Goal: Task Accomplishment & Management: Manage account settings

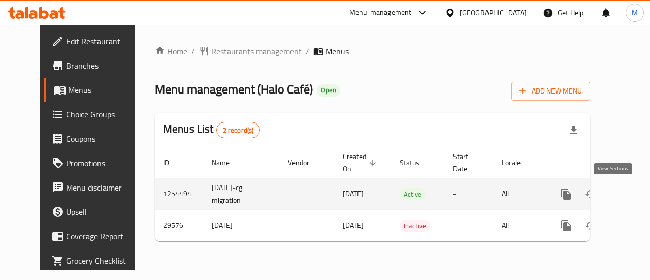
click at [633, 199] on icon "enhanced table" at bounding box center [639, 194] width 12 height 12
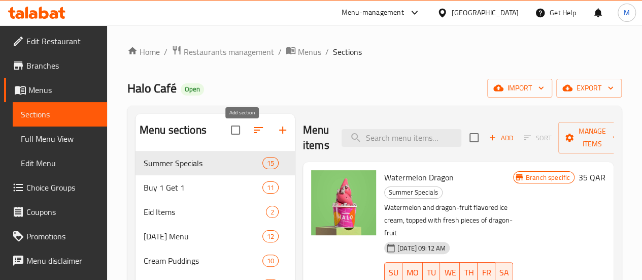
click at [277, 136] on icon "button" at bounding box center [283, 130] width 12 height 12
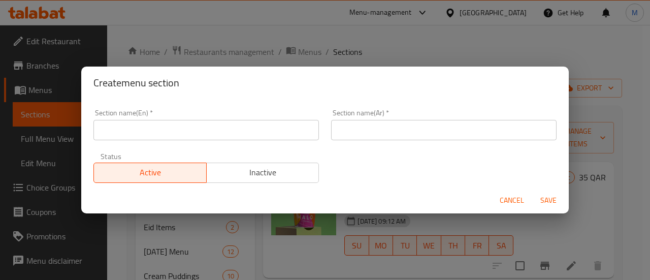
click at [158, 132] on input "text" at bounding box center [205, 130] width 225 height 20
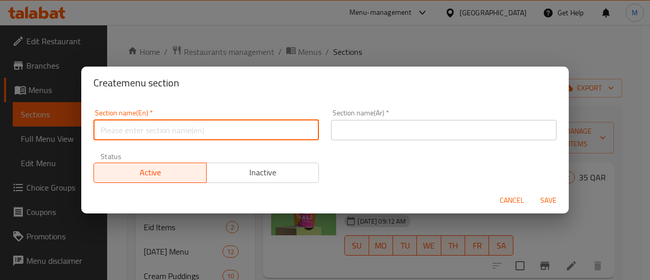
paste input "Morning Bowls"
type input "Morning Bowls"
click at [360, 130] on input "text" at bounding box center [443, 130] width 225 height 20
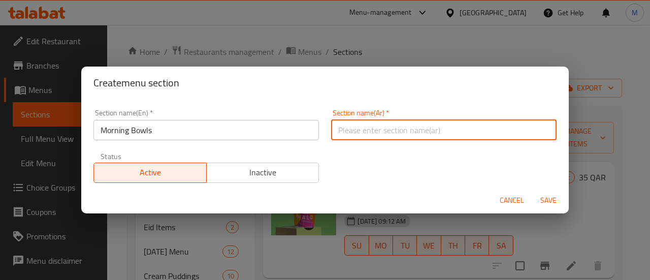
paste input "أوعية الصباح"
type input "أوعية الصباح"
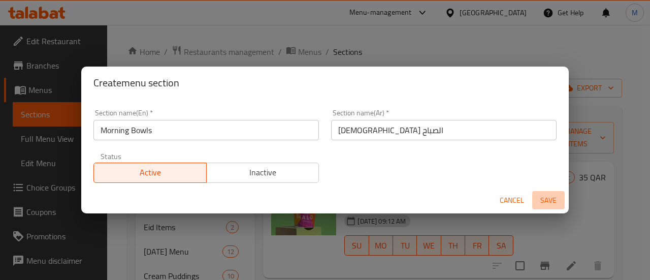
click at [544, 206] on span "Save" at bounding box center [548, 200] width 24 height 13
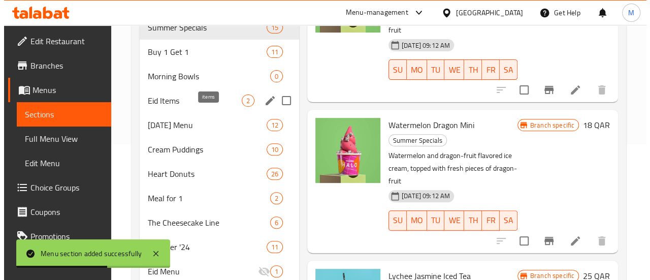
scroll to position [138, 0]
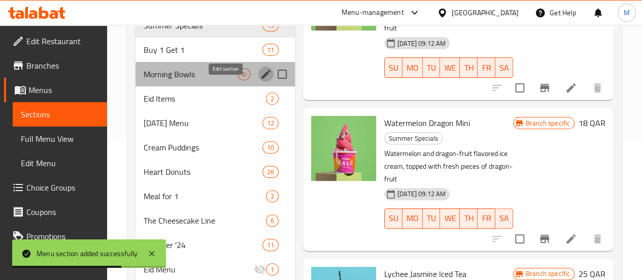
click at [260, 80] on icon "edit" at bounding box center [266, 74] width 12 height 12
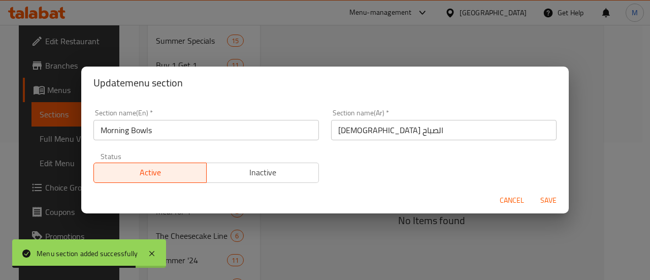
click at [241, 176] on span "Inactive" at bounding box center [263, 172] width 105 height 15
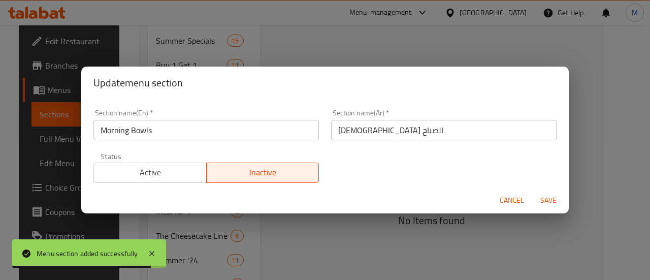
click at [544, 200] on span "Save" at bounding box center [548, 200] width 24 height 13
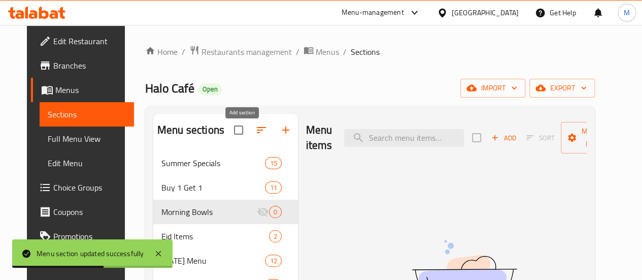
click at [274, 130] on button "button" at bounding box center [286, 130] width 24 height 24
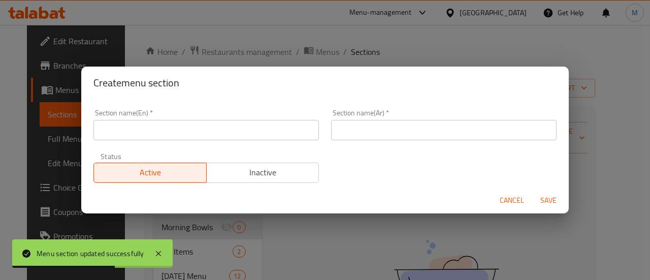
click at [160, 133] on input "text" at bounding box center [205, 130] width 225 height 20
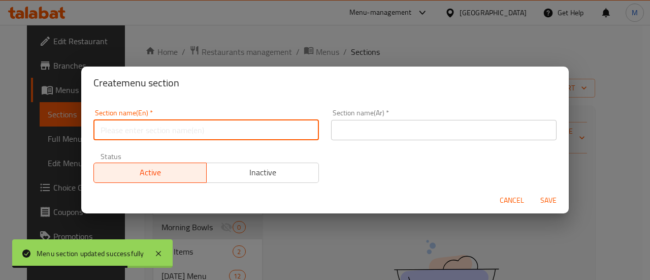
paste input "Eggs"
type input "Eggs"
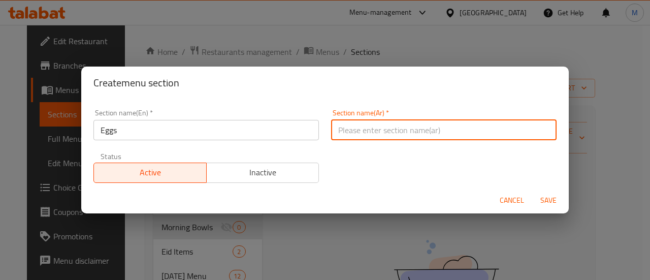
click at [423, 135] on input "text" at bounding box center [443, 130] width 225 height 20
paste input "بيض"
type input "بيض"
click at [259, 165] on span "Inactive" at bounding box center [263, 172] width 105 height 15
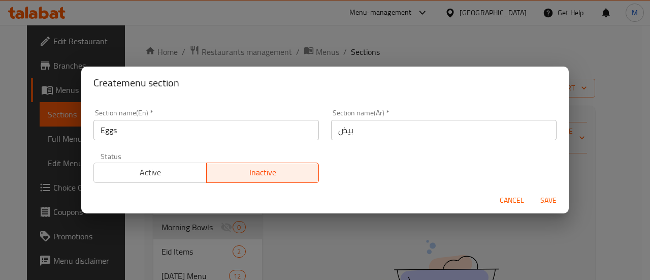
click at [541, 192] on button "Save" at bounding box center [548, 200] width 32 height 19
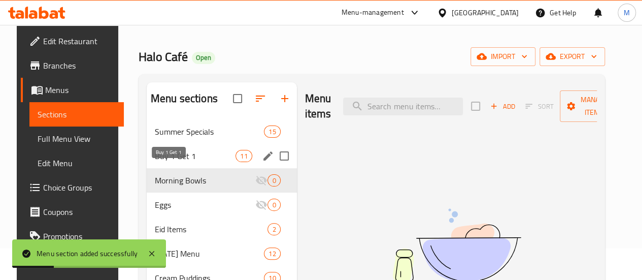
scroll to position [32, 0]
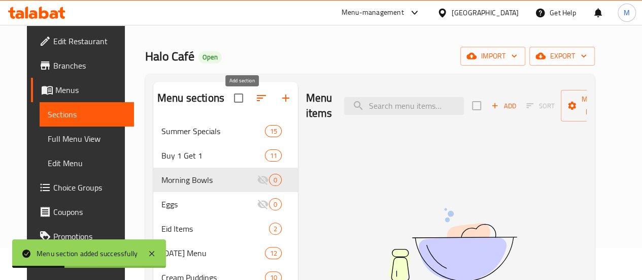
click at [280, 104] on icon "button" at bounding box center [286, 98] width 12 height 12
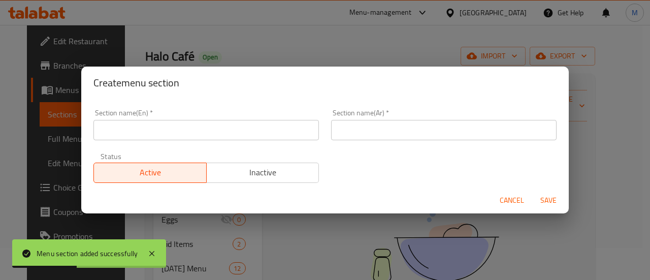
click at [208, 130] on input "text" at bounding box center [205, 130] width 225 height 20
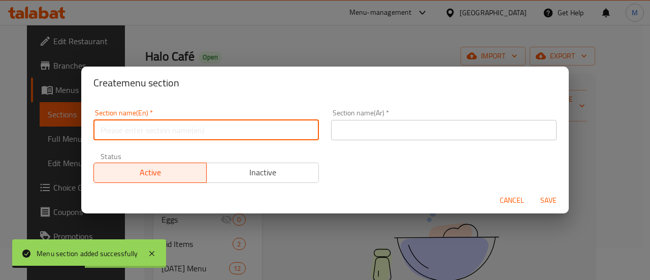
paste input "Viennoiseries"
type input "Viennoiseries"
click at [477, 131] on input "text" at bounding box center [443, 130] width 225 height 20
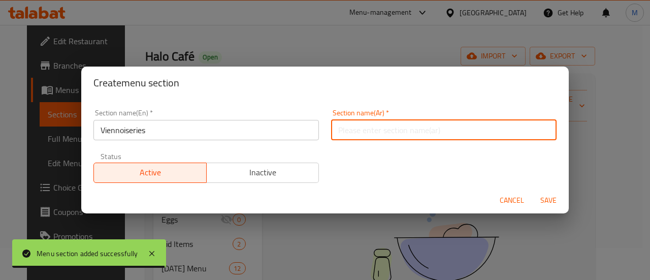
paste input "المخبوزات"
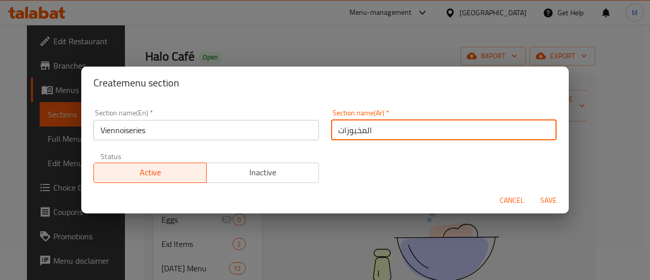
type input "المخبوزات"
click at [287, 159] on div "Active Inactive" at bounding box center [205, 167] width 225 height 30
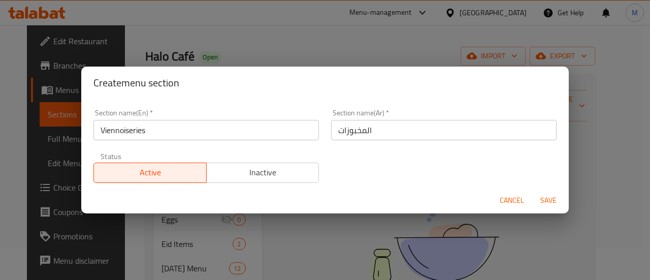
click at [290, 170] on span "Inactive" at bounding box center [263, 172] width 105 height 15
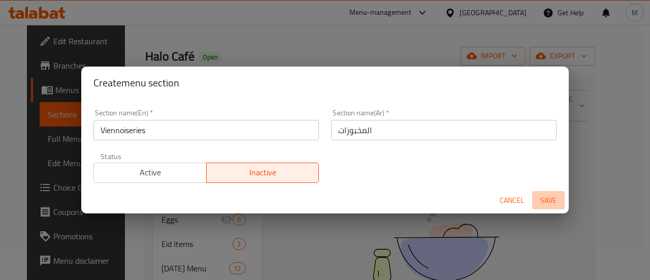
click at [549, 196] on span "Save" at bounding box center [548, 200] width 24 height 13
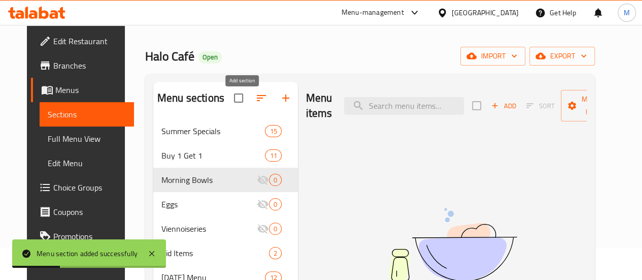
click at [274, 96] on button "button" at bounding box center [286, 98] width 24 height 24
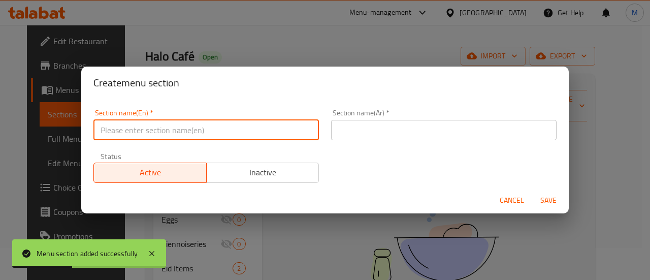
click at [199, 127] on input "text" at bounding box center [205, 130] width 225 height 20
paste input "Sandwiches & Toasties"
type input "Sandwiches & Toasties"
click at [355, 136] on input "text" at bounding box center [443, 130] width 225 height 20
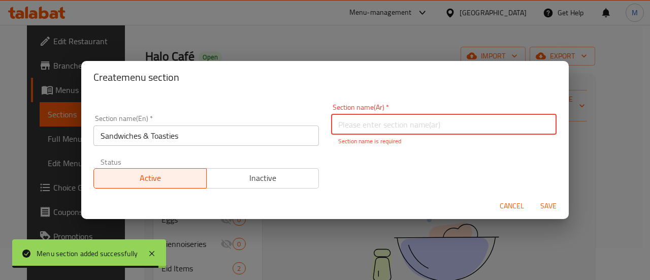
paste input "السندويشات والخبز المحمص"
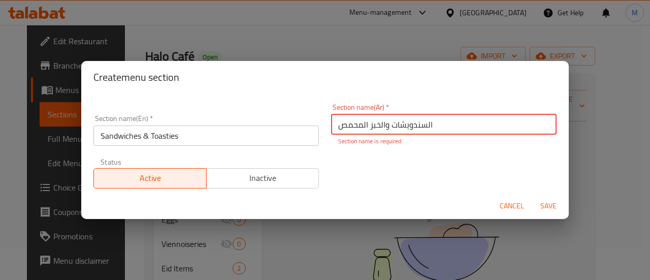
type input "السندويشات والخبز المحمص"
click at [255, 171] on span "Inactive" at bounding box center [263, 178] width 105 height 15
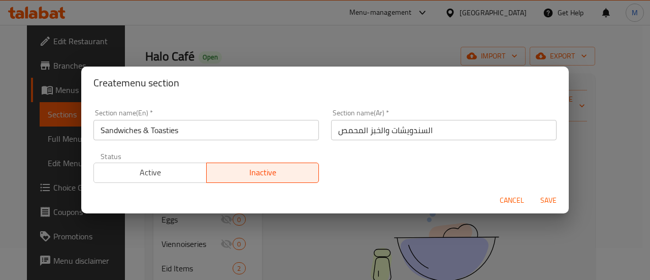
click at [540, 195] on span "Save" at bounding box center [548, 200] width 24 height 13
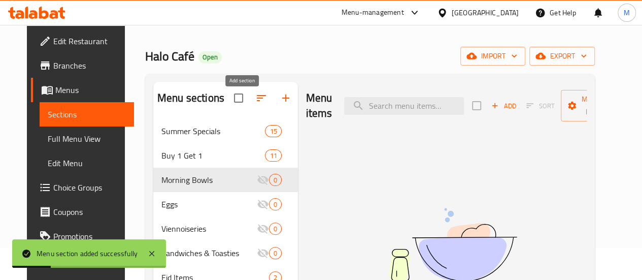
click at [280, 104] on icon "button" at bounding box center [286, 98] width 12 height 12
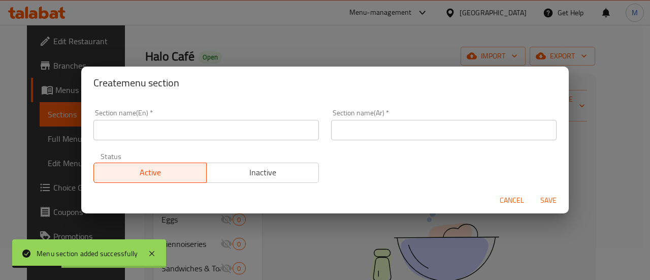
click at [178, 131] on input "text" at bounding box center [205, 130] width 225 height 20
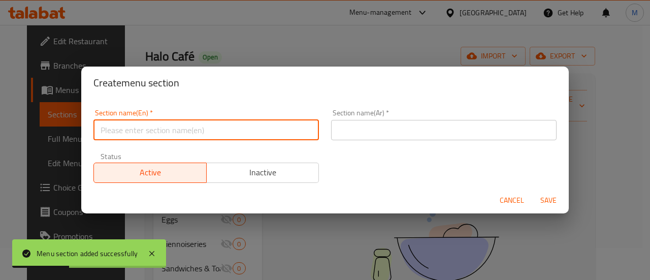
paste input "Toast & Flatbreads"
type input "Toast & Flatbreads"
click at [389, 139] on input "text" at bounding box center [443, 130] width 225 height 20
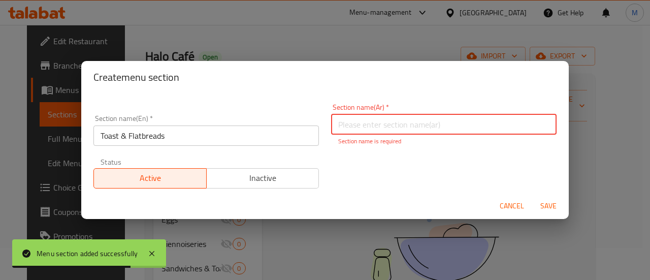
paste input "التوست والفلاتبريد"
type input "التوست والفلاتبريد"
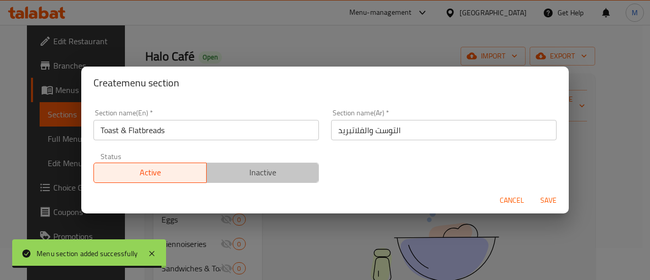
click at [294, 169] on button "Inactive" at bounding box center [262, 172] width 113 height 20
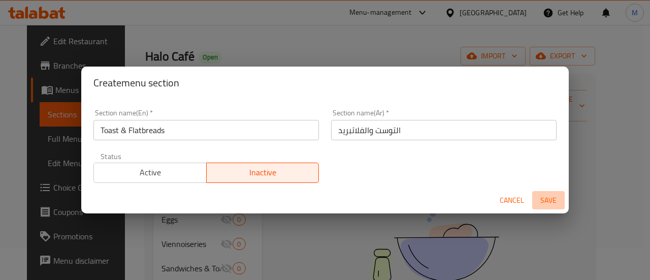
click at [549, 198] on span "Save" at bounding box center [548, 200] width 24 height 13
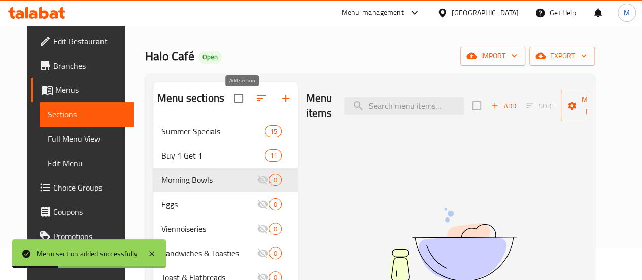
click at [280, 104] on icon "button" at bounding box center [286, 98] width 12 height 12
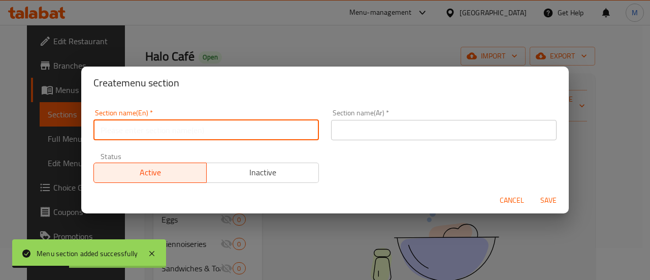
click at [210, 131] on input "text" at bounding box center [205, 130] width 225 height 20
paste input "Burgers & Pastas"
type input "Burgers & Pastas"
click at [361, 130] on input "text" at bounding box center [443, 130] width 225 height 20
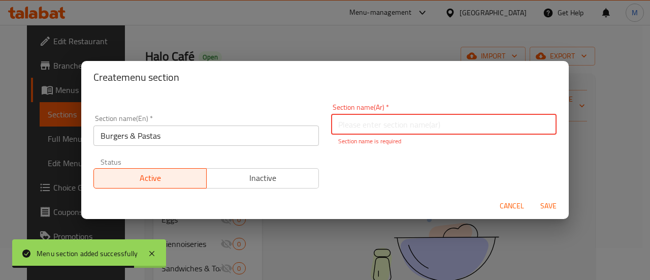
paste input "برجر و معكرونة"
type input "برجر و معكرونة"
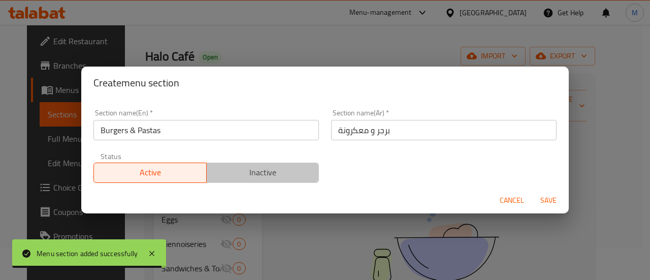
click at [289, 181] on button "Inactive" at bounding box center [262, 172] width 113 height 20
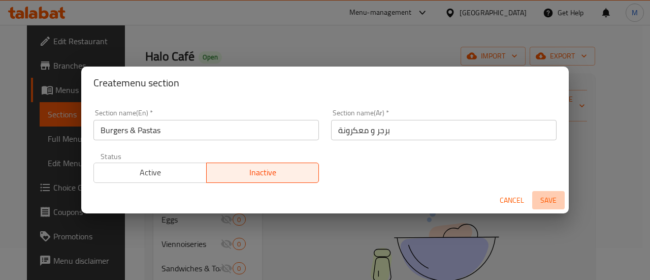
click at [546, 200] on span "Save" at bounding box center [548, 200] width 24 height 13
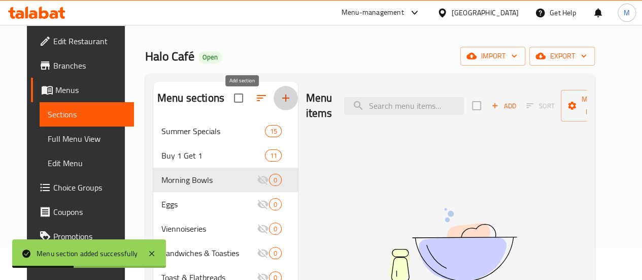
click at [282, 102] on icon "button" at bounding box center [285, 97] width 7 height 7
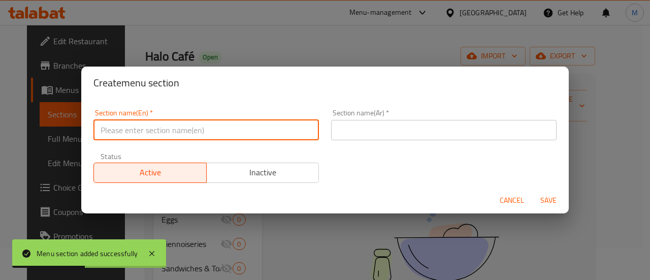
click at [188, 133] on input "text" at bounding box center [205, 130] width 225 height 20
paste input "Salads"
type input "Salads"
click at [359, 133] on input "text" at bounding box center [443, 130] width 225 height 20
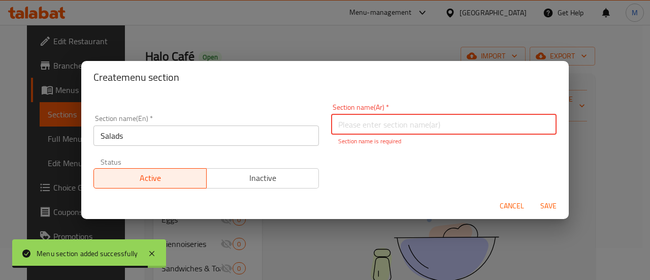
paste input "السلطات"
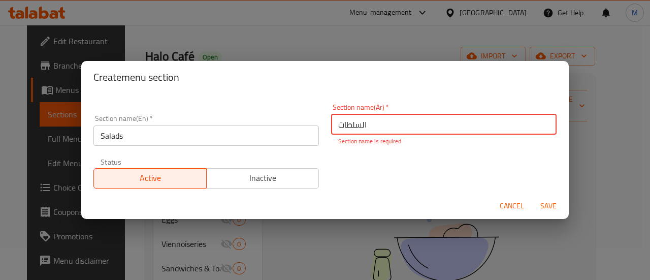
type input "السلطات"
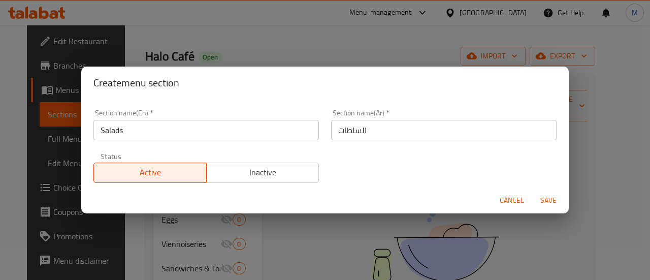
click at [266, 192] on form "Section name(En)   * Salads Section name(En) * Section name(Ar)   * السلطات Sec…" at bounding box center [324, 156] width 487 height 115
click at [269, 181] on button "Inactive" at bounding box center [262, 172] width 113 height 20
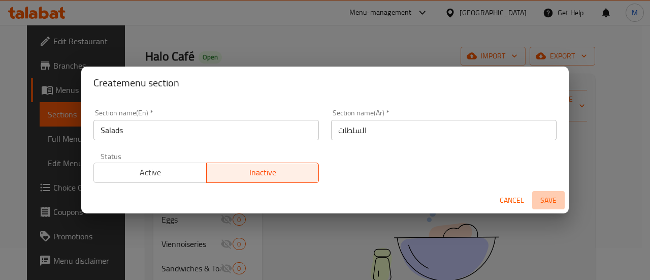
click at [536, 198] on button "Save" at bounding box center [548, 200] width 32 height 19
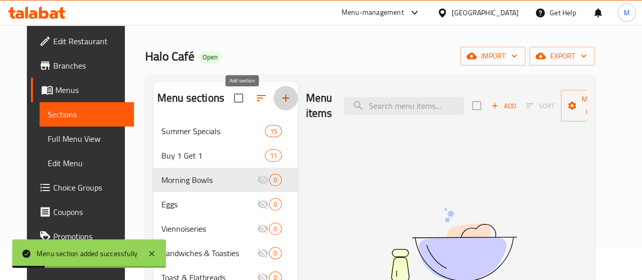
click at [280, 104] on icon "button" at bounding box center [286, 98] width 12 height 12
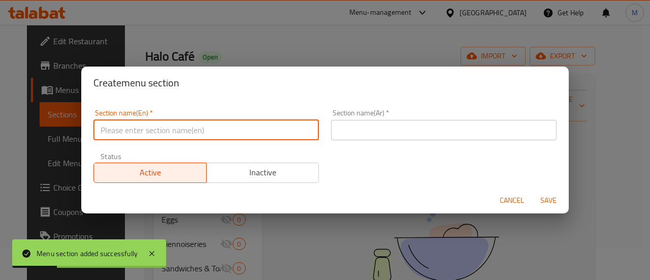
click at [194, 128] on input "text" at bounding box center [205, 130] width 225 height 20
paste input "Donuts"
type input "Donuts"
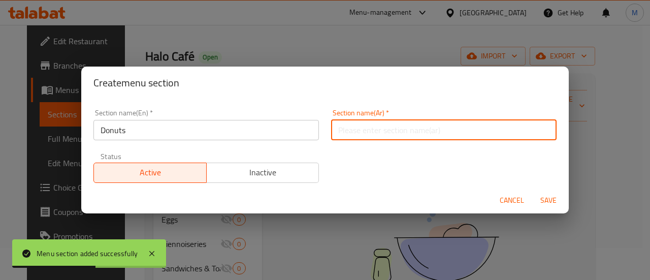
click at [378, 133] on input "text" at bounding box center [443, 130] width 225 height 20
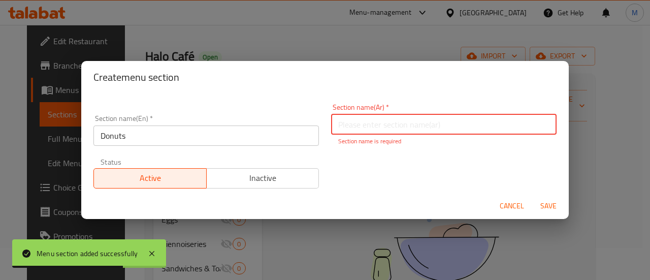
paste input "دونت"
type input "دونت"
click at [292, 170] on button "Inactive" at bounding box center [262, 178] width 113 height 20
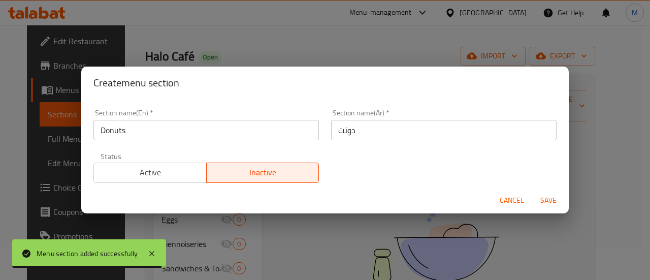
click at [539, 196] on span "Save" at bounding box center [548, 200] width 24 height 13
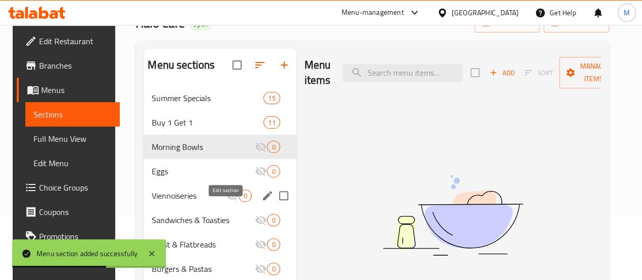
scroll to position [64, 0]
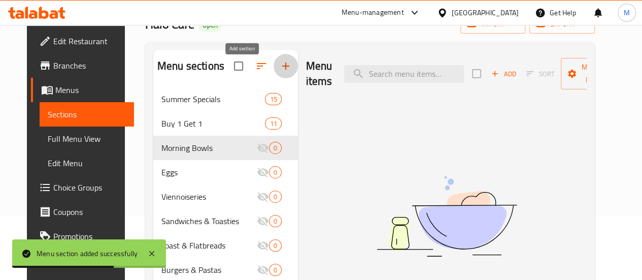
click at [280, 72] on icon "button" at bounding box center [286, 66] width 12 height 12
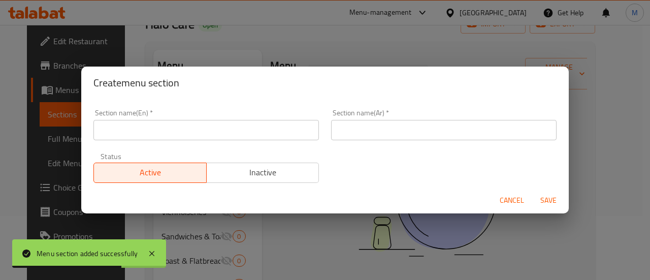
click at [180, 136] on input "text" at bounding box center [205, 130] width 225 height 20
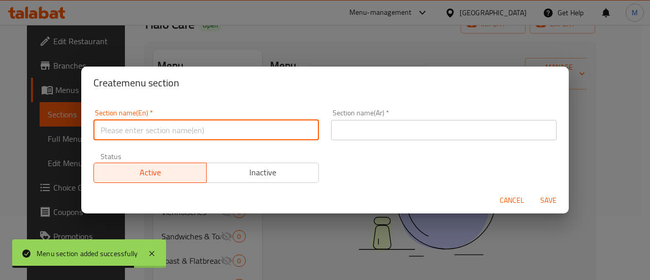
paste input "Mini Donuts"
type input "Mini Donuts"
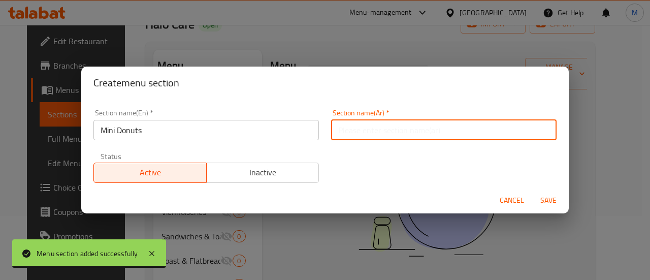
click at [340, 131] on input "text" at bounding box center [443, 130] width 225 height 20
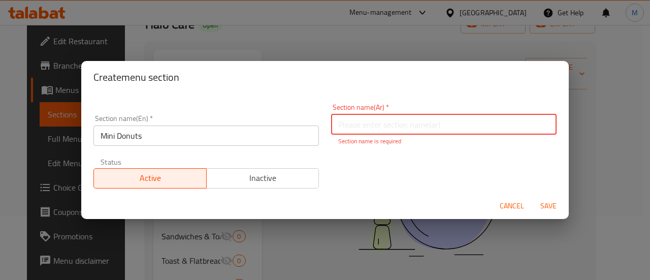
paste input "ميني دونت"
type input "ميني دونت"
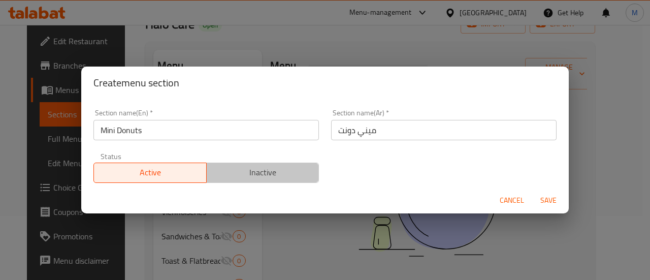
click at [277, 179] on span "Inactive" at bounding box center [263, 172] width 105 height 15
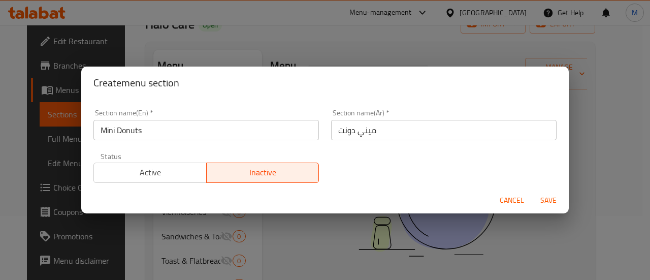
click at [550, 199] on span "Save" at bounding box center [548, 200] width 24 height 13
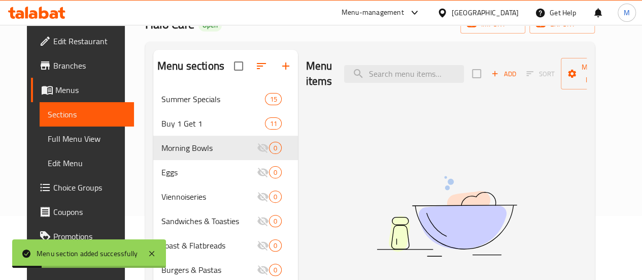
click at [280, 72] on icon "button" at bounding box center [286, 66] width 12 height 12
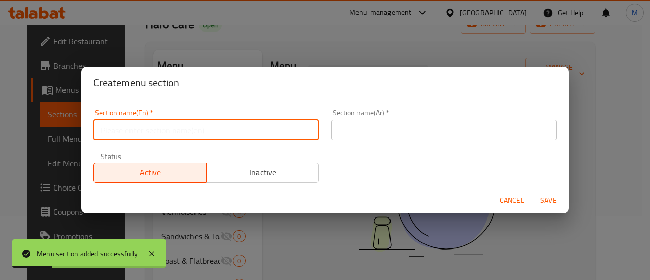
click at [201, 128] on input "text" at bounding box center [205, 130] width 225 height 20
paste input "Cookies"
type input "Cookies"
click at [489, 133] on input "text" at bounding box center [443, 130] width 225 height 20
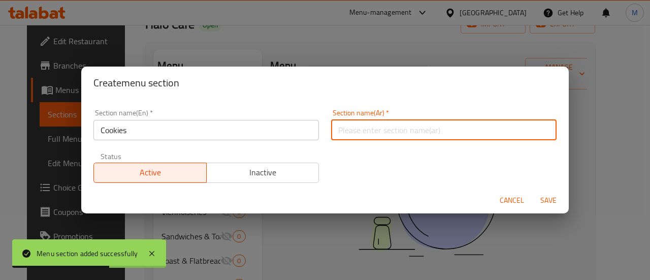
paste input "كوكيز"
type input "كوكيز"
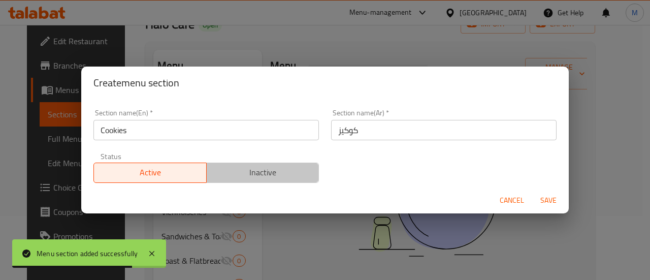
click at [288, 176] on span "Inactive" at bounding box center [263, 172] width 105 height 15
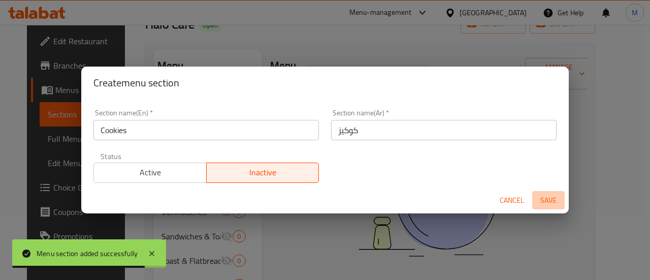
click at [545, 199] on span "Save" at bounding box center [548, 200] width 24 height 13
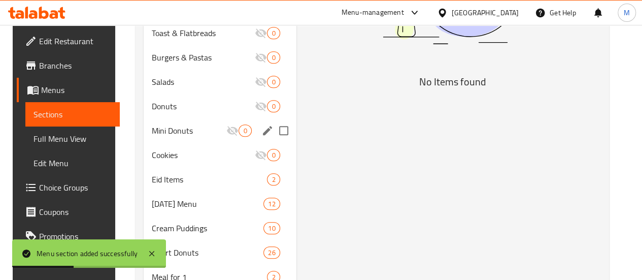
scroll to position [0, 0]
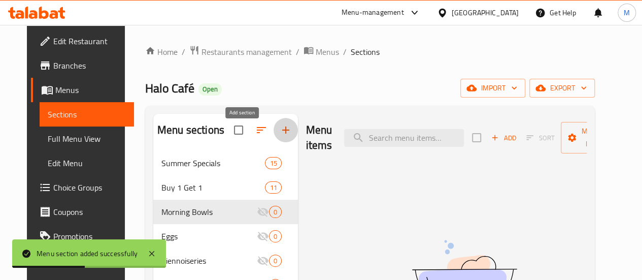
click at [282, 134] on icon "button" at bounding box center [285, 129] width 7 height 7
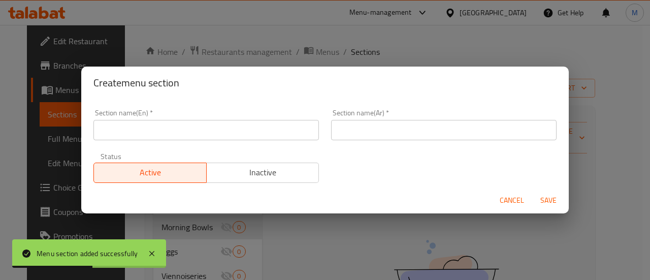
click at [198, 138] on input "text" at bounding box center [205, 130] width 225 height 20
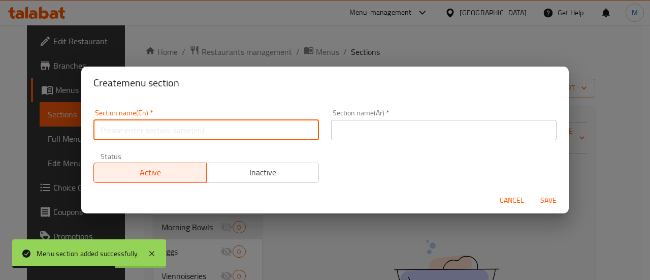
click at [233, 131] on input "text" at bounding box center [205, 130] width 225 height 20
paste input "Mini Cookies"
type input "Mini Cookies"
click at [361, 147] on div "Section name(En)   * Mini Cookies Section name(En) * Section name(Ar)   * Secti…" at bounding box center [324, 146] width 475 height 86
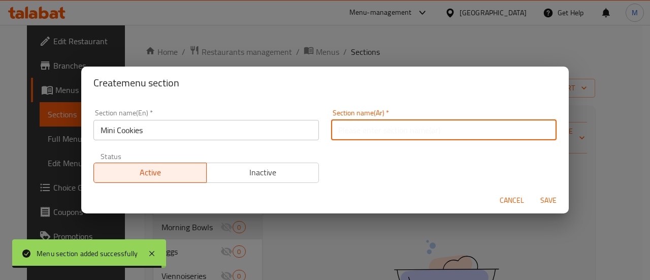
click at [360, 131] on input "text" at bounding box center [443, 130] width 225 height 20
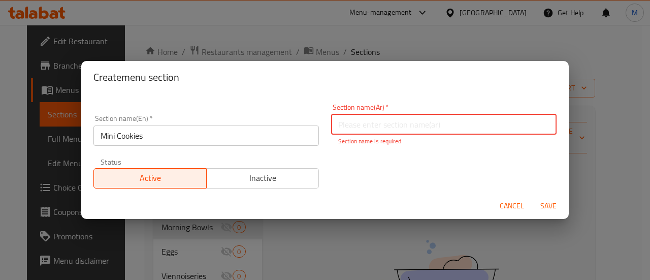
paste input "ميني كوكيز"
type input "ميني كوكيز"
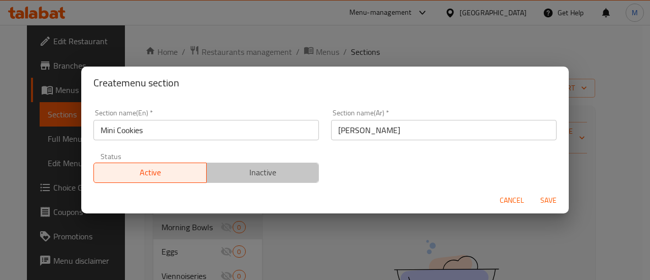
click at [264, 176] on span "Inactive" at bounding box center [263, 172] width 105 height 15
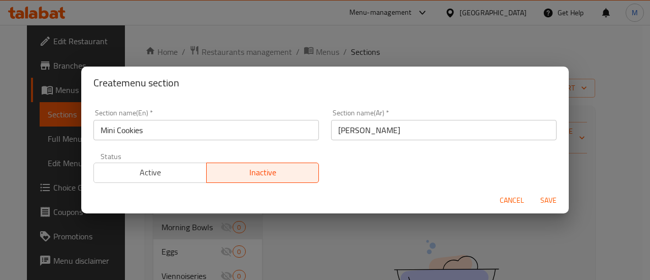
click at [552, 194] on span "Save" at bounding box center [548, 200] width 24 height 13
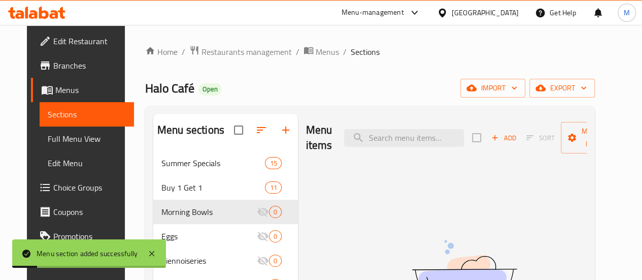
click at [280, 134] on icon "button" at bounding box center [286, 130] width 12 height 12
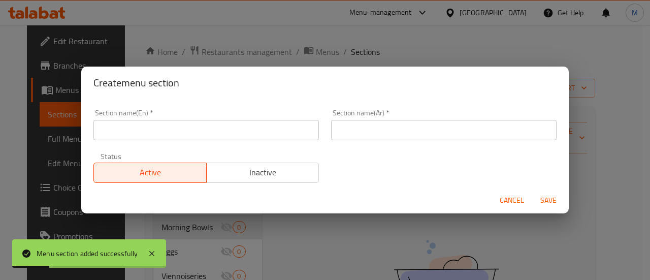
click at [192, 133] on input "text" at bounding box center [205, 130] width 225 height 20
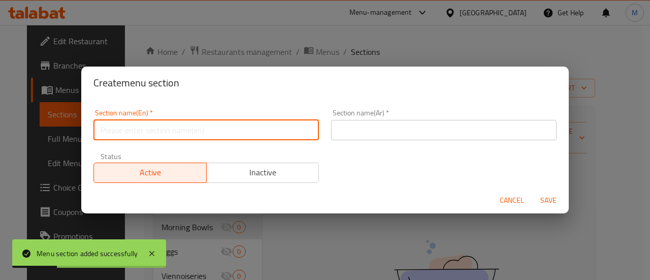
paste input "Cookie Skinnies"
type input "Cookie Skinnies"
click at [382, 125] on input "text" at bounding box center [443, 130] width 225 height 20
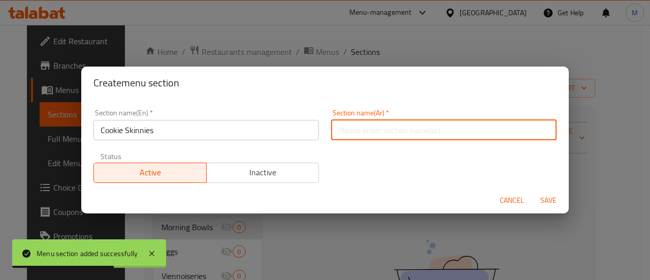
paste input "كوكي سكينيز"
type input "كوكي سكينيز"
click at [290, 165] on span "Inactive" at bounding box center [263, 172] width 105 height 15
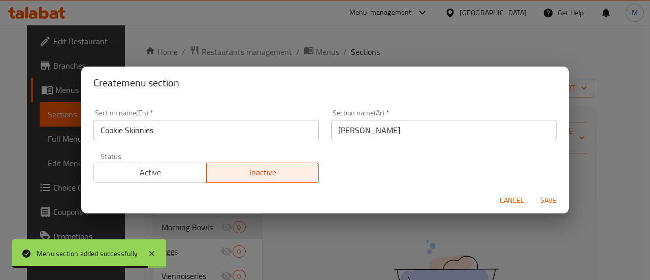
click at [547, 194] on span "Save" at bounding box center [548, 200] width 24 height 13
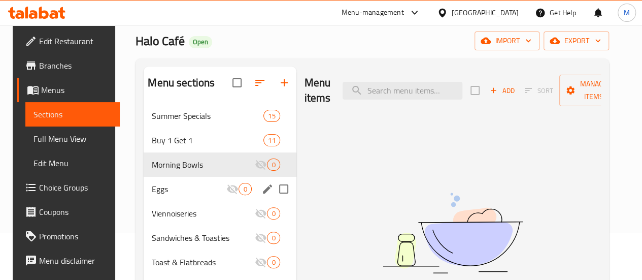
scroll to position [47, 0]
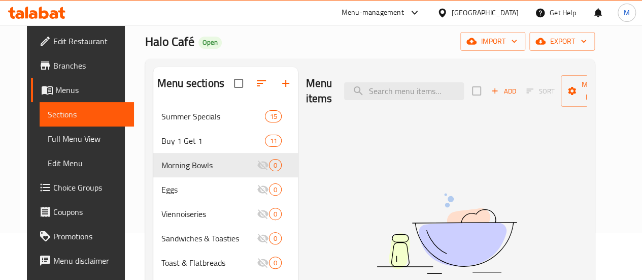
click at [280, 89] on icon "button" at bounding box center [286, 83] width 12 height 12
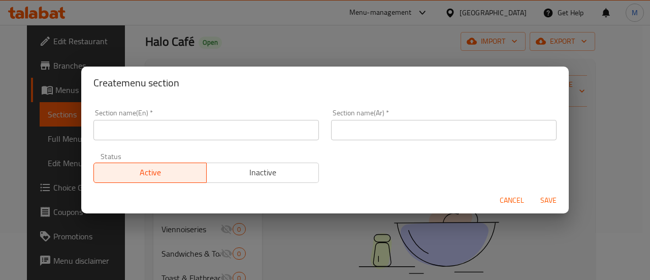
click at [192, 123] on input "text" at bounding box center [205, 130] width 225 height 20
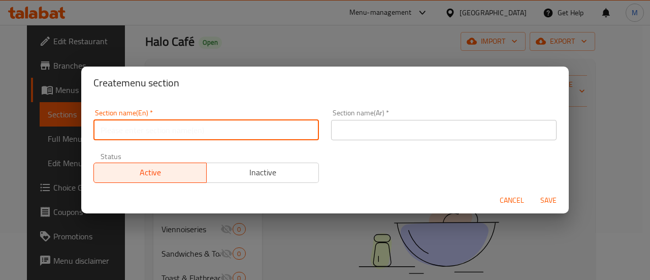
paste input "Signature Desserts"
type input "Signature Desserts"
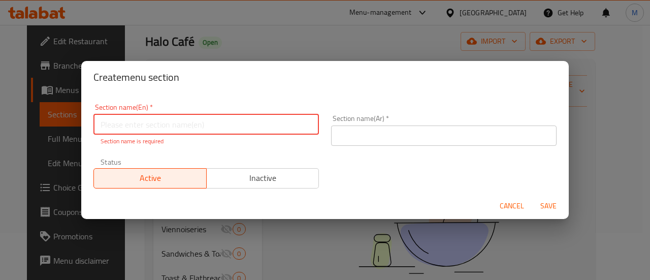
paste input "Viennoiseries"
type input "Viennoiserie"
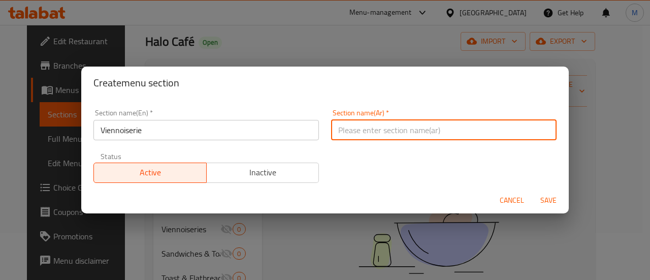
click at [390, 135] on input "text" at bounding box center [443, 130] width 225 height 20
paste input "المخبوزات"
type input "المخبوزات"
click at [266, 170] on span "Inactive" at bounding box center [263, 172] width 105 height 15
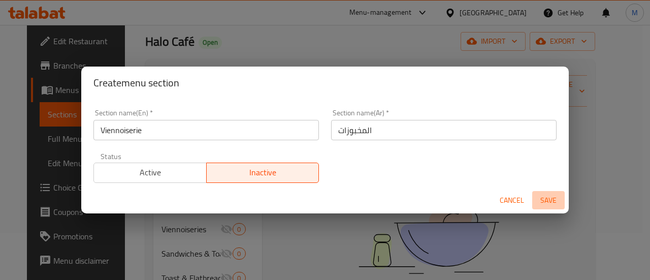
click at [544, 195] on span "Save" at bounding box center [548, 200] width 24 height 13
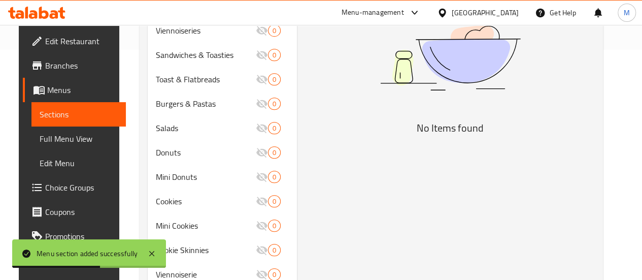
scroll to position [0, 0]
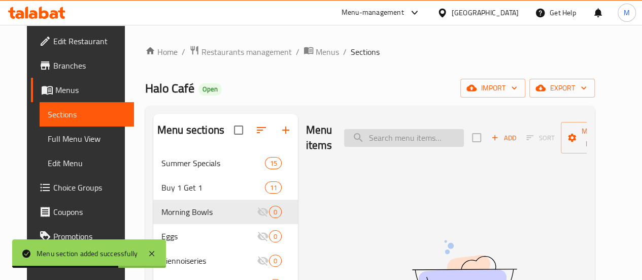
click at [358, 130] on input "search" at bounding box center [404, 138] width 120 height 18
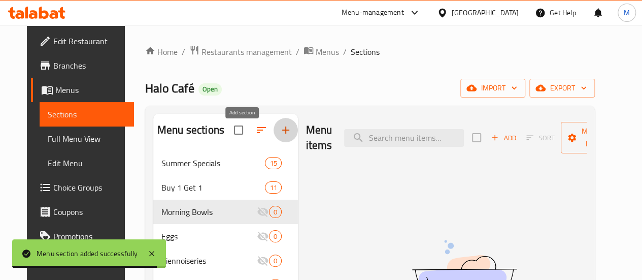
click at [280, 135] on icon "button" at bounding box center [286, 130] width 12 height 12
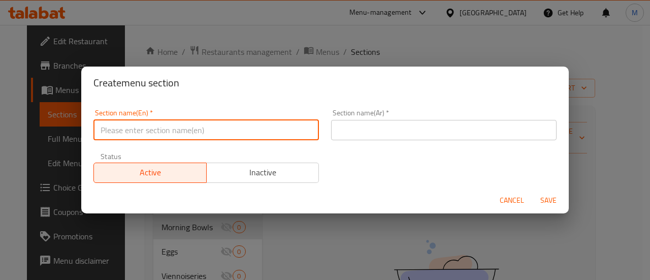
click at [183, 130] on input "text" at bounding box center [205, 130] width 225 height 20
paste input "Signature Desserts"
type input "Signature Desserts"
click at [414, 127] on input "text" at bounding box center [443, 130] width 225 height 20
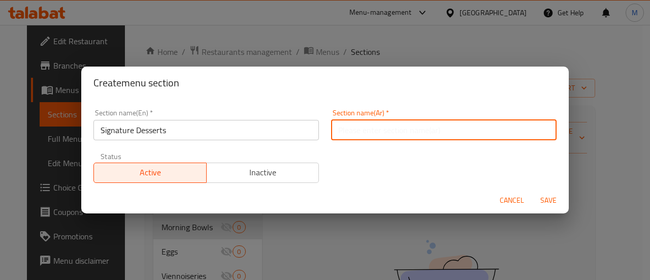
paste input "الحلويات المميزة"
type input "الحلويات المميزة"
click at [265, 173] on span "Inactive" at bounding box center [263, 172] width 105 height 15
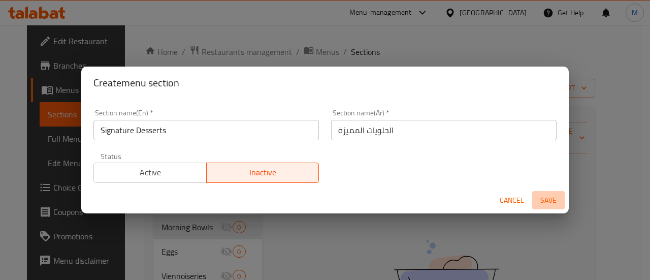
click at [547, 199] on span "Save" at bounding box center [548, 200] width 24 height 13
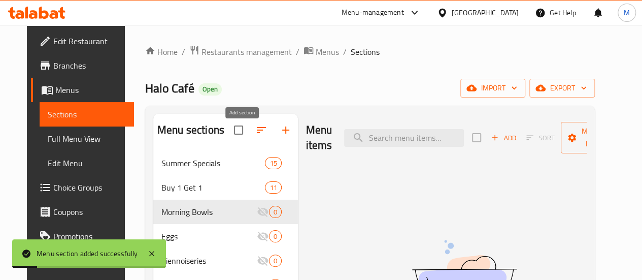
click at [280, 136] on icon "button" at bounding box center [286, 130] width 12 height 12
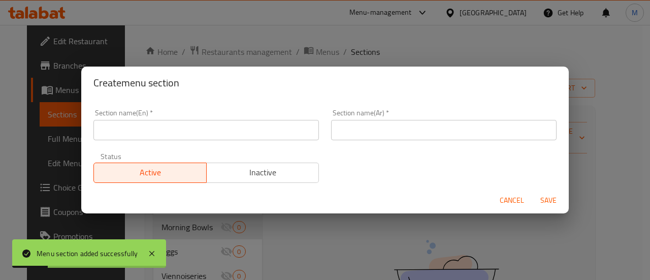
click at [180, 130] on input "text" at bounding box center [205, 130] width 225 height 20
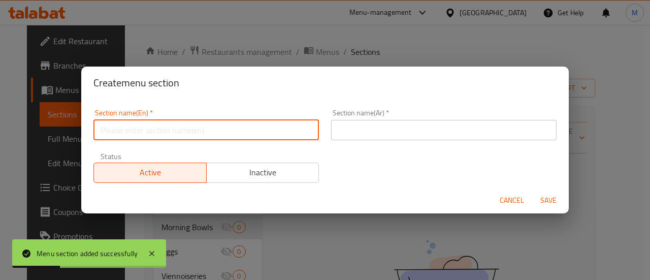
paste input "CREAM Puddings"
type input "CREAM Puddings"
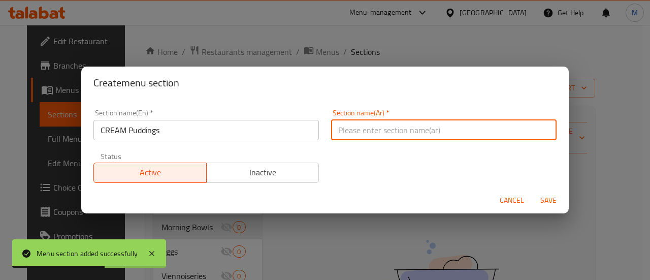
click at [445, 124] on input "text" at bounding box center [443, 130] width 225 height 20
paste input "[PERSON_NAME]"
type input "[PERSON_NAME]"
click at [274, 175] on span "Inactive" at bounding box center [263, 172] width 105 height 15
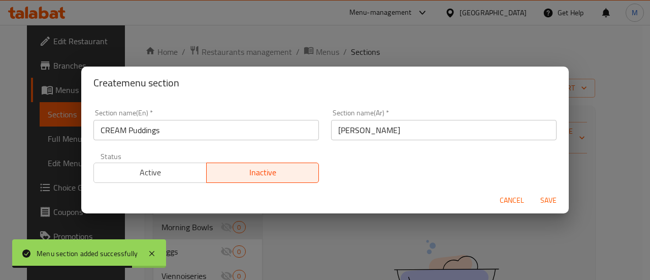
click at [544, 200] on span "Save" at bounding box center [548, 200] width 24 height 13
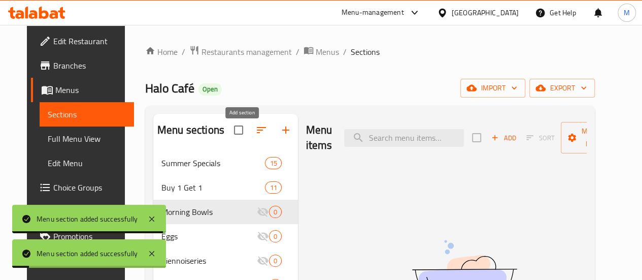
click at [280, 136] on icon "button" at bounding box center [286, 130] width 12 height 12
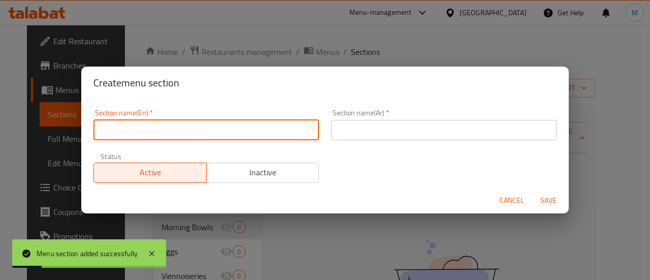
click at [187, 127] on input "text" at bounding box center [205, 130] width 225 height 20
paste input "Creamery"
type input "Creamery"
click at [420, 124] on input "text" at bounding box center [443, 130] width 225 height 20
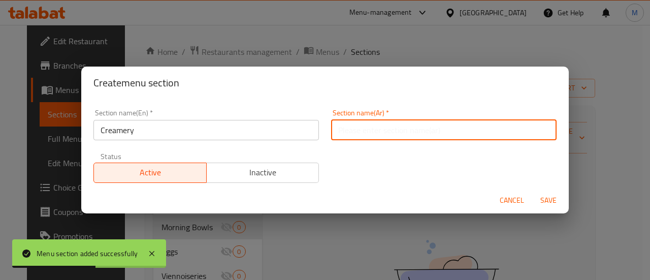
paste input "الآيس كريم"
type input "الآيس كريم"
click at [265, 168] on span "Inactive" at bounding box center [263, 172] width 105 height 15
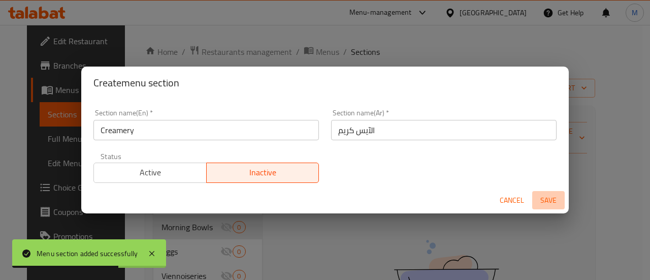
click at [553, 191] on button "Save" at bounding box center [548, 200] width 32 height 19
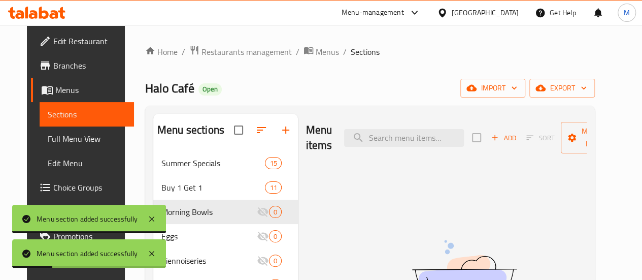
click at [280, 136] on icon "button" at bounding box center [286, 130] width 12 height 12
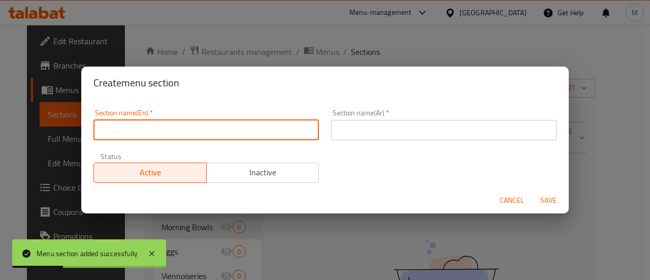
click at [185, 127] on input "text" at bounding box center [205, 130] width 225 height 20
paste input "Hot & Cold Beverages"
type input "Hot & Cold Beverages"
click at [261, 168] on span "Inactive" at bounding box center [263, 172] width 105 height 15
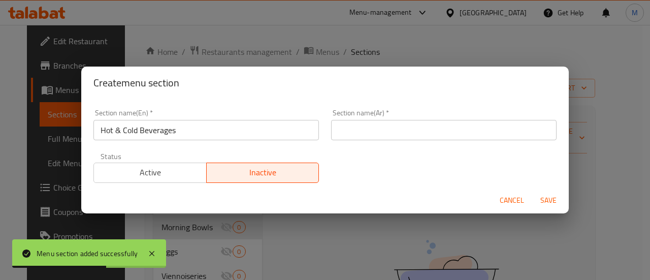
type button "1"
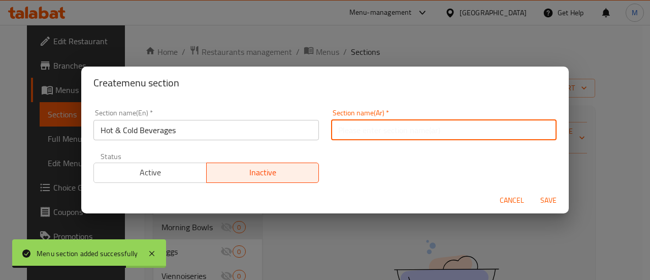
click at [392, 135] on input "text" at bounding box center [443, 130] width 225 height 20
paste input "المشروبات الساخنة والباردة"
type input "المشروبات الساخنة والباردة"
click at [552, 196] on span "Save" at bounding box center [548, 200] width 24 height 13
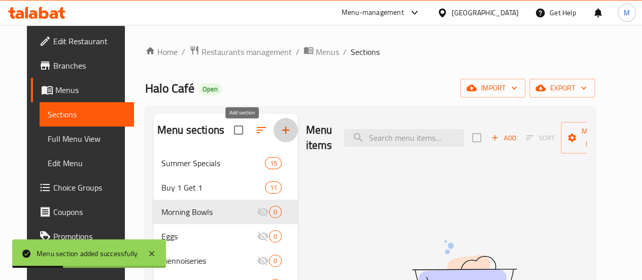
click at [280, 136] on icon "button" at bounding box center [286, 130] width 12 height 12
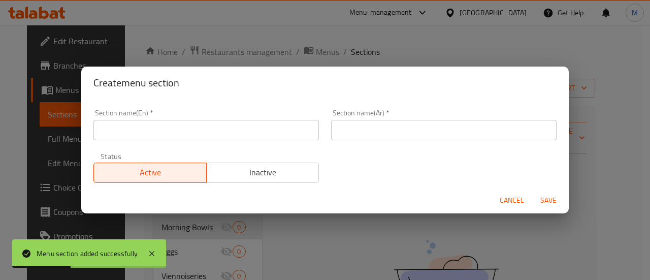
click at [212, 135] on input "text" at bounding box center [205, 130] width 225 height 20
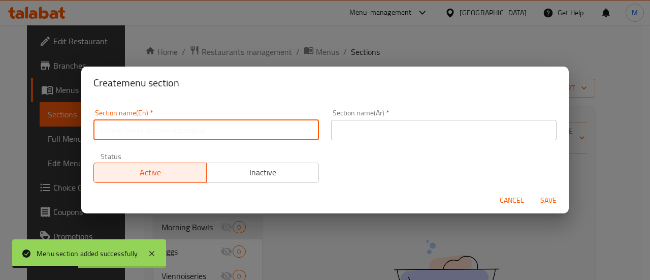
paste input "Gathering & Celebrations"
type input "Gathering & Celebrations"
click at [352, 134] on input "text" at bounding box center [443, 130] width 225 height 20
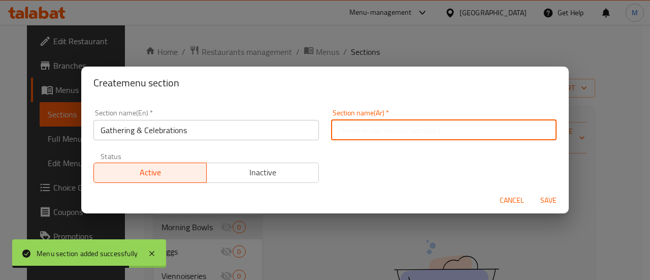
paste input "التجمعات والاحتفالات"
type input "التجمعات والاحتفالات"
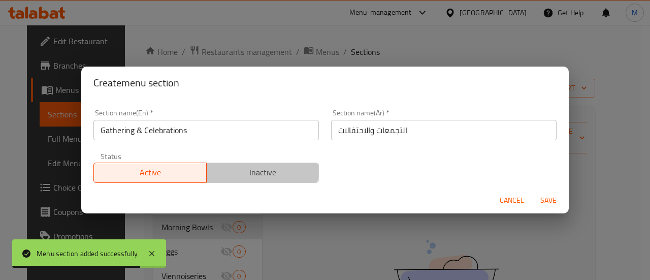
click at [236, 167] on span "Inactive" at bounding box center [263, 172] width 105 height 15
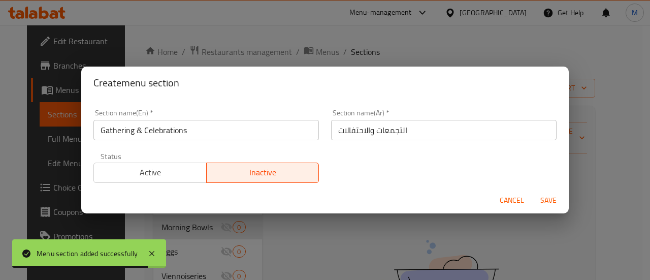
click at [547, 196] on span "Save" at bounding box center [548, 200] width 24 height 13
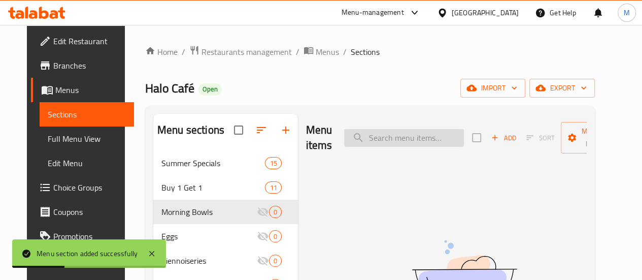
click at [365, 146] on input "search" at bounding box center [404, 138] width 120 height 18
paste input ""Blueberry Muffin Overnight Oats ""
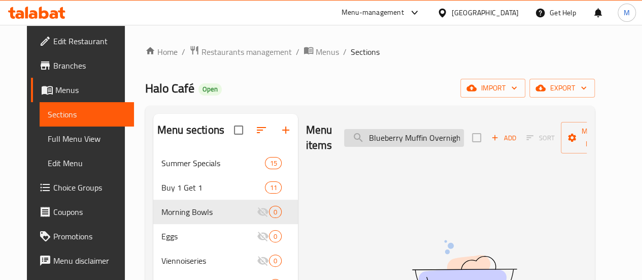
click at [390, 142] on input "Blueberry Muffin Overnight Oats" at bounding box center [404, 138] width 120 height 18
drag, startPoint x: 390, startPoint y: 142, endPoint x: 512, endPoint y: 131, distance: 122.4
click at [512, 131] on div "Menu items Blueberry Muffin Overnight Oats Add Sort Manage items" at bounding box center [446, 138] width 281 height 48
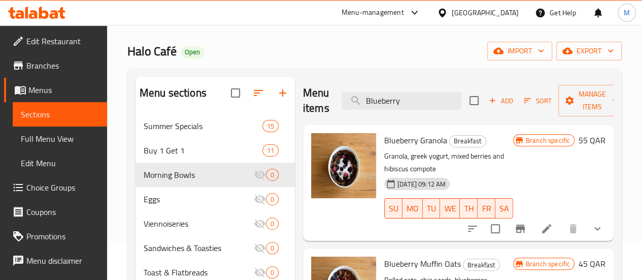
scroll to position [0, 0]
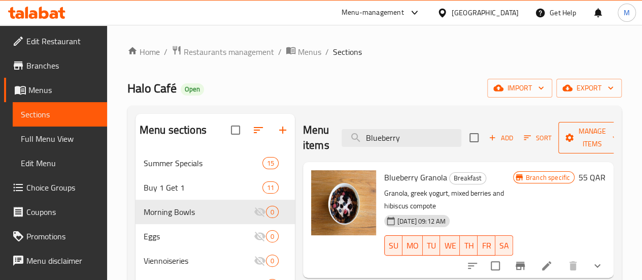
type input "Blueberry"
click at [580, 136] on span "Manage items" at bounding box center [593, 137] width 52 height 25
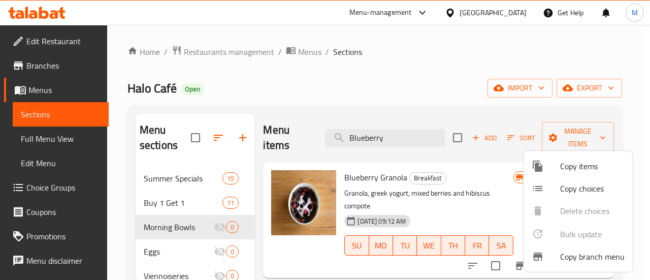
click at [485, 111] on div at bounding box center [325, 140] width 650 height 280
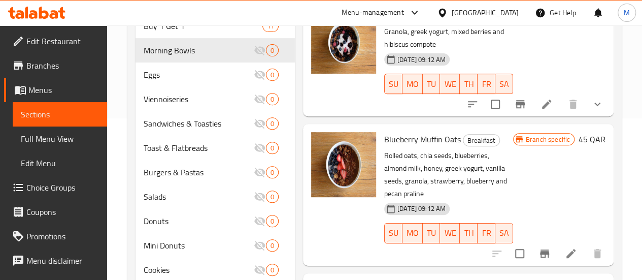
scroll to position [164, 0]
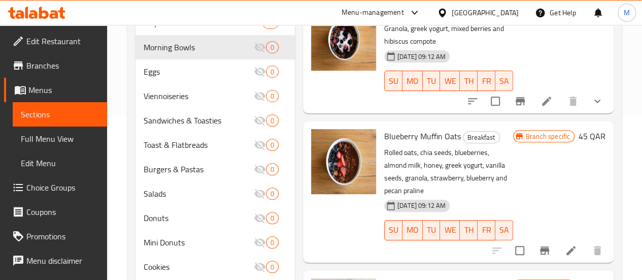
click at [564, 241] on li at bounding box center [571, 250] width 28 height 18
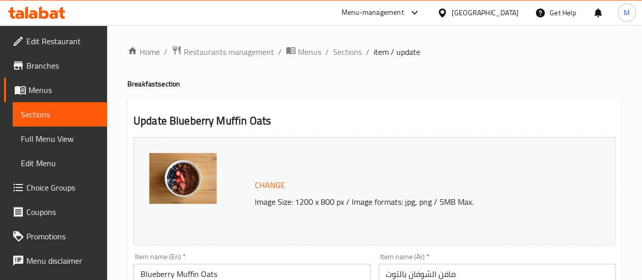
click at [330, 52] on ol "Home / Restaurants management / Menus / Sections / item / update" at bounding box center [374, 51] width 494 height 13
click at [337, 52] on span "Sections" at bounding box center [347, 52] width 29 height 12
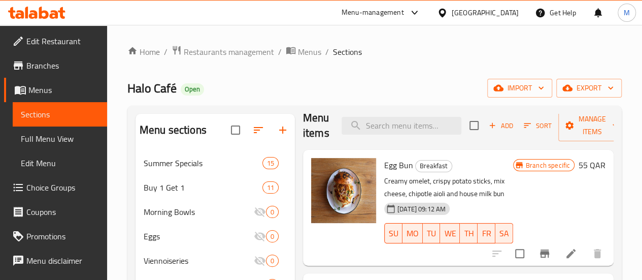
scroll to position [12, 0]
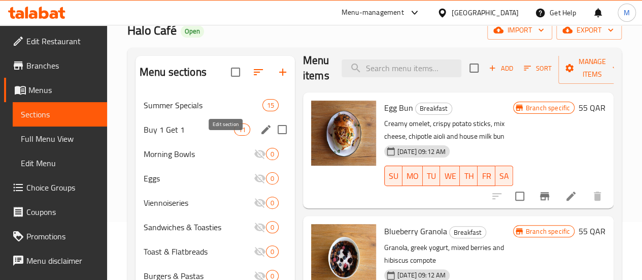
scroll to position [75, 0]
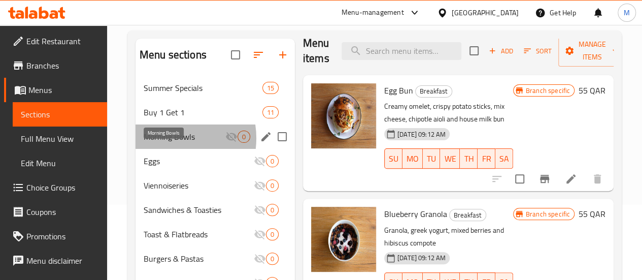
click at [166, 143] on span "Morning Bowls" at bounding box center [185, 136] width 82 height 12
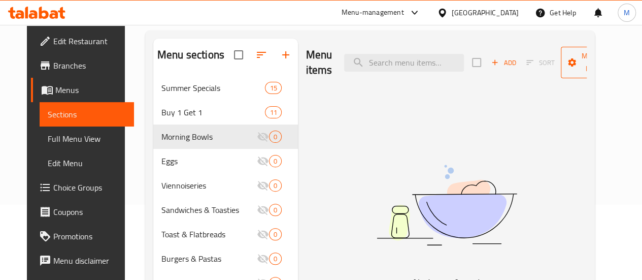
click at [587, 61] on span "Manage items" at bounding box center [595, 62] width 52 height 25
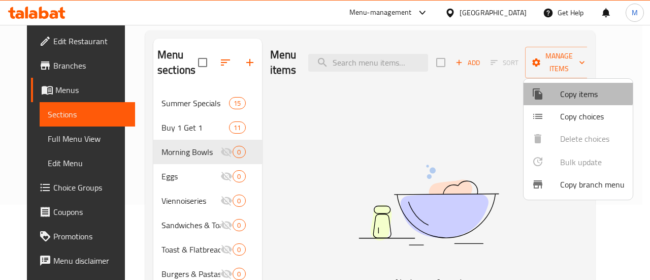
click at [551, 90] on div at bounding box center [546, 94] width 28 height 12
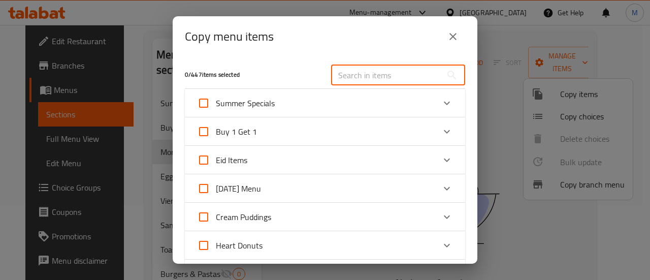
click at [386, 76] on input "text" at bounding box center [386, 75] width 111 height 20
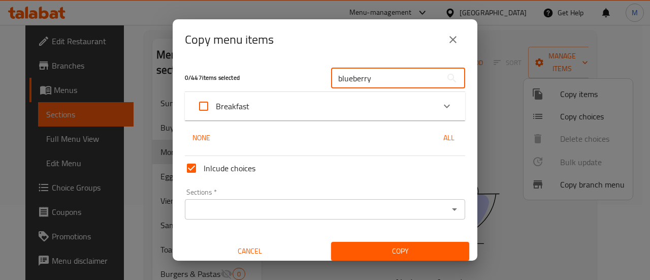
type input "blueberry"
click at [441, 103] on icon "Expand" at bounding box center [447, 106] width 12 height 12
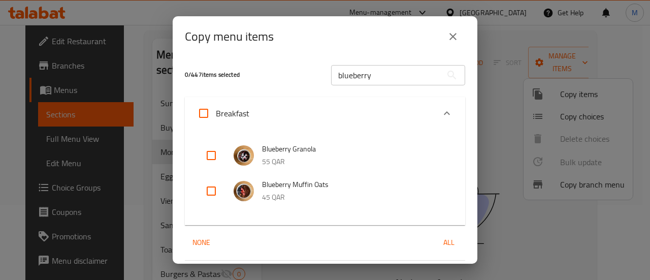
click at [213, 185] on input "checkbox" at bounding box center [211, 191] width 24 height 24
checkbox input "true"
click at [209, 155] on input "checkbox" at bounding box center [211, 155] width 24 height 24
checkbox input "true"
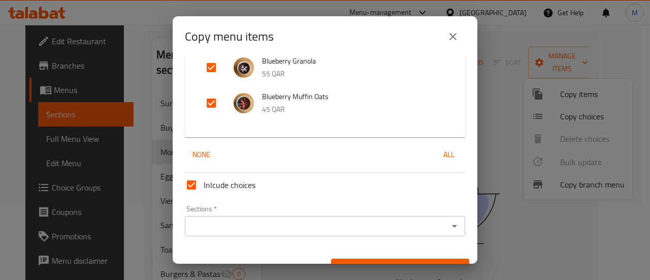
scroll to position [96, 0]
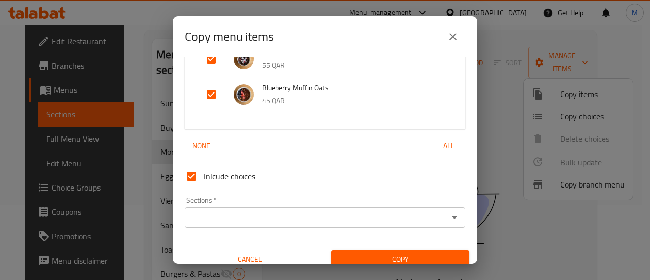
click at [406, 208] on div "Sections *" at bounding box center [325, 217] width 280 height 20
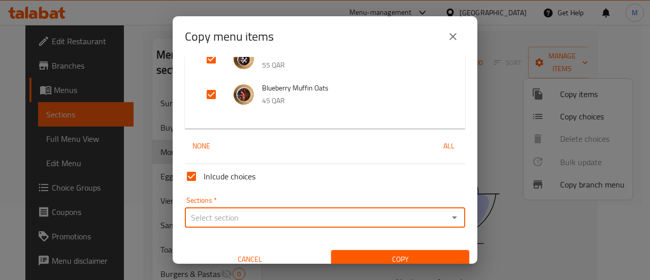
click at [456, 216] on div "Sections *" at bounding box center [325, 217] width 280 height 20
click at [448, 216] on icon "Open" at bounding box center [454, 217] width 12 height 12
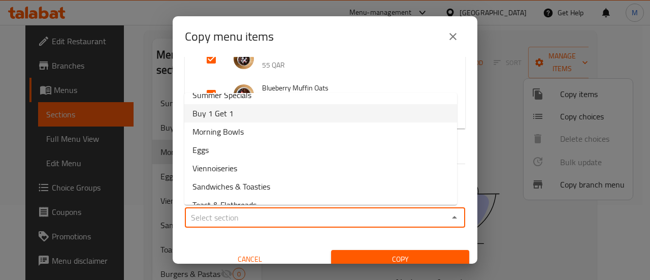
scroll to position [12, 0]
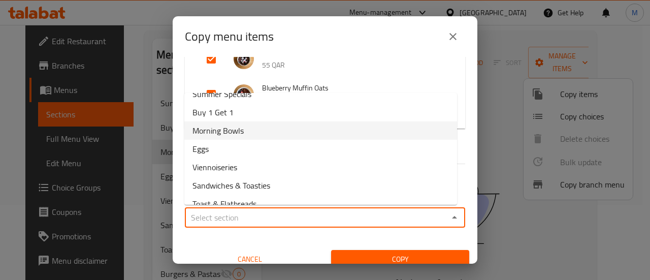
click at [300, 124] on li "Morning Bowls" at bounding box center [320, 130] width 273 height 18
type input "Morning Bowls"
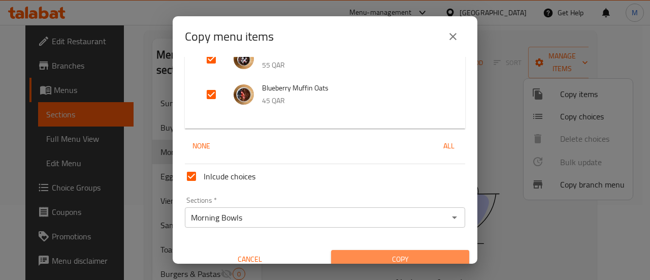
click at [399, 253] on span "Copy" at bounding box center [400, 259] width 122 height 13
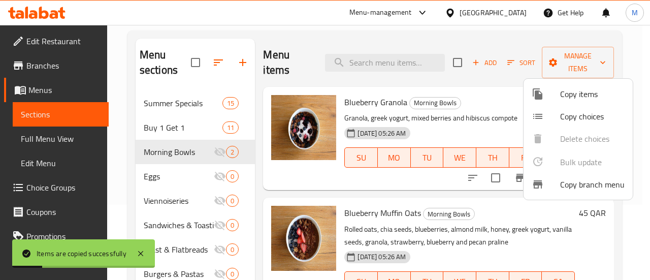
click at [169, 179] on div at bounding box center [325, 140] width 650 height 280
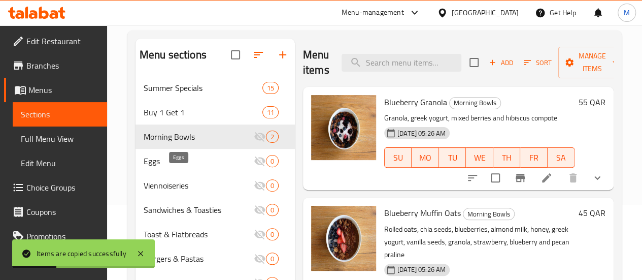
click at [168, 167] on span "Eggs" at bounding box center [199, 161] width 110 height 12
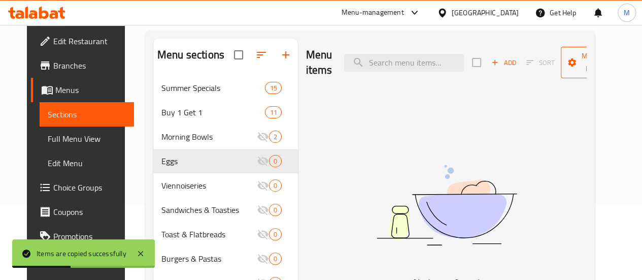
click at [577, 70] on span "Manage items" at bounding box center [595, 62] width 52 height 25
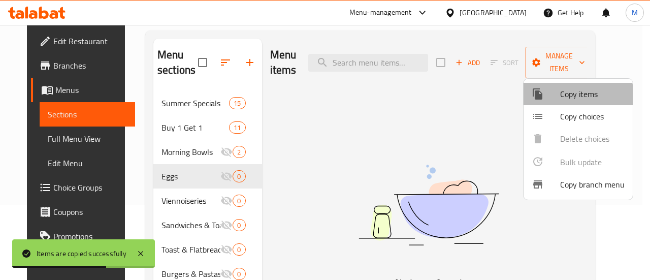
click at [575, 95] on span "Copy items" at bounding box center [592, 94] width 64 height 12
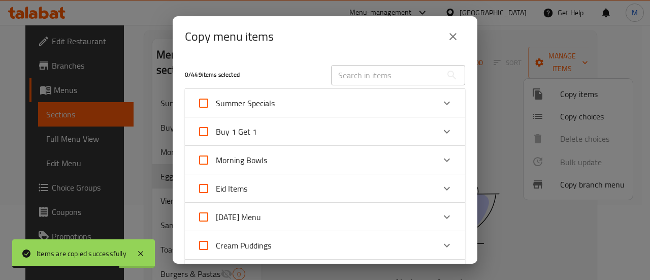
click at [351, 77] on input "text" at bounding box center [386, 75] width 111 height 20
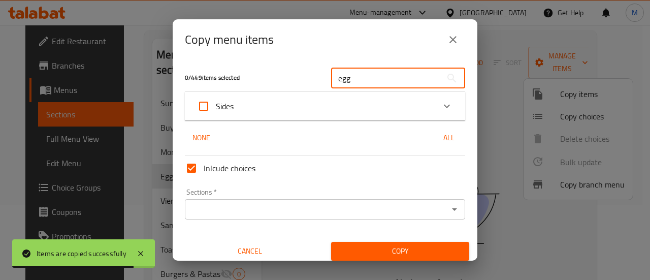
type input "eggs"
drag, startPoint x: 353, startPoint y: 78, endPoint x: 316, endPoint y: 76, distance: 37.1
click at [316, 76] on div "0 / 449 items selected eggs ​" at bounding box center [325, 78] width 292 height 40
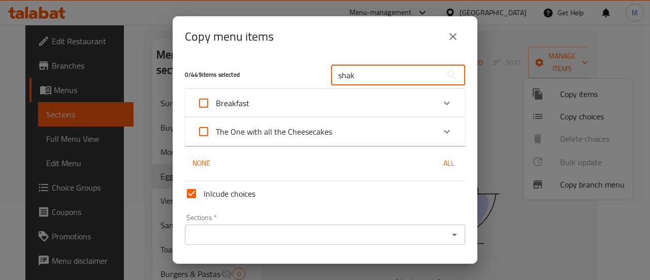
type input "shak"
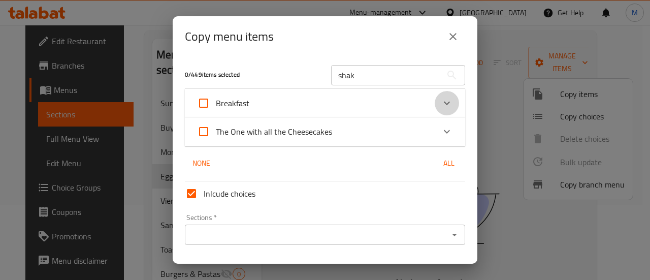
click at [444, 106] on icon "Expand" at bounding box center [447, 103] width 12 height 12
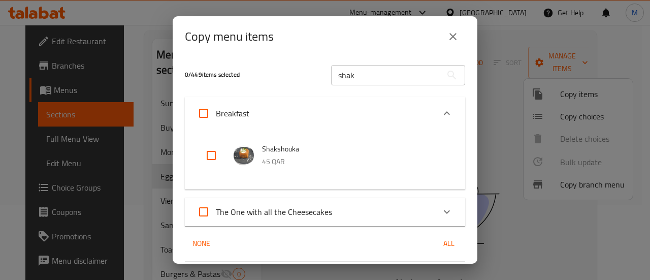
click at [212, 150] on input "checkbox" at bounding box center [211, 155] width 24 height 24
checkbox input "true"
click at [380, 75] on input "shak" at bounding box center [386, 75] width 111 height 20
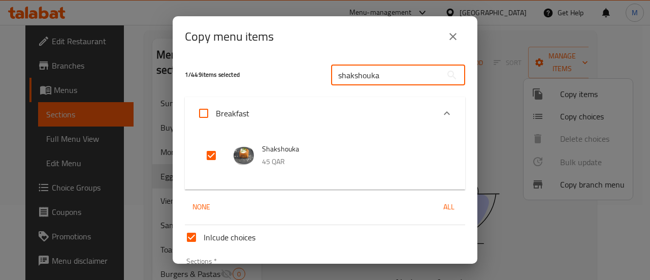
drag, startPoint x: 381, startPoint y: 76, endPoint x: 322, endPoint y: 81, distance: 58.6
click at [325, 81] on div "shakshouka ​" at bounding box center [398, 75] width 146 height 32
type input "hash"
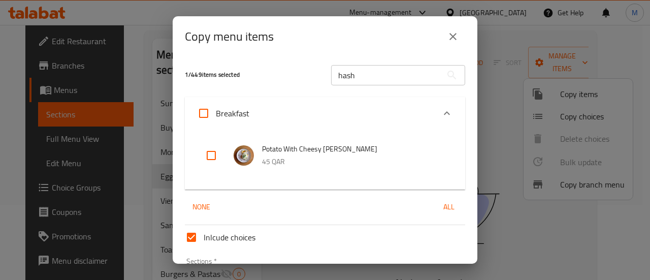
click at [210, 153] on input "checkbox" at bounding box center [211, 155] width 24 height 24
checkbox input "true"
drag, startPoint x: 385, startPoint y: 73, endPoint x: 324, endPoint y: 82, distance: 61.1
click at [325, 82] on div "hash ​" at bounding box center [398, 75] width 146 height 32
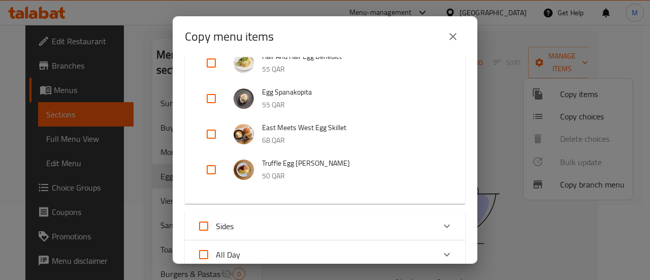
scroll to position [164, 0]
type input "egg"
click at [214, 165] on input "checkbox" at bounding box center [211, 169] width 24 height 24
checkbox input "true"
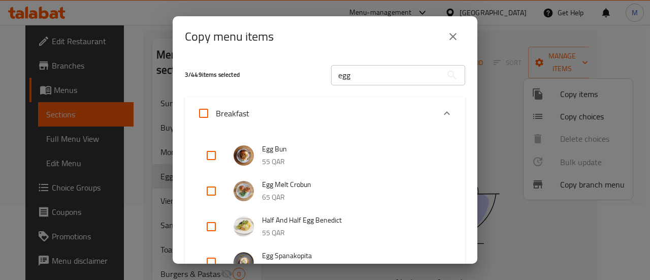
click at [370, 75] on input "egg" at bounding box center [386, 75] width 111 height 20
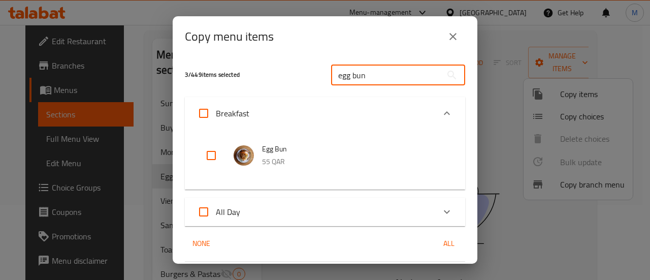
type input "egg bun"
click at [213, 148] on input "checkbox" at bounding box center [211, 155] width 24 height 24
checkbox input "true"
click at [379, 80] on input "egg bun" at bounding box center [386, 75] width 111 height 20
click at [369, 73] on input "egg bun" at bounding box center [386, 75] width 111 height 20
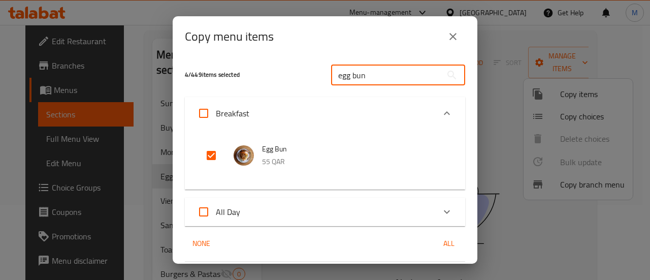
click at [369, 73] on input "egg bun" at bounding box center [386, 75] width 111 height 20
paste input "Half And Half Egg Benedict"
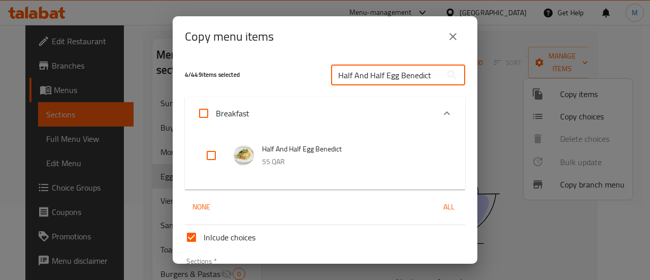
type input "Half And Half Egg Benedict"
click at [208, 158] on input "checkbox" at bounding box center [211, 155] width 24 height 24
checkbox input "true"
click at [388, 79] on input "Half And Half Egg Benedict" at bounding box center [386, 75] width 111 height 20
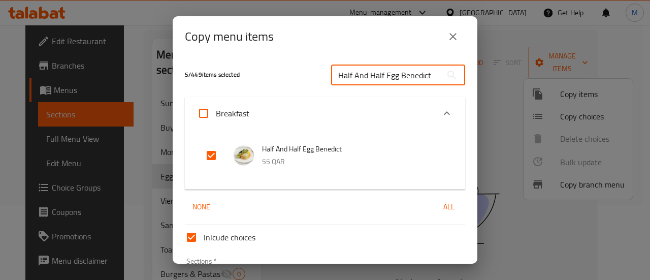
click at [388, 79] on input "Half And Half Egg Benedict" at bounding box center [386, 75] width 111 height 20
paste input "Croque Madame"
type input "Croque Madame"
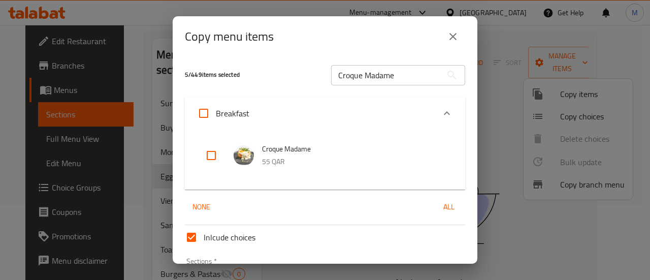
click at [211, 156] on input "checkbox" at bounding box center [211, 155] width 24 height 24
checkbox input "true"
drag, startPoint x: 397, startPoint y: 79, endPoint x: 321, endPoint y: 72, distance: 76.5
click at [325, 72] on div "Croque Madame ​" at bounding box center [398, 75] width 146 height 32
paste input "Egg Melt Crobun"
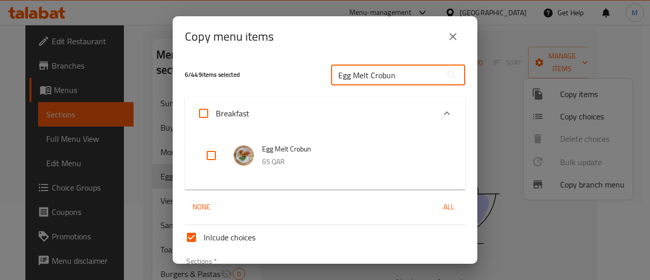
type input "Egg Melt Crobun"
click at [210, 157] on input "checkbox" at bounding box center [211, 155] width 24 height 24
checkbox input "true"
click at [394, 76] on input "Egg Melt Crobun" at bounding box center [386, 75] width 111 height 20
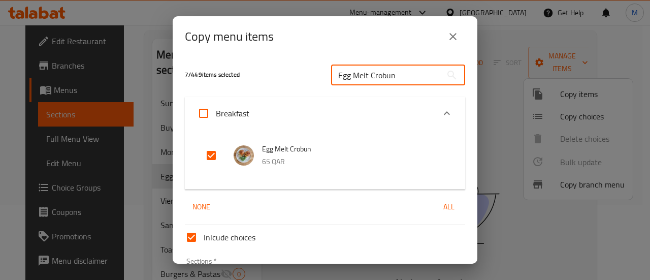
click at [394, 76] on input "Egg Melt Crobun" at bounding box center [386, 75] width 111 height 20
paste input "ast Meets West Egg Skillet"
type input "East Meets West Egg Skillet"
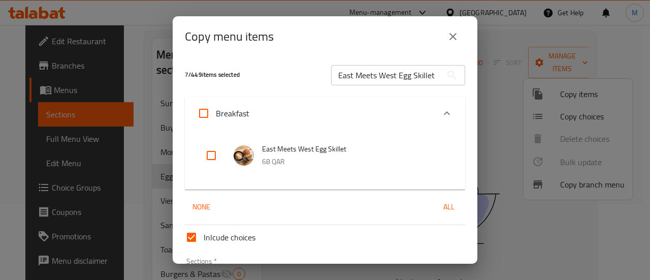
click at [208, 153] on input "checkbox" at bounding box center [211, 155] width 24 height 24
checkbox input "true"
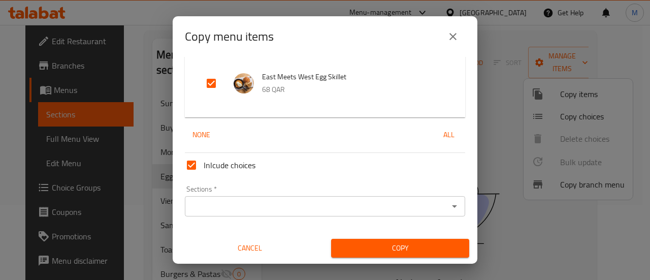
click at [345, 212] on input "Sections   *" at bounding box center [316, 206] width 257 height 14
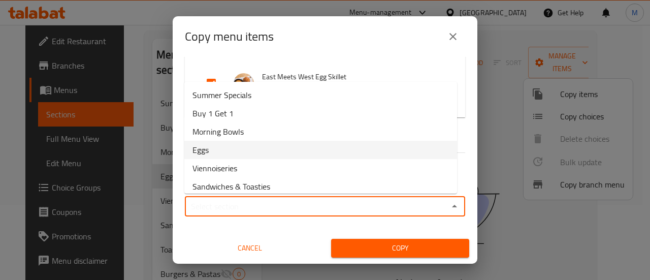
click at [226, 150] on li "Eggs" at bounding box center [320, 150] width 273 height 18
type input "Eggs"
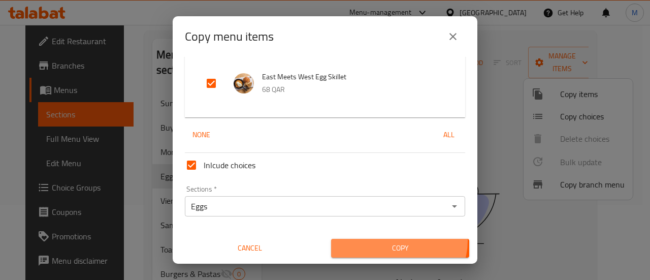
click at [393, 240] on button "Copy" at bounding box center [400, 248] width 138 height 19
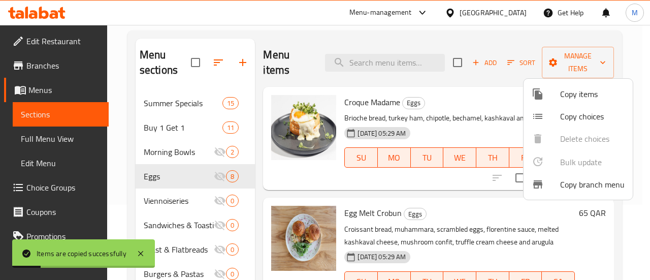
drag, startPoint x: 381, startPoint y: 148, endPoint x: 345, endPoint y: 142, distance: 36.6
click at [345, 142] on div at bounding box center [325, 140] width 650 height 280
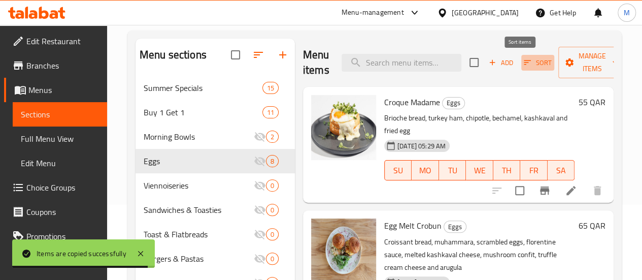
click at [524, 64] on span "Sort" at bounding box center [538, 63] width 28 height 12
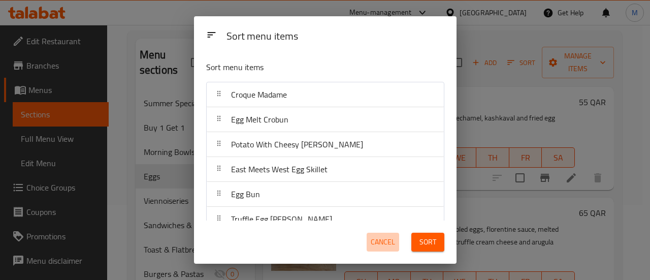
click at [386, 238] on span "Cancel" at bounding box center [383, 242] width 24 height 13
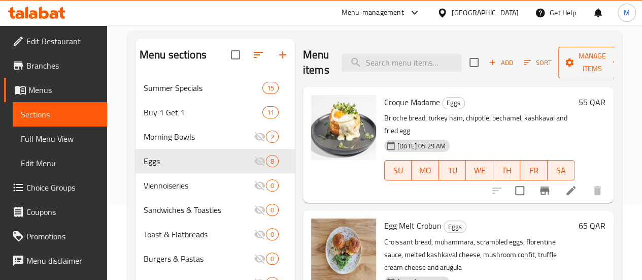
click at [580, 67] on span "Manage items" at bounding box center [593, 62] width 52 height 25
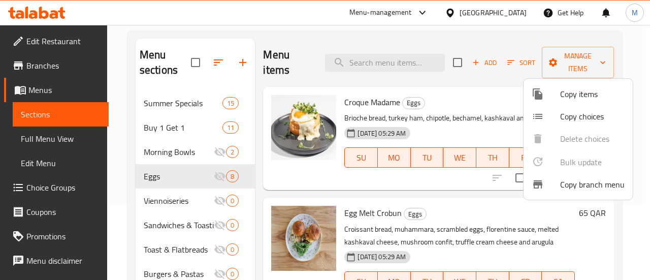
click at [493, 117] on div at bounding box center [325, 140] width 650 height 280
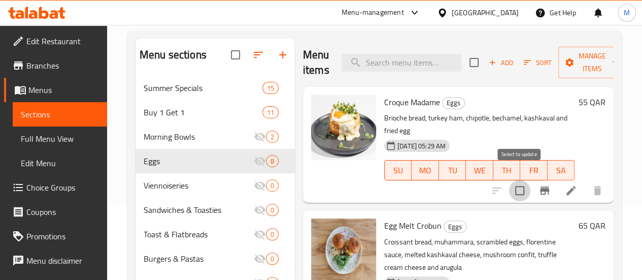
click at [521, 180] on input "checkbox" at bounding box center [519, 190] width 21 height 21
checkbox input "true"
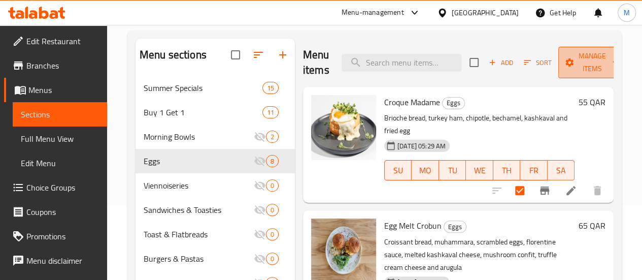
click at [567, 64] on span "Manage items" at bounding box center [593, 62] width 52 height 25
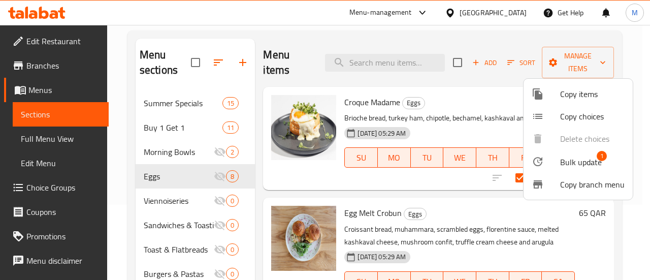
click at [554, 157] on div at bounding box center [546, 161] width 28 height 12
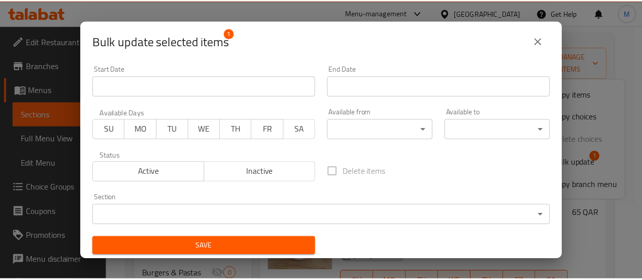
scroll to position [2, 0]
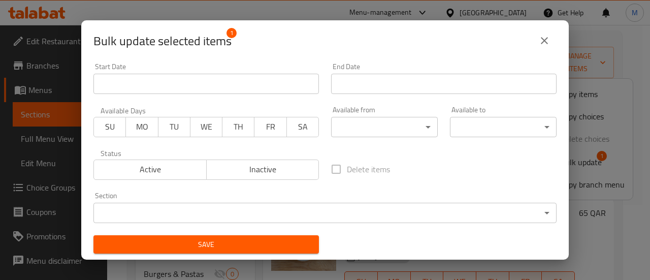
click at [399, 202] on div "Section ​ ​" at bounding box center [324, 207] width 463 height 31
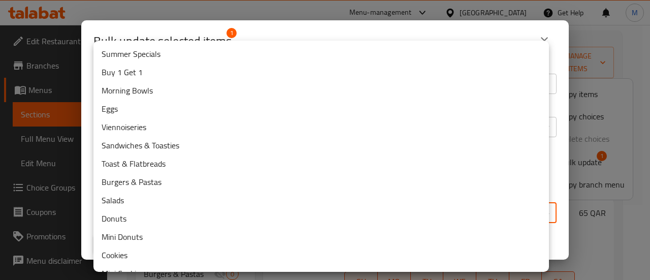
click at [399, 205] on body "​ Menu-management Qatar Get Help M Edit Restaurant Branches Menus Sections Full…" at bounding box center [325, 77] width 650 height 255
click at [559, 163] on div at bounding box center [325, 140] width 650 height 280
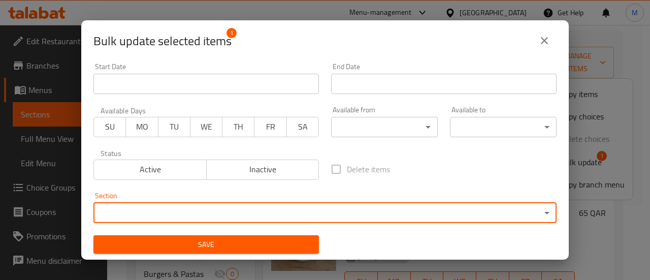
click at [543, 44] on icon "close" at bounding box center [544, 41] width 12 height 12
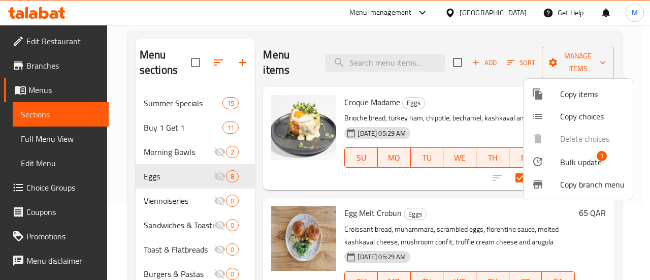
click at [328, 175] on div at bounding box center [325, 140] width 650 height 280
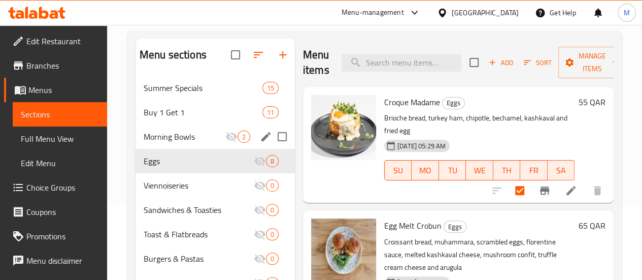
click at [185, 149] on div "Morning Bowls 2" at bounding box center [215, 136] width 159 height 24
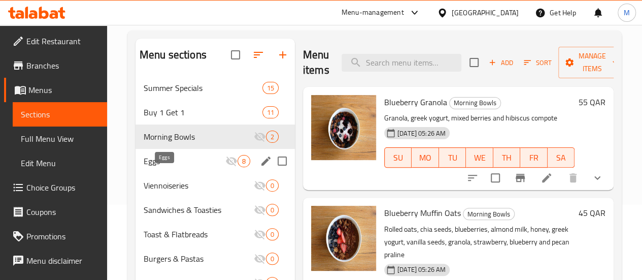
click at [168, 167] on span "Eggs" at bounding box center [185, 161] width 82 height 12
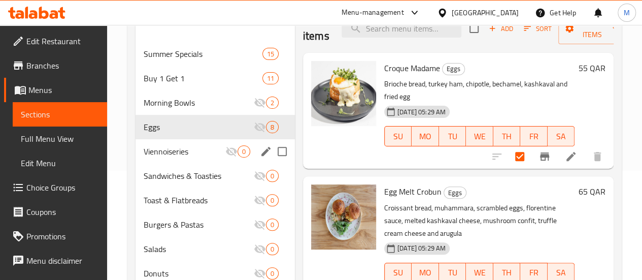
scroll to position [111, 0]
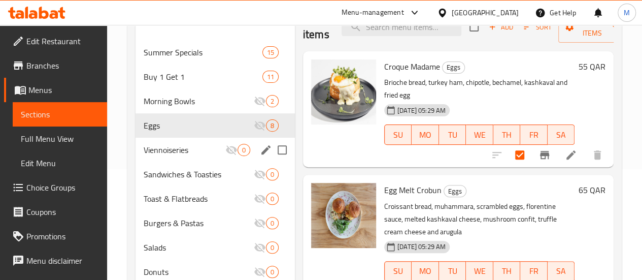
click at [168, 162] on div "Viennoiseries 0" at bounding box center [215, 150] width 159 height 24
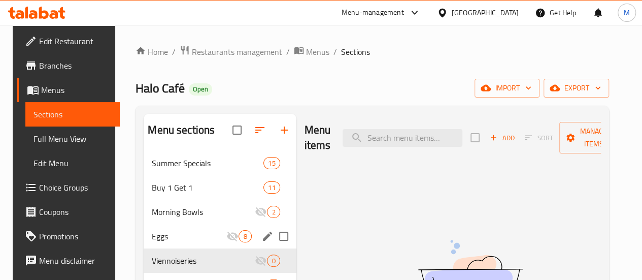
click at [169, 241] on div "Eggs 8" at bounding box center [220, 236] width 152 height 24
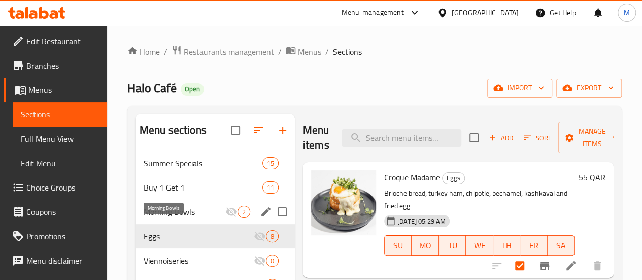
click at [169, 218] on span "Morning Bowls" at bounding box center [185, 212] width 82 height 12
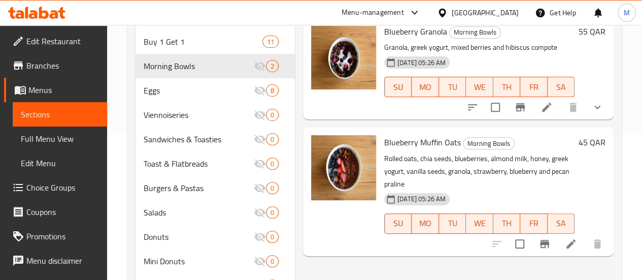
scroll to position [145, 0]
click at [156, 97] on span "Eggs" at bounding box center [185, 91] width 82 height 12
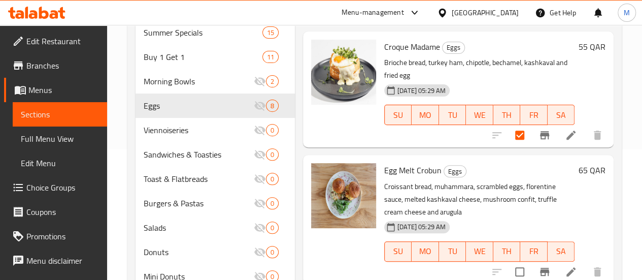
scroll to position [131, 0]
click at [516, 124] on input "checkbox" at bounding box center [519, 134] width 21 height 21
checkbox input "false"
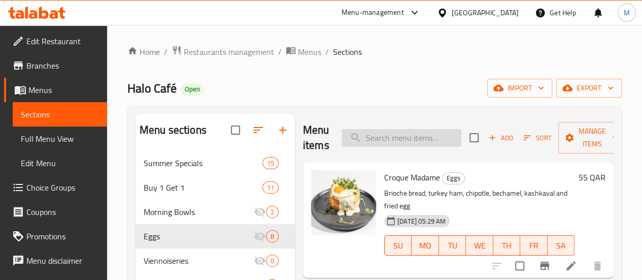
click at [374, 141] on input "search" at bounding box center [402, 138] width 120 height 18
paste input "Morning Bun"
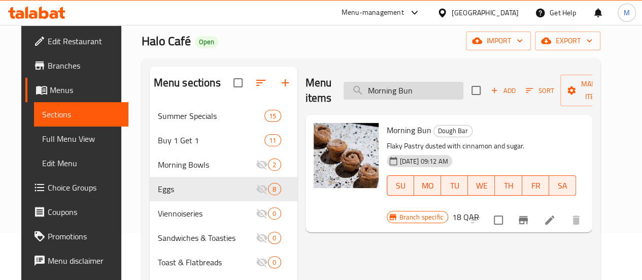
scroll to position [51, 0]
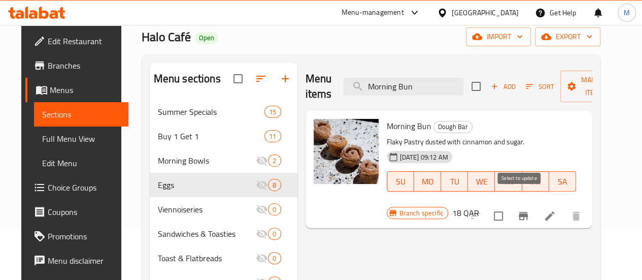
type input "Morning Bun"
click at [509, 205] on input "checkbox" at bounding box center [498, 215] width 21 height 21
checkbox input "true"
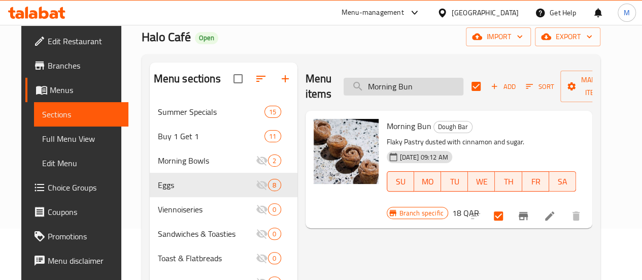
click at [407, 87] on input "Morning Bun" at bounding box center [404, 87] width 120 height 18
paste input "Butter Croissant"
type input "Butter Croissant"
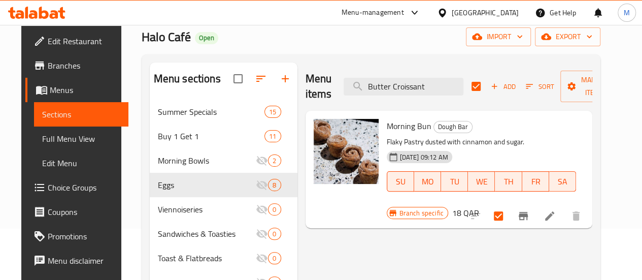
checkbox input "false"
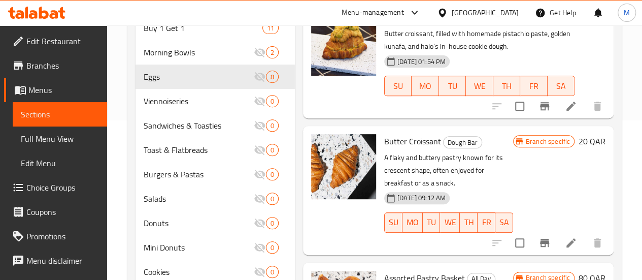
scroll to position [160, 0]
type input "Butter Croissant"
click at [522, 232] on input "checkbox" at bounding box center [519, 242] width 21 height 21
checkbox input "true"
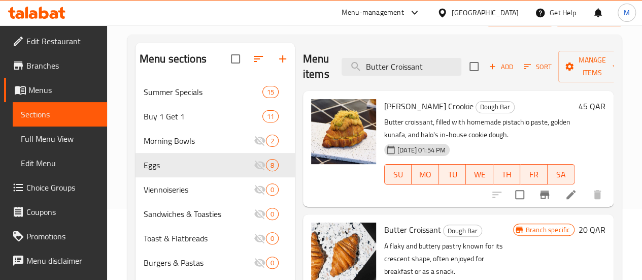
scroll to position [57, 0]
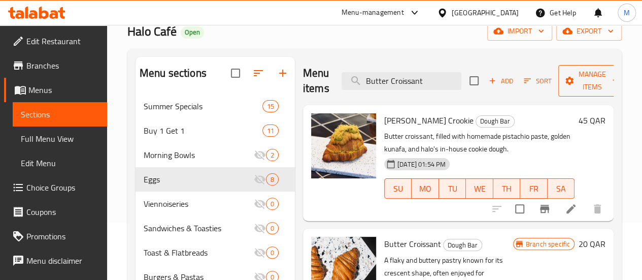
click at [574, 81] on span "Manage items" at bounding box center [593, 80] width 52 height 25
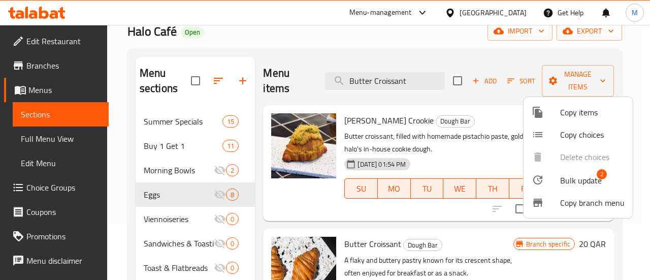
click at [574, 81] on div at bounding box center [325, 140] width 650 height 280
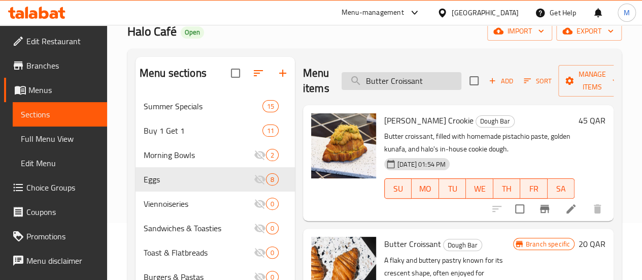
click at [412, 79] on input "Butter Croissant" at bounding box center [402, 81] width 120 height 18
paste input "Pain Au Chocolate"
type input "Pain Au Chocolate"
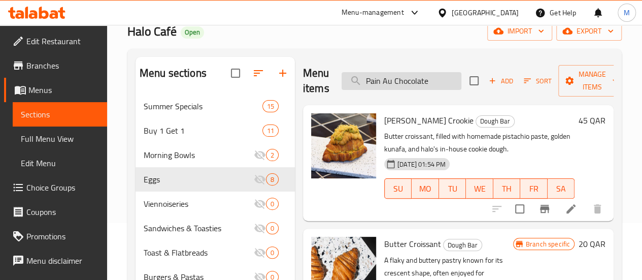
checkbox input "true"
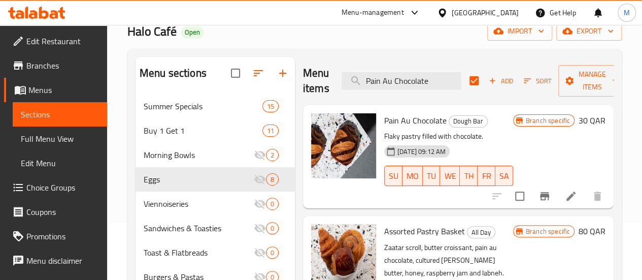
scroll to position [76, 0]
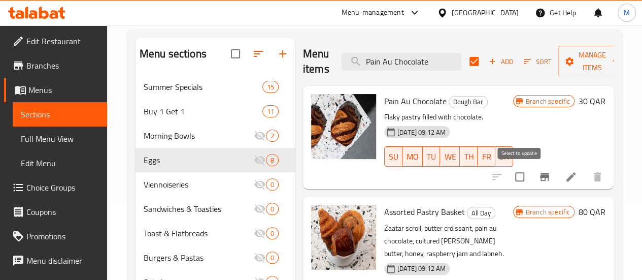
type input "Pain Au Chocolate"
click at [522, 176] on input "checkbox" at bounding box center [519, 176] width 21 height 21
checkbox input "true"
checkbox input "false"
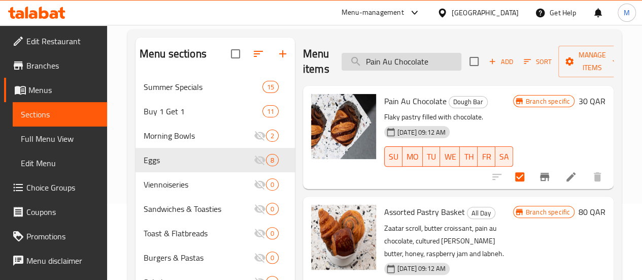
click at [413, 60] on input "Pain Au Chocolate" at bounding box center [402, 62] width 120 height 18
paste input "Cheese Croissant"
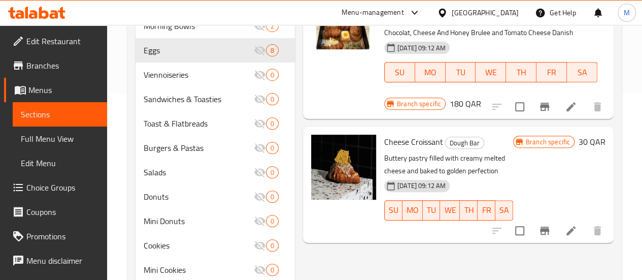
scroll to position [186, 0]
type input "Cheese Croissant"
click at [521, 223] on input "checkbox" at bounding box center [519, 229] width 21 height 21
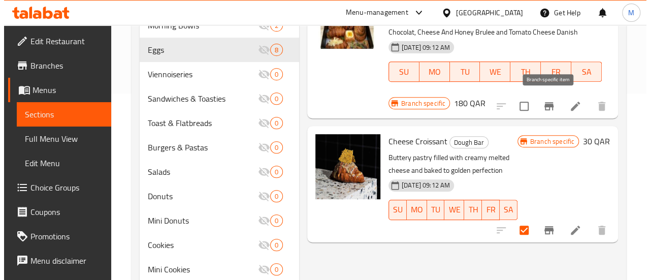
scroll to position [0, 0]
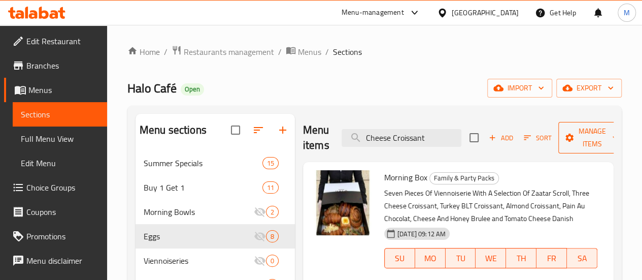
click at [573, 140] on span "Manage items" at bounding box center [593, 137] width 52 height 25
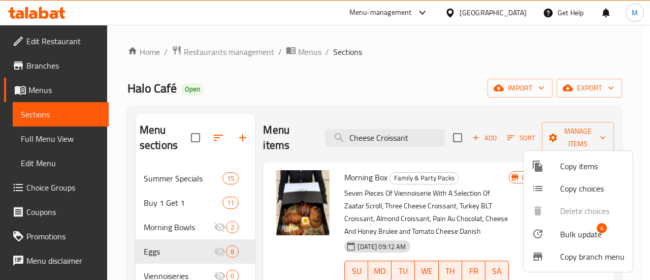
click at [582, 231] on span "Bulk update" at bounding box center [581, 234] width 42 height 12
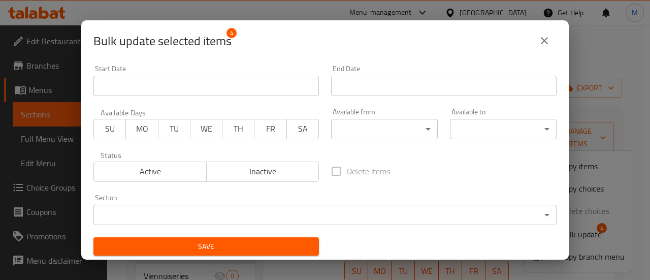
click at [359, 226] on div "Section ​ ​" at bounding box center [324, 209] width 475 height 43
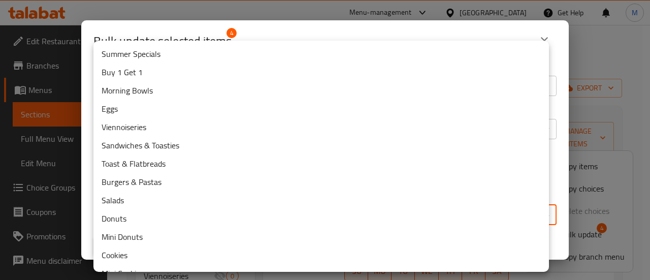
click at [361, 221] on body "​ Menu-management Qatar Get Help M Edit Restaurant Branches Menus Sections Full…" at bounding box center [325, 152] width 650 height 255
click at [230, 121] on li "Viennoiseries" at bounding box center [320, 127] width 455 height 18
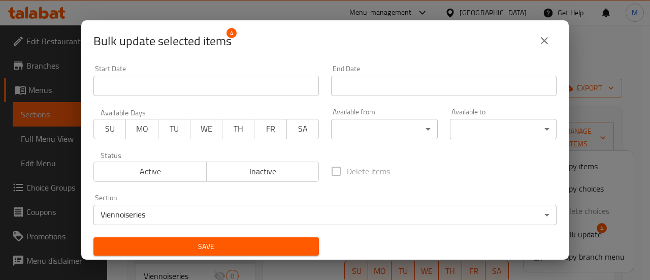
drag, startPoint x: 234, startPoint y: 249, endPoint x: 367, endPoint y: 164, distance: 158.4
click at [367, 164] on div "Start Date Start Date End Date End Date Available Days SU MO TU WE TH FR SA Ava…" at bounding box center [324, 160] width 475 height 203
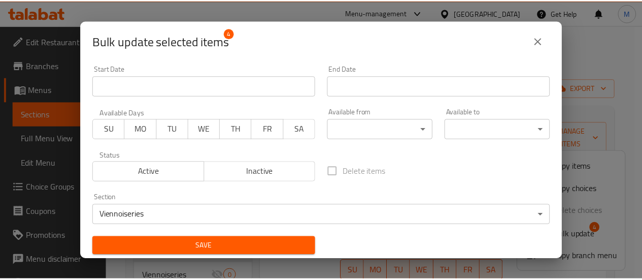
scroll to position [2, 0]
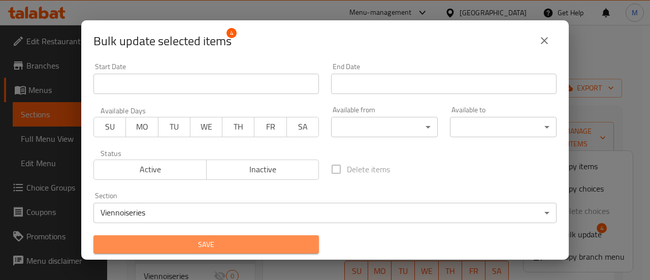
click at [227, 249] on span "Save" at bounding box center [206, 244] width 209 height 13
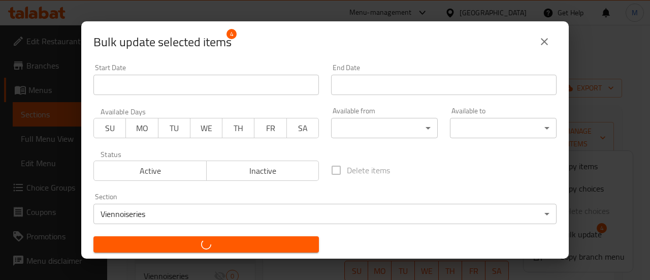
checkbox input "false"
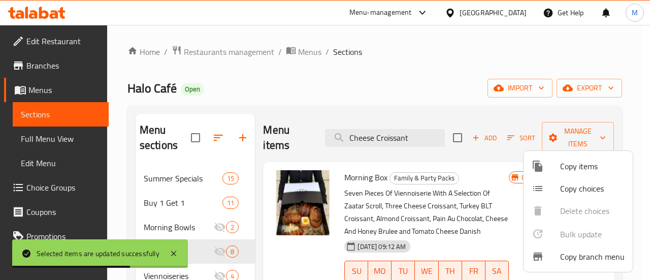
click at [260, 215] on div at bounding box center [325, 140] width 650 height 280
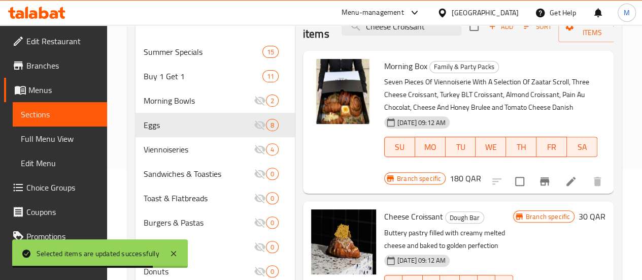
scroll to position [112, 0]
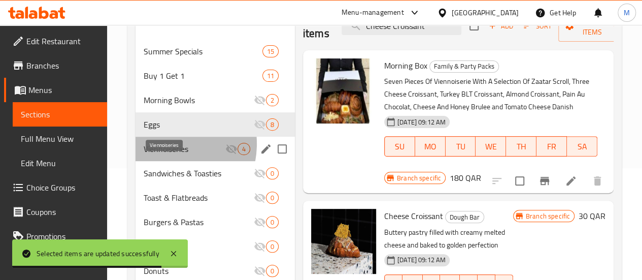
click at [161, 155] on span "Viennoiseries" at bounding box center [185, 149] width 82 height 12
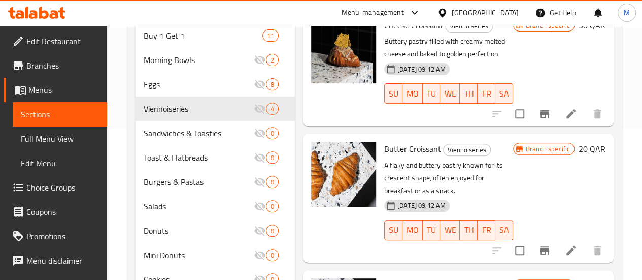
scroll to position [112, 0]
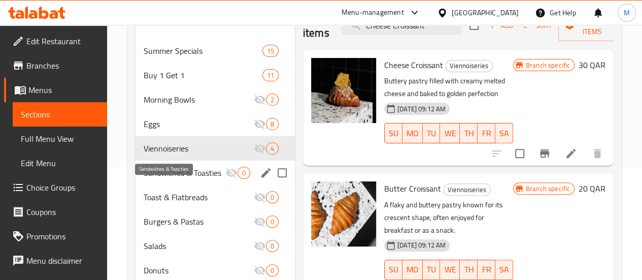
click at [159, 179] on span "Sandwiches & Toasties" at bounding box center [185, 173] width 82 height 12
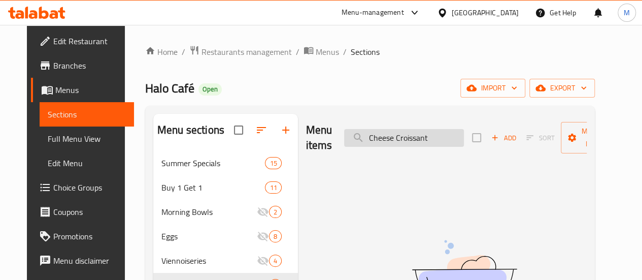
click at [407, 135] on input "Cheese Croissant" at bounding box center [404, 138] width 120 height 18
paste input "Turkey"
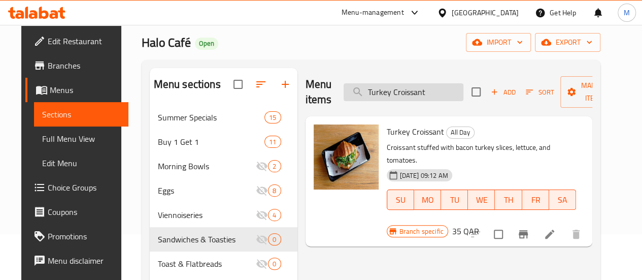
scroll to position [46, 0]
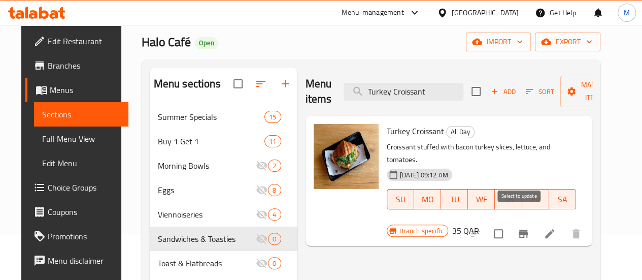
type input "Turkey Croissant"
click at [509, 223] on input "checkbox" at bounding box center [498, 233] width 21 height 21
checkbox input "true"
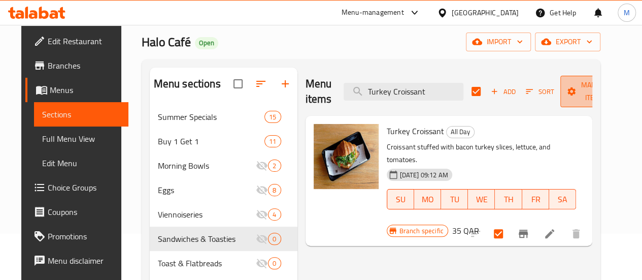
click at [574, 92] on span "Manage items" at bounding box center [595, 91] width 52 height 25
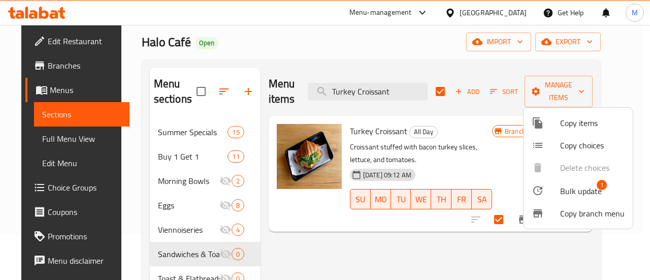
click at [426, 88] on div at bounding box center [325, 140] width 650 height 280
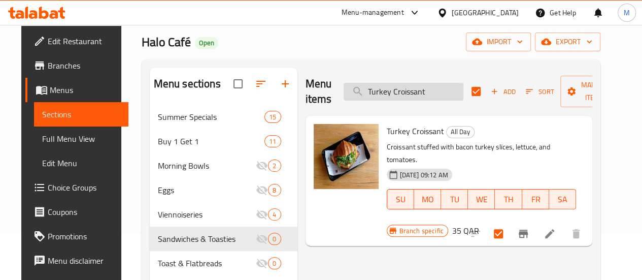
click at [420, 88] on input "Turkey Croissant" at bounding box center [404, 92] width 120 height 18
paste input "Felafel Wrap"
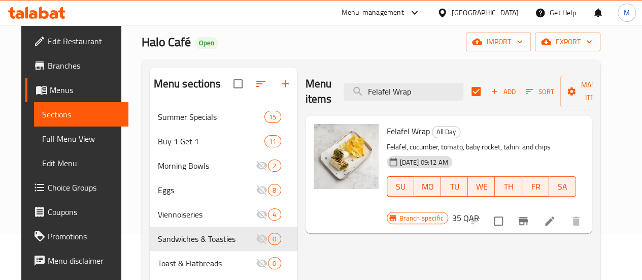
type input "Felafel Wrap"
click at [509, 210] on input "checkbox" at bounding box center [498, 220] width 21 height 21
checkbox input "true"
checkbox input "false"
click at [403, 85] on input "Felafel Wrap" at bounding box center [404, 92] width 120 height 18
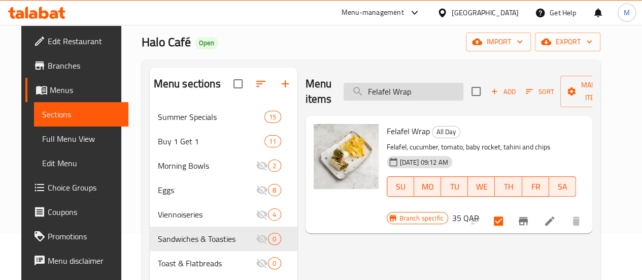
click at [403, 85] on input "Felafel Wrap" at bounding box center [404, 92] width 120 height 18
paste input "Egg Toastie"
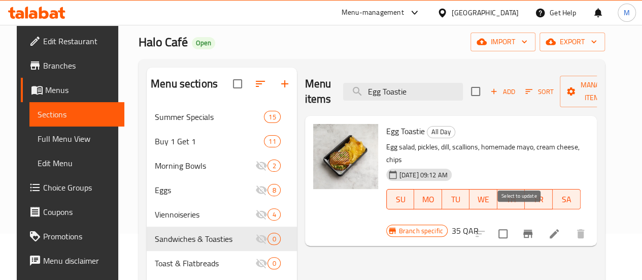
type input "Egg Toastie"
click at [514, 223] on input "checkbox" at bounding box center [502, 233] width 21 height 21
checkbox input "true"
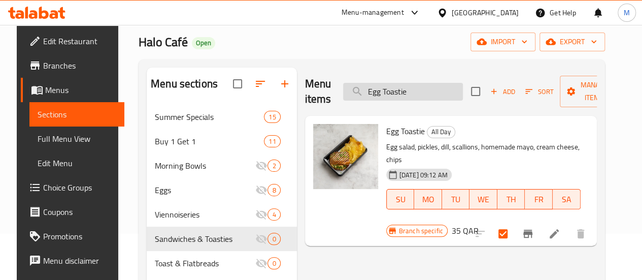
click at [406, 87] on input "Egg Toastie" at bounding box center [403, 92] width 120 height 18
paste input "Grilled Halloumi Pesto"
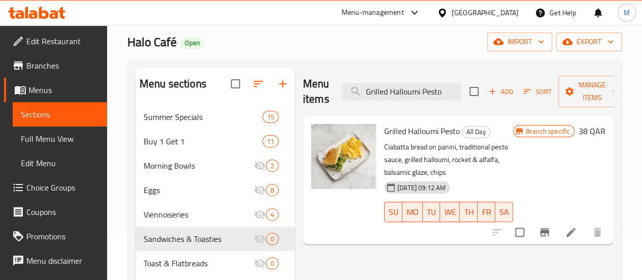
type input "Grilled Halloumi Pesto"
click at [516, 221] on input "checkbox" at bounding box center [519, 231] width 21 height 21
checkbox input "true"
click at [427, 91] on input "Grilled Halloumi Pesto" at bounding box center [402, 92] width 120 height 18
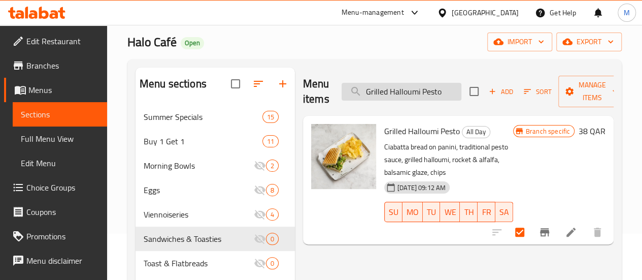
click at [427, 91] on input "Grilled Halloumi Pesto" at bounding box center [402, 92] width 120 height 18
paste input "Tuna Toastie"
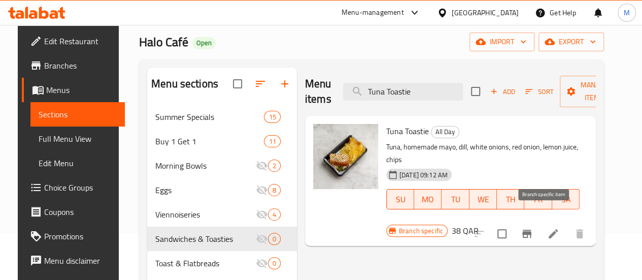
type input "Tuna Toastie"
click at [513, 223] on input "checkbox" at bounding box center [501, 233] width 21 height 21
checkbox input "true"
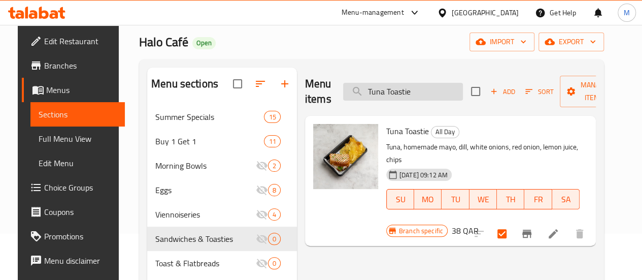
click at [399, 95] on input "Tuna Toastie" at bounding box center [403, 92] width 120 height 18
paste input "Chicken Caesar Sandwich"
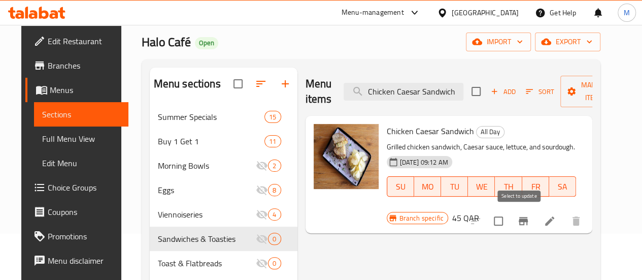
type input "Chicken Caesar Sandwich"
click at [509, 226] on input "checkbox" at bounding box center [498, 220] width 21 height 21
checkbox input "true"
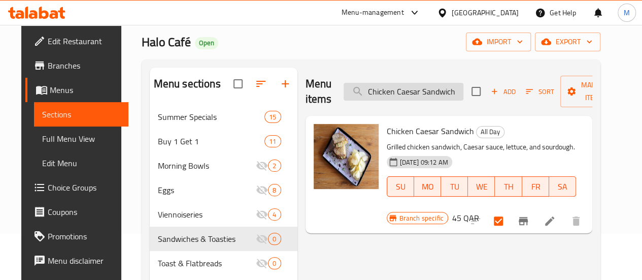
click at [425, 92] on input "Chicken Caesar Sandwich" at bounding box center [404, 92] width 120 height 18
paste input "Egg Avocado Wrap"
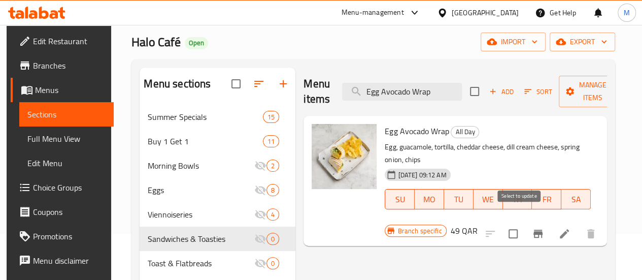
type input "Egg Avocado Wrap"
click at [522, 223] on input "checkbox" at bounding box center [513, 233] width 21 height 21
checkbox input "true"
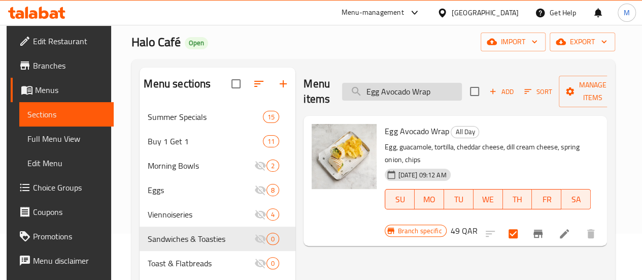
click at [418, 96] on input "Egg Avocado Wrap" at bounding box center [402, 92] width 120 height 18
paste input "Chicken & Avocado Toastie"
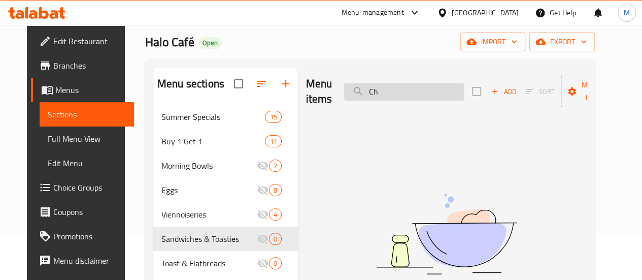
type input "C"
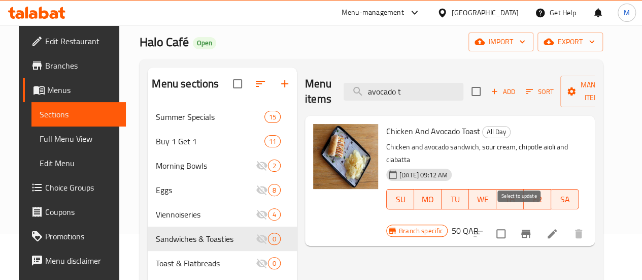
type input "avocado t"
click at [512, 223] on input "checkbox" at bounding box center [500, 233] width 21 height 21
checkbox input "true"
click at [588, 103] on span "Manage items" at bounding box center [595, 91] width 52 height 25
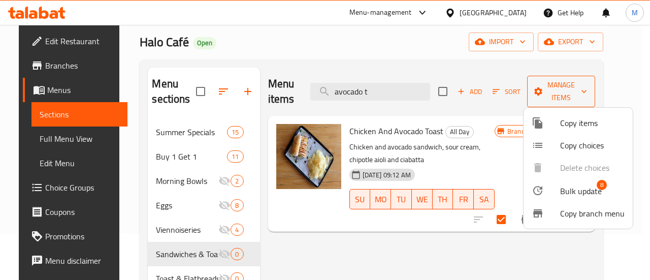
click at [588, 103] on div at bounding box center [325, 140] width 650 height 280
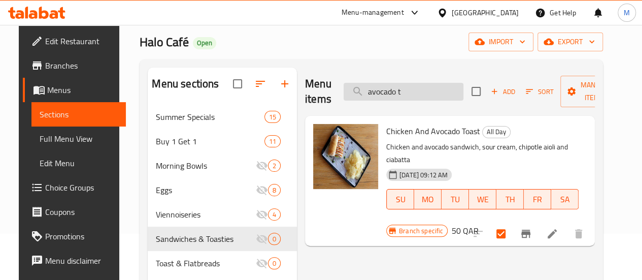
click at [390, 90] on input "avocado t" at bounding box center [404, 92] width 120 height 18
paste input "Berbere Fried Chicken Pita Burger"
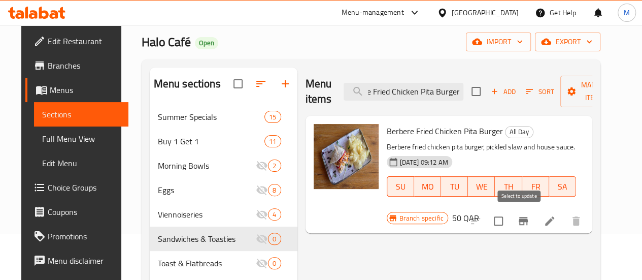
type input "Berbere Fried Chicken Pita Burger"
click at [509, 215] on input "checkbox" at bounding box center [498, 220] width 21 height 21
checkbox input "true"
click at [421, 95] on input "Berbere Fried Chicken Pita Burger" at bounding box center [404, 92] width 120 height 18
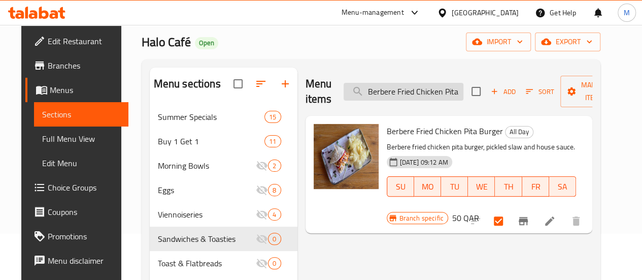
click at [421, 95] on input "Berbere Fried Chicken Pita Burger" at bounding box center [404, 92] width 120 height 18
paste input "Halo Club"
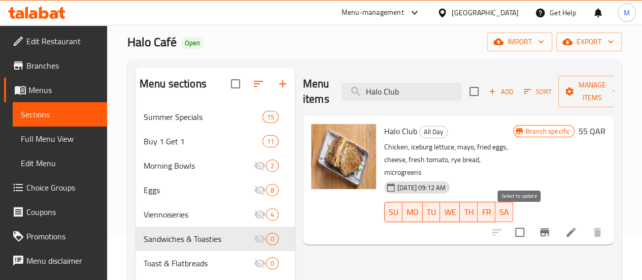
type input "Halo Club"
click at [521, 221] on input "checkbox" at bounding box center [519, 231] width 21 height 21
click at [575, 101] on span "Manage items" at bounding box center [593, 91] width 52 height 25
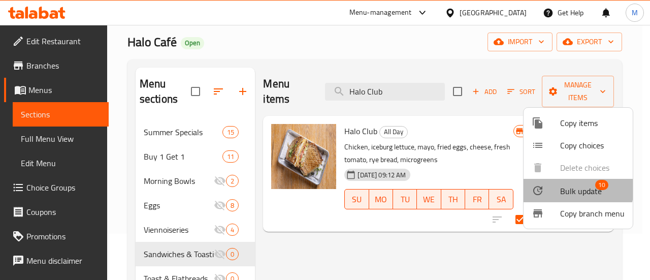
click at [564, 187] on span "Bulk update" at bounding box center [581, 191] width 42 height 12
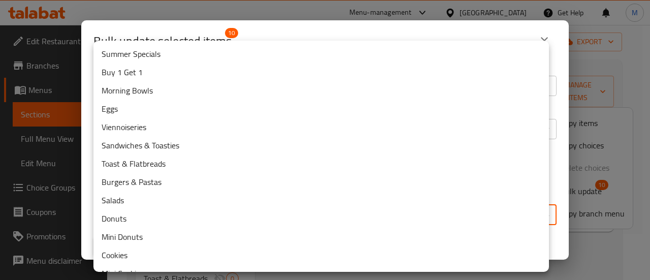
click at [291, 207] on body "​ Menu-management Qatar Get Help M Edit Restaurant Branches Menus Sections Full…" at bounding box center [325, 106] width 650 height 255
click at [179, 163] on li "Toast & Flatbreads" at bounding box center [320, 163] width 455 height 18
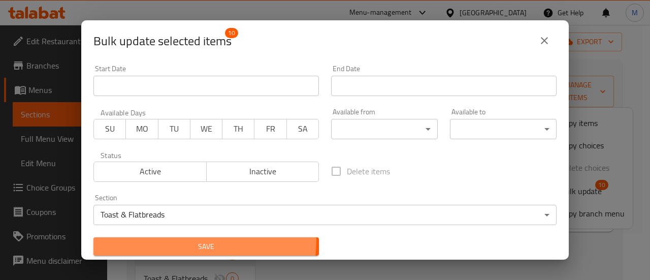
click at [196, 240] on span "Save" at bounding box center [206, 246] width 209 height 13
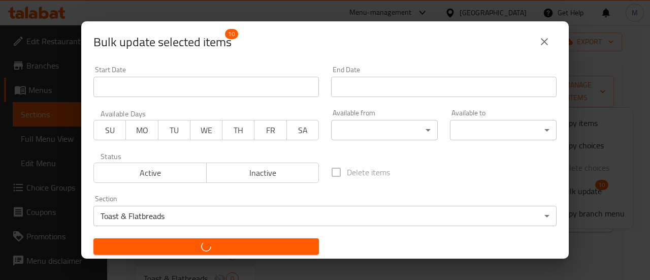
checkbox input "false"
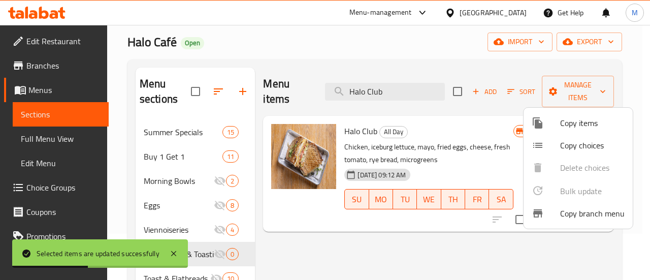
click at [466, 64] on div at bounding box center [325, 140] width 650 height 280
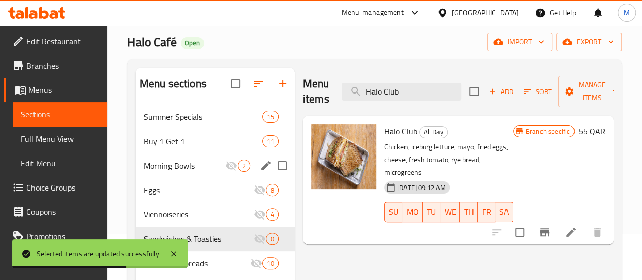
click at [260, 172] on icon "edit" at bounding box center [266, 165] width 12 height 12
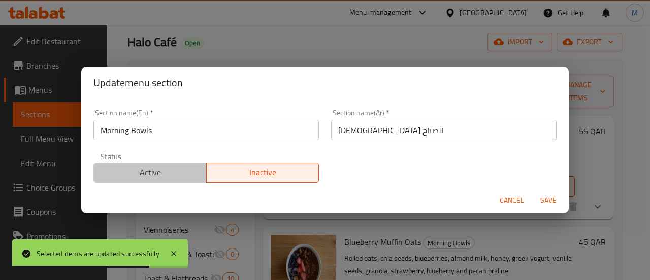
click at [176, 176] on span "Active" at bounding box center [150, 172] width 105 height 15
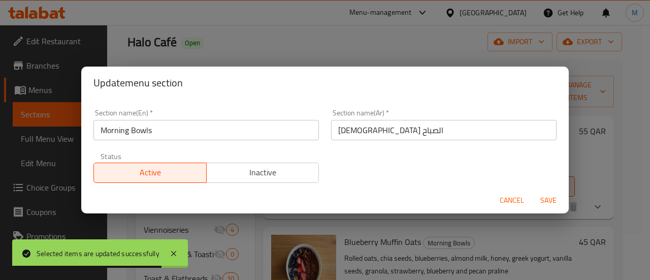
click at [553, 200] on span "Save" at bounding box center [548, 200] width 24 height 13
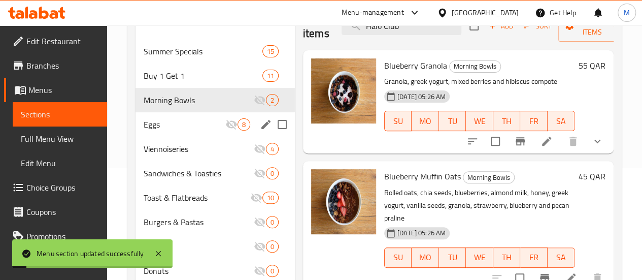
scroll to position [114, 0]
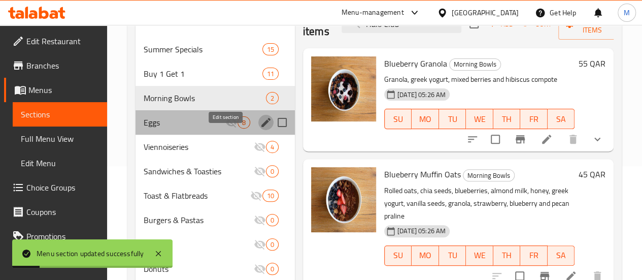
click at [261, 127] on icon "edit" at bounding box center [265, 122] width 9 height 9
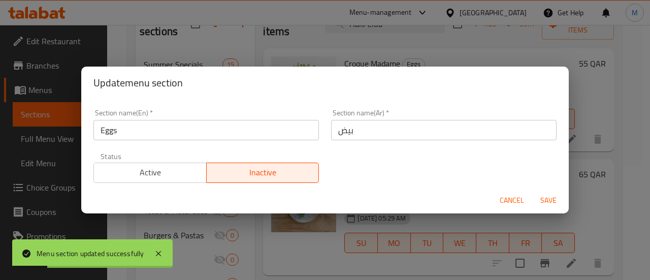
click at [174, 169] on span "Active" at bounding box center [150, 172] width 105 height 15
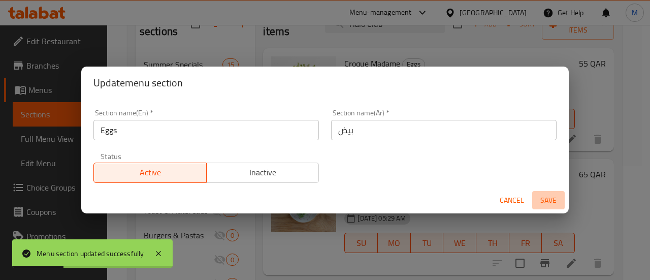
click at [549, 201] on span "Save" at bounding box center [548, 200] width 24 height 13
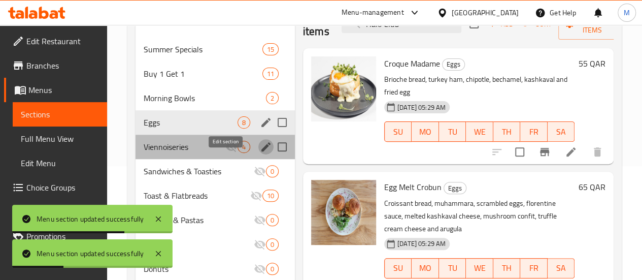
click at [260, 153] on icon "edit" at bounding box center [266, 147] width 12 height 12
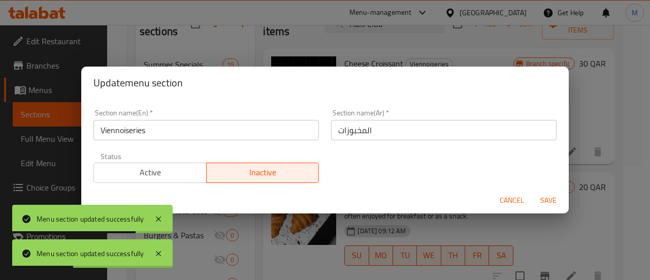
click at [168, 174] on span "Active" at bounding box center [150, 172] width 105 height 15
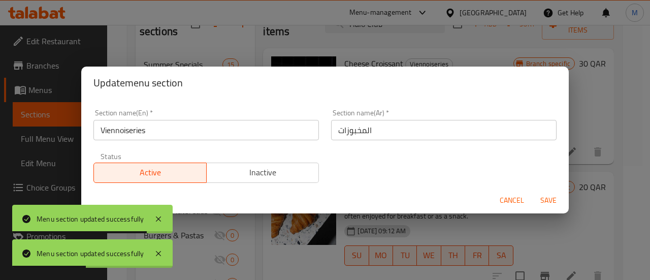
click at [549, 195] on span "Save" at bounding box center [548, 200] width 24 height 13
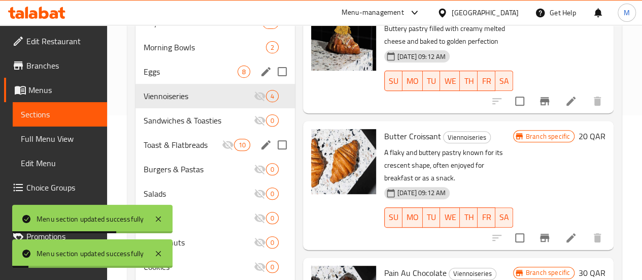
scroll to position [170, 0]
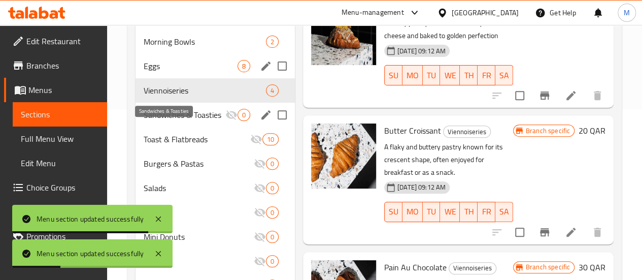
click at [159, 121] on span "Sandwiches & Toasties" at bounding box center [185, 115] width 82 height 12
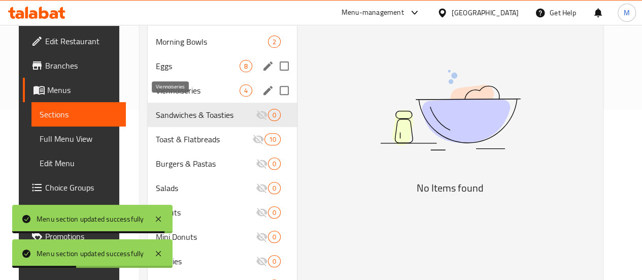
click at [169, 96] on span "Viennoiseries" at bounding box center [198, 90] width 84 height 12
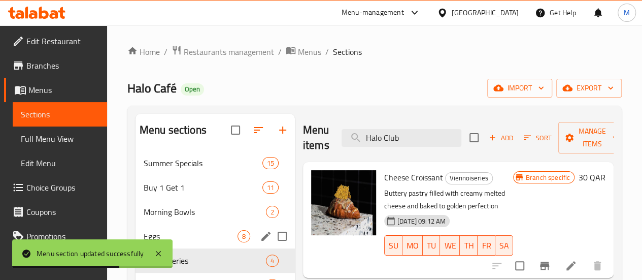
scroll to position [109, 0]
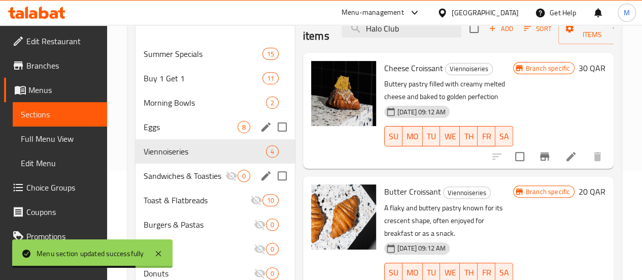
click at [164, 182] on span "Sandwiches & Toasties" at bounding box center [185, 176] width 82 height 12
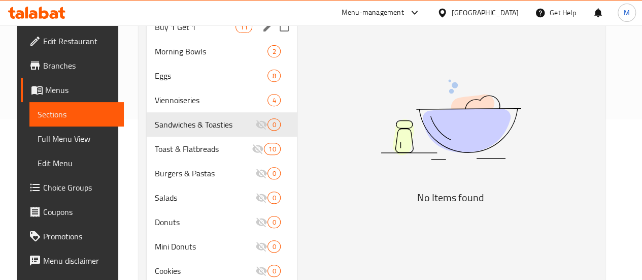
scroll to position [161, 0]
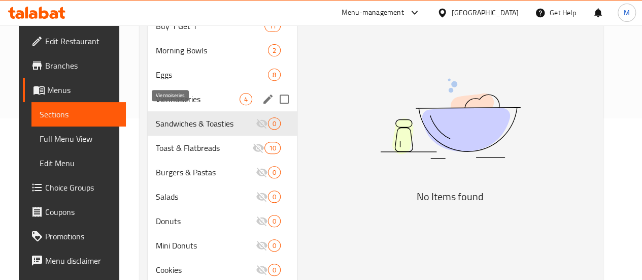
click at [170, 105] on span "Viennoiseries" at bounding box center [198, 99] width 84 height 12
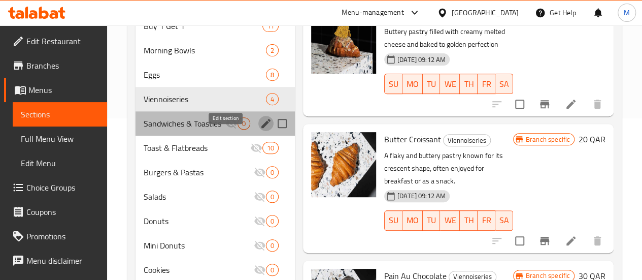
click at [260, 129] on icon "edit" at bounding box center [266, 123] width 12 height 12
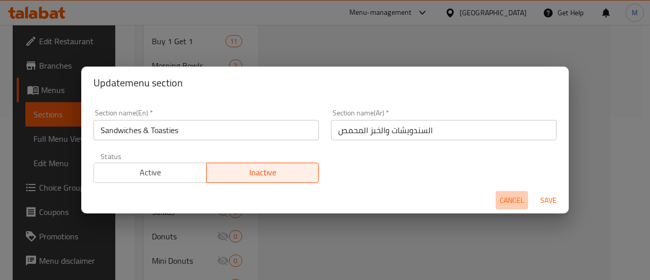
click at [509, 199] on span "Cancel" at bounding box center [512, 200] width 24 height 13
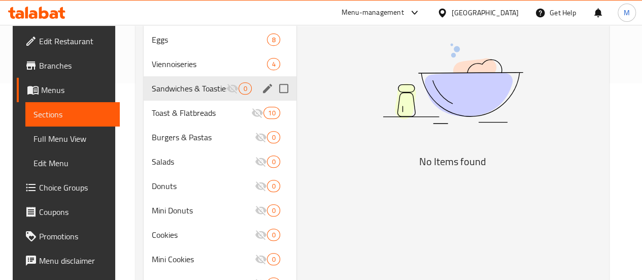
scroll to position [224, 0]
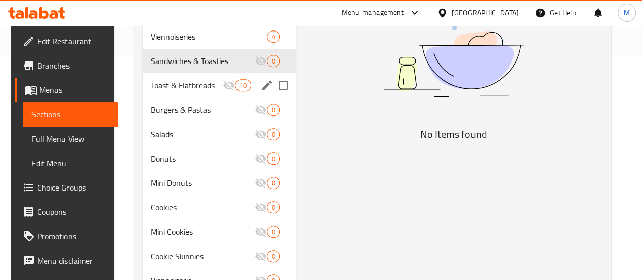
click at [172, 91] on span "Toast & Flatbreads" at bounding box center [187, 85] width 72 height 12
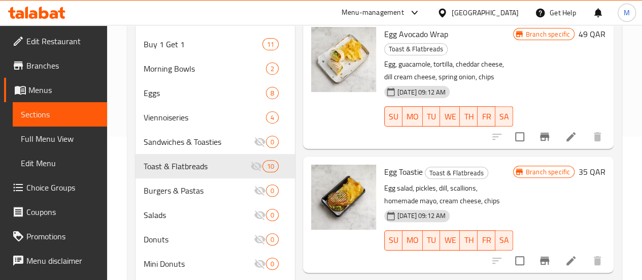
scroll to position [145, 0]
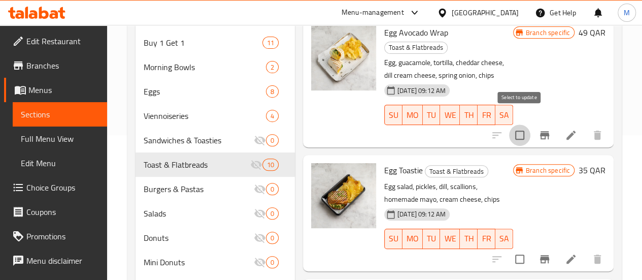
click at [520, 124] on input "checkbox" at bounding box center [519, 134] width 21 height 21
checkbox input "true"
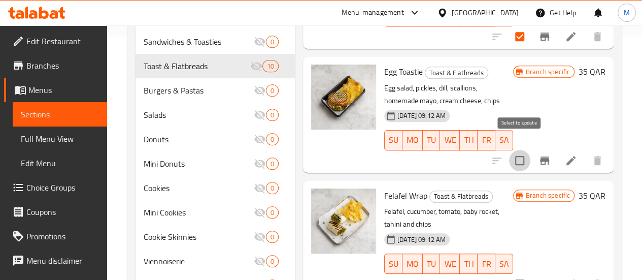
click at [521, 150] on input "checkbox" at bounding box center [519, 160] width 21 height 21
checkbox input "true"
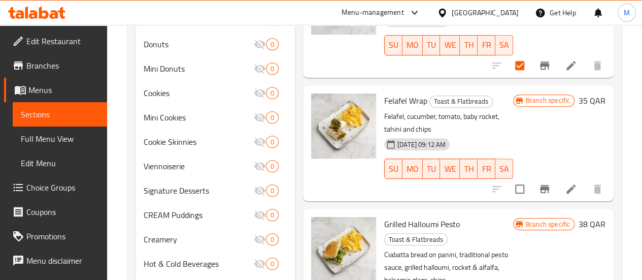
click at [521, 178] on input "checkbox" at bounding box center [519, 188] width 21 height 21
checkbox input "true"
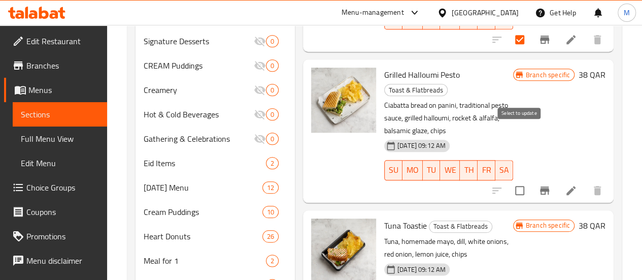
click at [520, 180] on input "checkbox" at bounding box center [519, 190] width 21 height 21
checkbox input "true"
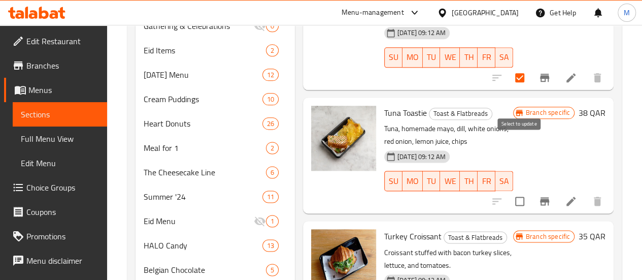
click at [520, 190] on input "checkbox" at bounding box center [519, 200] width 21 height 21
checkbox input "true"
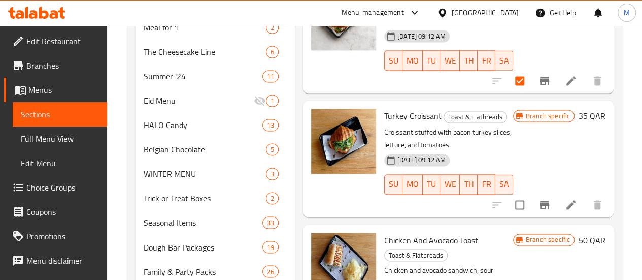
scroll to position [752, 0]
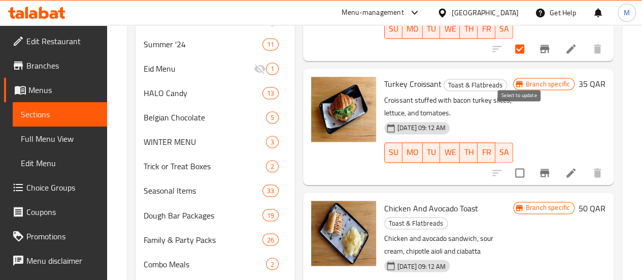
click at [519, 162] on input "checkbox" at bounding box center [519, 172] width 21 height 21
checkbox input "true"
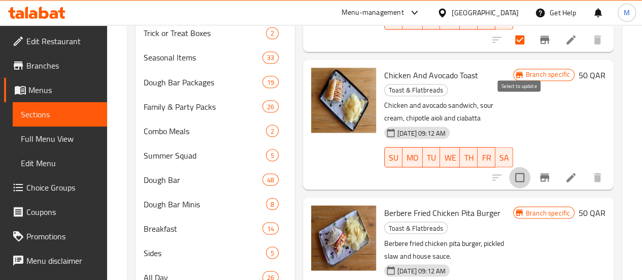
click at [519, 167] on input "checkbox" at bounding box center [519, 177] width 21 height 21
checkbox input "true"
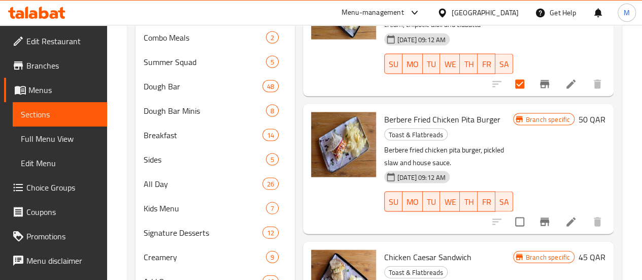
scroll to position [986, 0]
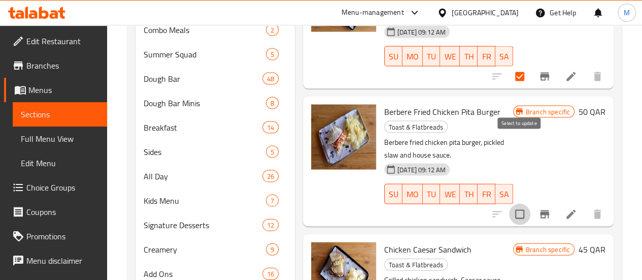
click at [521, 204] on input "checkbox" at bounding box center [519, 214] width 21 height 21
checkbox input "true"
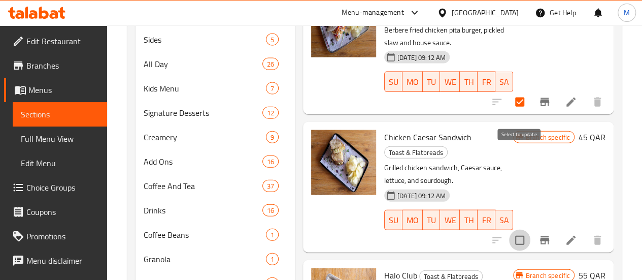
click at [521, 229] on input "checkbox" at bounding box center [519, 239] width 21 height 21
checkbox input "true"
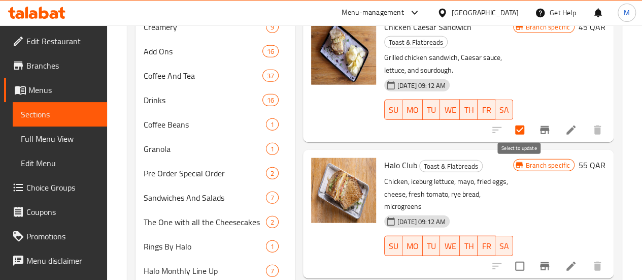
scroll to position [1219, 0]
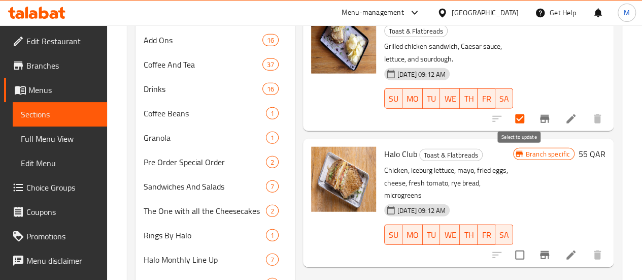
click at [521, 244] on input "checkbox" at bounding box center [519, 254] width 21 height 21
checkbox input "true"
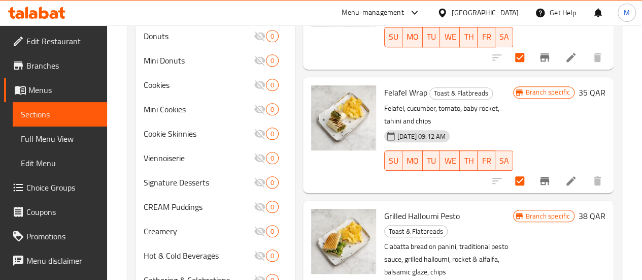
scroll to position [0, 0]
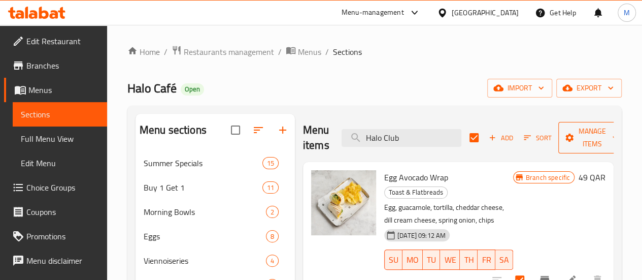
click at [578, 131] on span "Manage items" at bounding box center [593, 137] width 52 height 25
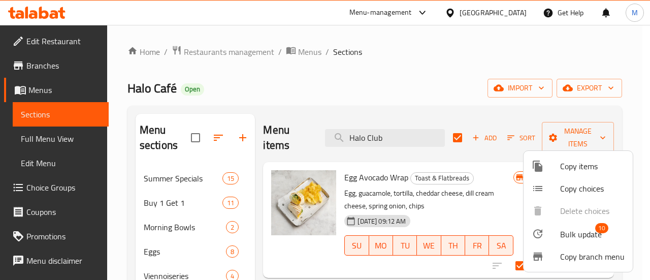
click at [577, 228] on span "Bulk update" at bounding box center [581, 234] width 42 height 12
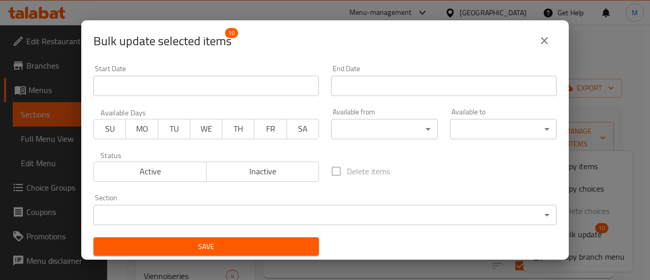
click at [301, 211] on body "​ Menu-management Qatar Get Help M Edit Restaurant Branches Menus Sections Full…" at bounding box center [325, 152] width 650 height 255
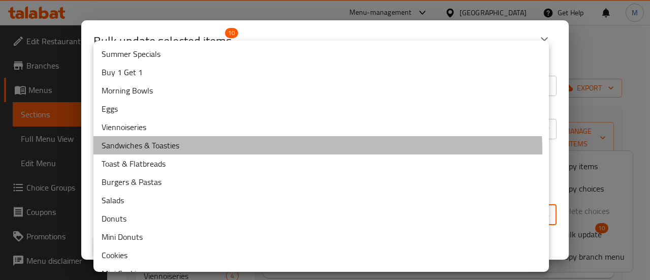
click at [271, 151] on li "Sandwiches & Toasties" at bounding box center [320, 145] width 455 height 18
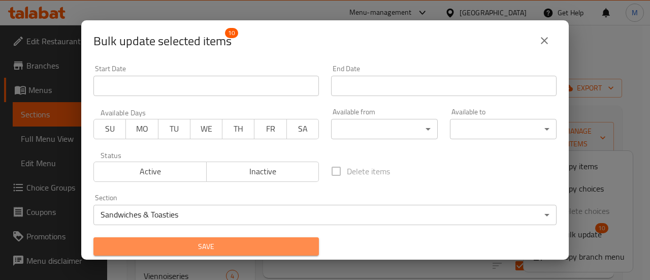
click at [304, 244] on span "Save" at bounding box center [206, 246] width 209 height 13
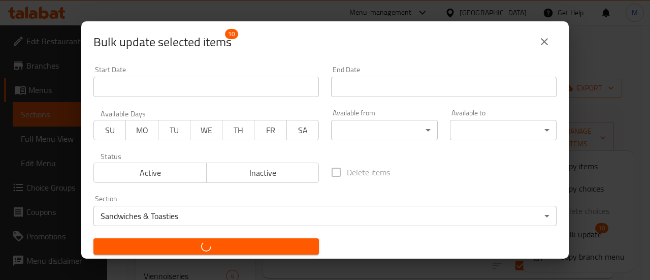
checkbox input "false"
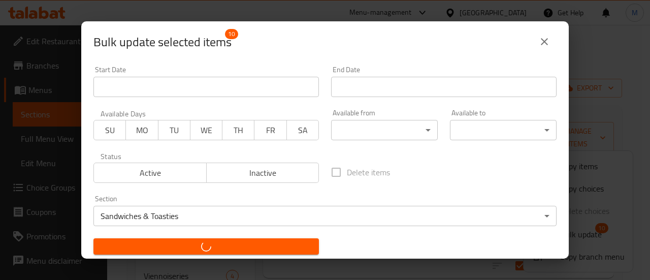
checkbox input "false"
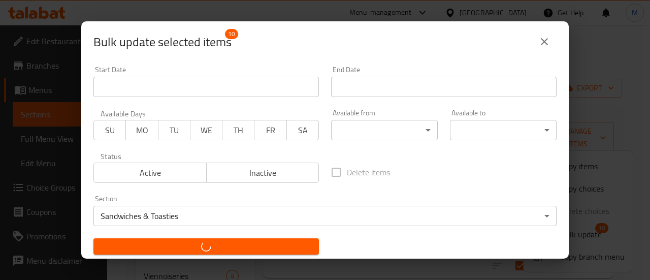
checkbox input "false"
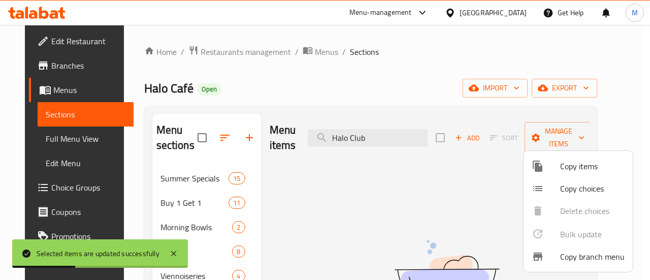
click at [357, 203] on div at bounding box center [325, 140] width 650 height 280
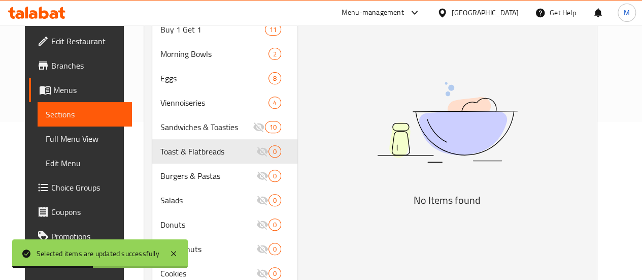
scroll to position [158, 0]
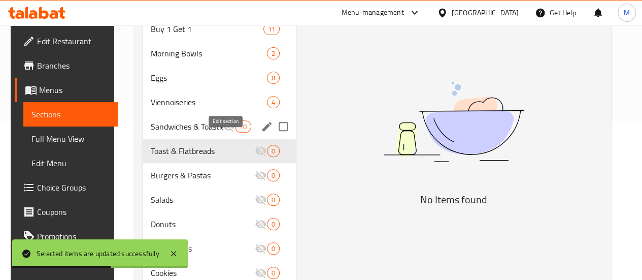
click at [261, 133] on icon "edit" at bounding box center [267, 126] width 12 height 12
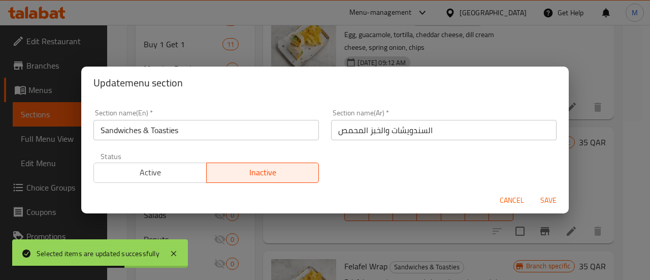
click at [171, 169] on span "Active" at bounding box center [150, 172] width 105 height 15
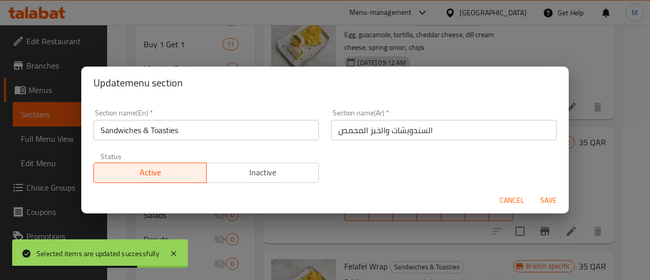
click at [543, 197] on span "Save" at bounding box center [548, 200] width 24 height 13
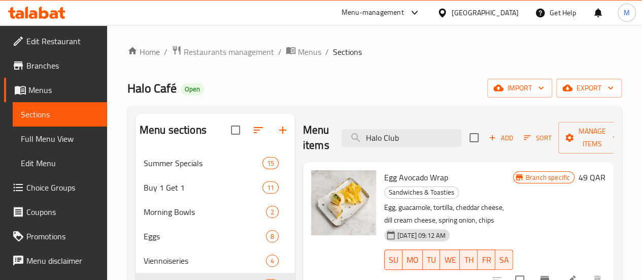
drag, startPoint x: 398, startPoint y: 137, endPoint x: 308, endPoint y: 135, distance: 89.9
click at [308, 135] on div "Menu items Halo Club Add Sort Manage items" at bounding box center [458, 138] width 311 height 48
paste input "Corn Avocado On Toast"
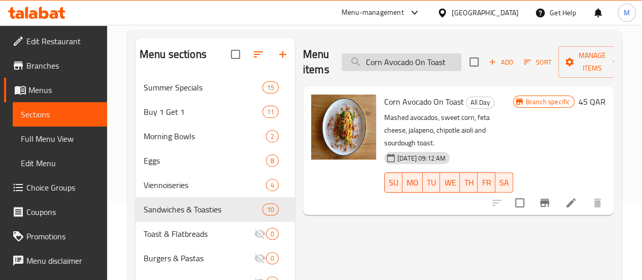
scroll to position [77, 0]
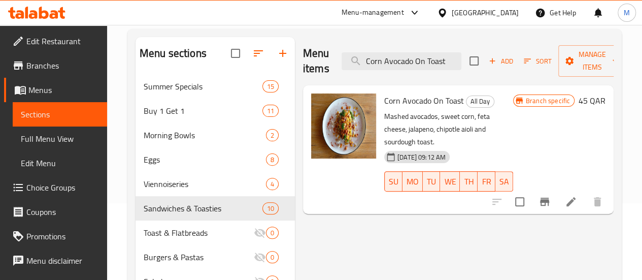
type input "Corn Avocado On Toast"
click at [515, 191] on input "checkbox" at bounding box center [519, 201] width 21 height 21
checkbox input "true"
click at [402, 57] on input "Corn Avocado On Toast" at bounding box center [402, 61] width 120 height 18
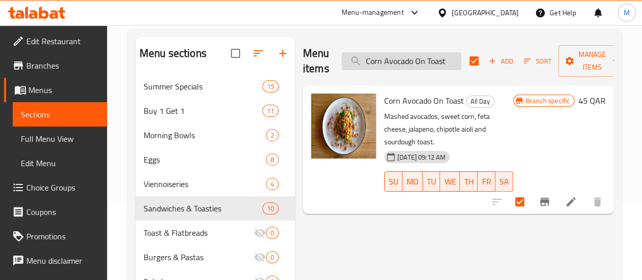
click at [402, 57] on input "Corn Avocado On Toast" at bounding box center [402, 61] width 120 height 18
paste input "Burrata And Zaatar Flatbread"
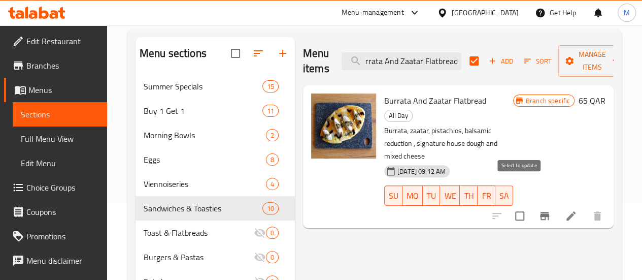
type input "Burrata And Zaatar Flatbread"
click at [514, 205] on input "checkbox" at bounding box center [519, 215] width 21 height 21
checkbox input "true"
checkbox input "false"
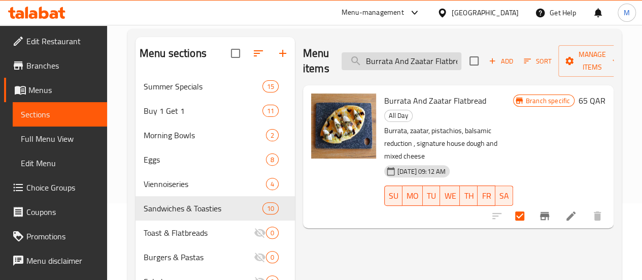
click at [361, 60] on input "Burrata And Zaatar Flatbread" at bounding box center [402, 61] width 120 height 18
paste input "Turkey Cheese"
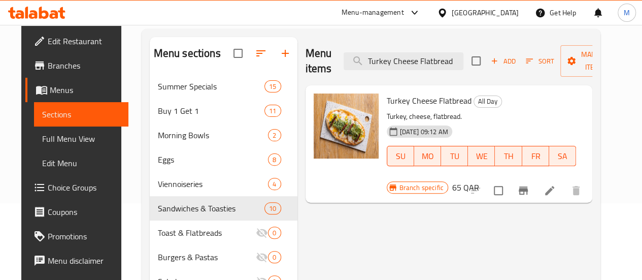
type input "Turkey Cheese Flatbread"
click at [509, 180] on input "checkbox" at bounding box center [498, 190] width 21 height 21
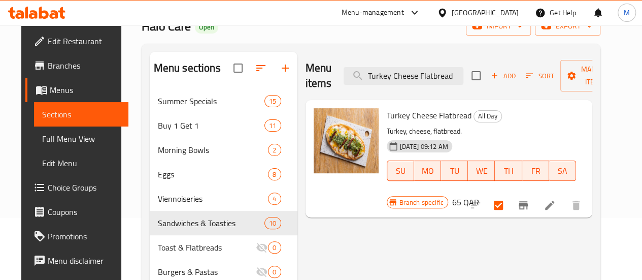
scroll to position [61, 0]
click at [582, 77] on span "Manage items" at bounding box center [595, 75] width 52 height 25
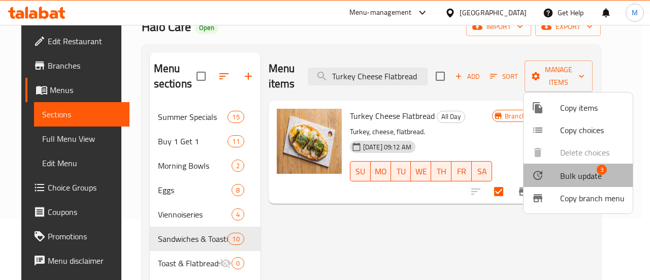
click at [578, 180] on span "Bulk update" at bounding box center [581, 176] width 42 height 12
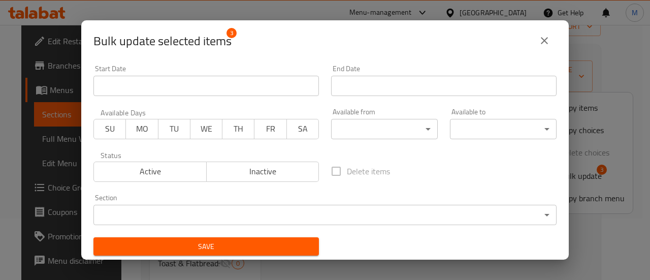
click at [301, 218] on body "​ Menu-management Qatar Get Help M Edit Restaurant Branches Menus Sections Full…" at bounding box center [325, 90] width 650 height 255
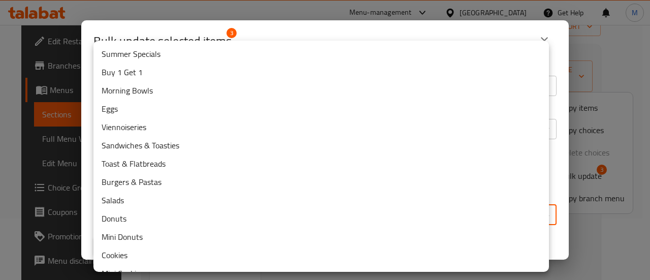
click at [221, 167] on li "Toast & Flatbreads" at bounding box center [320, 163] width 455 height 18
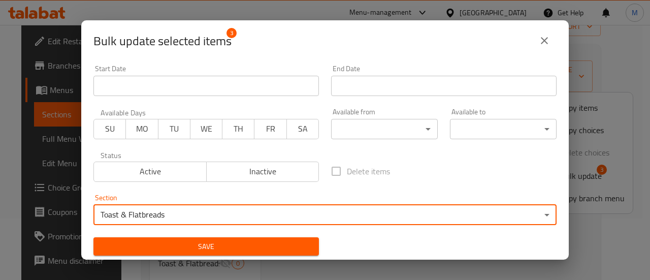
click at [223, 242] on span "Save" at bounding box center [206, 246] width 209 height 13
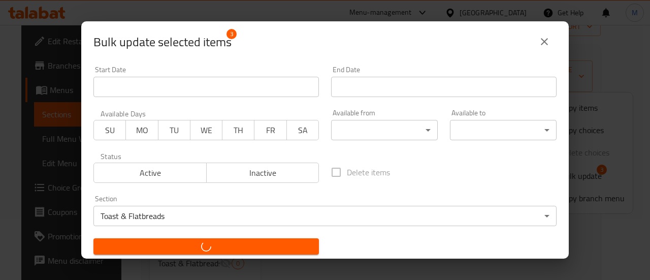
checkbox input "false"
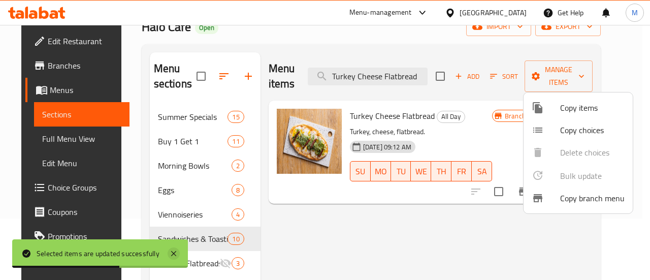
click at [172, 256] on icon at bounding box center [174, 253] width 12 height 12
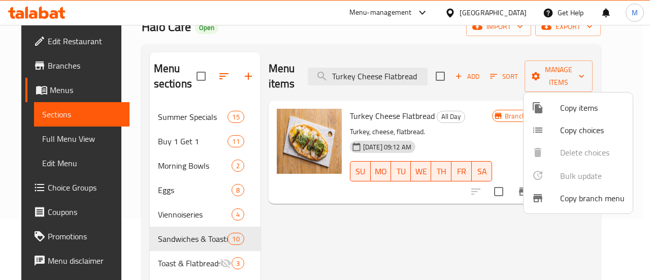
click at [279, 227] on div at bounding box center [325, 140] width 650 height 280
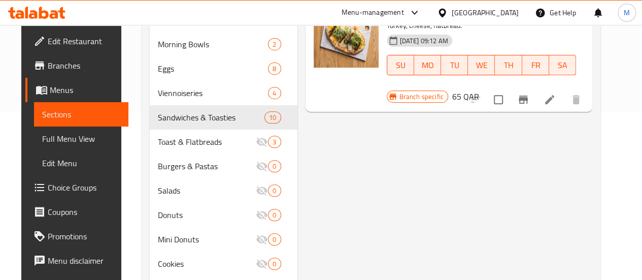
scroll to position [170, 0]
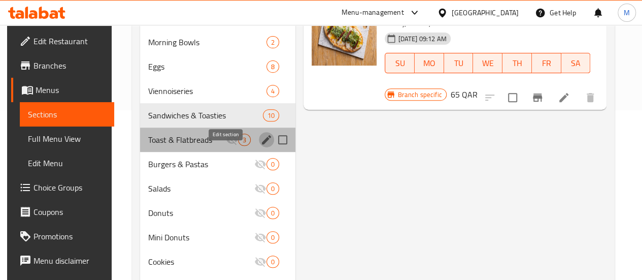
click at [262, 144] on icon "edit" at bounding box center [266, 139] width 9 height 9
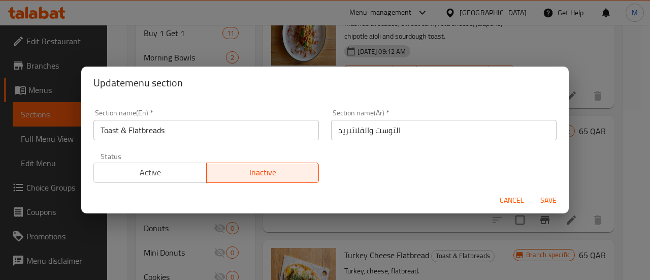
click at [180, 170] on span "Active" at bounding box center [150, 172] width 105 height 15
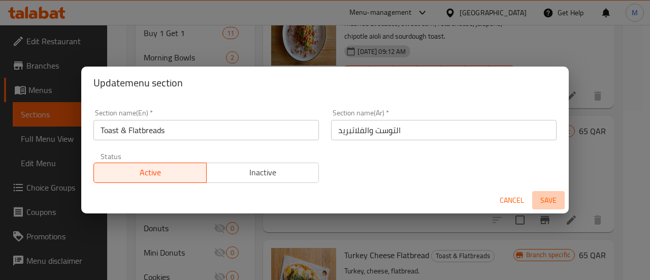
click at [550, 197] on span "Save" at bounding box center [548, 200] width 24 height 13
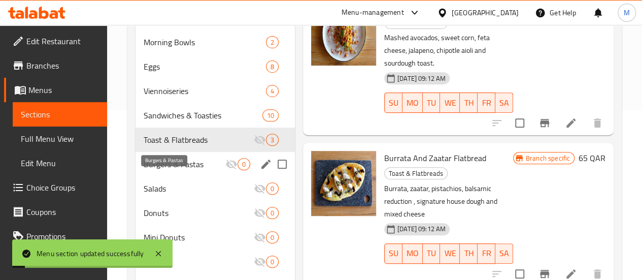
click at [168, 170] on span "Burgers & Pastas" at bounding box center [185, 164] width 82 height 12
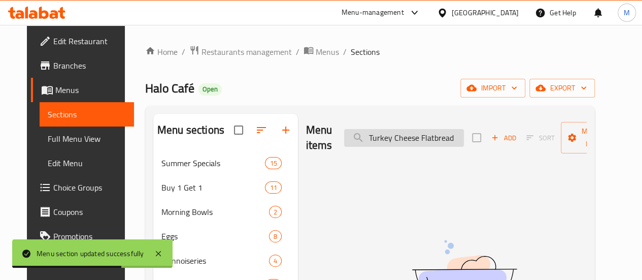
click at [413, 131] on input "Turkey Cheese Flatbread" at bounding box center [404, 138] width 120 height 18
paste input "Old School Burger"
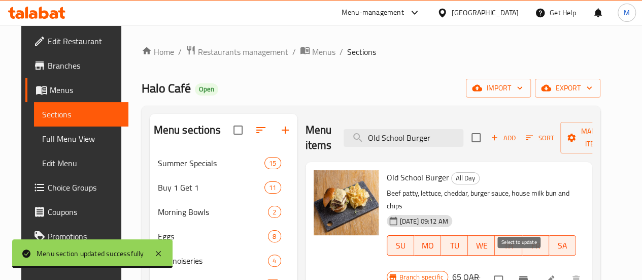
type input "Old School Burger"
click at [509, 269] on input "checkbox" at bounding box center [498, 279] width 21 height 21
checkbox input "true"
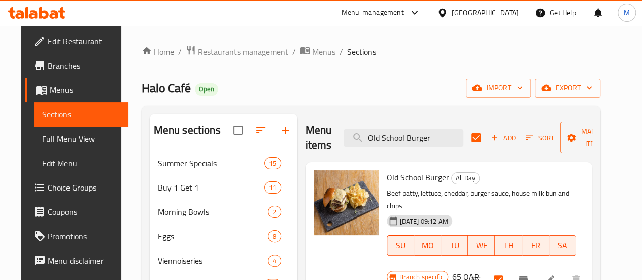
click at [578, 146] on span "Manage items" at bounding box center [595, 137] width 52 height 25
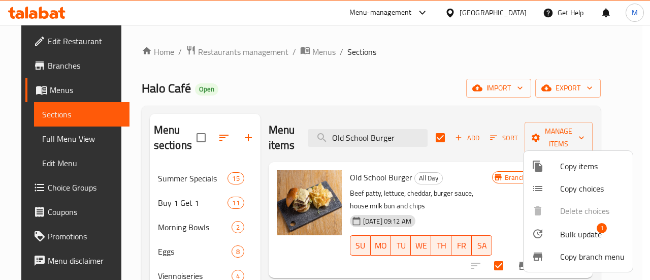
click at [578, 147] on div at bounding box center [325, 140] width 650 height 280
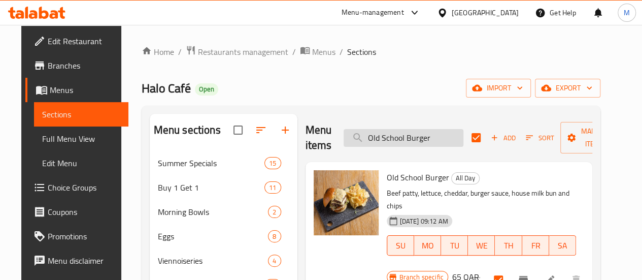
click at [410, 141] on input "Old School Burger" at bounding box center [404, 138] width 120 height 18
paste input "Lemon Butter Chicken Angel Hair Pasta"
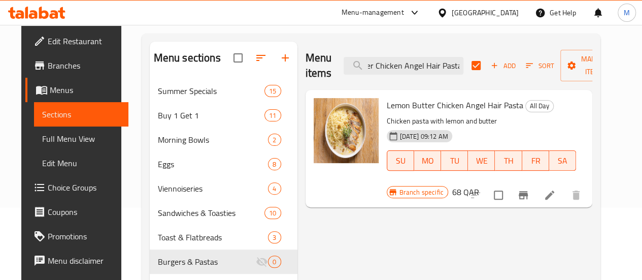
scroll to position [74, 0]
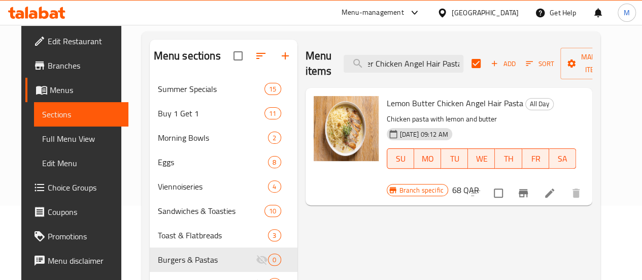
type input "Lemon Butter Chicken Angel Hair Pasta"
click at [509, 182] on input "checkbox" at bounding box center [498, 192] width 21 height 21
checkbox input "true"
checkbox input "false"
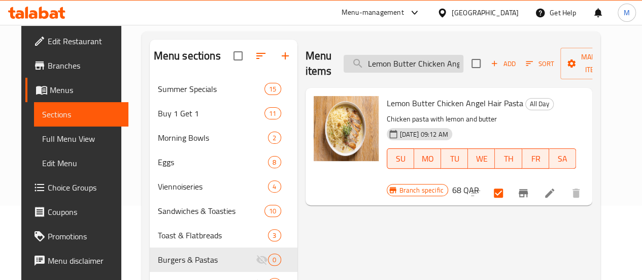
click at [403, 64] on input "Lemon Butter Chicken Angel Hair Pasta" at bounding box center [404, 64] width 120 height 18
paste input "Creamy Cajun Chicken Rigatoni"
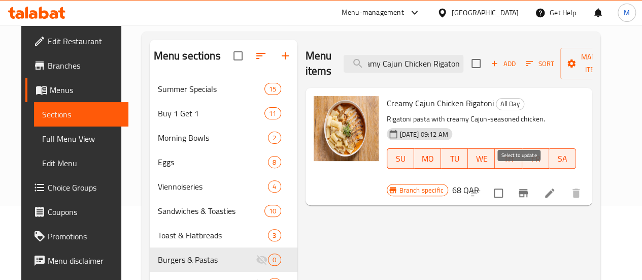
type input "Creamy Cajun Chicken Rigatoni"
click at [509, 182] on input "checkbox" at bounding box center [498, 192] width 21 height 21
click at [580, 64] on span "Manage items" at bounding box center [595, 63] width 52 height 25
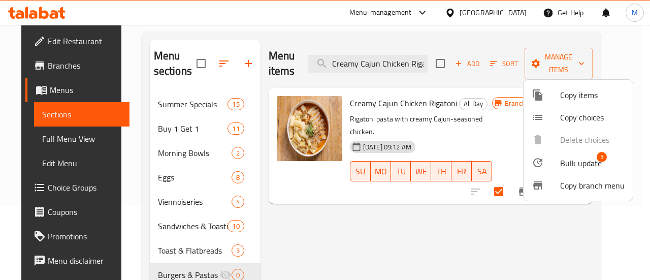
click at [559, 160] on div at bounding box center [546, 162] width 28 height 12
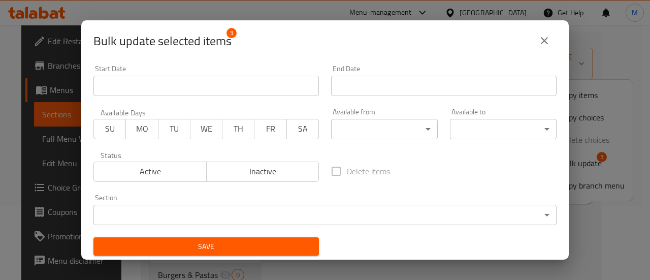
click at [339, 206] on body "​ Menu-management Qatar Get Help M Edit Restaurant Branches Menus Sections Full…" at bounding box center [325, 78] width 650 height 255
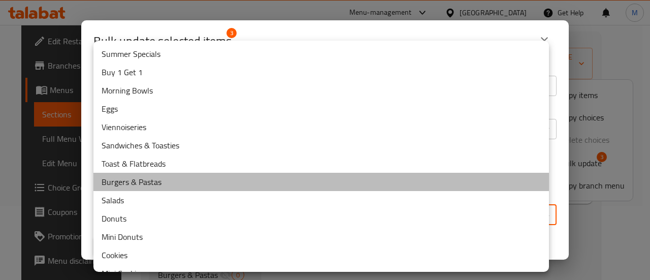
click at [334, 178] on li "Burgers & Pastas" at bounding box center [320, 182] width 455 height 18
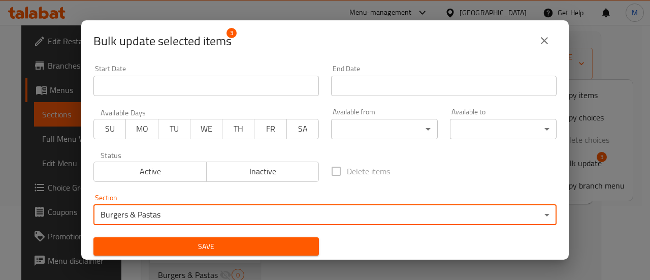
click at [289, 239] on button "Save" at bounding box center [205, 246] width 225 height 19
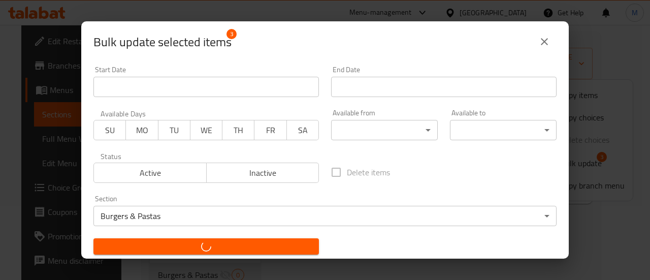
checkbox input "false"
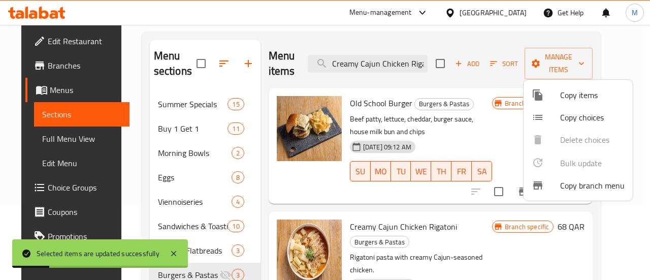
click at [258, 214] on div at bounding box center [325, 140] width 650 height 280
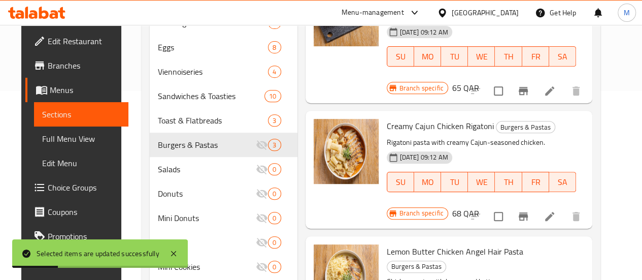
scroll to position [193, 0]
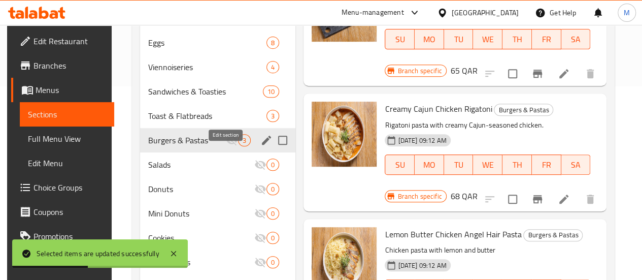
click at [260, 146] on icon "edit" at bounding box center [266, 140] width 12 height 12
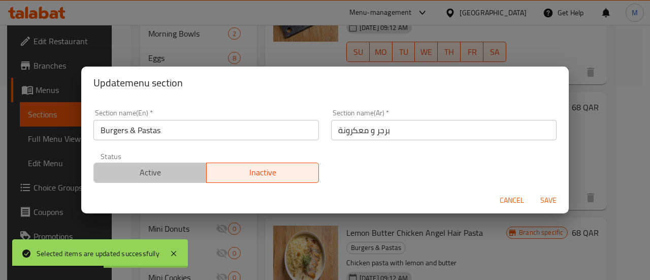
click at [162, 174] on span "Active" at bounding box center [150, 172] width 105 height 15
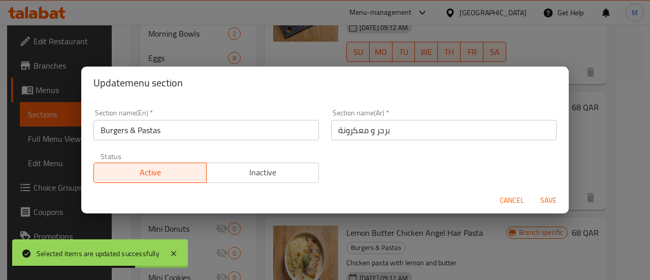
click at [542, 199] on span "Save" at bounding box center [548, 200] width 24 height 13
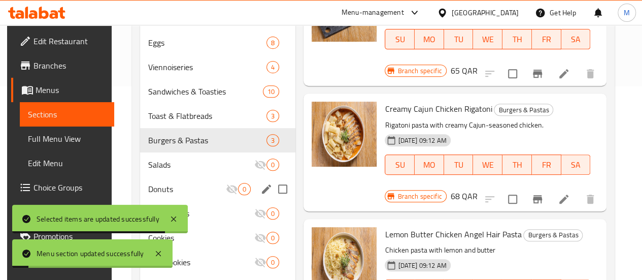
scroll to position [243, 0]
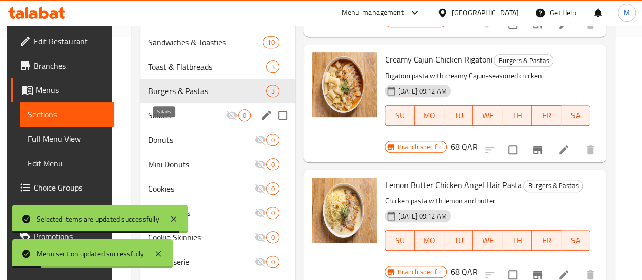
click at [159, 121] on span "Salads" at bounding box center [187, 115] width 78 height 12
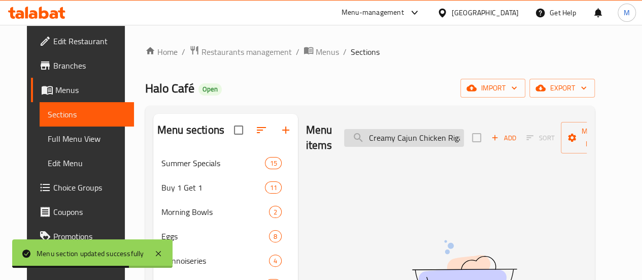
click at [405, 141] on input "Creamy Cajun Chicken Rigatoni" at bounding box center [404, 138] width 120 height 18
paste input "hicken Caesar Salad"
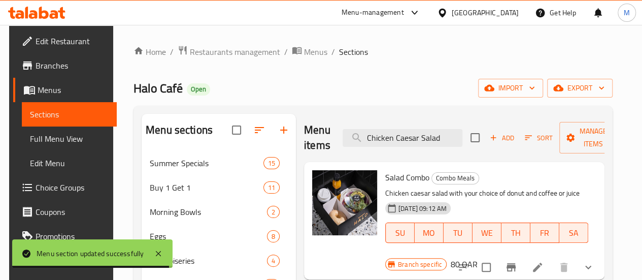
scroll to position [65, 0]
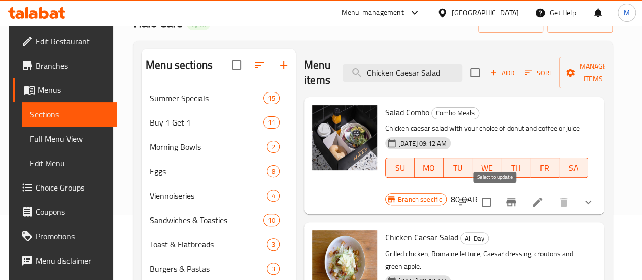
type input "Chicken Caesar Salad"
click at [494, 201] on input "checkbox" at bounding box center [486, 201] width 21 height 21
click at [495, 202] on input "checkbox" at bounding box center [486, 201] width 21 height 21
checkbox input "false"
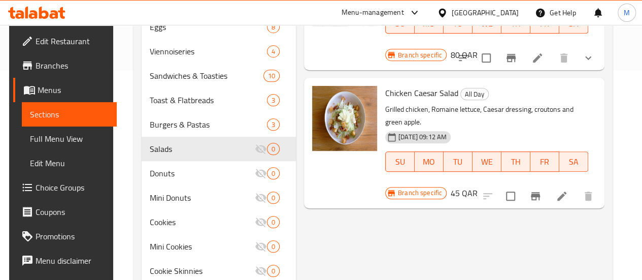
scroll to position [210, 0]
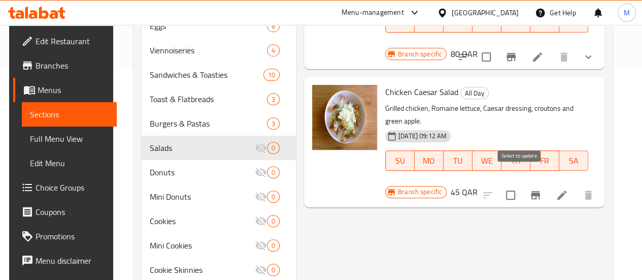
click at [514, 184] on input "checkbox" at bounding box center [510, 194] width 21 height 21
checkbox input "true"
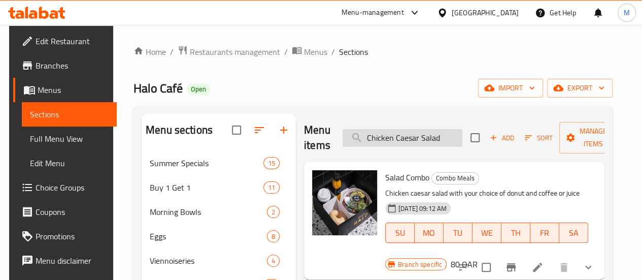
click at [408, 136] on input "Chicken Caesar Salad" at bounding box center [403, 138] width 120 height 18
paste input "Quinoa Tabouleh"
type input "Quinoa Tabouleh Salad"
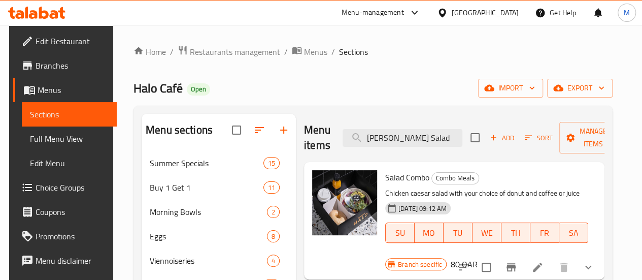
checkbox input "true"
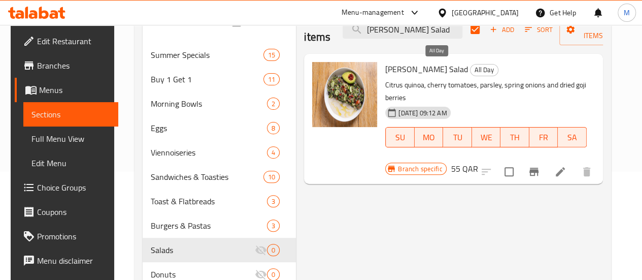
scroll to position [110, 0]
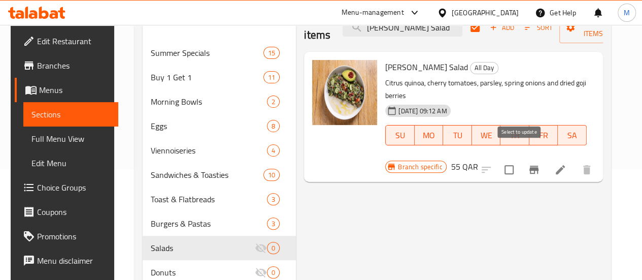
type input "Quinoa Tabouleh Salad"
click at [520, 159] on input "checkbox" at bounding box center [509, 169] width 21 height 21
checkbox input "true"
checkbox input "false"
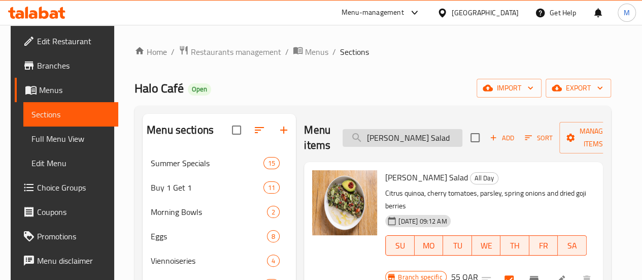
click at [413, 143] on input "Quinoa Tabouleh Salad" at bounding box center [403, 138] width 120 height 18
paste input "Mediterranean Chicken Bowl"
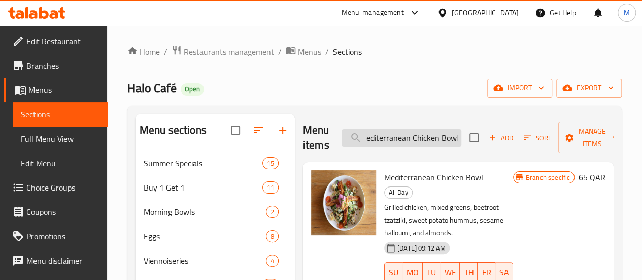
scroll to position [59, 0]
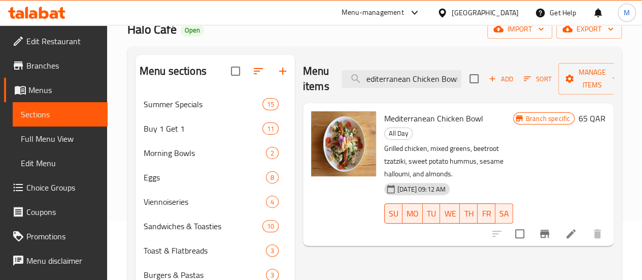
type input "Mediterranean Chicken Bowl"
click at [523, 223] on input "checkbox" at bounding box center [519, 233] width 21 height 21
click at [581, 81] on span "Manage items" at bounding box center [593, 78] width 52 height 25
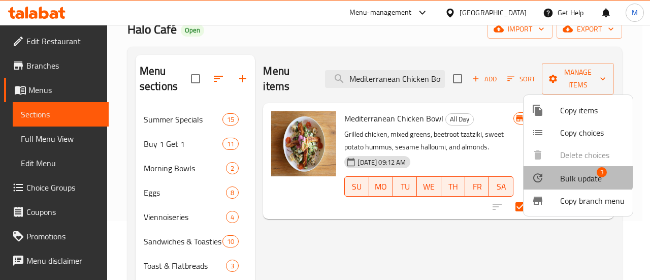
click at [555, 167] on li "Bulk update 3" at bounding box center [577, 177] width 109 height 23
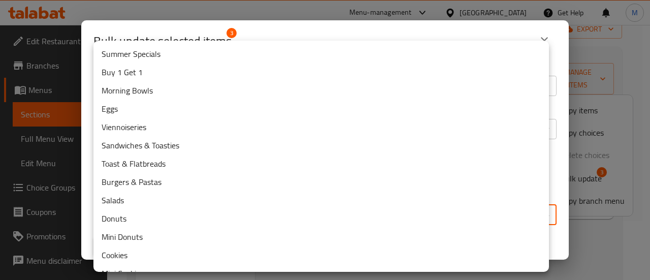
click at [385, 209] on body "​ Menu-management Qatar Get Help M Edit Restaurant Branches Menus Sections Full…" at bounding box center [325, 93] width 650 height 255
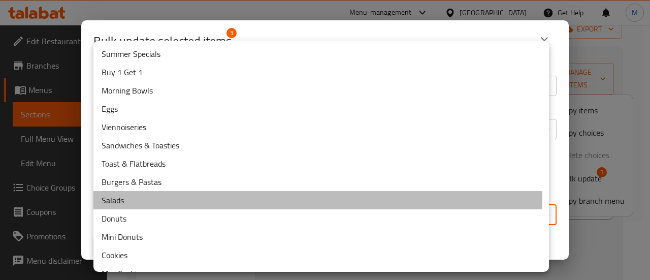
click at [224, 194] on li "Salads" at bounding box center [320, 200] width 455 height 18
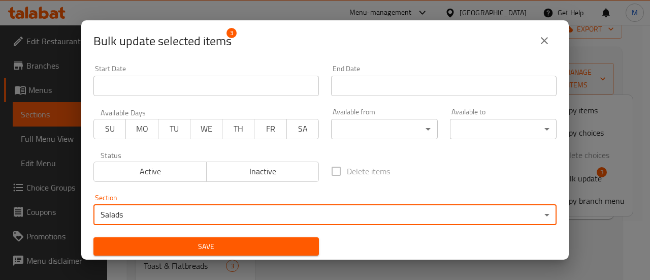
click at [218, 236] on div "Save" at bounding box center [206, 246] width 238 height 31
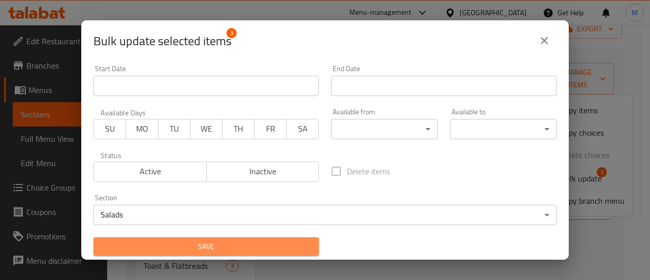
click at [220, 241] on span "Save" at bounding box center [206, 246] width 209 height 13
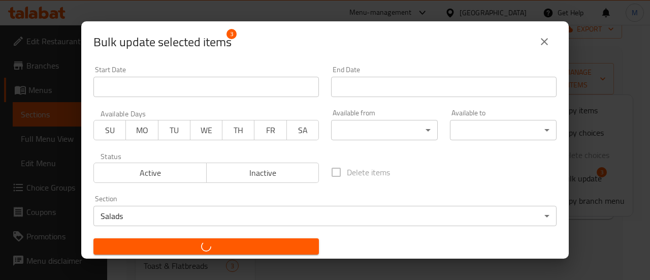
checkbox input "false"
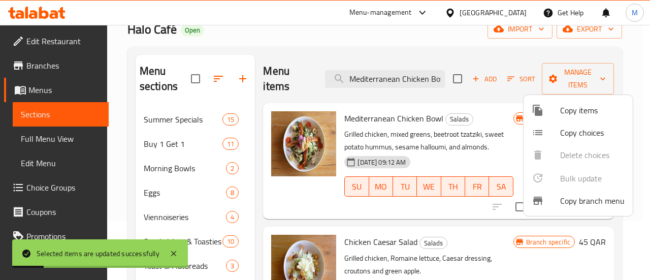
click at [263, 226] on div at bounding box center [325, 140] width 650 height 280
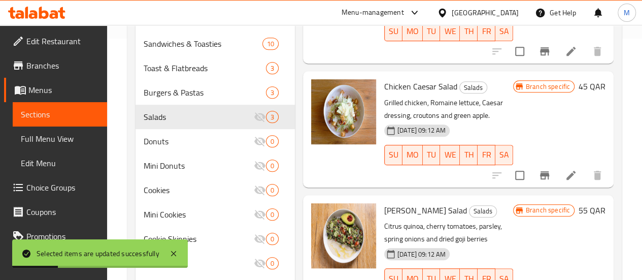
scroll to position [241, 0]
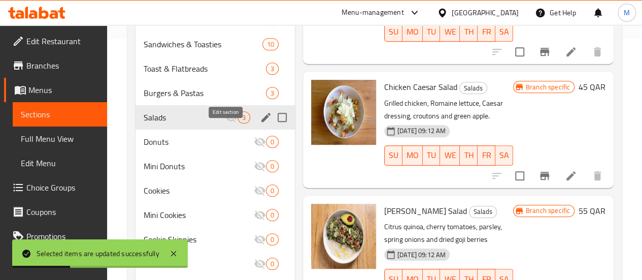
click at [261, 122] on icon "edit" at bounding box center [265, 117] width 9 height 9
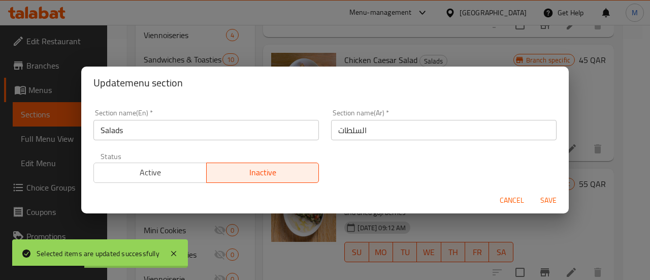
click at [178, 164] on button "Active" at bounding box center [149, 172] width 113 height 20
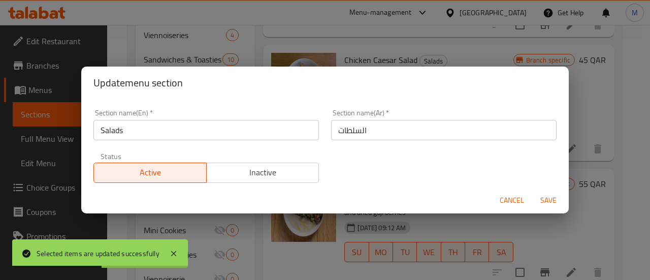
click at [541, 195] on span "Save" at bounding box center [548, 200] width 24 height 13
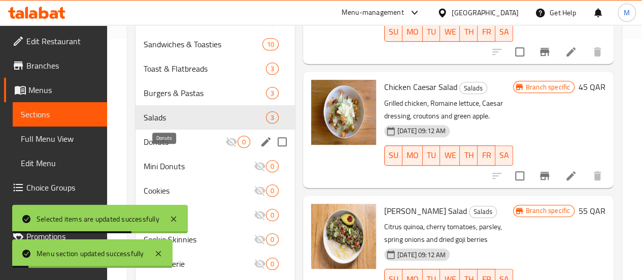
click at [180, 148] on span "Donuts" at bounding box center [185, 142] width 82 height 12
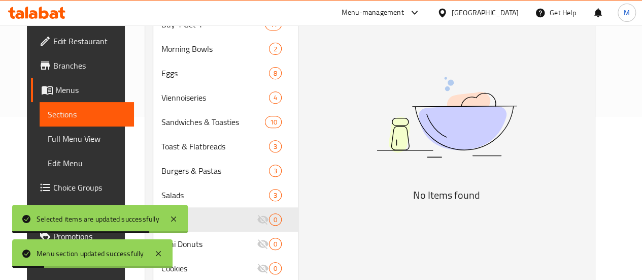
scroll to position [162, 0]
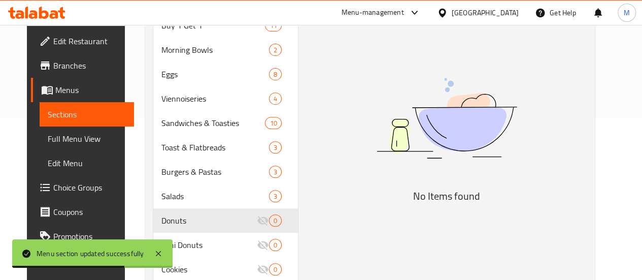
click at [464, 190] on h5 "No Items found" at bounding box center [447, 196] width 254 height 16
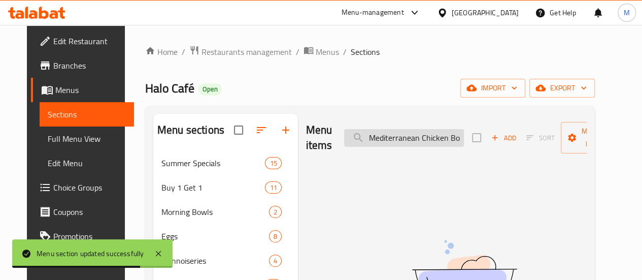
click at [390, 130] on input "Mediterranean Chicken Bowl" at bounding box center [404, 138] width 120 height 18
paste input "Halo Glaze Donut"
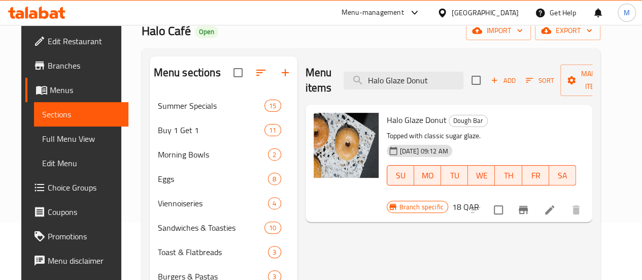
scroll to position [58, 0]
type input "Halo Glaze Donut"
click at [509, 199] on input "checkbox" at bounding box center [498, 209] width 21 height 21
checkbox input "true"
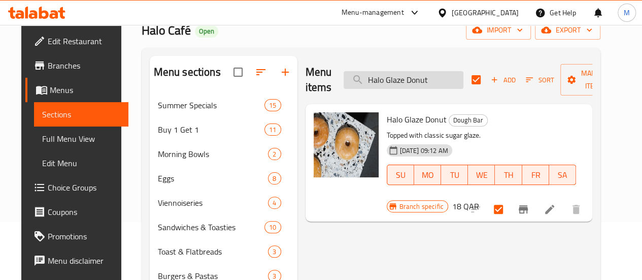
click at [422, 76] on input "Halo Glaze Donut" at bounding box center [404, 80] width 120 height 18
paste input "Rose Cream Cheese And Raspberry Jam"
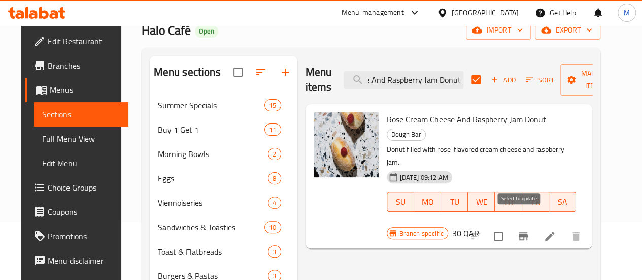
type input "Rose Cream Cheese And Raspberry Jam Donut"
click at [509, 225] on input "checkbox" at bounding box center [498, 235] width 21 height 21
checkbox input "true"
checkbox input "false"
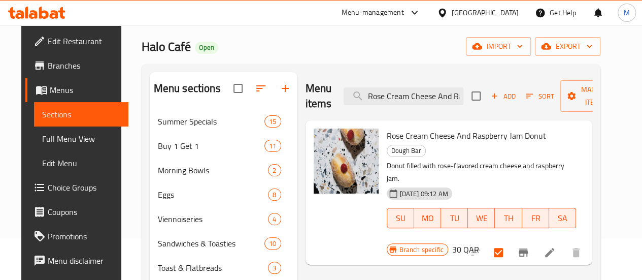
scroll to position [39, 0]
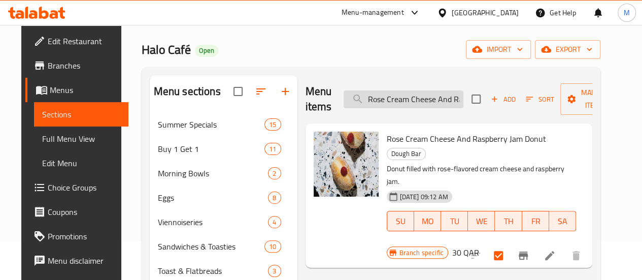
click at [404, 98] on input "Rose Cream Cheese And Raspberry Jam Donut" at bounding box center [404, 99] width 120 height 18
paste input "Creme Brulee"
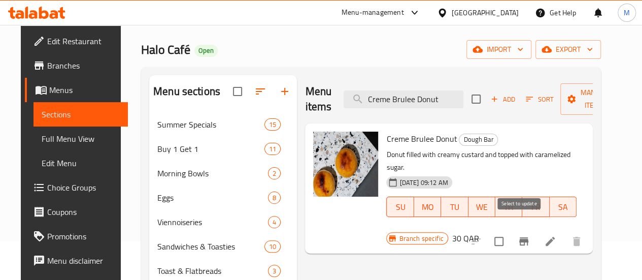
type input "Creme Brulee Donut"
click at [510, 230] on input "checkbox" at bounding box center [498, 240] width 21 height 21
checkbox input "true"
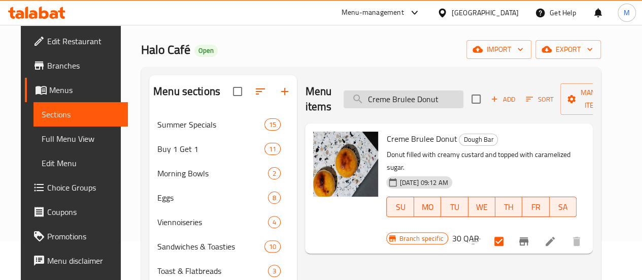
click at [411, 92] on input "Creme Brulee Donut" at bounding box center [404, 99] width 120 height 18
paste input "Bueno"
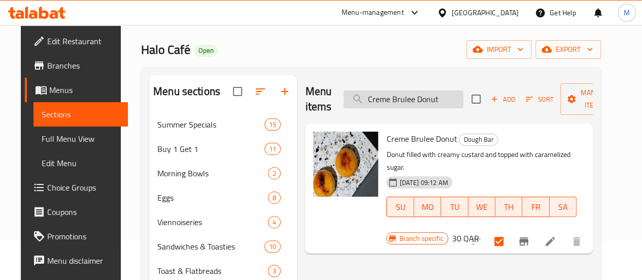
type input "Bueno Donut"
checkbox input "true"
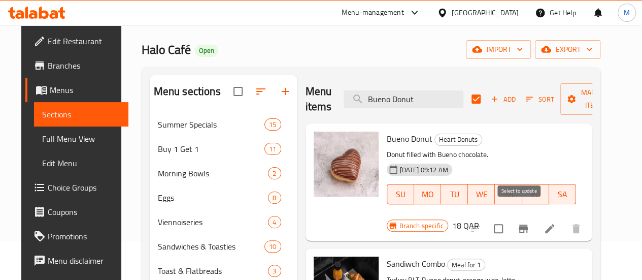
type input "Bueno Donut"
click at [509, 218] on input "checkbox" at bounding box center [498, 228] width 21 height 21
checkbox input "true"
checkbox input "false"
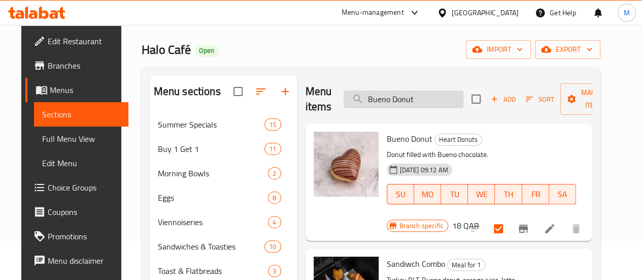
click at [398, 102] on input "Bueno Donut" at bounding box center [404, 99] width 120 height 18
paste input "Strawberry Shortcake"
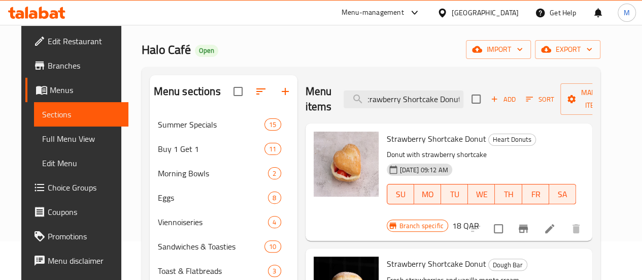
type input "Strawberry Shortcake Donut"
click at [509, 218] on input "checkbox" at bounding box center [498, 228] width 21 height 21
checkbox input "true"
click at [396, 102] on input "Strawberry Shortcake Donut" at bounding box center [404, 99] width 120 height 18
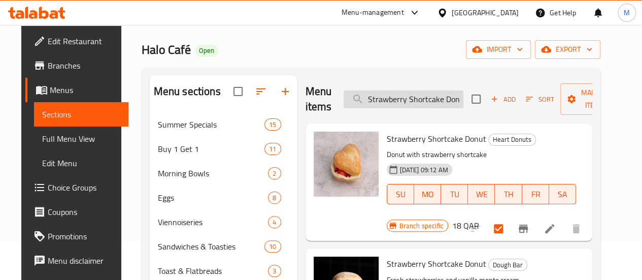
click at [396, 102] on input "Strawberry Shortcake Donut" at bounding box center [404, 99] width 120 height 18
paste input "Lotus"
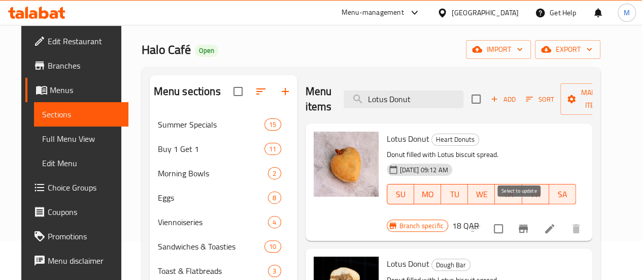
type input "Lotus Donut"
click at [509, 218] on input "checkbox" at bounding box center [498, 228] width 21 height 21
checkbox input "true"
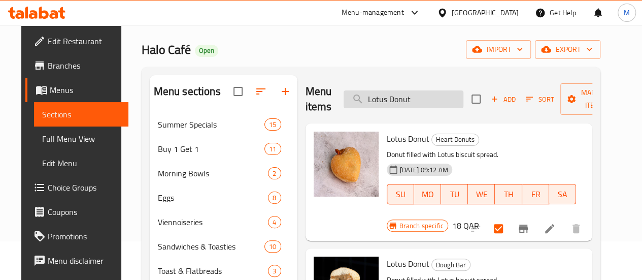
click at [403, 100] on input "Lotus Donut" at bounding box center [404, 99] width 120 height 18
paste input "Pistachio"
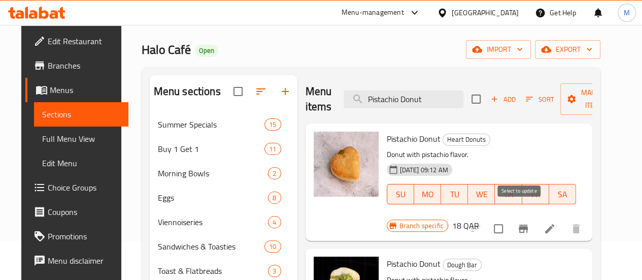
type input "Pistachio Donut"
click at [509, 218] on input "checkbox" at bounding box center [498, 228] width 21 height 21
checkbox input "true"
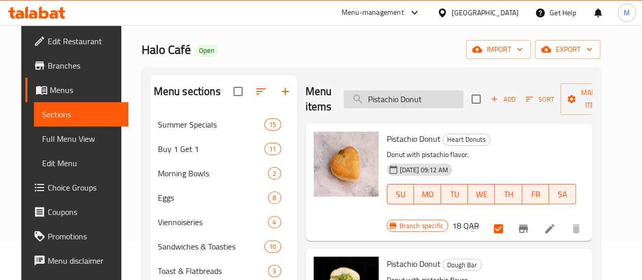
click at [415, 102] on input "Pistachio Donut" at bounding box center [404, 99] width 120 height 18
paste input "Snickers"
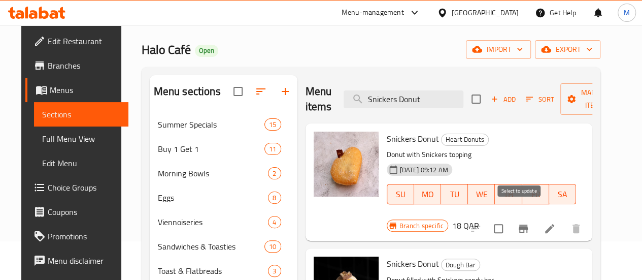
type input "Snickers Donut"
click at [509, 218] on input "checkbox" at bounding box center [498, 228] width 21 height 21
checkbox input "true"
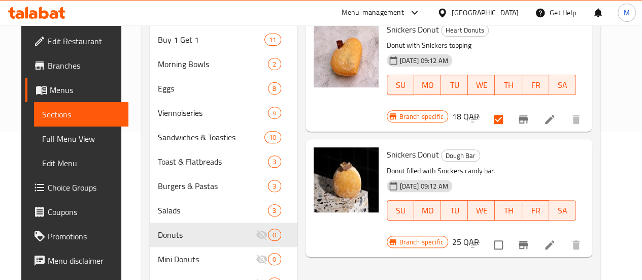
scroll to position [148, 0]
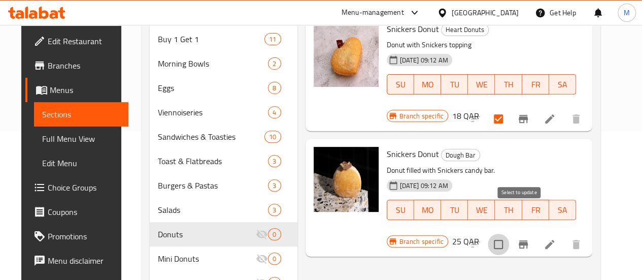
click at [509, 234] on input "checkbox" at bounding box center [498, 244] width 21 height 21
checkbox input "true"
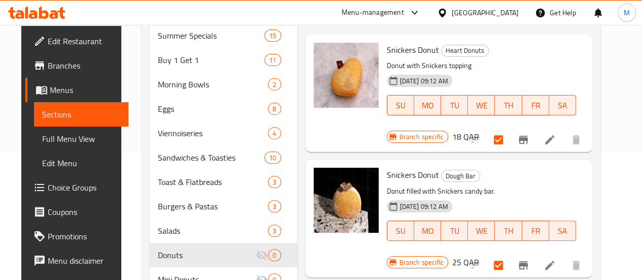
scroll to position [127, 0]
click at [509, 129] on input "checkbox" at bounding box center [498, 139] width 21 height 21
checkbox input "false"
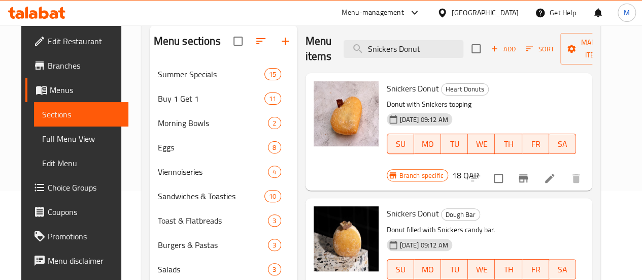
scroll to position [88, 0]
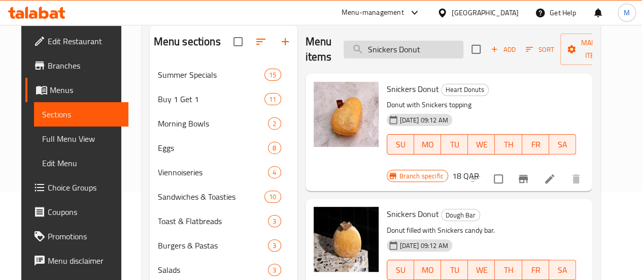
click at [415, 51] on input "Snickers Donut" at bounding box center [404, 50] width 120 height 18
paste input "Pistachio"
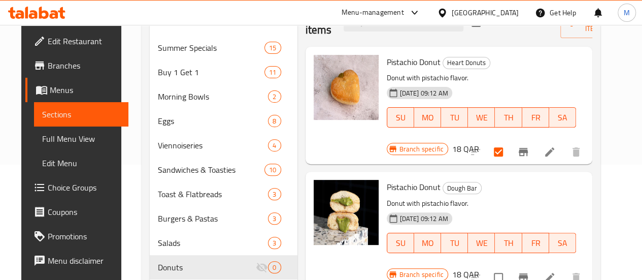
scroll to position [127, 0]
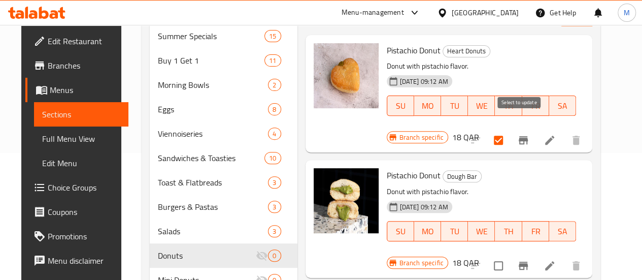
type input "Pistachio Donut"
click at [509, 129] on input "checkbox" at bounding box center [498, 139] width 21 height 21
checkbox input "false"
click at [509, 255] on input "checkbox" at bounding box center [498, 265] width 21 height 21
checkbox input "true"
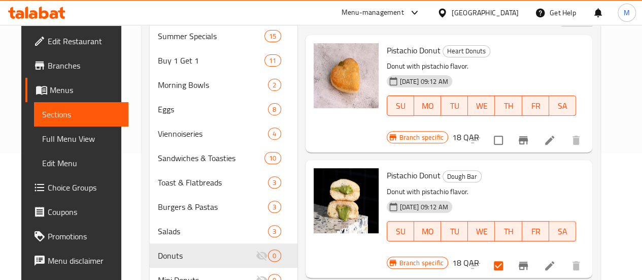
scroll to position [89, 0]
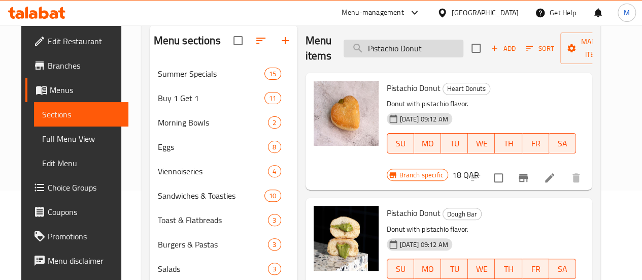
click at [405, 48] on input "Pistachio Donut" at bounding box center [404, 49] width 120 height 18
paste input "Lotus"
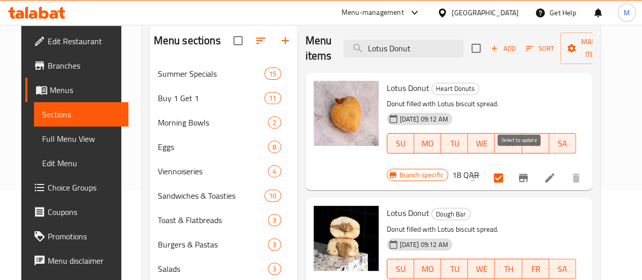
type input "Lotus Donut"
click at [509, 167] on input "checkbox" at bounding box center [498, 177] width 21 height 21
checkbox input "false"
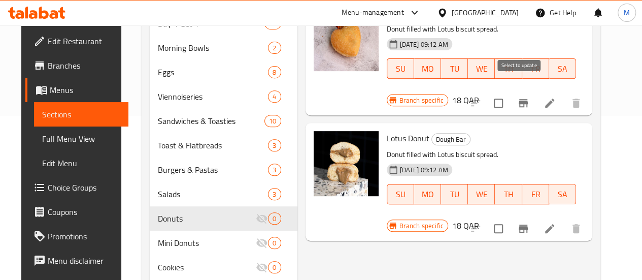
scroll to position [165, 0]
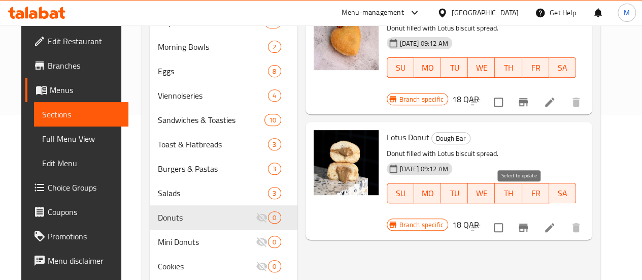
click at [509, 217] on input "checkbox" at bounding box center [498, 227] width 21 height 21
checkbox input "true"
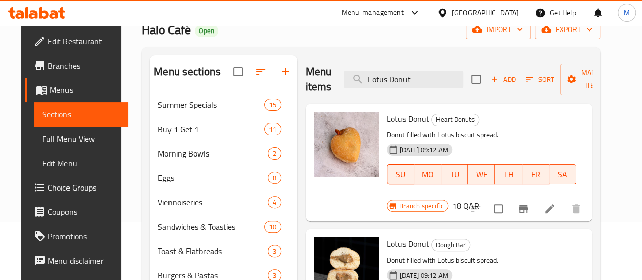
click at [414, 89] on div "Menu items Lotus Donut Add Sort Manage items" at bounding box center [449, 79] width 287 height 48
click at [404, 84] on input "Lotus Donut" at bounding box center [404, 80] width 120 height 18
paste input "Strawberry Shortcake"
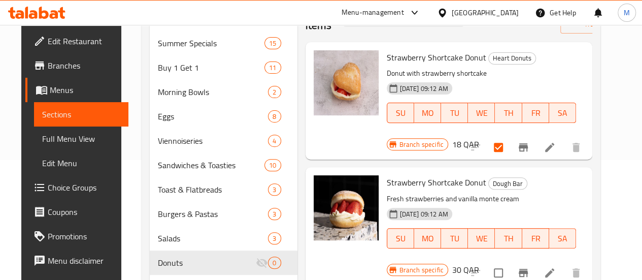
scroll to position [120, 0]
type input "Strawberry Shortcake Donut"
click at [509, 261] on input "checkbox" at bounding box center [498, 271] width 21 height 21
checkbox input "true"
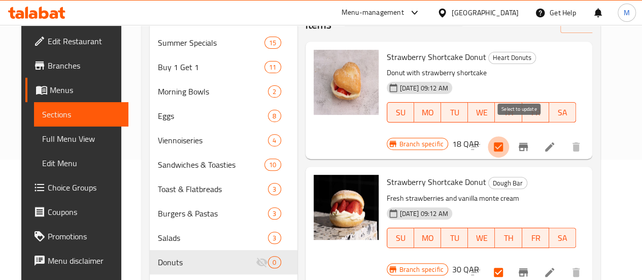
click at [509, 136] on input "checkbox" at bounding box center [498, 146] width 21 height 21
checkbox input "false"
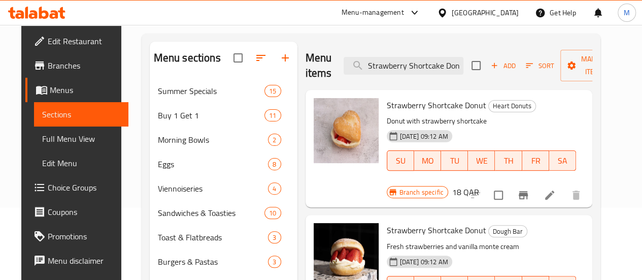
scroll to position [72, 0]
click at [404, 72] on input "Strawberry Shortcake Donut" at bounding box center [404, 66] width 120 height 18
paste input "Bueno"
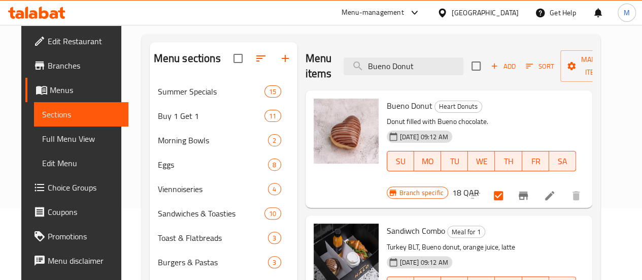
scroll to position [116, 0]
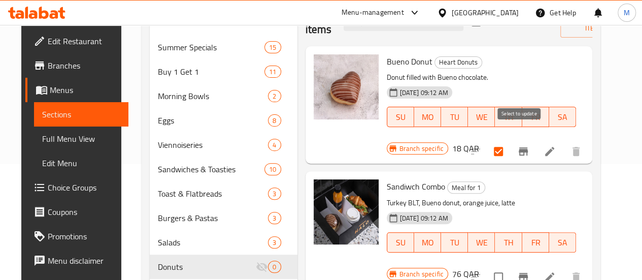
type input "Bueno Donut"
click at [509, 141] on input "checkbox" at bounding box center [498, 151] width 21 height 21
checkbox input "false"
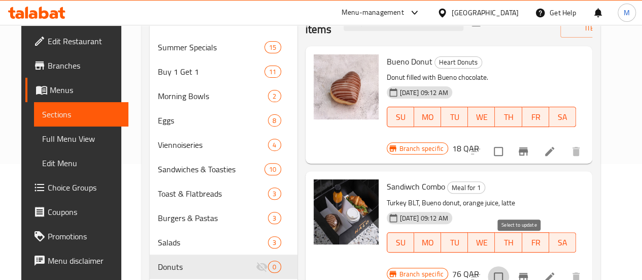
click at [509, 266] on input "checkbox" at bounding box center [498, 276] width 21 height 21
checkbox input "true"
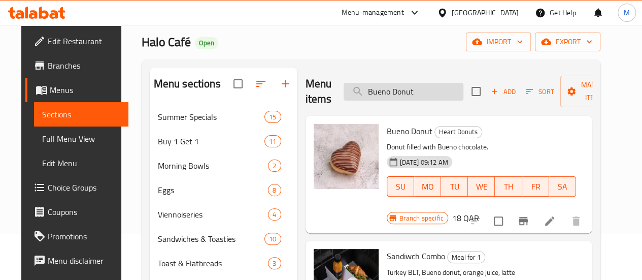
click at [393, 94] on input "Bueno Donut" at bounding box center [404, 92] width 120 height 18
paste input "Creme Brulee"
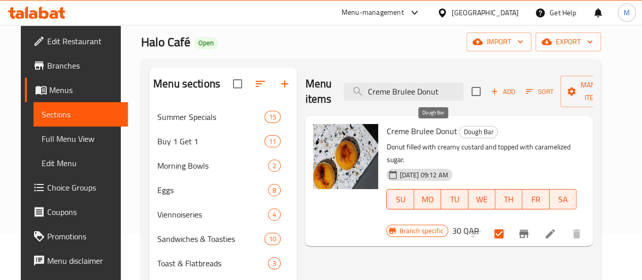
scroll to position [77, 0]
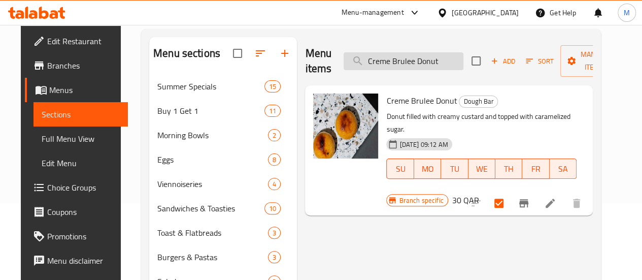
click at [407, 63] on input "Creme Brulee Donut" at bounding box center [404, 61] width 120 height 18
paste input "Rose Cream Cheese And Raspberry Jam"
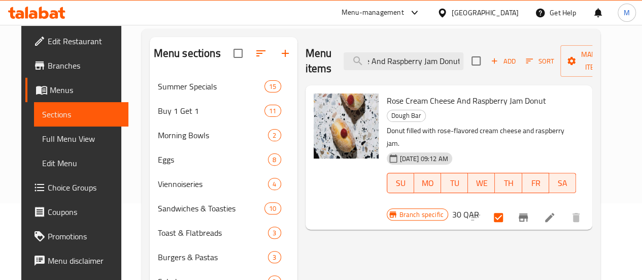
scroll to position [0, 0]
click at [411, 63] on input "Rose Cream Cheese And Raspberry Jam Donut" at bounding box center [404, 61] width 120 height 18
paste input "Halo Glaze"
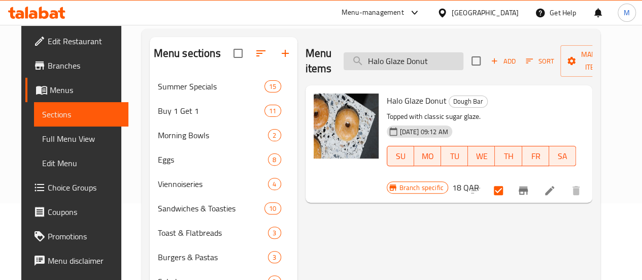
click at [413, 61] on input "Halo Glaze Donut" at bounding box center [404, 61] width 120 height 18
paste input "Lotus"
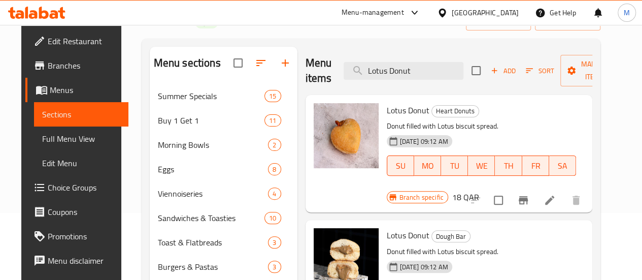
scroll to position [65, 0]
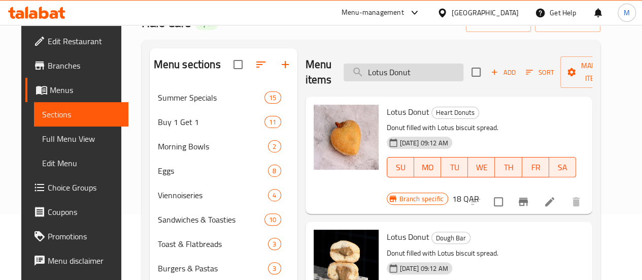
click at [398, 76] on input "Lotus Donut" at bounding box center [404, 72] width 120 height 18
paste input "Pistachio"
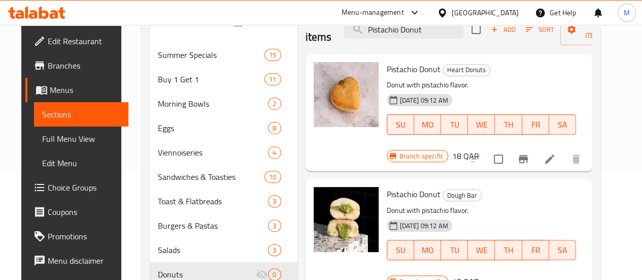
scroll to position [75, 0]
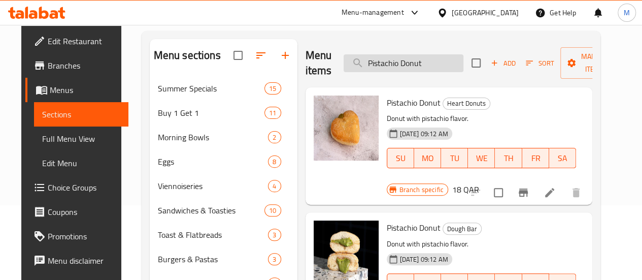
click at [409, 67] on input "Pistachio Donut" at bounding box center [404, 63] width 120 height 18
paste input "Snickers"
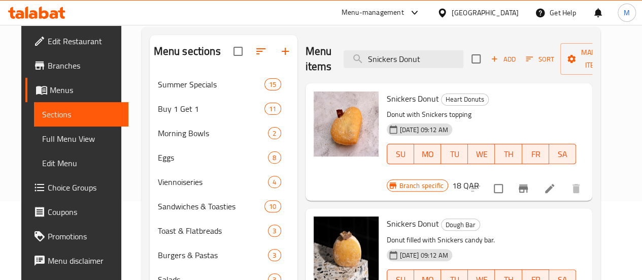
scroll to position [77, 0]
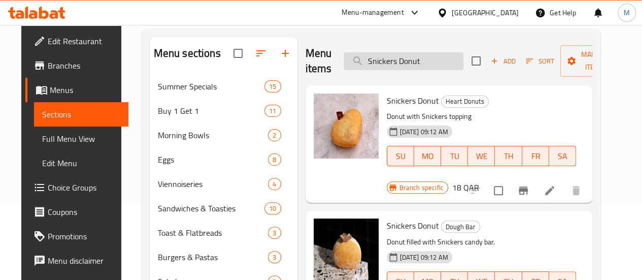
click at [403, 65] on input "Snickers Donut" at bounding box center [404, 61] width 120 height 18
paste input "Cookies And Cream"
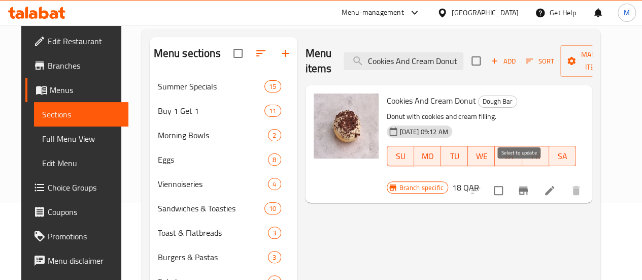
type input "Cookies And Cream Donut"
click at [509, 180] on input "checkbox" at bounding box center [498, 190] width 21 height 21
checkbox input "true"
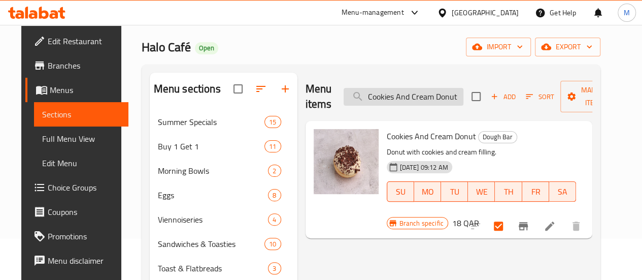
click at [426, 97] on input "Cookies And Cream Donut" at bounding box center [404, 97] width 120 height 18
paste input "Peanut Butter"
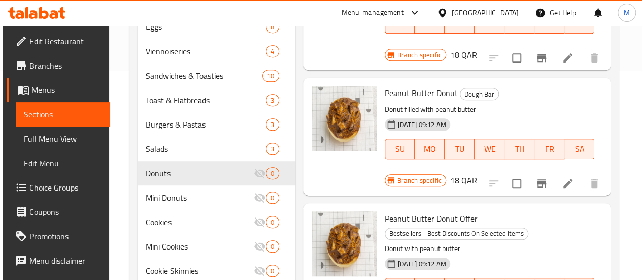
scroll to position [209, 0]
type input "Peanut Butter Donut"
click at [519, 173] on input "checkbox" at bounding box center [516, 183] width 21 height 21
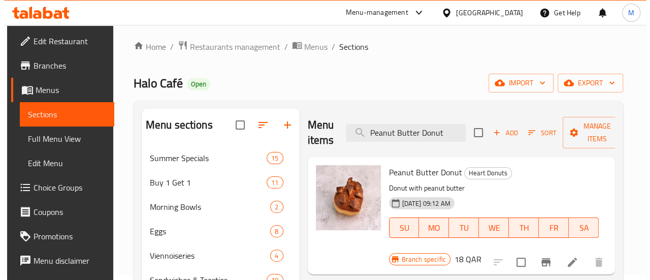
scroll to position [0, 0]
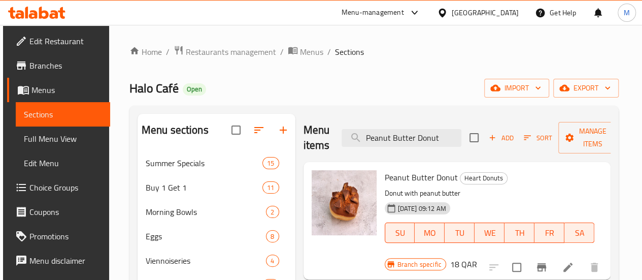
click at [605, 158] on div "Menu items Peanut Butter Donut Add Sort Manage items" at bounding box center [458, 138] width 308 height 48
click at [597, 143] on span "Manage items" at bounding box center [593, 137] width 52 height 25
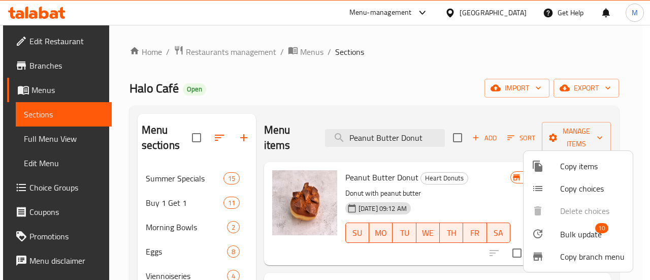
click at [566, 229] on span "Bulk update" at bounding box center [581, 234] width 42 height 12
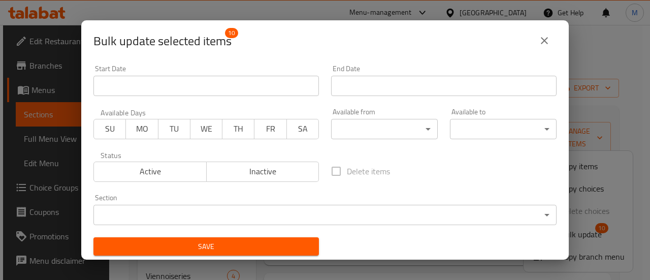
click at [373, 214] on body "​ Menu-management Qatar Get Help M Edit Restaurant Branches Menus Sections Full…" at bounding box center [325, 152] width 650 height 255
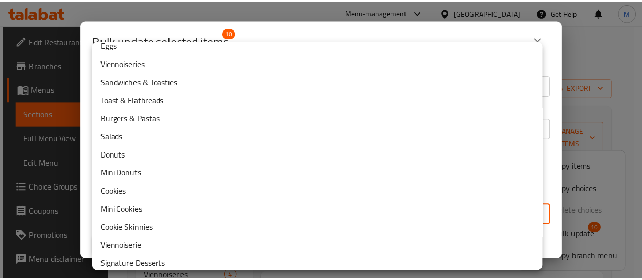
scroll to position [64, 0]
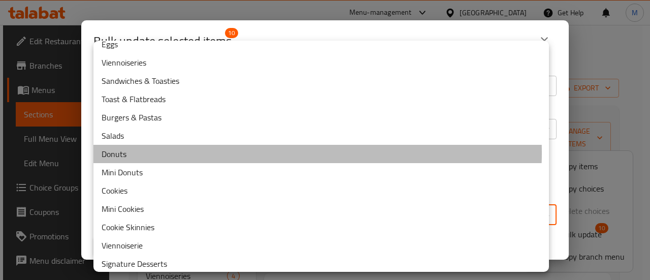
click at [262, 153] on li "Donuts" at bounding box center [320, 154] width 455 height 18
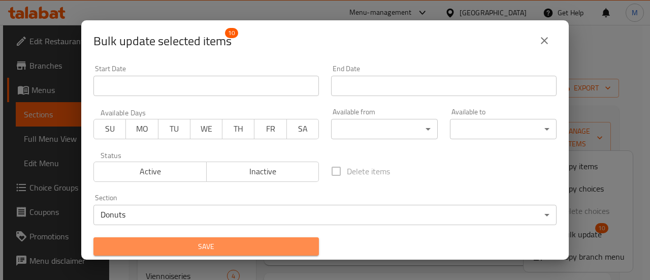
click at [275, 247] on span "Save" at bounding box center [206, 246] width 209 height 13
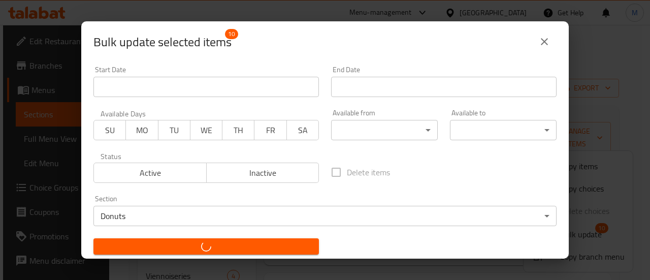
checkbox input "false"
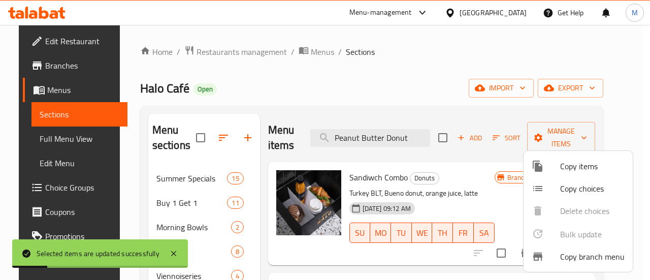
click at [258, 194] on div at bounding box center [325, 140] width 650 height 280
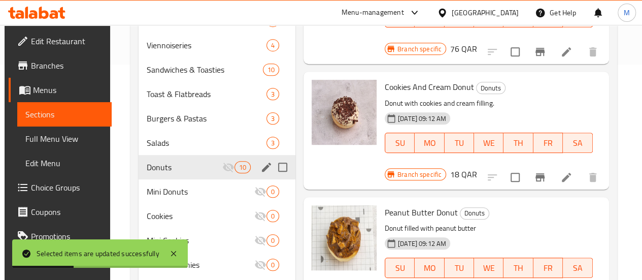
scroll to position [218, 0]
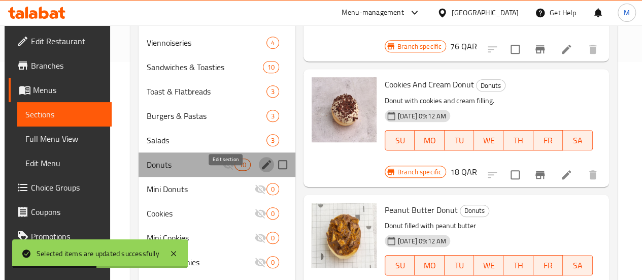
click at [260, 171] on icon "edit" at bounding box center [266, 164] width 12 height 12
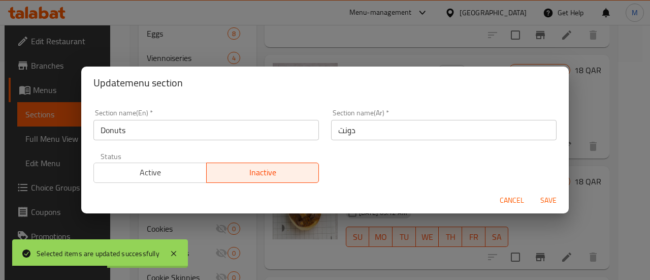
click at [164, 172] on span "Active" at bounding box center [150, 172] width 105 height 15
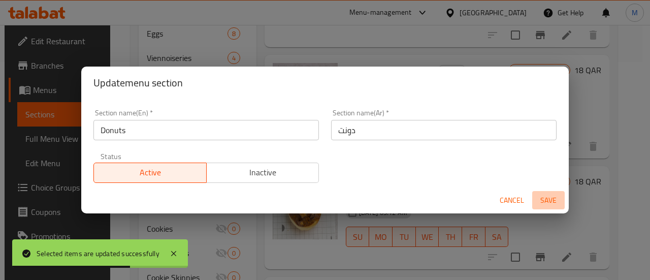
click at [551, 200] on span "Save" at bounding box center [548, 200] width 24 height 13
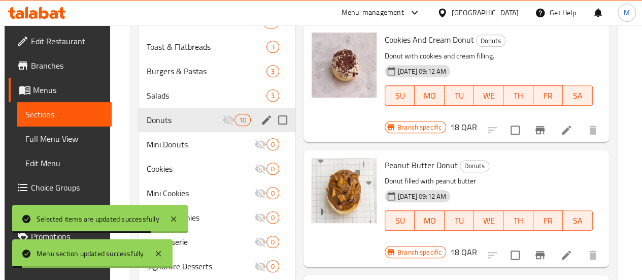
scroll to position [279, 0]
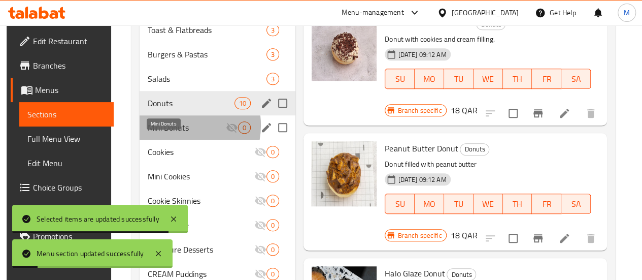
click at [171, 134] on span "Mini Donuts" at bounding box center [187, 127] width 78 height 12
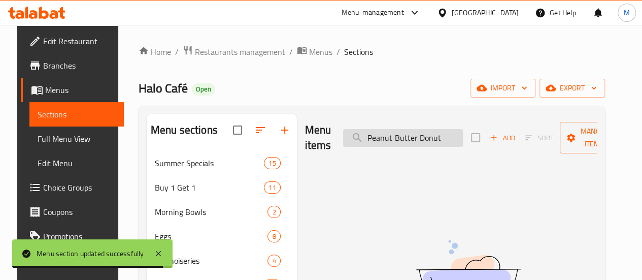
click at [406, 136] on input "Peanut Butter Donut" at bounding box center [403, 138] width 120 height 18
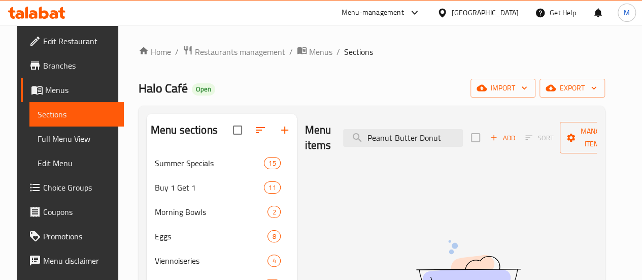
paste input "Mini Donuts 4 Pieces"
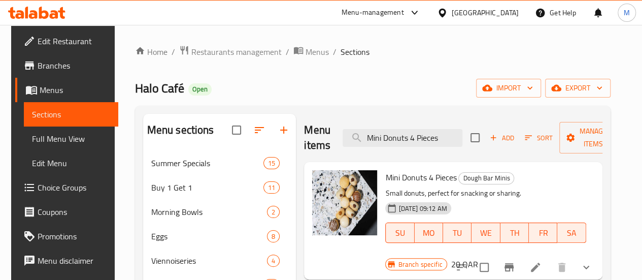
scroll to position [45, 0]
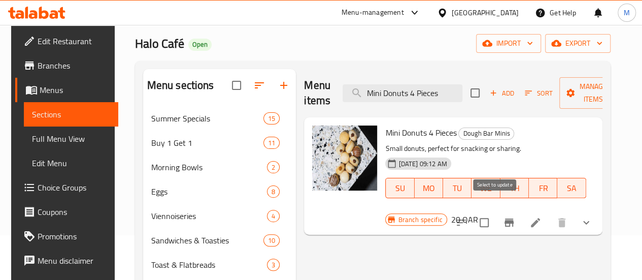
type input "Mini Donuts 4 Pieces"
click at [495, 212] on input "checkbox" at bounding box center [484, 222] width 21 height 21
checkbox input "true"
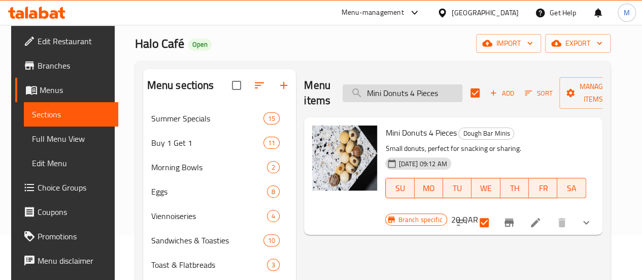
click at [417, 94] on input "Mini Donuts 4 Pieces" at bounding box center [403, 93] width 120 height 18
paste input "8"
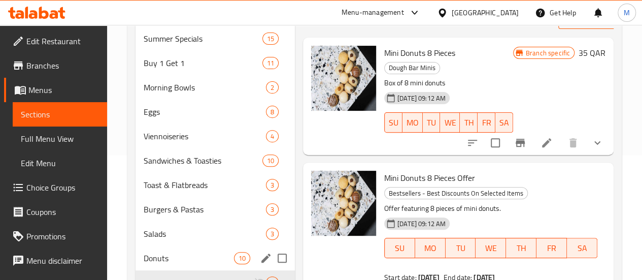
scroll to position [127, 0]
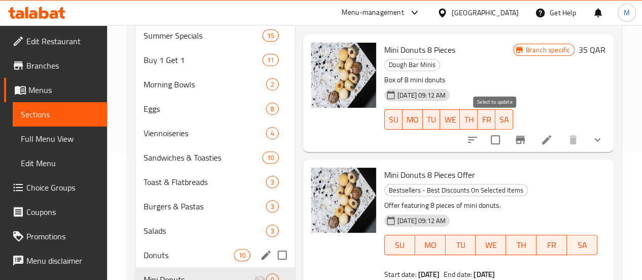
click at [499, 129] on input "checkbox" at bounding box center [495, 139] width 21 height 21
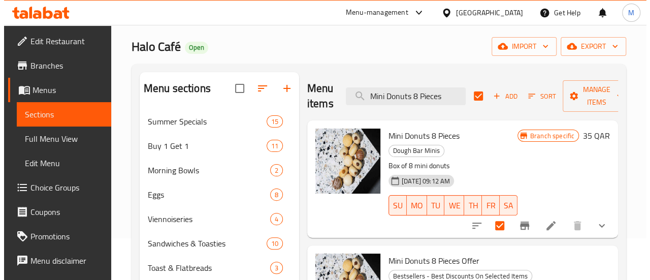
scroll to position [41, 0]
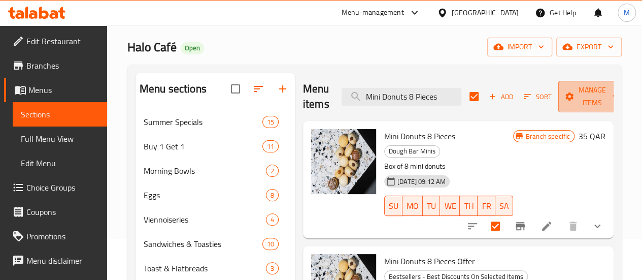
click at [592, 91] on span "Manage items" at bounding box center [593, 96] width 52 height 25
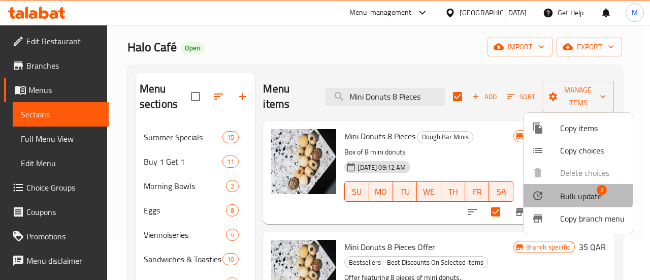
click at [555, 186] on li "Bulk update 2" at bounding box center [577, 195] width 109 height 23
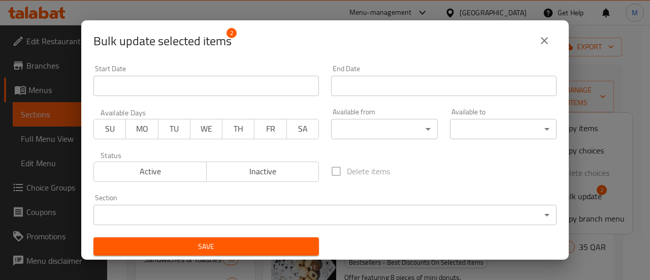
click at [212, 202] on div "Section ​ ​" at bounding box center [324, 209] width 463 height 31
click at [214, 210] on body "​ Menu-management Qatar Get Help M Edit Restaurant Branches Menus Sections Full…" at bounding box center [325, 111] width 650 height 255
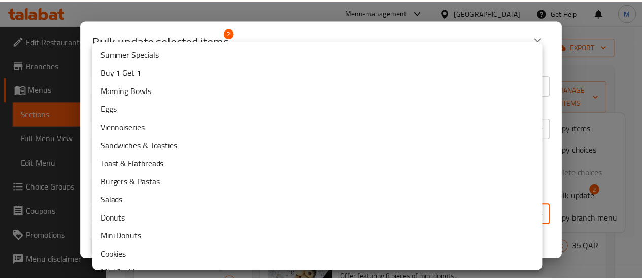
scroll to position [55, 0]
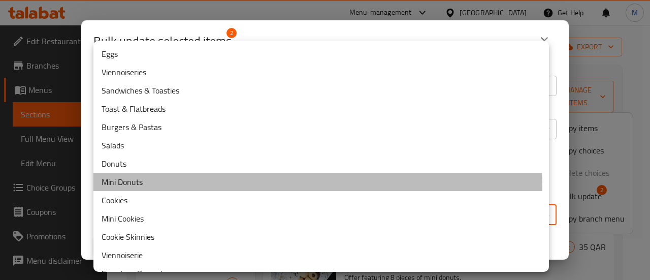
click at [209, 188] on li "Mini Donuts" at bounding box center [320, 182] width 455 height 18
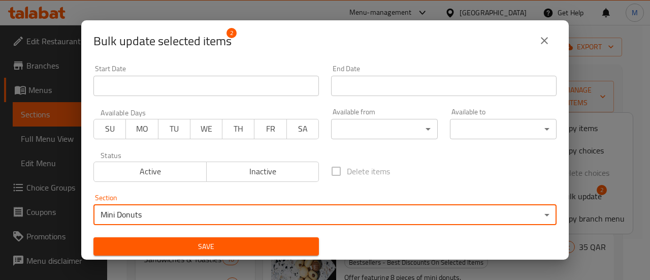
click at [286, 248] on span "Save" at bounding box center [206, 246] width 209 height 13
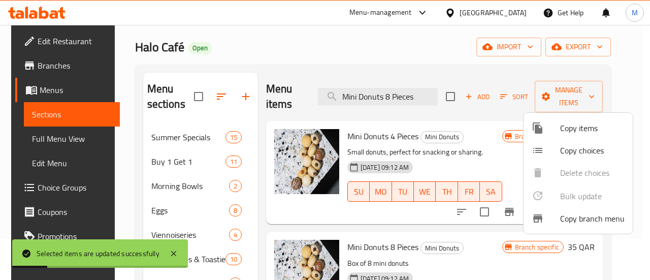
click at [260, 202] on div at bounding box center [325, 140] width 650 height 280
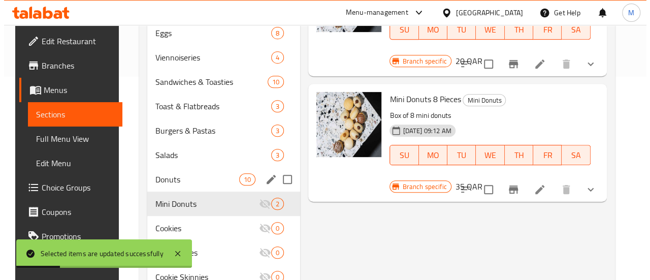
scroll to position [208, 0]
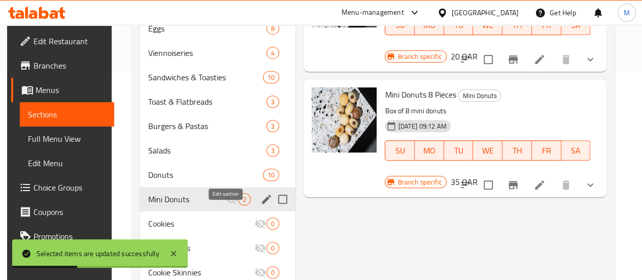
click at [260, 205] on icon "edit" at bounding box center [266, 199] width 12 height 12
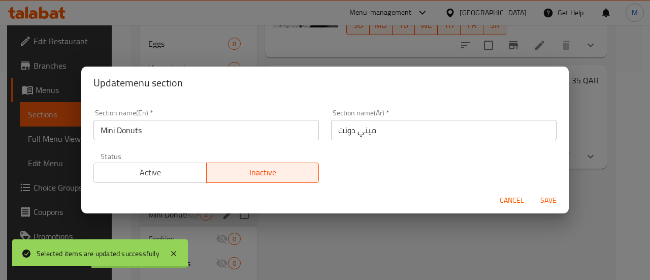
click at [163, 173] on span "Active" at bounding box center [150, 172] width 105 height 15
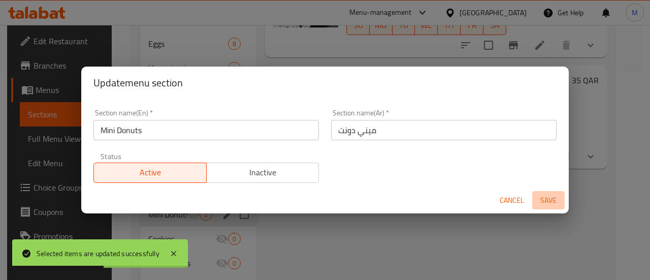
click at [547, 203] on span "Save" at bounding box center [548, 200] width 24 height 13
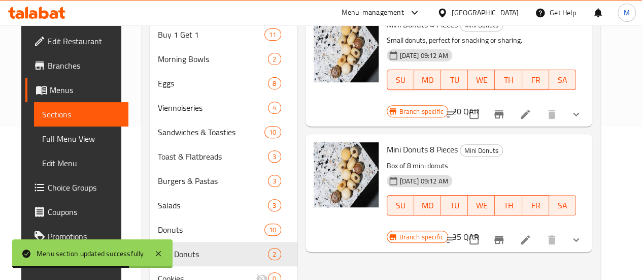
scroll to position [0, 0]
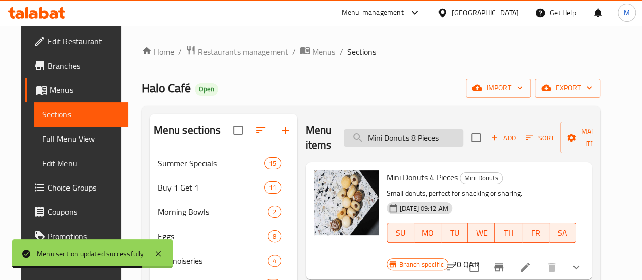
click at [415, 136] on input "Mini Donuts 8 Pieces" at bounding box center [404, 138] width 120 height 18
paste input "Triple Chocolate Cooki"
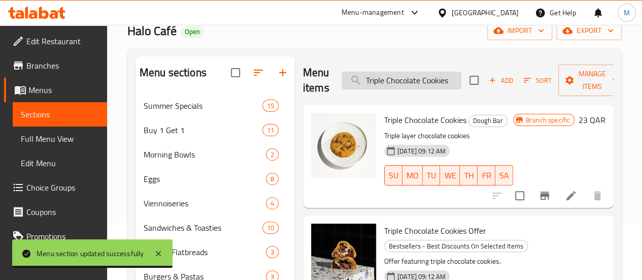
scroll to position [58, 0]
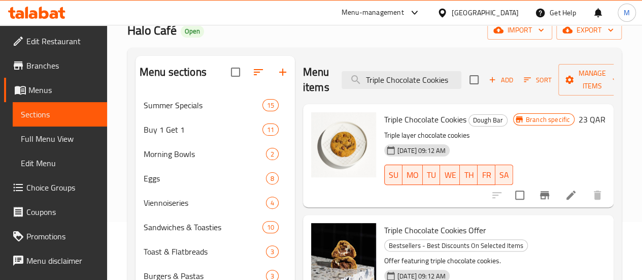
click at [520, 197] on input "checkbox" at bounding box center [519, 194] width 21 height 21
click at [523, 194] on input "checkbox" at bounding box center [519, 194] width 21 height 21
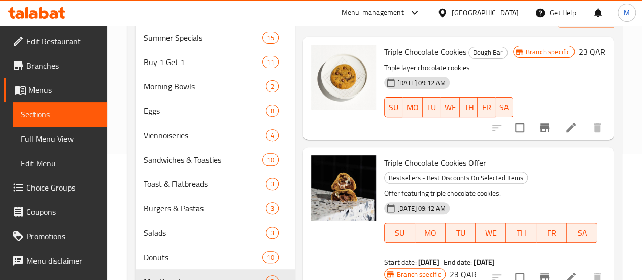
scroll to position [125, 0]
click at [521, 127] on input "checkbox" at bounding box center [519, 127] width 21 height 21
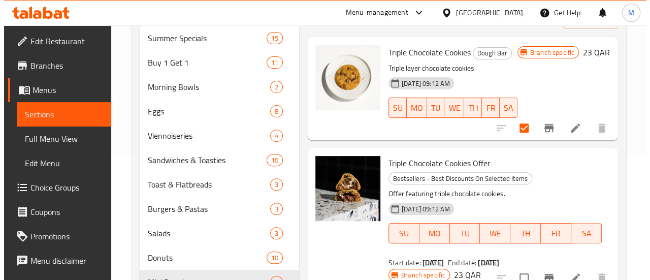
scroll to position [31, 0]
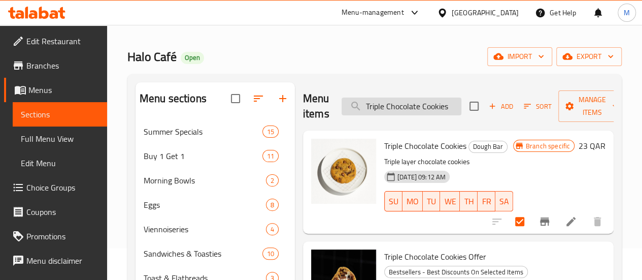
click at [391, 111] on input "Triple Chocolate Cookies" at bounding box center [402, 106] width 120 height 18
paste input "offee Pecan"
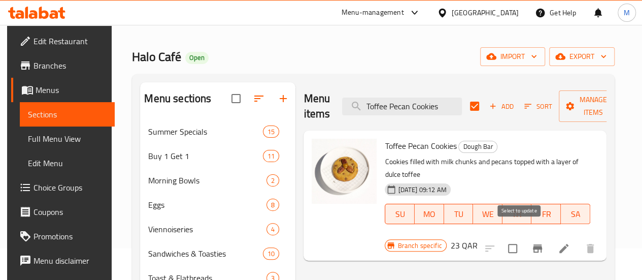
click at [520, 238] on input "checkbox" at bounding box center [512, 248] width 21 height 21
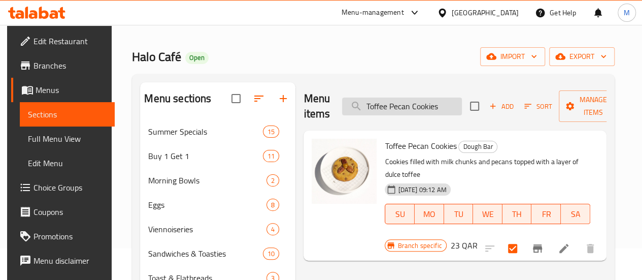
click at [381, 109] on input "Toffee Pecan Cookies" at bounding box center [402, 106] width 120 height 18
paste input "Chocolate Fudge"
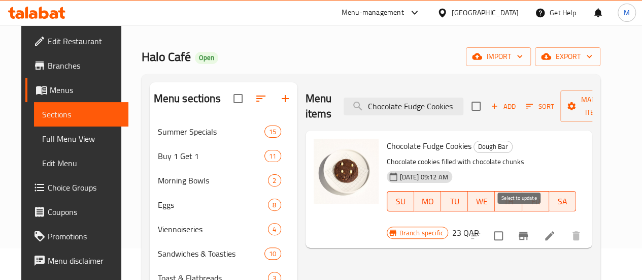
click at [509, 225] on input "checkbox" at bounding box center [498, 235] width 21 height 21
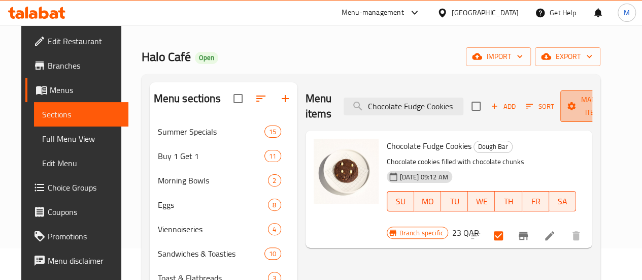
click at [587, 116] on span "Manage items" at bounding box center [595, 105] width 52 height 25
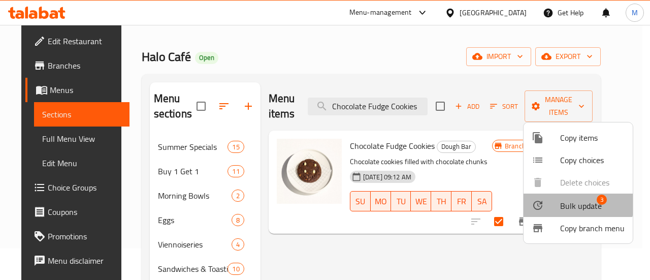
click at [566, 201] on span "Bulk update" at bounding box center [581, 206] width 42 height 12
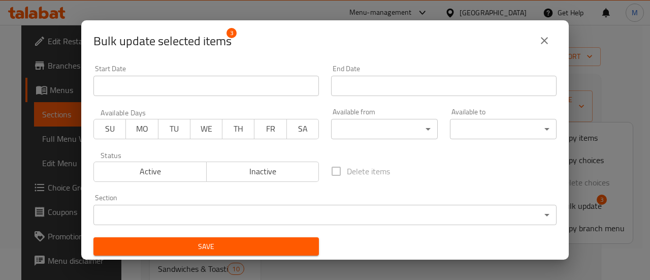
click at [382, 217] on body "​ Menu-management Qatar Get Help M Edit Restaurant Branches Menus Sections Full…" at bounding box center [325, 120] width 650 height 255
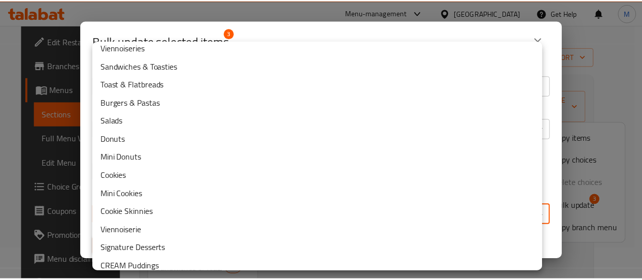
scroll to position [83, 0]
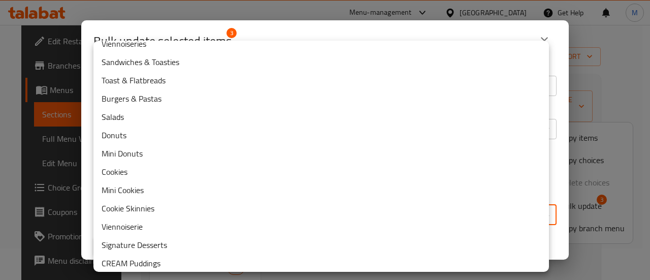
click at [168, 166] on li "Cookies" at bounding box center [320, 171] width 455 height 18
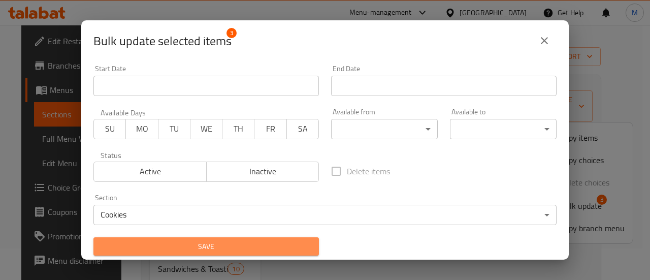
click at [273, 243] on span "Save" at bounding box center [206, 246] width 209 height 13
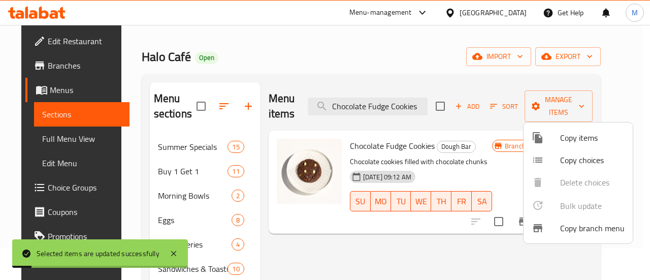
click at [324, 247] on div at bounding box center [325, 140] width 650 height 280
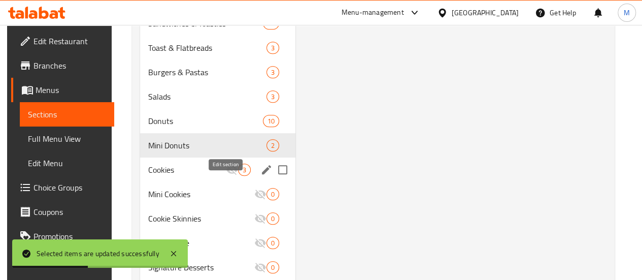
scroll to position [264, 0]
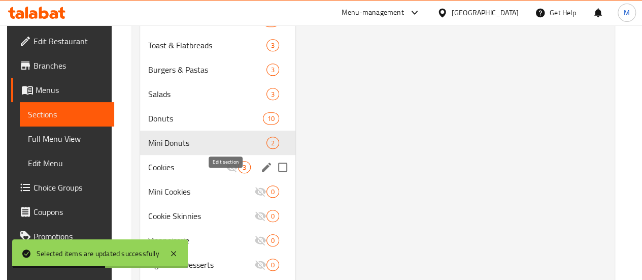
click at [262, 172] on icon "edit" at bounding box center [266, 166] width 9 height 9
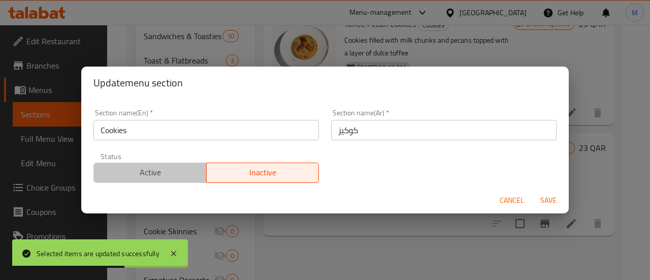
click at [177, 167] on span "Active" at bounding box center [150, 172] width 105 height 15
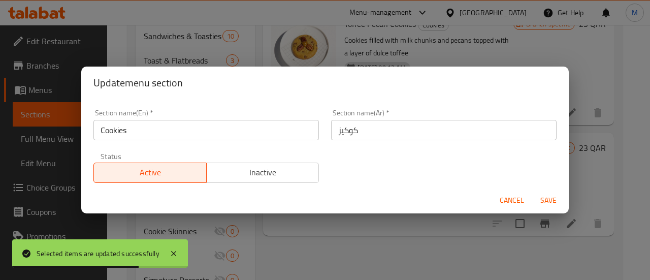
click at [550, 195] on span "Save" at bounding box center [548, 200] width 24 height 13
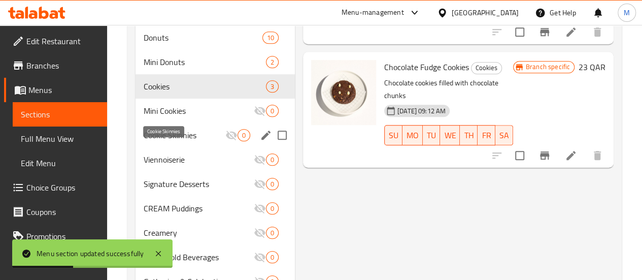
scroll to position [360, 0]
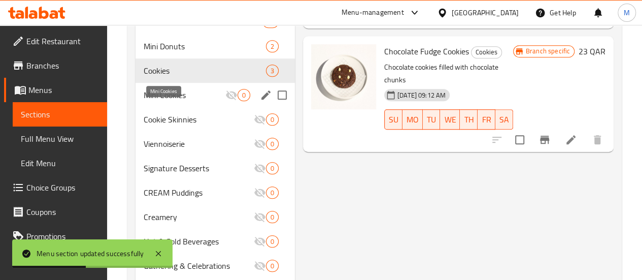
click at [168, 101] on span "Mini Cookies" at bounding box center [185, 95] width 82 height 12
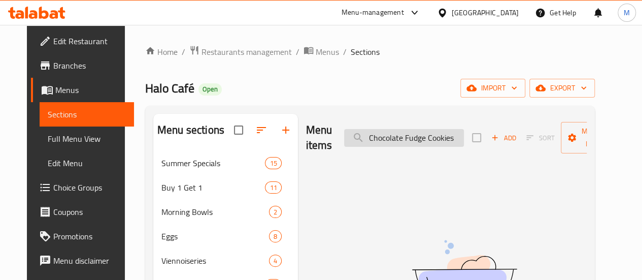
click at [393, 130] on input "Chocolate Fudge Cookies" at bounding box center [404, 138] width 120 height 18
paste input "Mini Cookies 4 Piec"
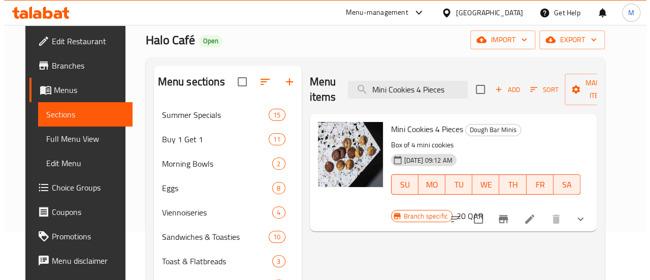
scroll to position [52, 0]
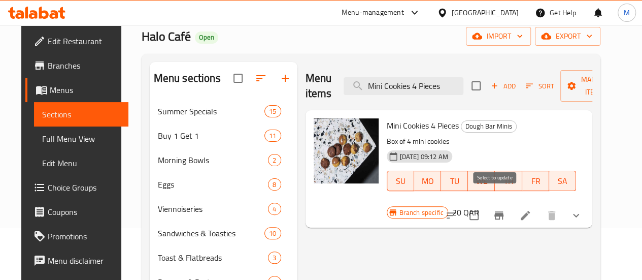
click at [485, 205] on input "checkbox" at bounding box center [474, 215] width 21 height 21
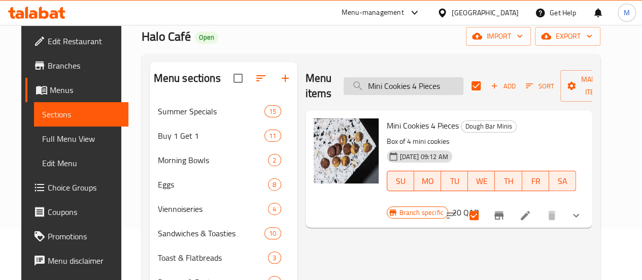
click at [420, 87] on input "Mini Cookies 4 Pieces" at bounding box center [404, 86] width 120 height 18
paste input "8"
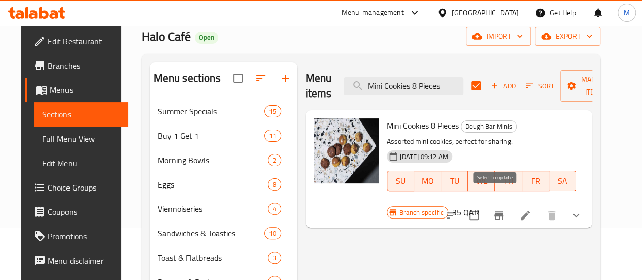
click at [485, 205] on input "checkbox" at bounding box center [474, 215] width 21 height 21
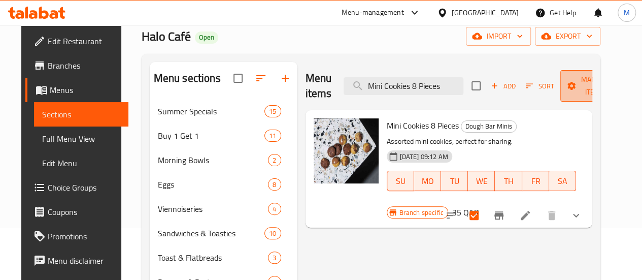
click at [571, 88] on span "Manage items" at bounding box center [595, 85] width 52 height 25
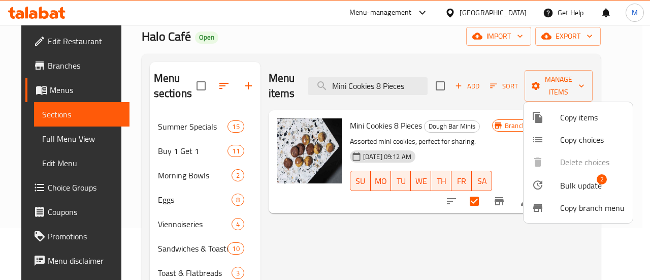
click at [562, 179] on span "Bulk update" at bounding box center [581, 185] width 42 height 12
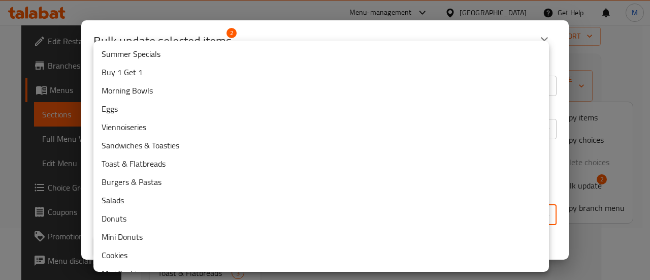
click at [258, 208] on body "​ Menu-management Qatar Get Help M Edit Restaurant Branches Menus Sections Full…" at bounding box center [325, 100] width 650 height 255
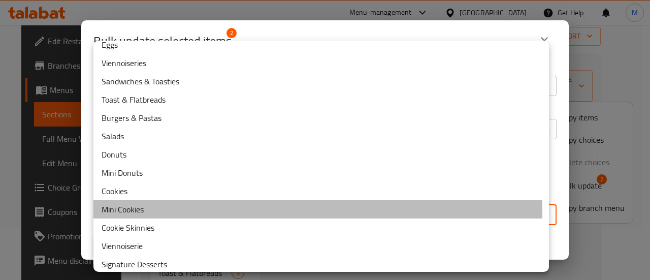
click at [164, 214] on li "Mini Cookies" at bounding box center [320, 209] width 455 height 18
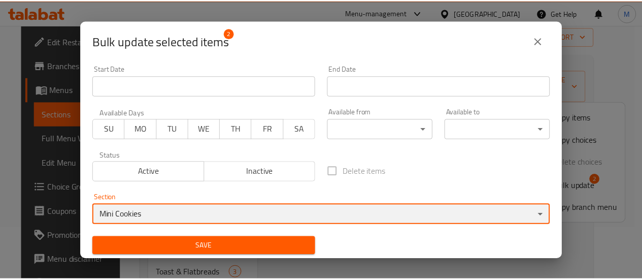
scroll to position [2, 0]
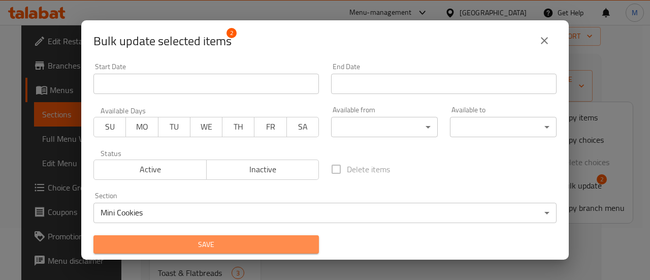
click at [265, 240] on span "Save" at bounding box center [206, 244] width 209 height 13
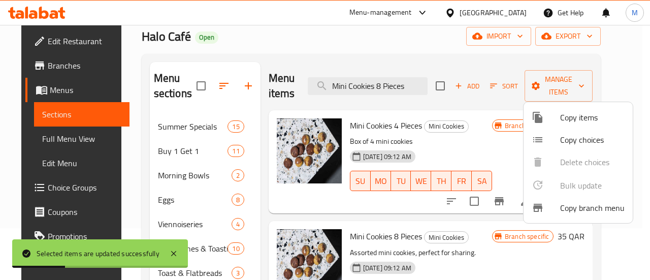
click at [258, 225] on div at bounding box center [325, 140] width 650 height 280
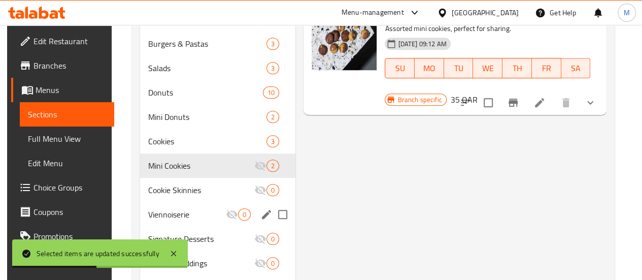
scroll to position [291, 0]
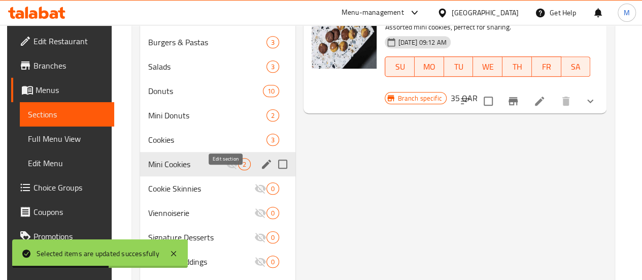
click at [260, 170] on icon "edit" at bounding box center [266, 164] width 12 height 12
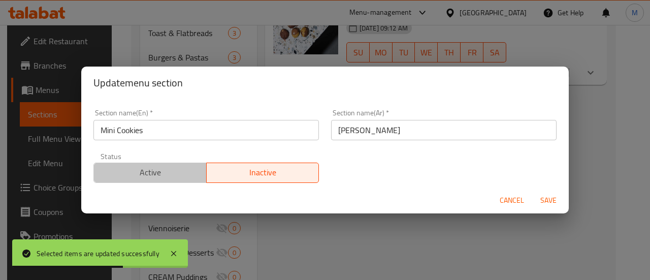
click at [153, 163] on button "Active" at bounding box center [149, 172] width 113 height 20
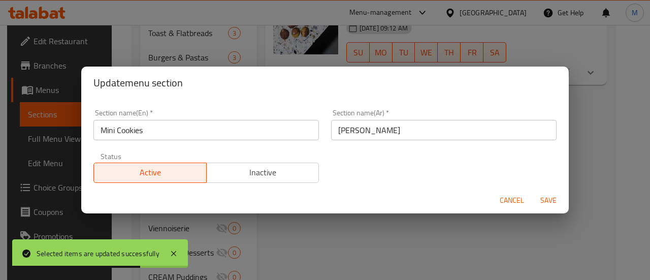
click at [547, 198] on span "Save" at bounding box center [548, 200] width 24 height 13
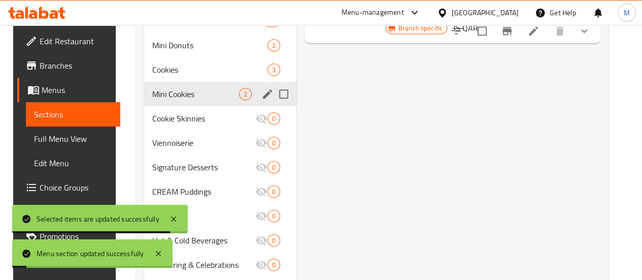
scroll to position [368, 0]
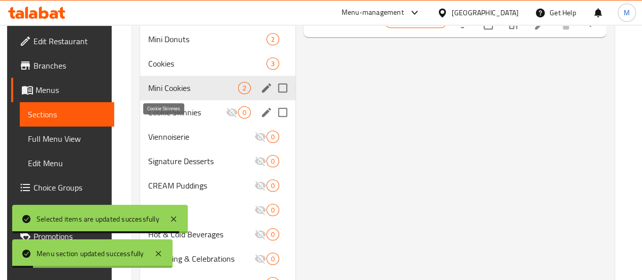
click at [154, 118] on span "Cookie Skinnies" at bounding box center [187, 112] width 78 height 12
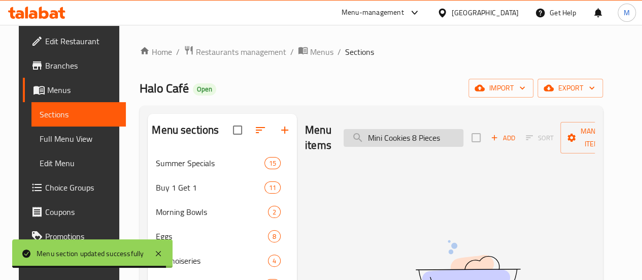
click at [391, 139] on input "Mini Cookies 8 Pieces" at bounding box center [404, 138] width 120 height 18
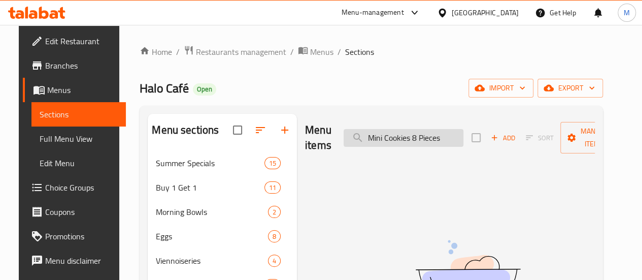
paste input "Skinnies - 4 PC"
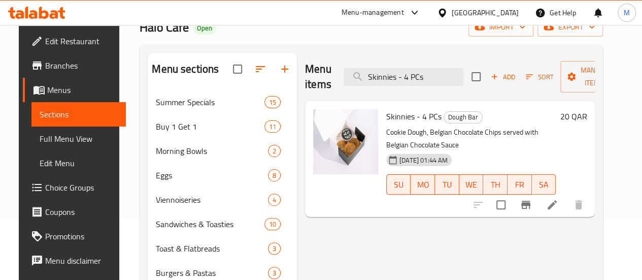
scroll to position [63, 0]
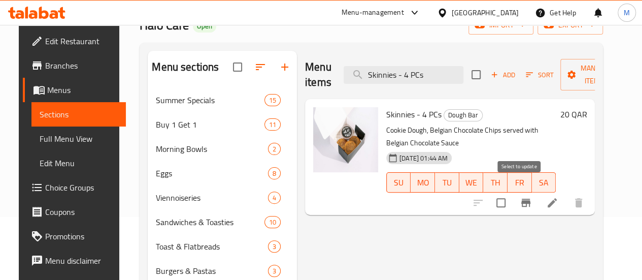
click at [512, 192] on input "checkbox" at bounding box center [500, 202] width 21 height 21
drag, startPoint x: 410, startPoint y: 74, endPoint x: 320, endPoint y: 82, distance: 90.2
click at [320, 82] on div "Menu items Skinnies - 4 PCs Add Sort Manage items" at bounding box center [450, 75] width 290 height 48
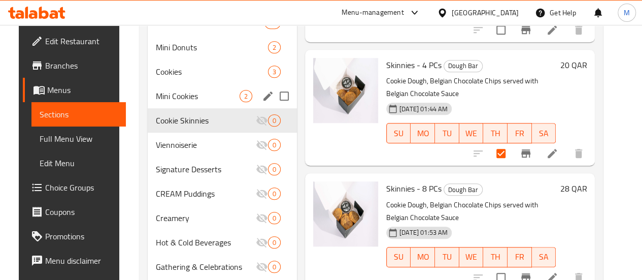
scroll to position [364, 0]
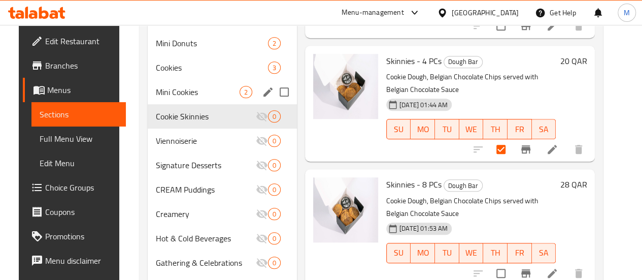
click at [512, 262] on input "checkbox" at bounding box center [500, 272] width 21 height 21
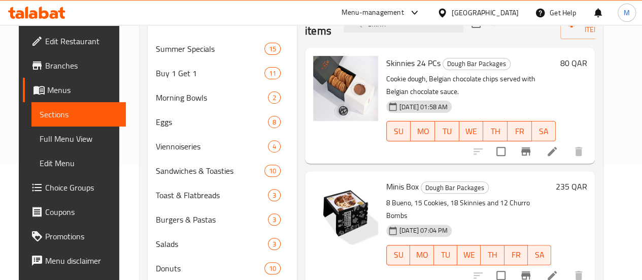
scroll to position [114, 0]
click at [512, 141] on input "checkbox" at bounding box center [500, 151] width 21 height 21
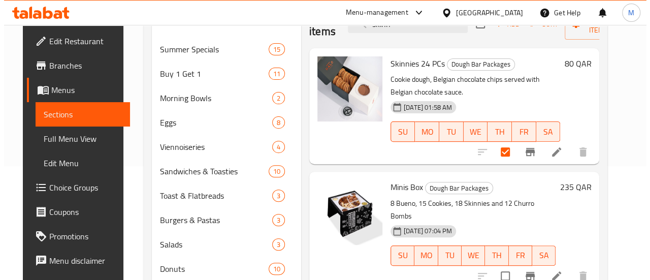
scroll to position [70, 0]
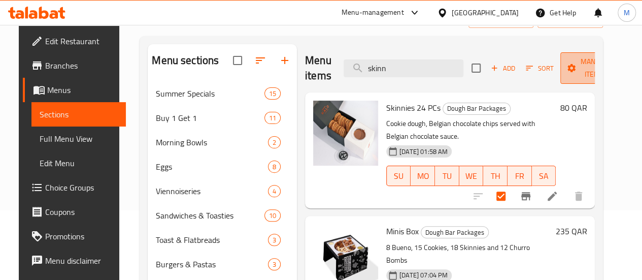
click at [589, 72] on span "Manage items" at bounding box center [595, 67] width 52 height 25
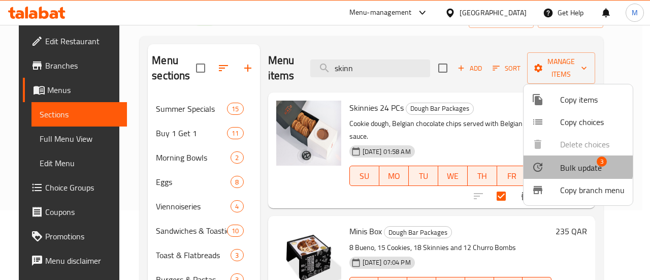
click at [560, 164] on span "Bulk update" at bounding box center [581, 167] width 42 height 12
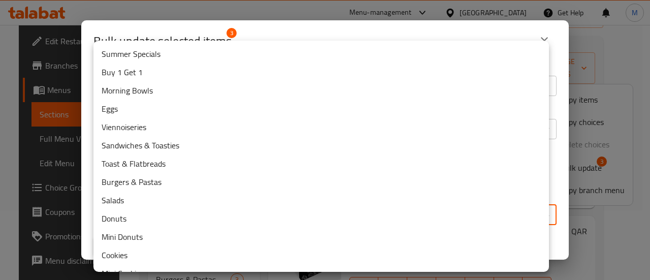
click at [400, 210] on body "​ Menu-management Qatar Get Help M Edit Restaurant Branches Menus Sections Full…" at bounding box center [325, 82] width 650 height 255
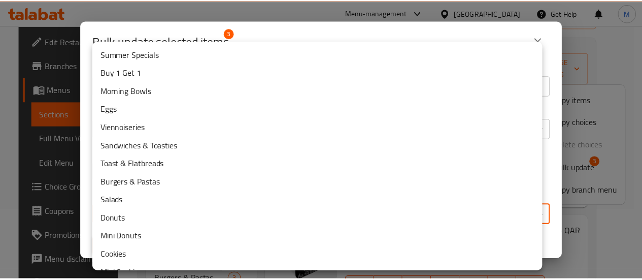
scroll to position [93, 0]
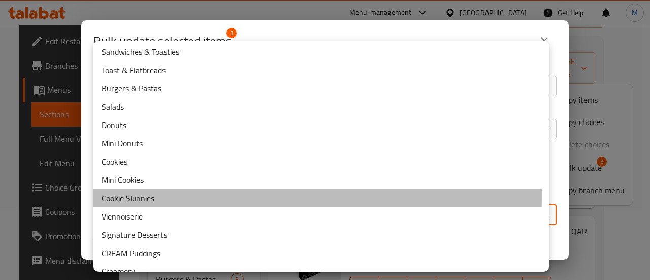
click at [154, 195] on li "Cookie Skinnies" at bounding box center [320, 198] width 455 height 18
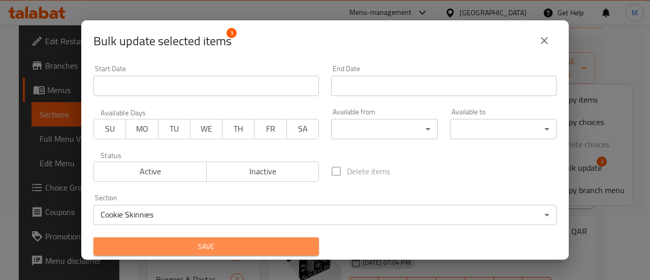
click at [245, 248] on span "Save" at bounding box center [206, 246] width 209 height 13
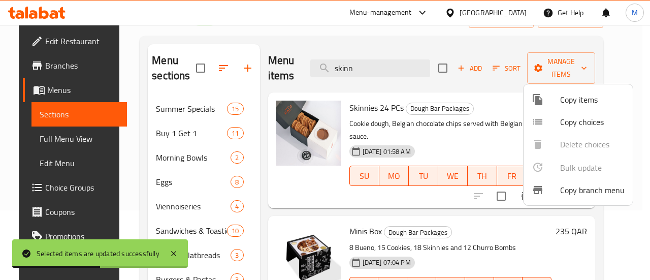
click at [262, 169] on div at bounding box center [325, 140] width 650 height 280
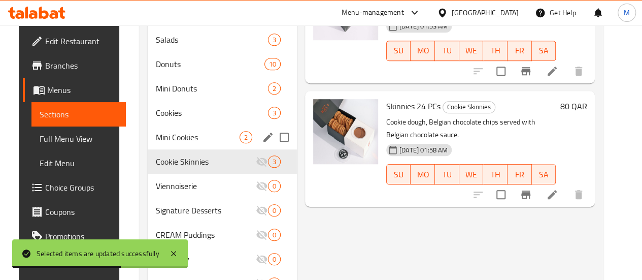
scroll to position [328, 0]
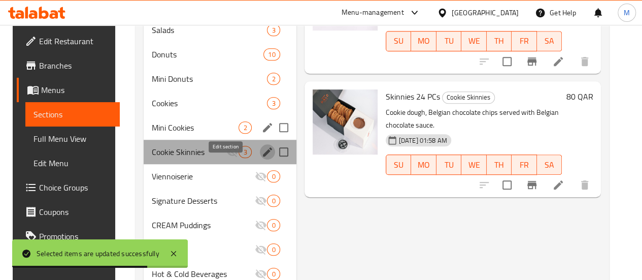
click at [261, 158] on icon "edit" at bounding box center [267, 152] width 12 height 12
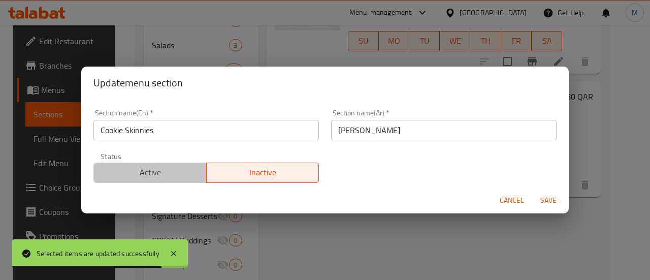
click at [169, 179] on span "Active" at bounding box center [150, 172] width 105 height 15
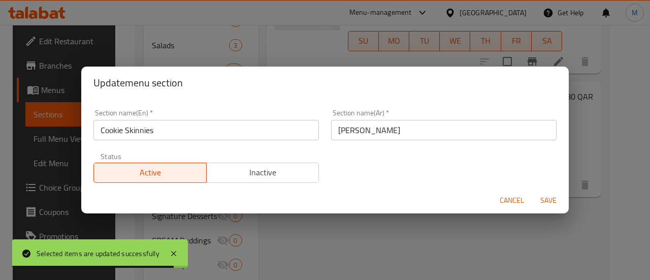
click at [546, 201] on span "Save" at bounding box center [548, 200] width 24 height 13
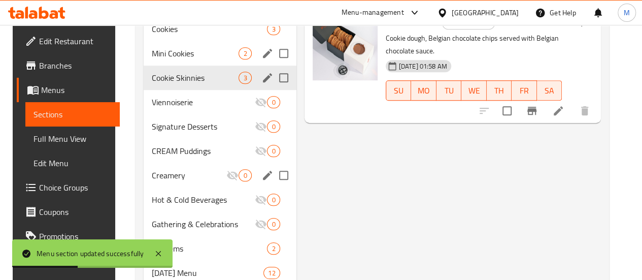
scroll to position [404, 0]
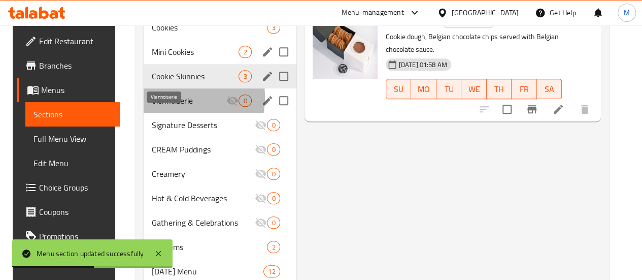
click at [163, 107] on span "Viennoiserie" at bounding box center [189, 100] width 75 height 12
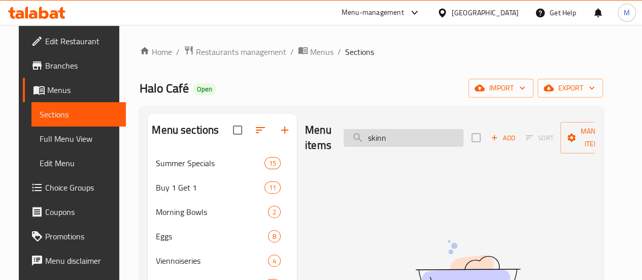
click at [396, 137] on input "skinn" at bounding box center [404, 138] width 120 height 18
paste input "Cheese And Honey Brulee Danish"
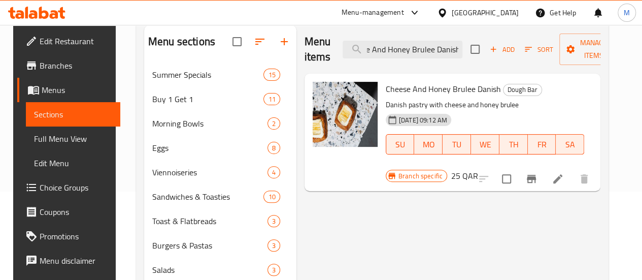
scroll to position [90, 0]
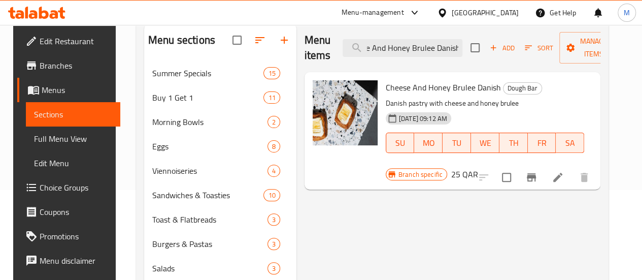
click at [517, 167] on input "checkbox" at bounding box center [506, 177] width 21 height 21
click at [389, 46] on input "Cheese And Honey Brulee Danish" at bounding box center [403, 48] width 120 height 18
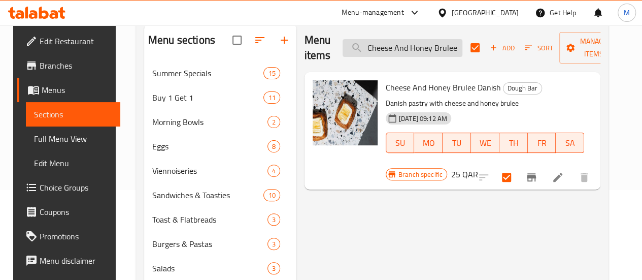
paste input "Almond Croissant"
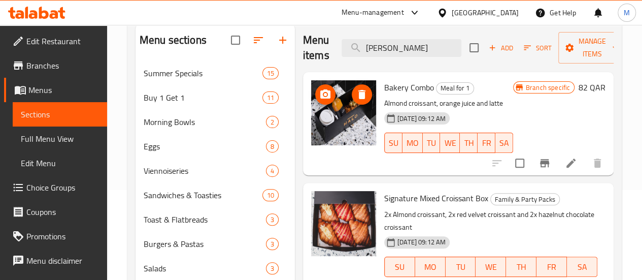
drag, startPoint x: 521, startPoint y: 164, endPoint x: 326, endPoint y: 138, distance: 196.8
click at [326, 138] on div "Bakery Combo Meal for 1 Almond croissant, orange juice and latte 31-08-2024 09:…" at bounding box center [458, 123] width 303 height 95
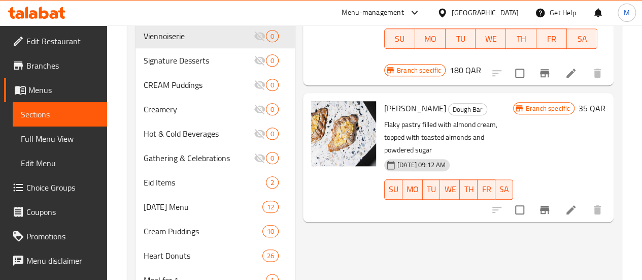
scroll to position [473, 0]
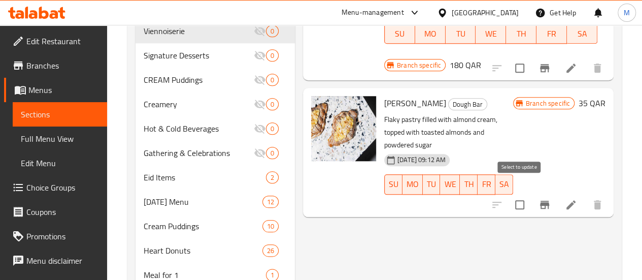
click at [516, 194] on input "checkbox" at bounding box center [519, 204] width 21 height 21
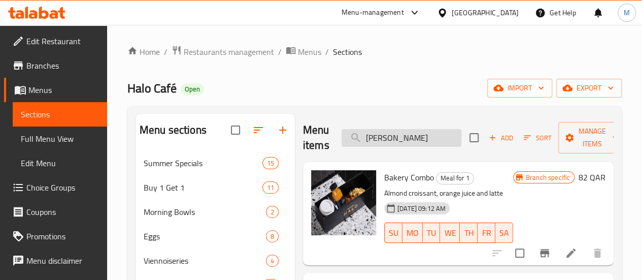
click at [408, 140] on input "Almond Croissant" at bounding box center [402, 138] width 120 height 18
paste input "Ferrero Rocher Scrolls"
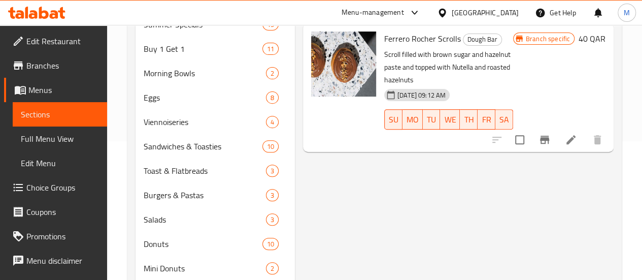
scroll to position [161, 0]
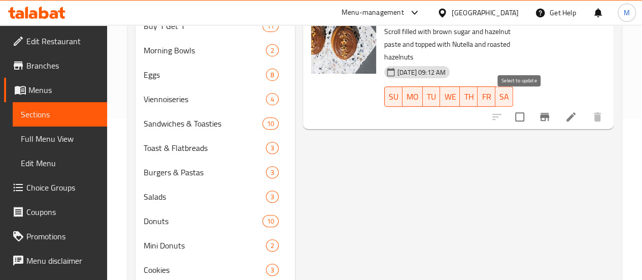
click at [516, 107] on input "checkbox" at bounding box center [519, 116] width 21 height 21
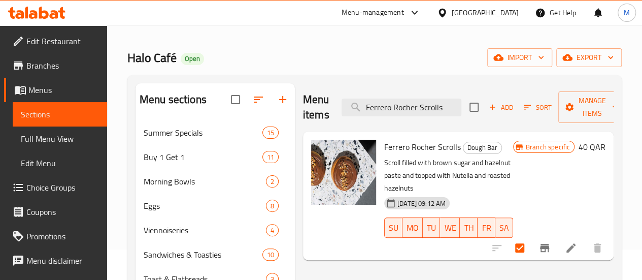
scroll to position [30, 0]
click at [404, 102] on input "Ferrero Rocher Scrolls" at bounding box center [402, 108] width 120 height 18
paste input "[PERSON_NAME] Crookie"
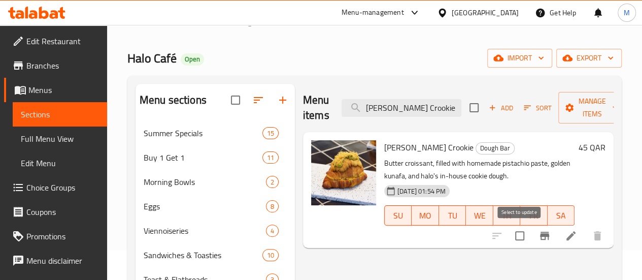
click at [515, 232] on input "checkbox" at bounding box center [519, 235] width 21 height 21
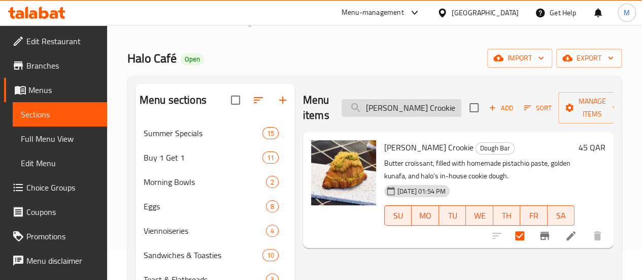
click at [408, 115] on input "[PERSON_NAME] Crookie" at bounding box center [402, 108] width 120 height 18
paste input "Cheese And Tomato Danish"
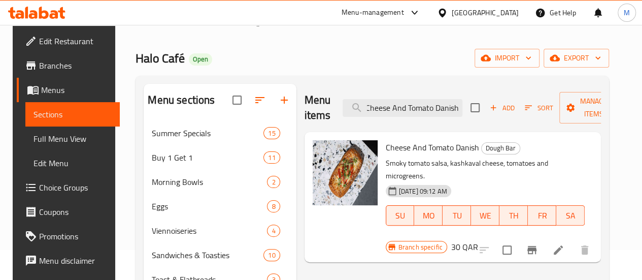
click at [518, 239] on input "checkbox" at bounding box center [507, 249] width 21 height 21
click at [413, 110] on input "Cheese And Tomato Danish" at bounding box center [403, 108] width 120 height 18
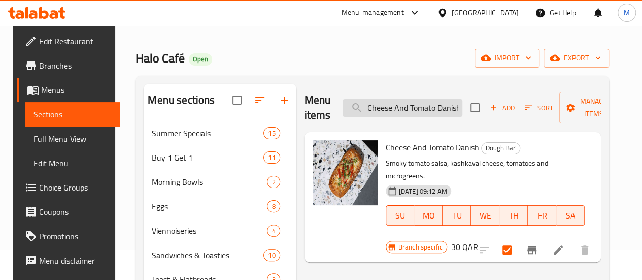
paste input "Tissue Bread"
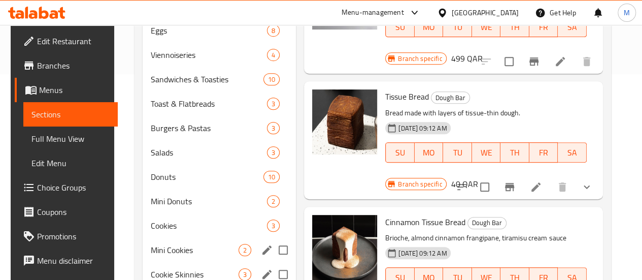
scroll to position [206, 0]
click at [494, 176] on input "checkbox" at bounding box center [484, 186] width 21 height 21
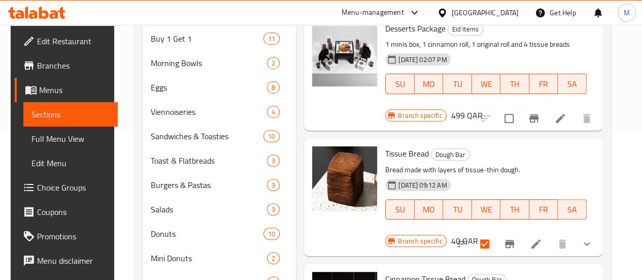
scroll to position [0, 0]
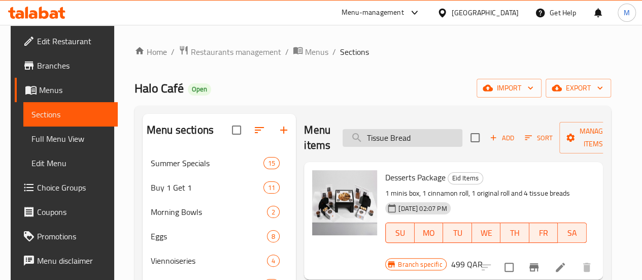
click at [405, 135] on input "Tissue Bread" at bounding box center [403, 138] width 120 height 18
paste input "Crookie"
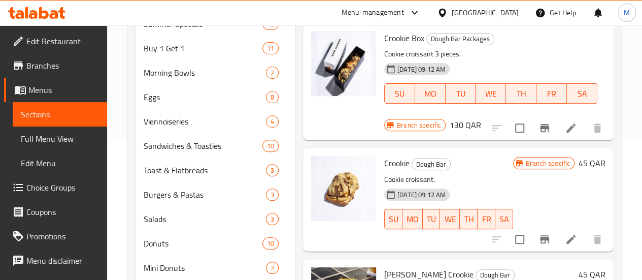
scroll to position [155, 0]
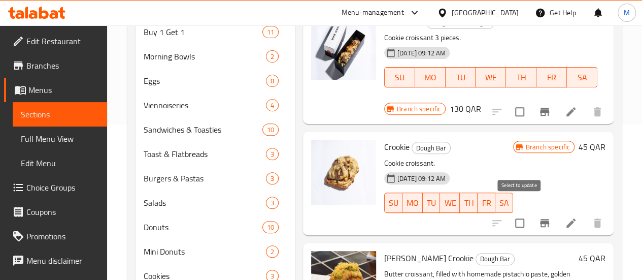
click at [519, 212] on input "checkbox" at bounding box center [519, 222] width 21 height 21
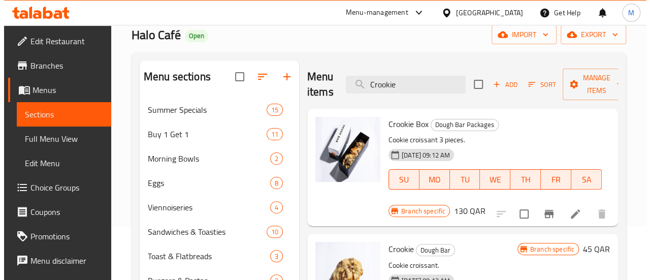
scroll to position [28, 0]
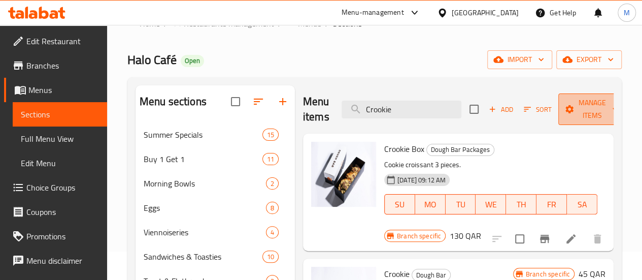
click at [576, 110] on span "Manage items" at bounding box center [593, 108] width 52 height 25
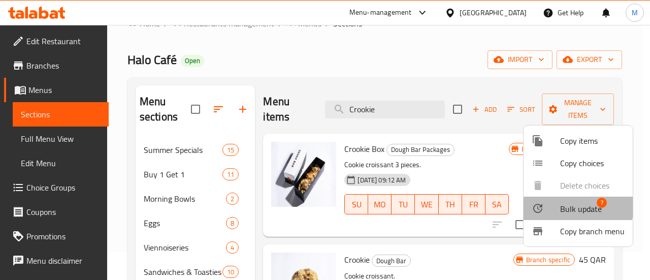
click at [570, 206] on span "Bulk update" at bounding box center [581, 209] width 42 height 12
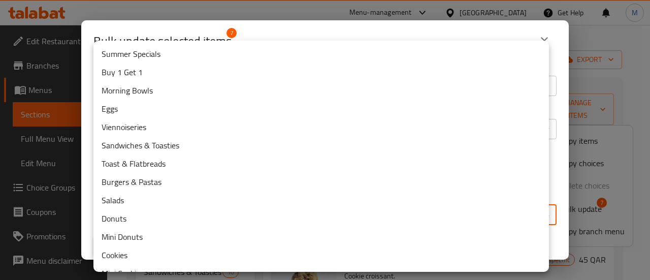
click at [376, 214] on body "​ Menu-management Qatar Get Help M Edit Restaurant Branches Menus Sections Full…" at bounding box center [325, 123] width 650 height 255
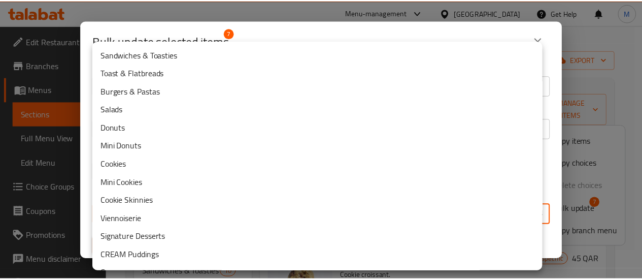
scroll to position [107, 0]
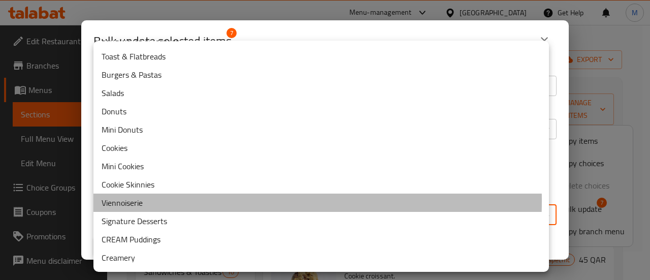
click at [153, 201] on li "Viennoiserie" at bounding box center [320, 202] width 455 height 18
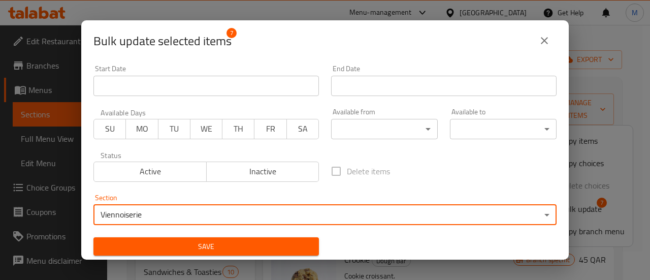
click at [203, 243] on span "Save" at bounding box center [206, 246] width 209 height 13
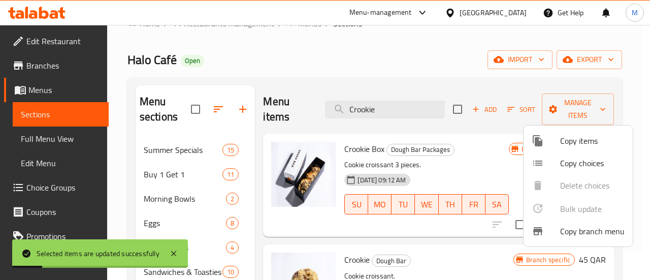
click at [256, 189] on div at bounding box center [325, 140] width 650 height 280
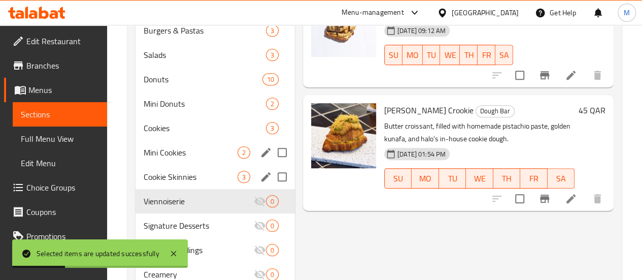
scroll to position [308, 0]
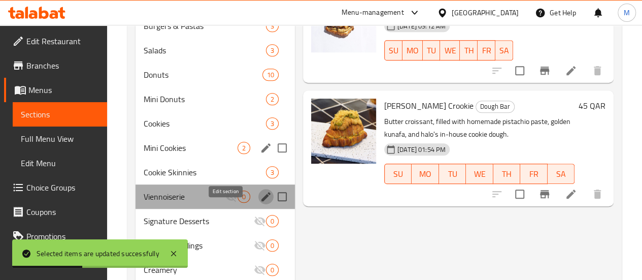
click at [260, 203] on icon "edit" at bounding box center [266, 196] width 12 height 12
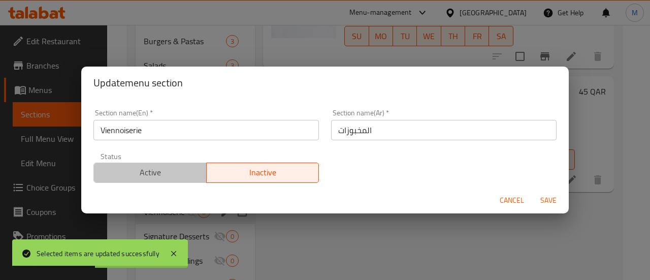
click at [158, 176] on span "Active" at bounding box center [150, 172] width 105 height 15
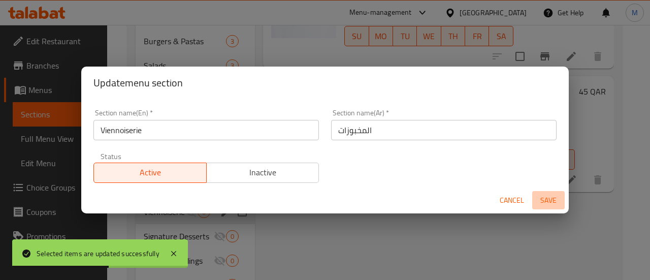
click at [548, 199] on span "Save" at bounding box center [548, 200] width 24 height 13
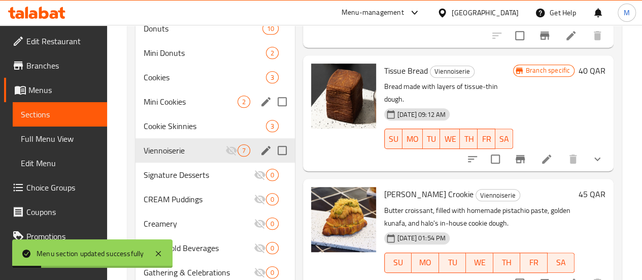
scroll to position [359, 0]
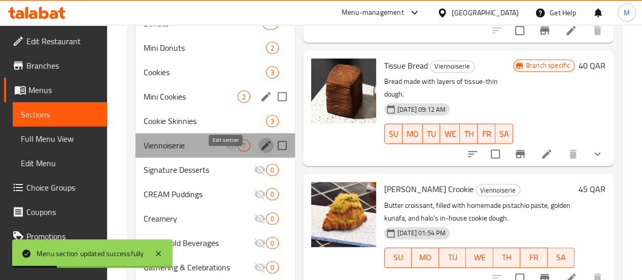
click at [260, 151] on icon "edit" at bounding box center [266, 145] width 12 height 12
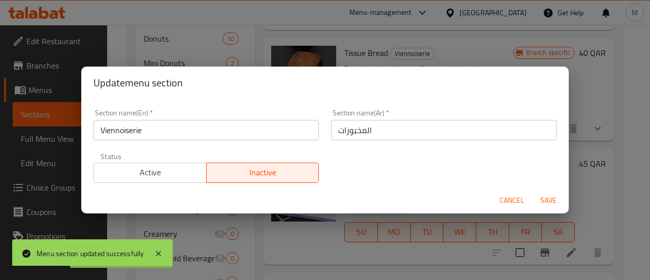
click at [175, 171] on span "Active" at bounding box center [150, 172] width 105 height 15
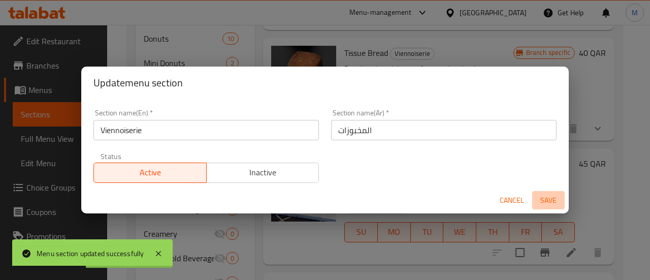
click at [541, 197] on span "Save" at bounding box center [548, 200] width 24 height 13
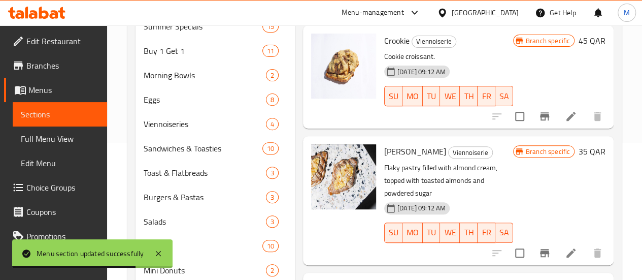
scroll to position [0, 0]
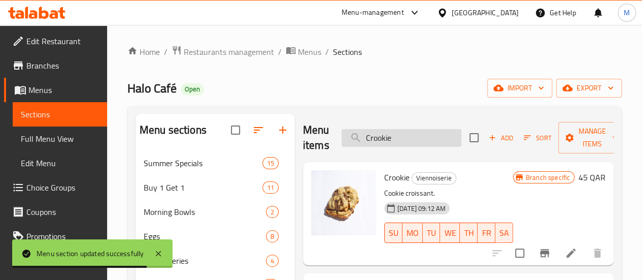
click at [384, 138] on input "Crookie" at bounding box center [402, 138] width 120 height 18
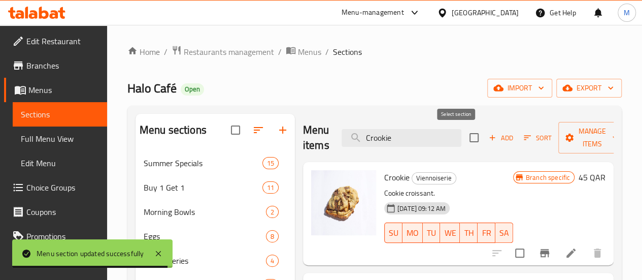
paste
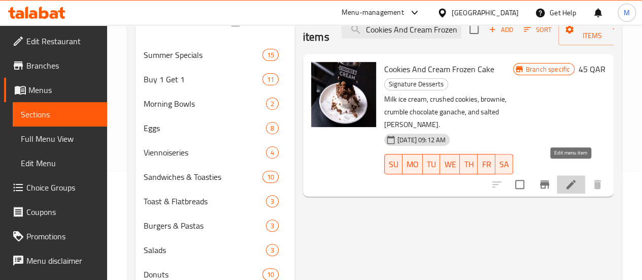
click at [571, 180] on icon at bounding box center [571, 184] width 9 height 9
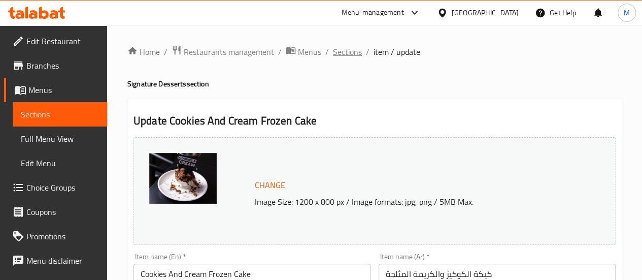
click at [344, 47] on span "Sections" at bounding box center [347, 52] width 29 height 12
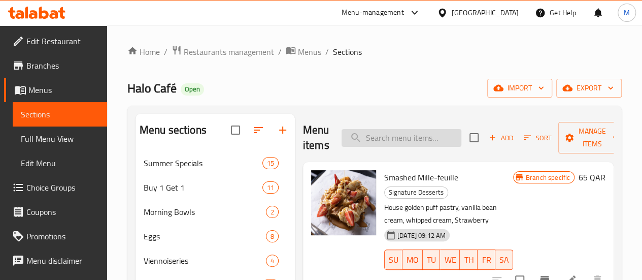
click at [383, 137] on input "search" at bounding box center [402, 138] width 120 height 18
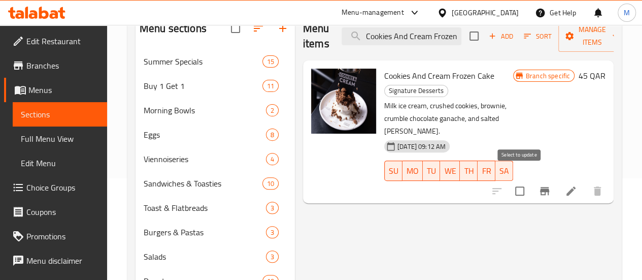
click at [519, 182] on input "checkbox" at bounding box center [519, 190] width 21 height 21
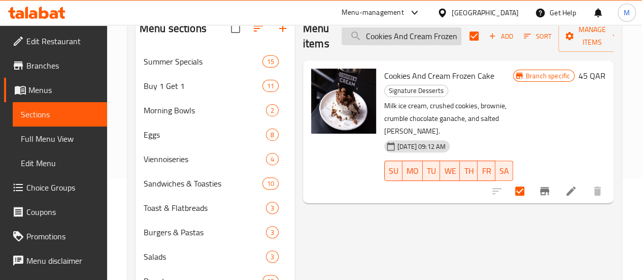
click at [407, 40] on input "Cookies And Cream Frozen Cake" at bounding box center [402, 36] width 120 height 18
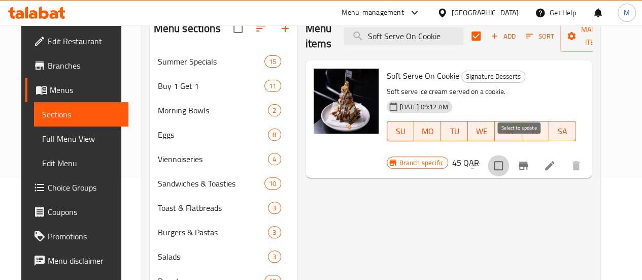
click at [509, 156] on input "checkbox" at bounding box center [498, 165] width 21 height 21
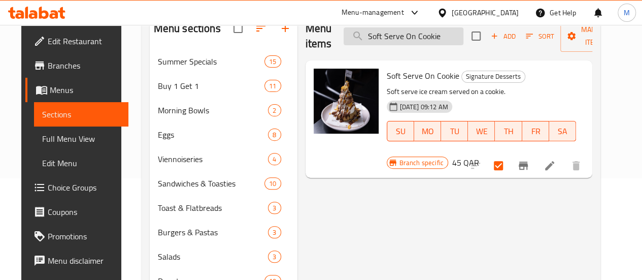
click at [435, 39] on input "Soft Serve On Cookie" at bounding box center [404, 36] width 120 height 18
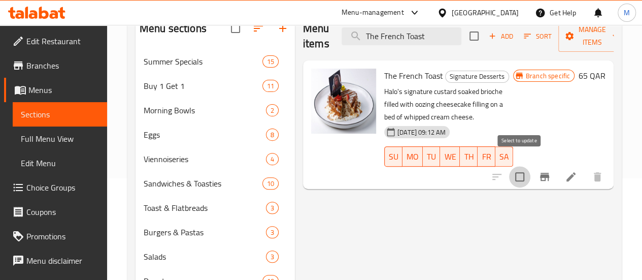
click at [523, 166] on input "checkbox" at bounding box center [519, 176] width 21 height 21
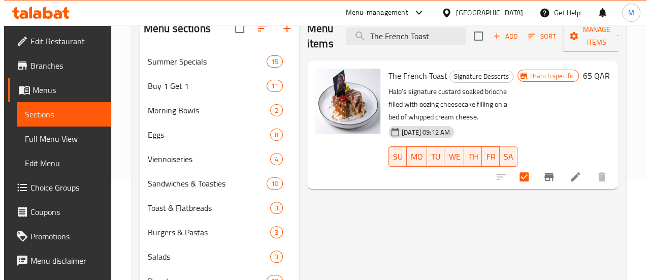
scroll to position [69, 0]
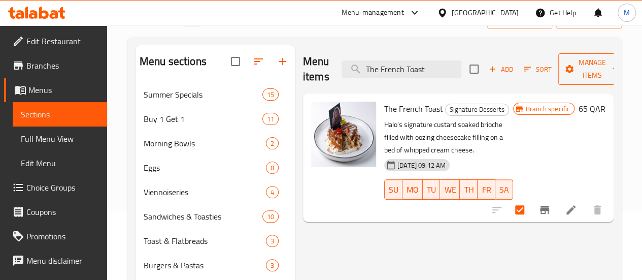
click at [575, 74] on span "Manage items" at bounding box center [593, 68] width 52 height 25
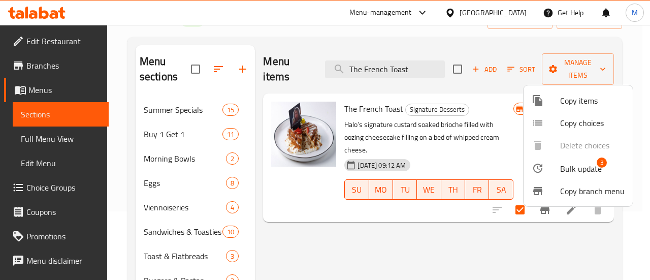
click at [560, 171] on span "Bulk update" at bounding box center [581, 168] width 42 height 12
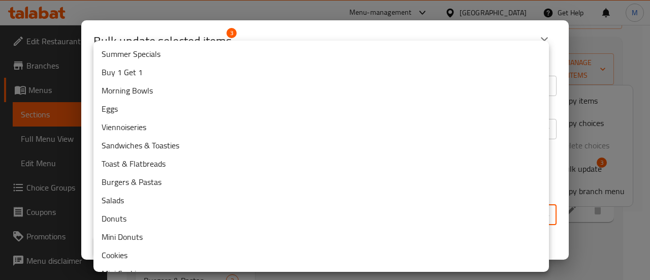
click at [251, 208] on body "​ Menu-management Qatar Get Help M Edit Restaurant Branches Menus Sections Full…" at bounding box center [325, 83] width 650 height 255
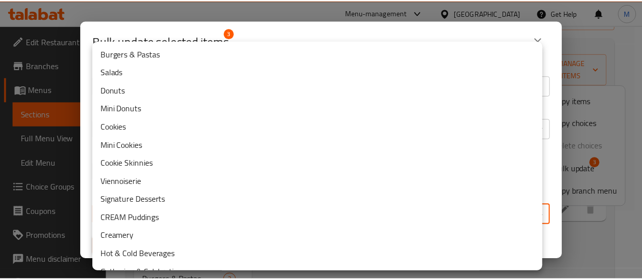
scroll to position [143, 0]
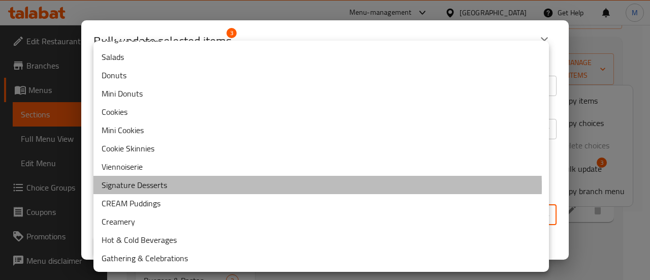
click at [196, 187] on li "Signature Desserts" at bounding box center [320, 185] width 455 height 18
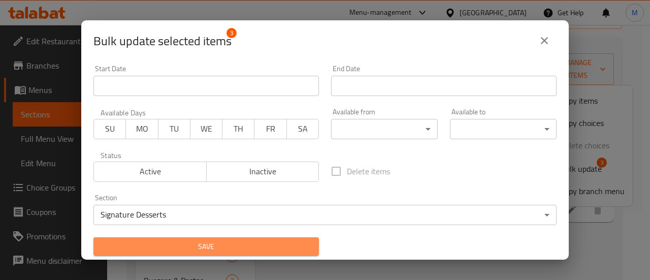
click at [276, 240] on span "Save" at bounding box center [206, 246] width 209 height 13
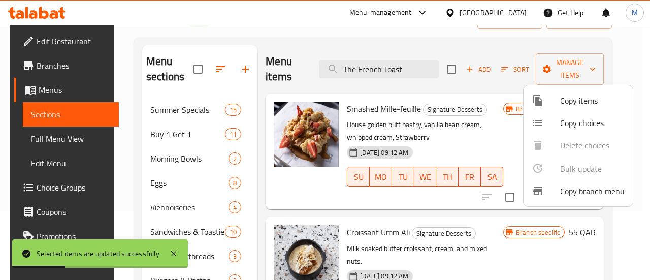
click at [253, 222] on div at bounding box center [325, 140] width 650 height 280
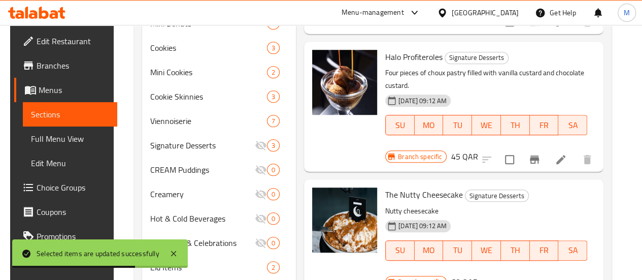
scroll to position [387, 0]
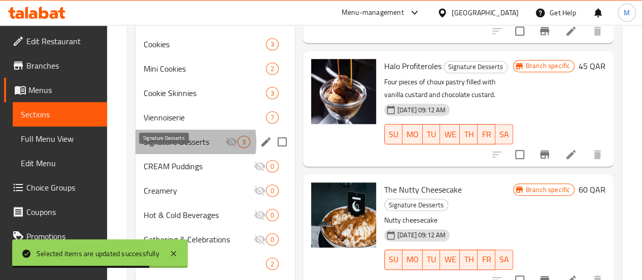
click at [169, 148] on span "Signature Desserts" at bounding box center [185, 142] width 82 height 12
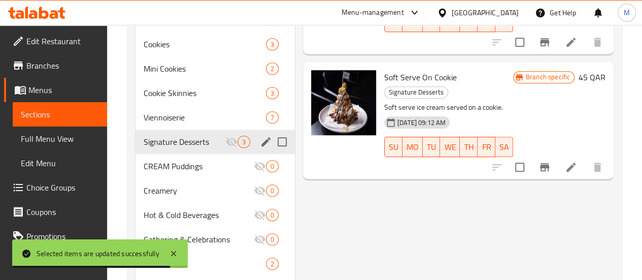
click at [260, 148] on icon "edit" at bounding box center [266, 142] width 12 height 12
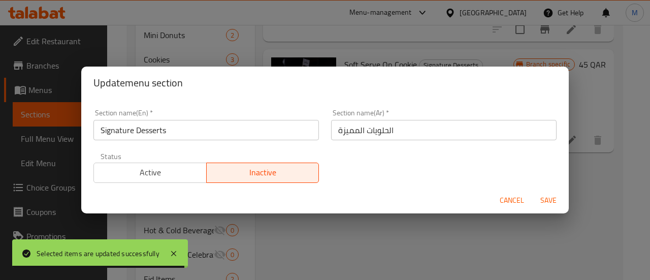
click at [161, 174] on span "Active" at bounding box center [150, 172] width 105 height 15
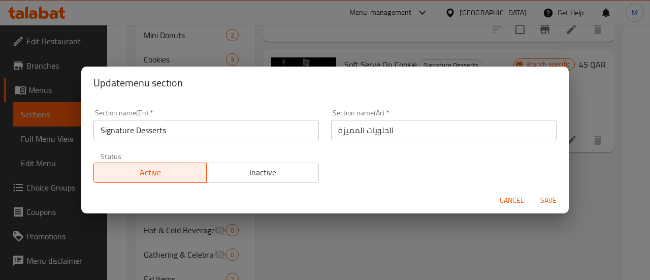
click at [547, 197] on span "Save" at bounding box center [548, 200] width 24 height 13
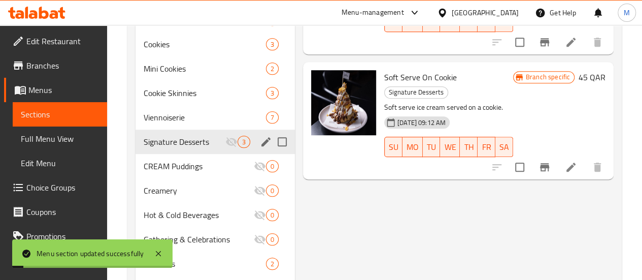
scroll to position [488, 0]
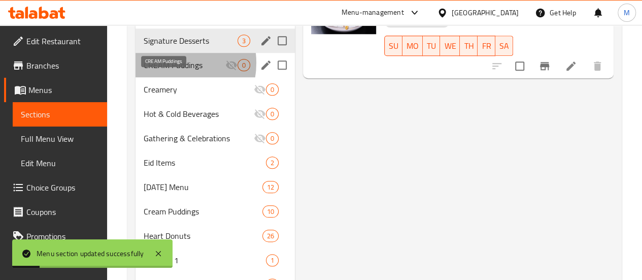
click at [168, 71] on span "CREAM Puddings" at bounding box center [185, 65] width 82 height 12
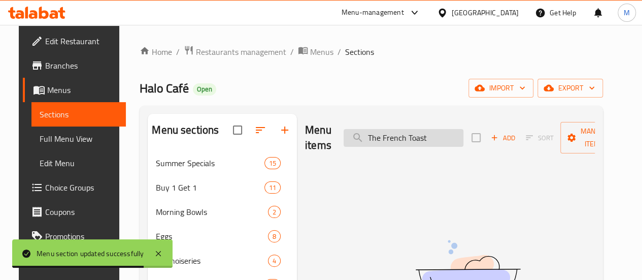
click at [417, 138] on input "The French Toast" at bounding box center [404, 138] width 120 height 18
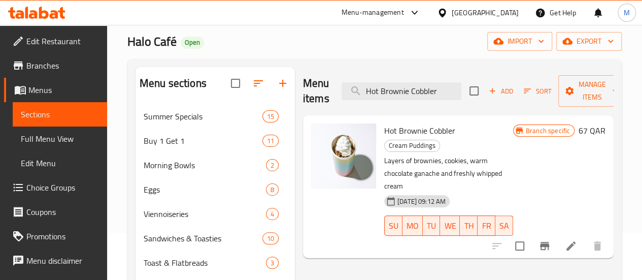
scroll to position [51, 0]
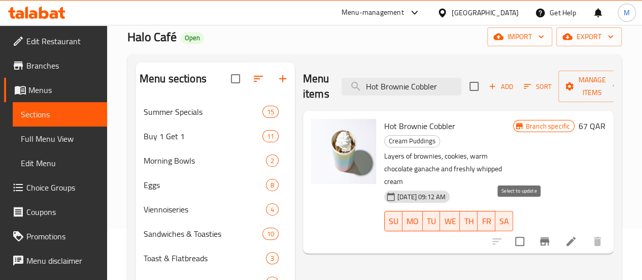
click at [513, 230] on input "checkbox" at bounding box center [519, 240] width 21 height 21
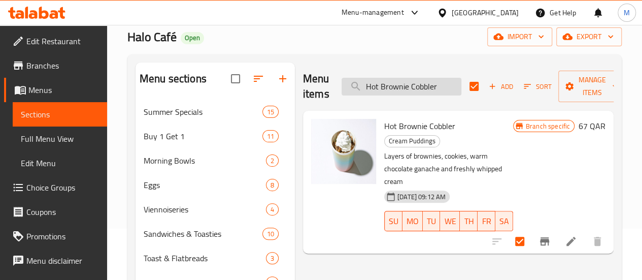
click at [383, 85] on input "Hot Brownie Cobbler" at bounding box center [402, 87] width 120 height 18
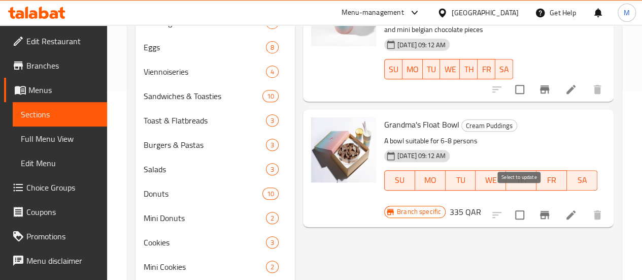
scroll to position [190, 0]
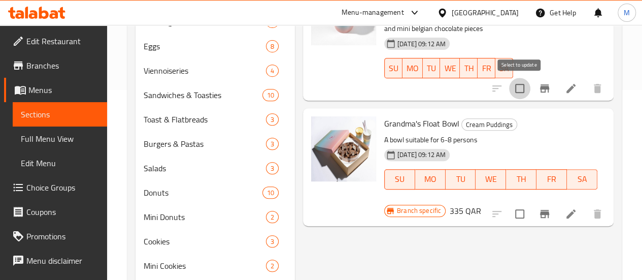
click at [518, 99] on input "checkbox" at bounding box center [519, 88] width 21 height 21
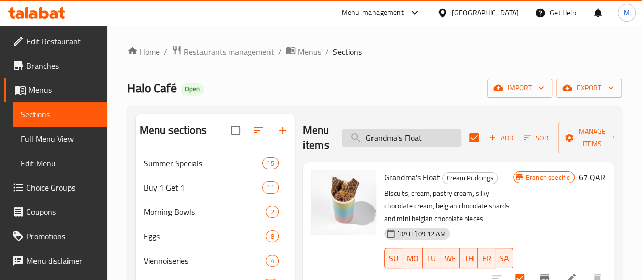
click at [407, 137] on input "Grandma's Float" at bounding box center [402, 138] width 120 height 18
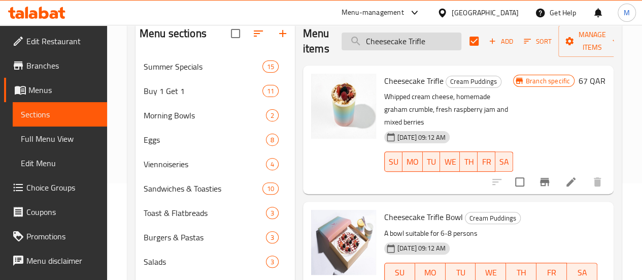
scroll to position [103, 0]
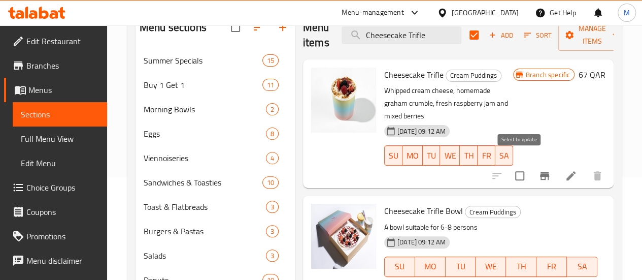
click at [520, 165] on input "checkbox" at bounding box center [519, 175] width 21 height 21
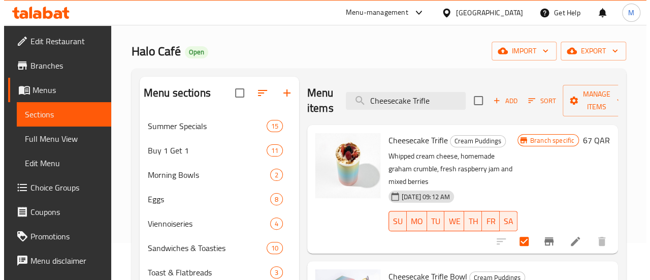
scroll to position [14, 0]
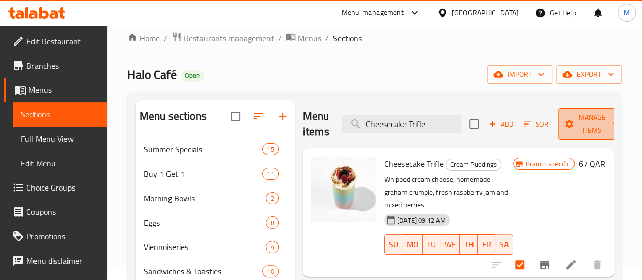
click at [567, 124] on span "Manage items" at bounding box center [593, 123] width 52 height 25
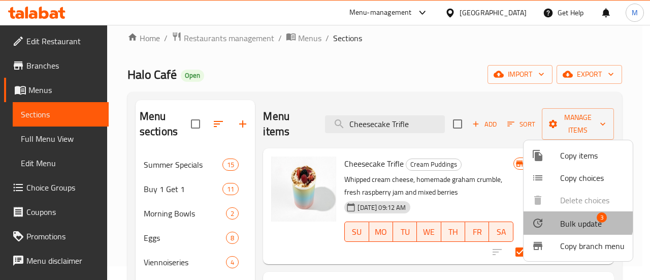
click at [563, 217] on span "Bulk update" at bounding box center [581, 223] width 42 height 12
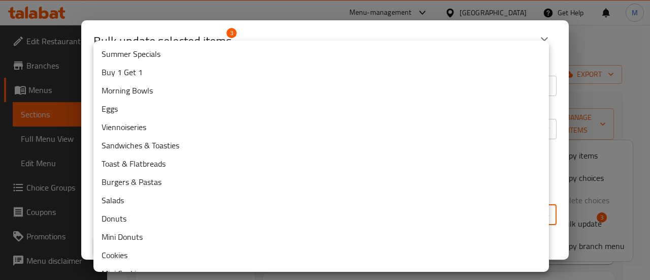
click at [305, 214] on body "​ Menu-management Qatar Get Help M Edit Restaurant Branches Menus Sections Full…" at bounding box center [325, 138] width 650 height 255
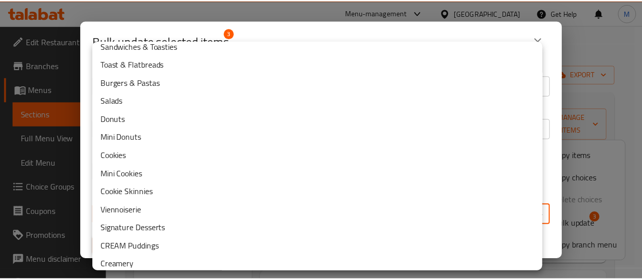
scroll to position [131, 0]
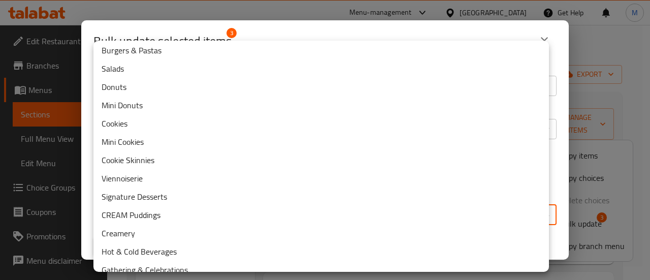
click at [217, 210] on li "CREAM Puddings" at bounding box center [320, 215] width 455 height 18
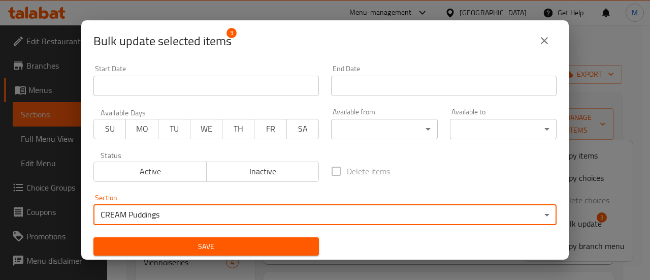
click at [242, 246] on span "Save" at bounding box center [206, 246] width 209 height 13
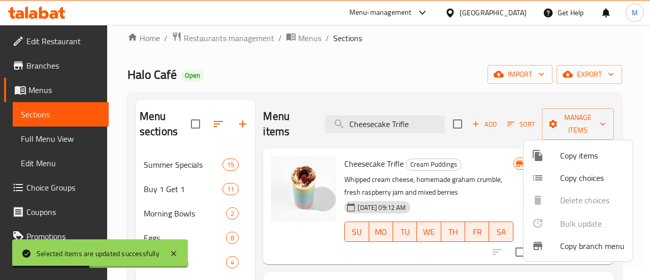
click at [257, 203] on div at bounding box center [325, 140] width 650 height 280
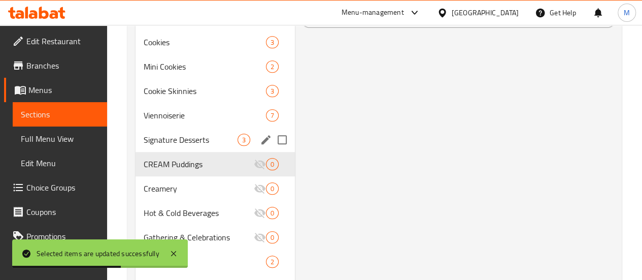
scroll to position [391, 0]
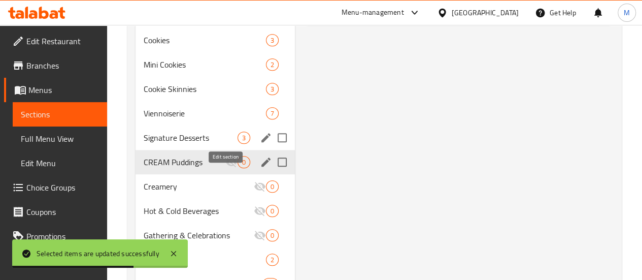
click at [260, 168] on icon "edit" at bounding box center [266, 162] width 12 height 12
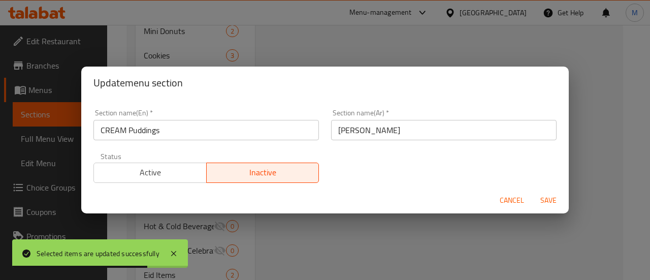
click at [166, 173] on span "Active" at bounding box center [150, 172] width 105 height 15
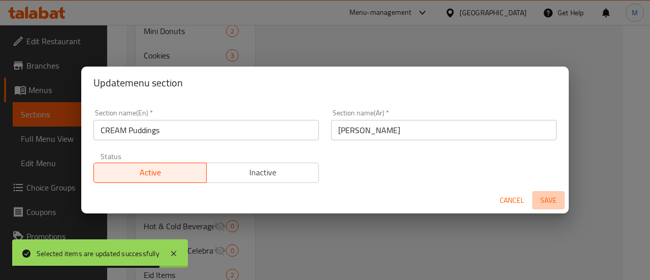
click at [539, 207] on button "Save" at bounding box center [548, 200] width 32 height 19
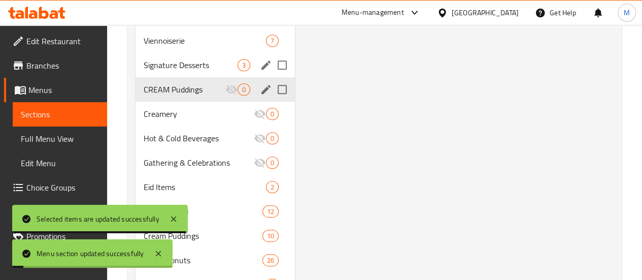
scroll to position [465, 0]
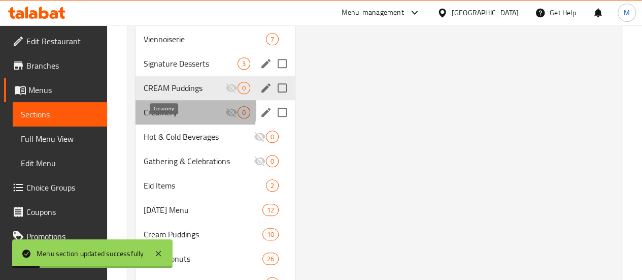
click at [153, 118] on span "Creamery" at bounding box center [185, 112] width 82 height 12
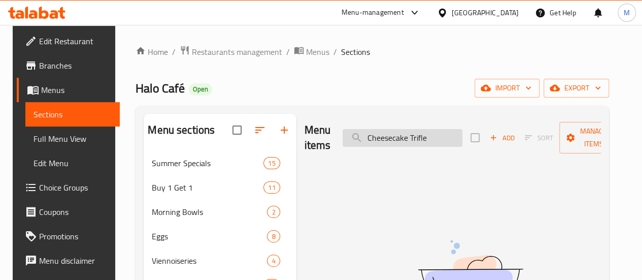
click at [400, 134] on input "Cheesecake Trifle" at bounding box center [403, 138] width 120 height 18
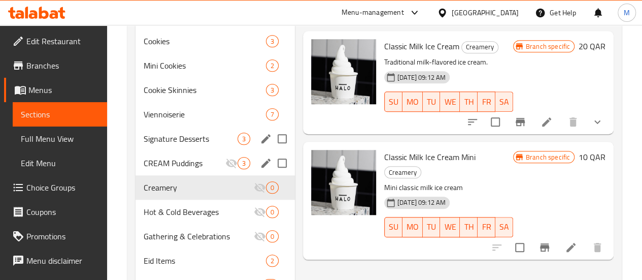
scroll to position [391, 0]
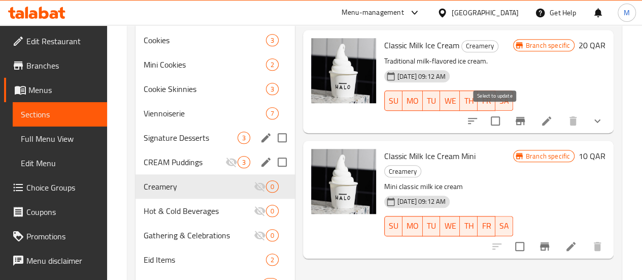
click at [495, 118] on input "checkbox" at bounding box center [495, 120] width 21 height 21
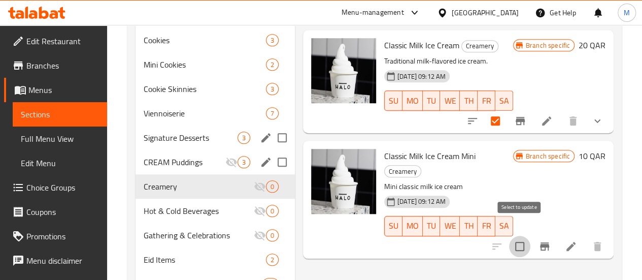
click at [518, 236] on input "checkbox" at bounding box center [519, 246] width 21 height 21
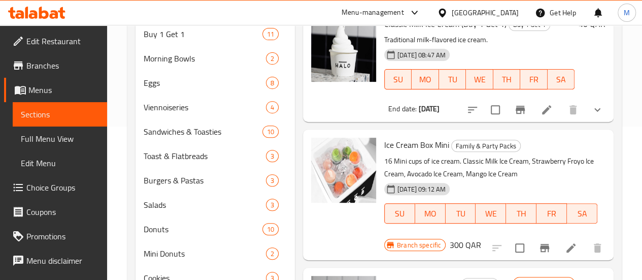
scroll to position [0, 0]
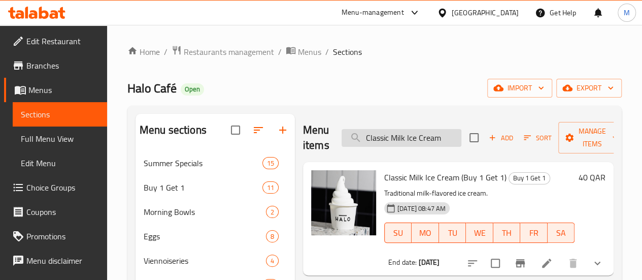
click at [412, 135] on input "Classic Milk Ice Cream" at bounding box center [402, 138] width 120 height 18
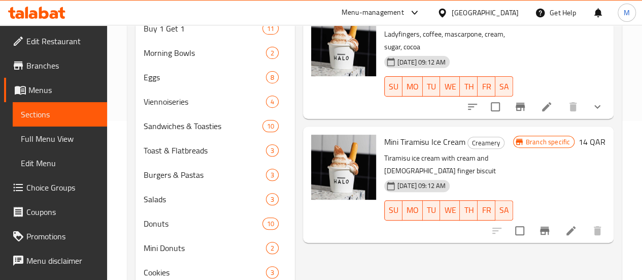
scroll to position [137, 0]
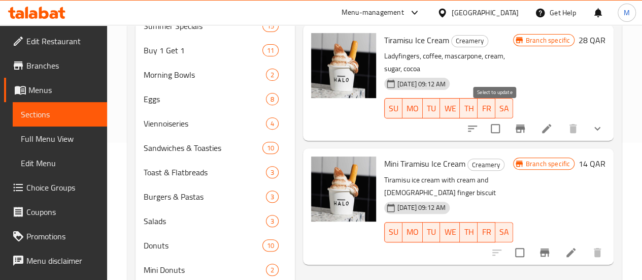
click at [497, 118] on input "checkbox" at bounding box center [495, 128] width 21 height 21
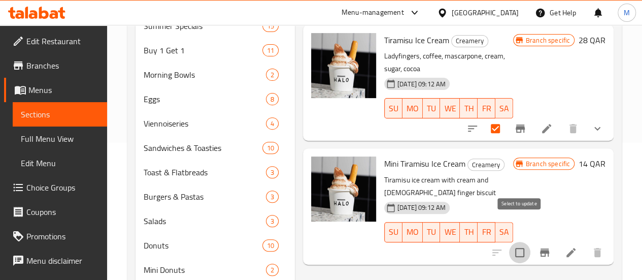
click at [520, 242] on input "checkbox" at bounding box center [519, 252] width 21 height 21
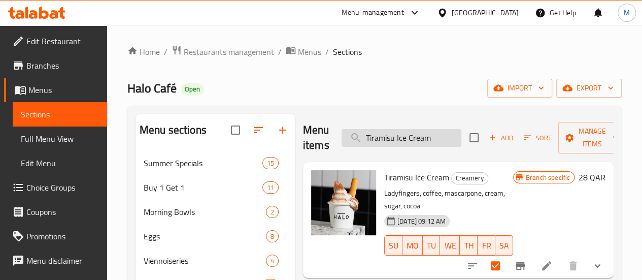
click at [419, 138] on input "Tiramisu Ice Cream" at bounding box center [402, 138] width 120 height 18
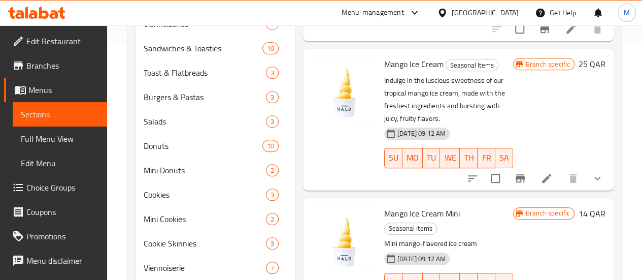
scroll to position [240, 0]
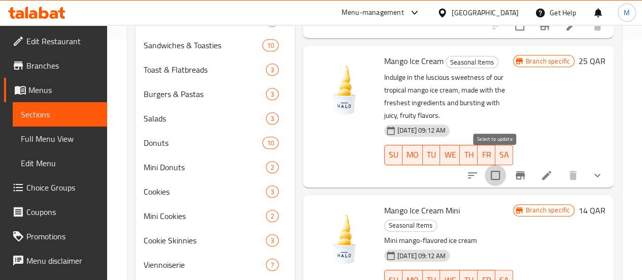
click at [496, 164] on input "checkbox" at bounding box center [495, 174] width 21 height 21
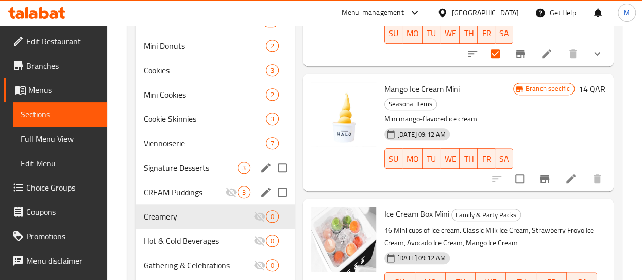
scroll to position [361, 0]
click at [524, 168] on input "checkbox" at bounding box center [519, 178] width 21 height 21
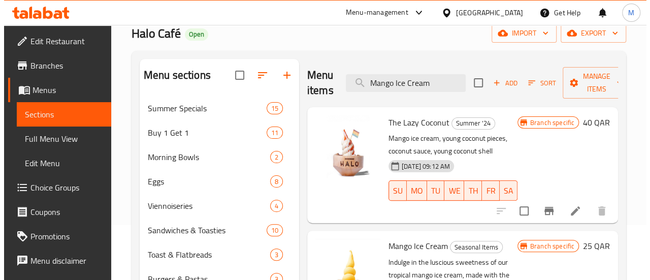
scroll to position [0, 0]
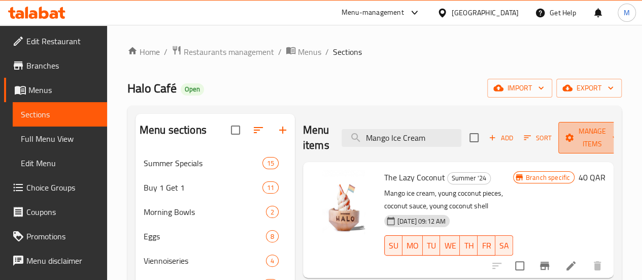
click at [571, 130] on span "Manage items" at bounding box center [593, 137] width 52 height 25
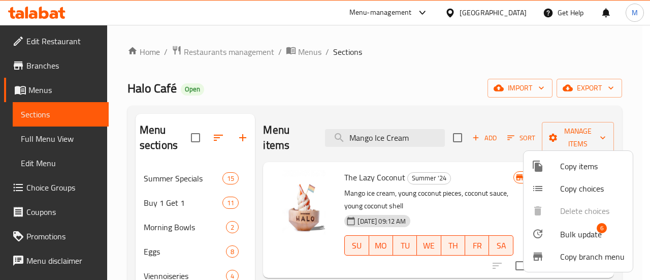
click at [556, 225] on li "Bulk update 6" at bounding box center [577, 233] width 109 height 23
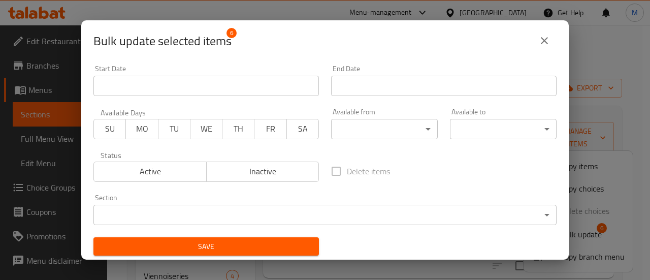
click at [380, 213] on body "​ Menu-management Qatar Get Help M Edit Restaurant Branches Menus Sections Full…" at bounding box center [325, 152] width 650 height 255
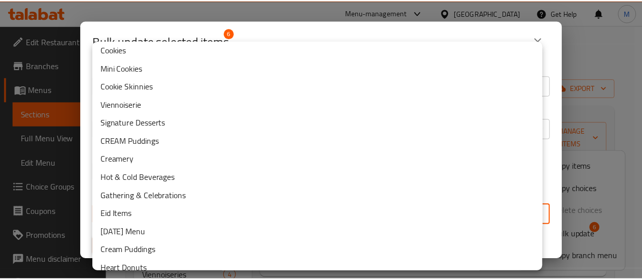
scroll to position [206, 0]
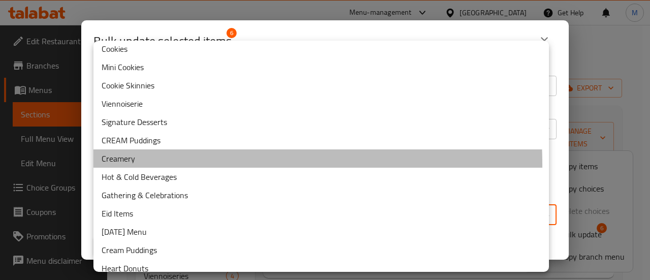
click at [147, 164] on li "Creamery" at bounding box center [320, 158] width 455 height 18
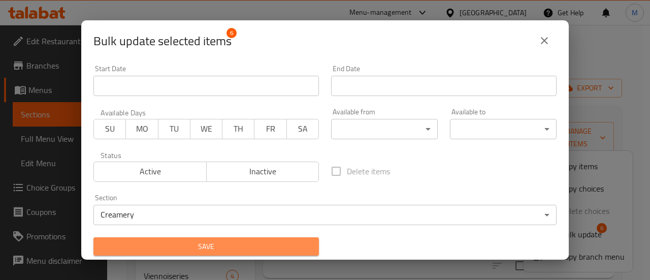
click at [257, 241] on span "Save" at bounding box center [206, 246] width 209 height 13
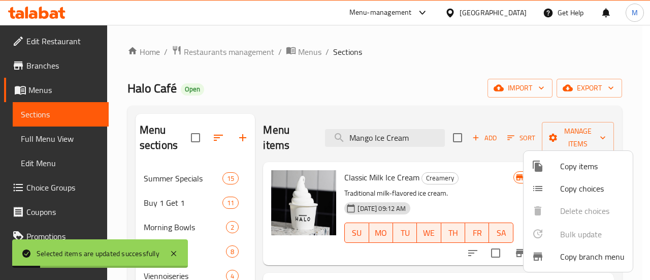
click at [260, 161] on div at bounding box center [325, 140] width 650 height 280
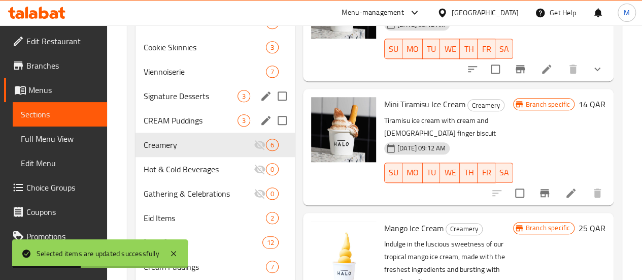
scroll to position [433, 0]
click at [260, 150] on icon "edit" at bounding box center [266, 144] width 12 height 12
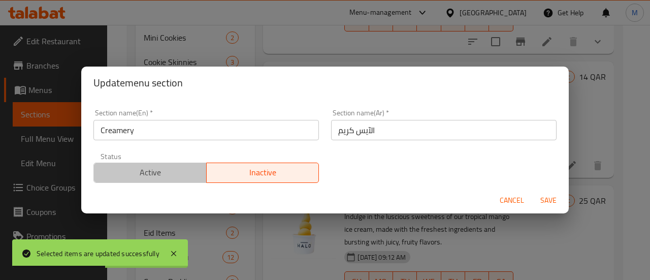
click at [169, 164] on button "Active" at bounding box center [149, 172] width 113 height 20
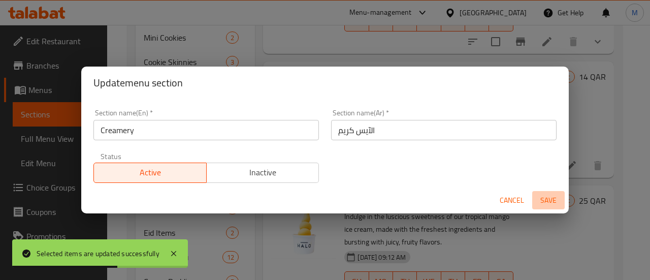
click at [547, 197] on span "Save" at bounding box center [548, 200] width 24 height 13
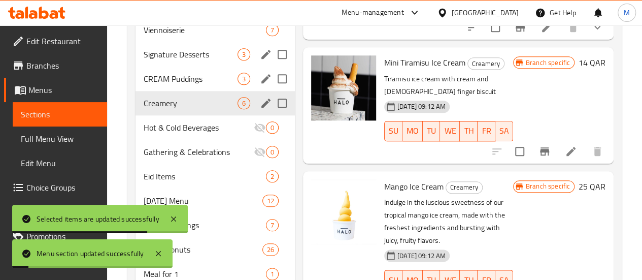
scroll to position [475, 0]
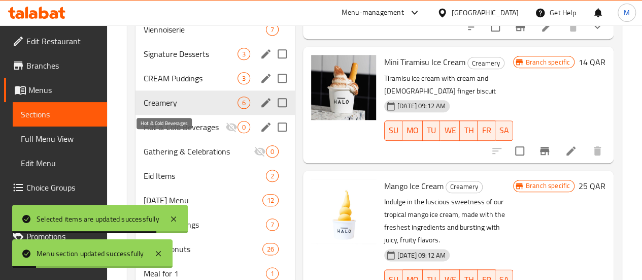
click at [163, 133] on span "Hot & Cold Beverages" at bounding box center [185, 127] width 82 height 12
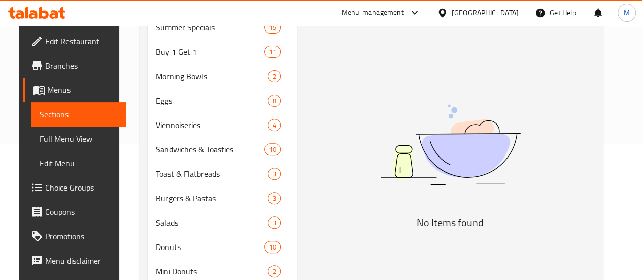
scroll to position [32, 0]
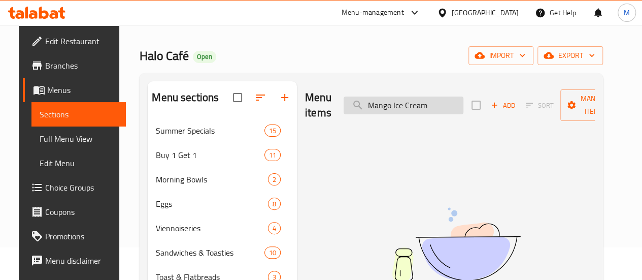
click at [405, 102] on input "Mango Ice Cream" at bounding box center [404, 105] width 120 height 18
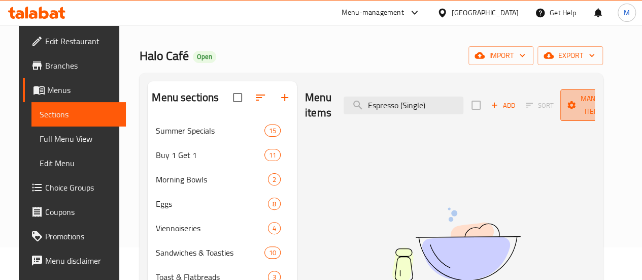
click at [569, 115] on span "Manage items" at bounding box center [595, 104] width 52 height 25
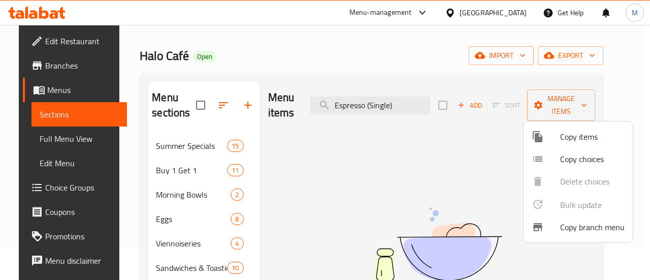
click at [396, 110] on div at bounding box center [325, 140] width 650 height 280
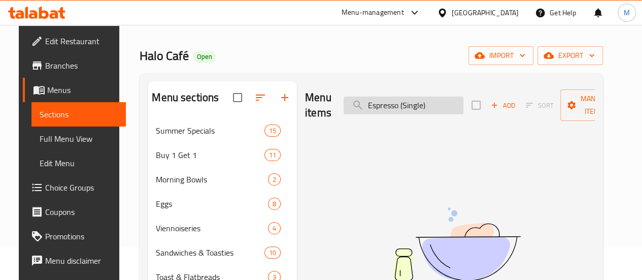
click at [407, 109] on input "Espresso (Single)" at bounding box center [404, 105] width 120 height 18
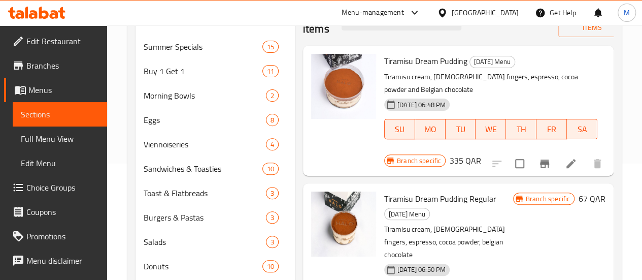
scroll to position [0, 0]
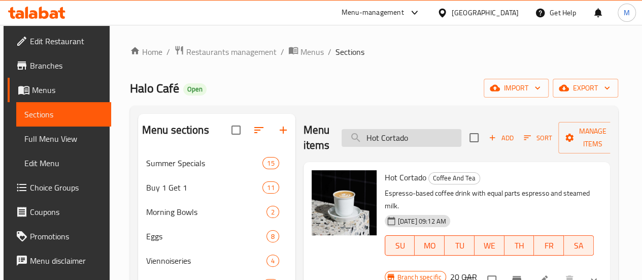
click at [354, 137] on input "Hot Cortado" at bounding box center [402, 138] width 120 height 18
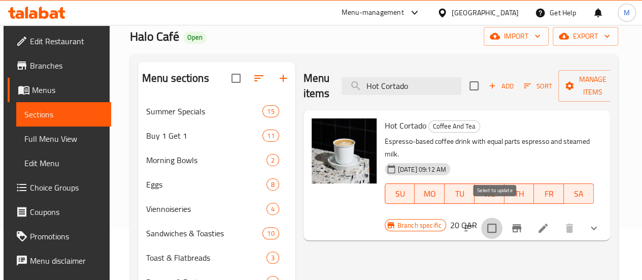
click at [493, 217] on input "checkbox" at bounding box center [491, 227] width 21 height 21
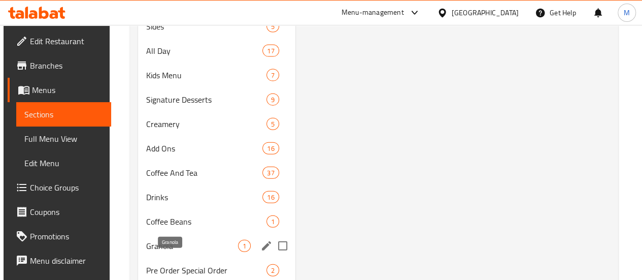
scroll to position [1111, 0]
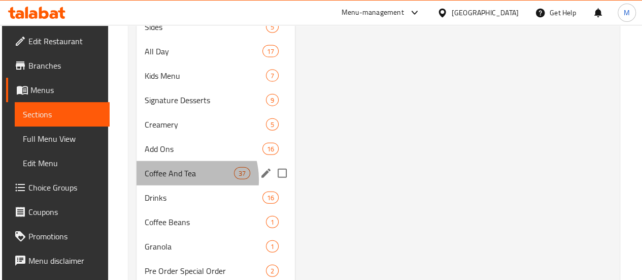
click at [178, 185] on div "Coffee And Tea 37" at bounding box center [216, 173] width 158 height 24
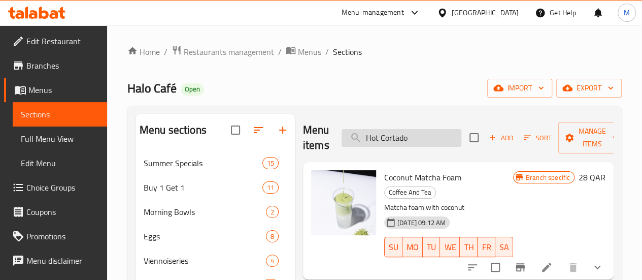
click at [391, 134] on input "Hot Cortado" at bounding box center [402, 138] width 120 height 18
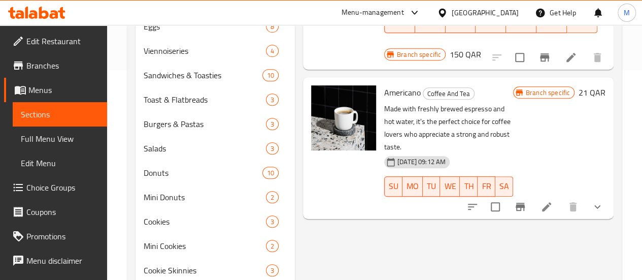
scroll to position [211, 0]
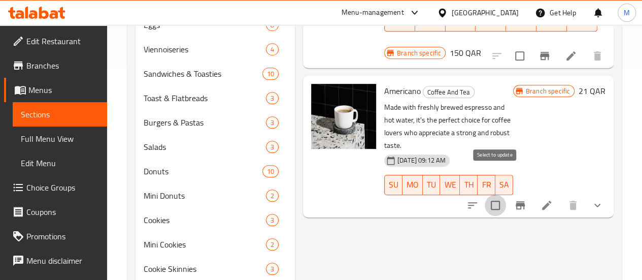
click at [494, 194] on input "checkbox" at bounding box center [495, 204] width 21 height 21
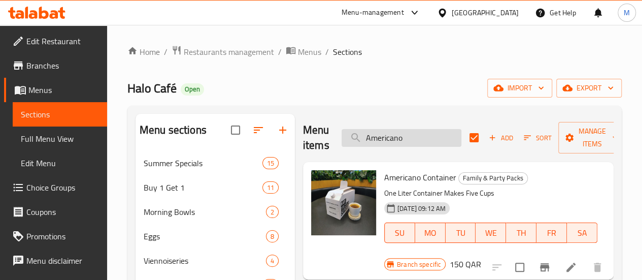
click at [385, 139] on input "Americano" at bounding box center [402, 138] width 120 height 18
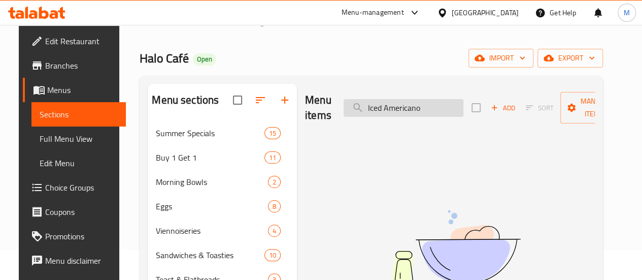
scroll to position [30, 0]
click at [409, 107] on input "Iced Americano" at bounding box center [404, 107] width 120 height 18
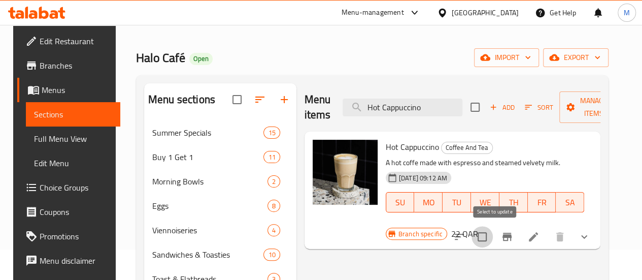
click at [493, 236] on input "checkbox" at bounding box center [482, 236] width 21 height 21
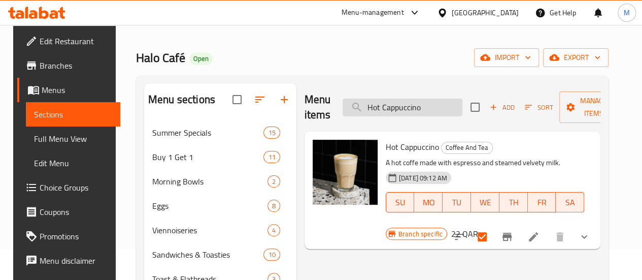
click at [412, 109] on input "Hot Cappuccino" at bounding box center [403, 107] width 120 height 18
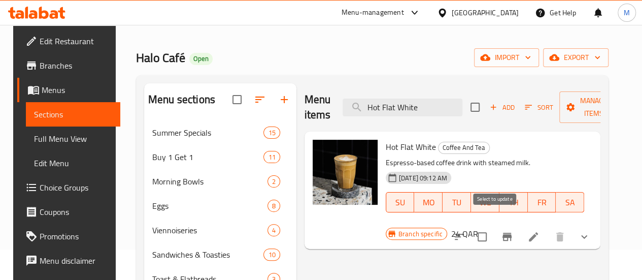
click at [493, 226] on input "checkbox" at bounding box center [482, 236] width 21 height 21
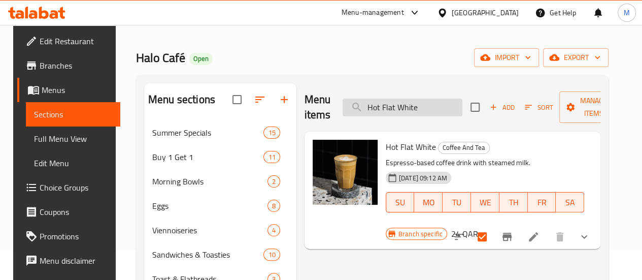
click at [412, 112] on input "Hot Flat White" at bounding box center [403, 107] width 120 height 18
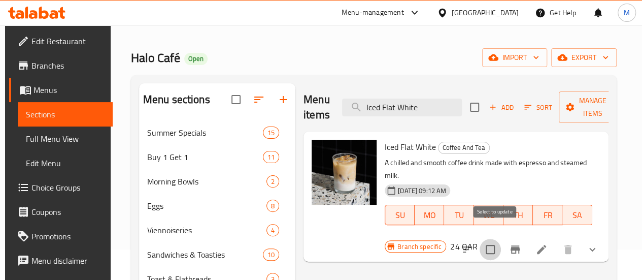
click at [500, 241] on input "checkbox" at bounding box center [490, 249] width 21 height 21
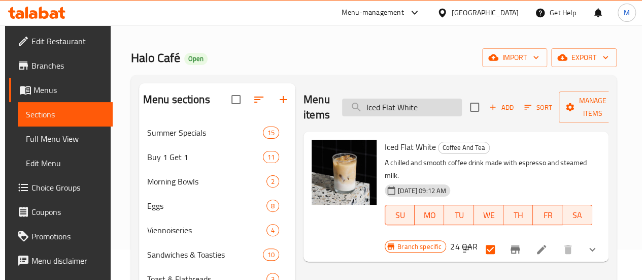
click at [394, 108] on input "Iced Flat White" at bounding box center [402, 107] width 120 height 18
click at [407, 109] on input "Iced Flat White" at bounding box center [402, 107] width 120 height 18
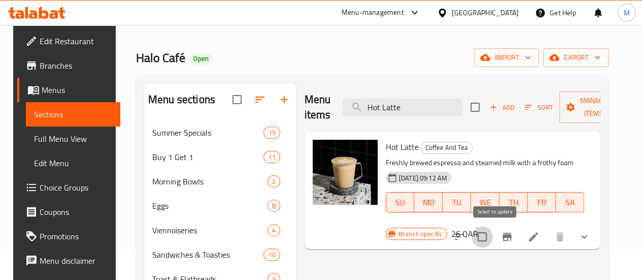
click at [491, 232] on input "checkbox" at bounding box center [482, 236] width 21 height 21
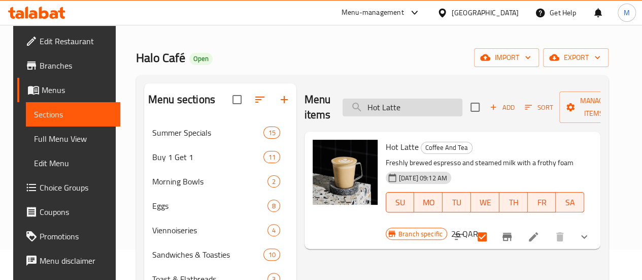
click at [384, 105] on input "Hot Latte" at bounding box center [403, 107] width 120 height 18
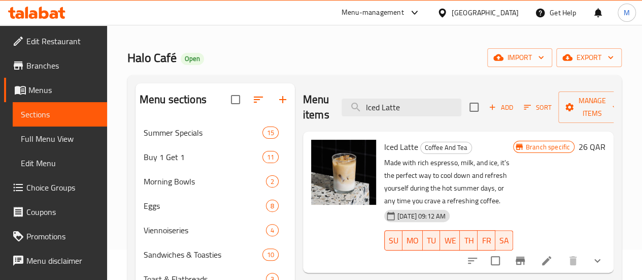
scroll to position [101, 0]
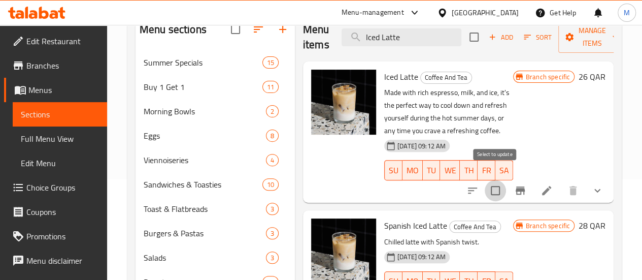
click at [496, 180] on input "checkbox" at bounding box center [495, 190] width 21 height 21
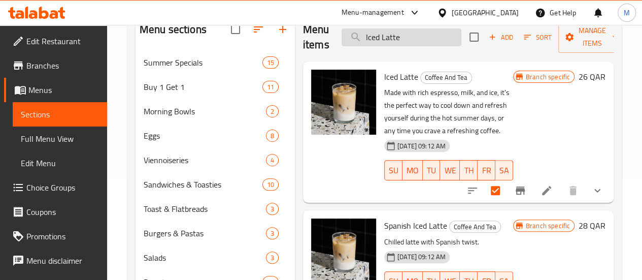
click at [399, 36] on input "Iced Latte" at bounding box center [402, 37] width 120 height 18
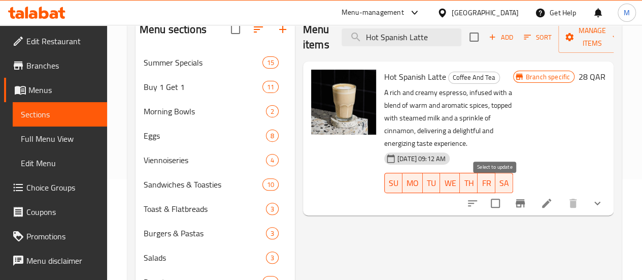
click at [494, 192] on input "checkbox" at bounding box center [495, 202] width 21 height 21
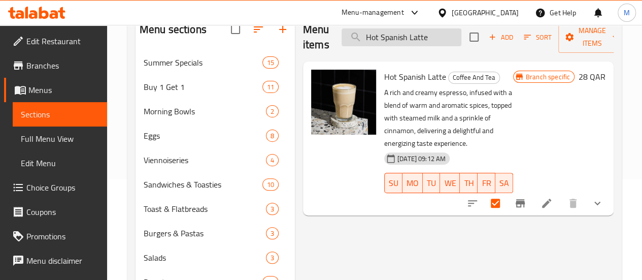
click at [417, 40] on input "Hot Spanish Latte" at bounding box center [402, 37] width 120 height 18
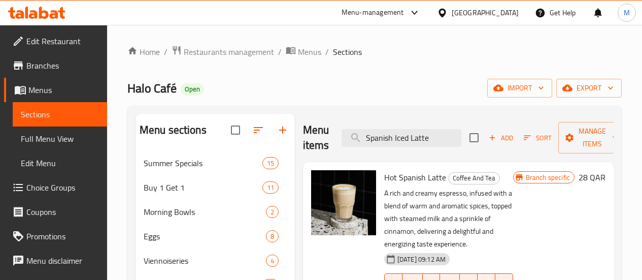
scroll to position [101, 0]
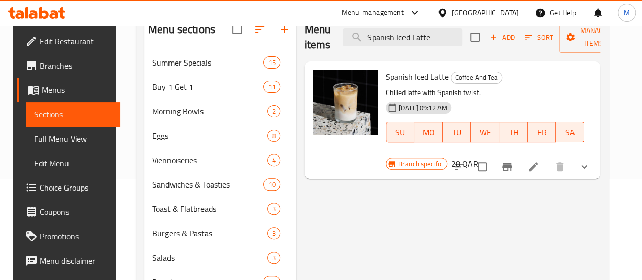
type input "Spanish Iced Latte"
click at [493, 157] on input "checkbox" at bounding box center [482, 166] width 21 height 21
checkbox input "true"
click at [425, 41] on input "Spanish Iced Latte" at bounding box center [403, 37] width 120 height 18
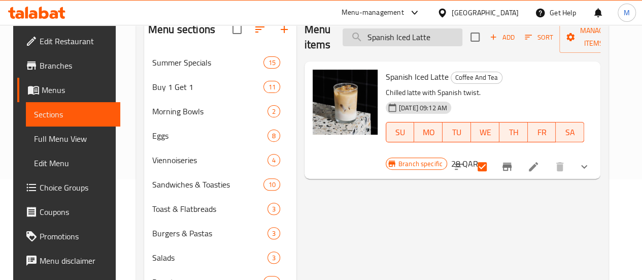
click at [425, 41] on input "Spanish Iced Latte" at bounding box center [403, 37] width 120 height 18
paste input "Chemex"
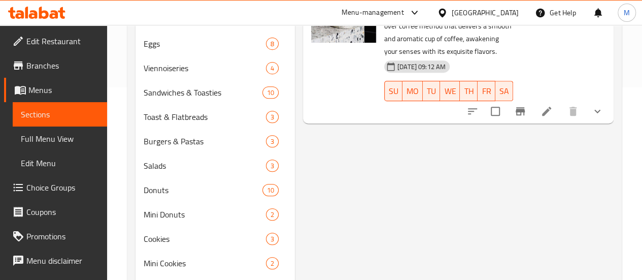
scroll to position [194, 0]
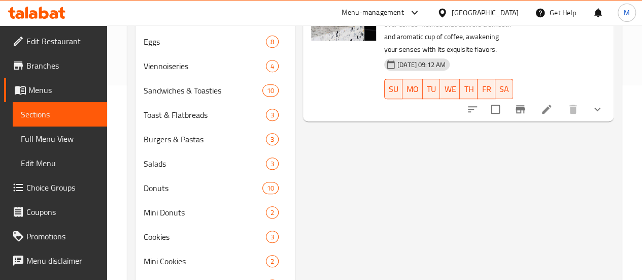
type input "Chemex"
click at [490, 98] on input "checkbox" at bounding box center [495, 108] width 21 height 21
checkbox input "true"
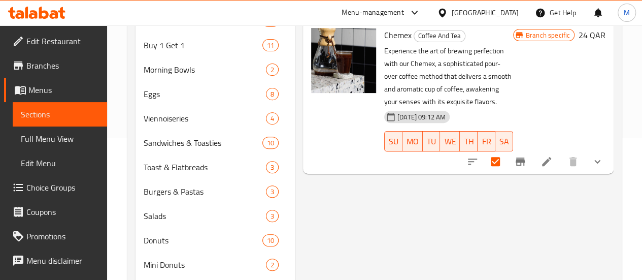
scroll to position [0, 0]
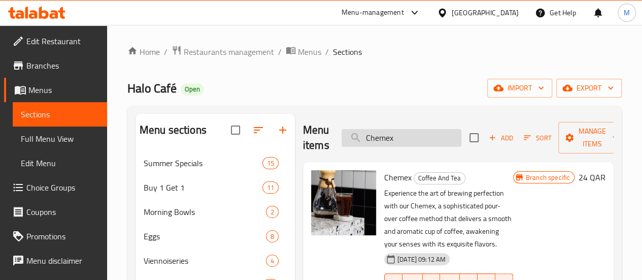
click at [408, 140] on input "Chemex" at bounding box center [402, 138] width 120 height 18
paste input "Aeropress"
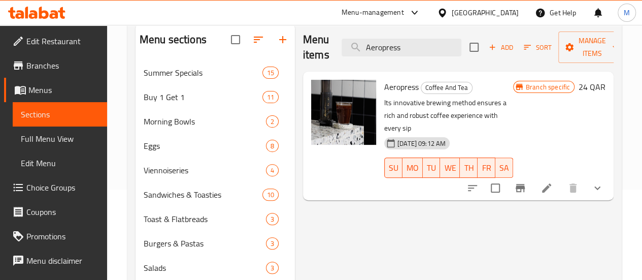
scroll to position [91, 0]
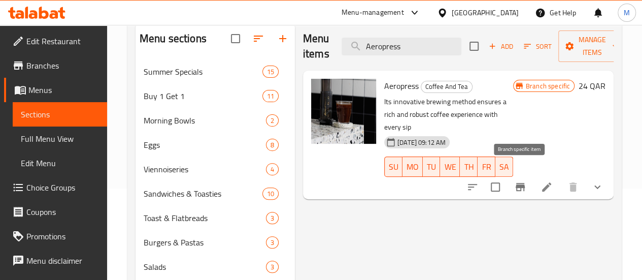
type input "Aeropress"
click at [492, 176] on input "checkbox" at bounding box center [495, 186] width 21 height 21
checkbox input "true"
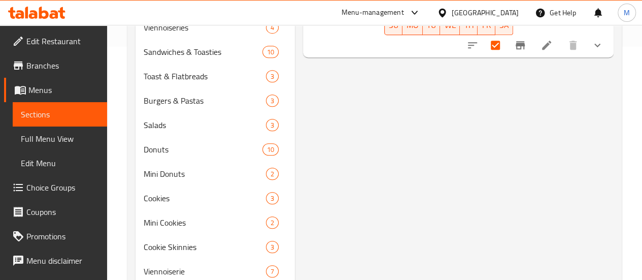
scroll to position [0, 0]
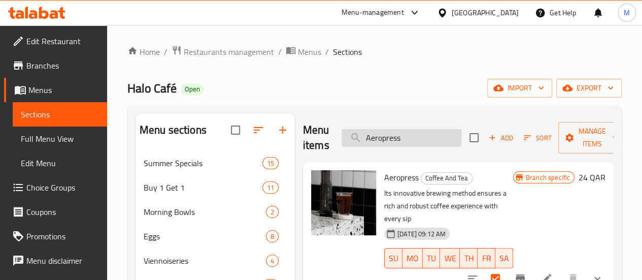
click at [409, 132] on input "Aeropress" at bounding box center [402, 138] width 120 height 18
paste input "French P"
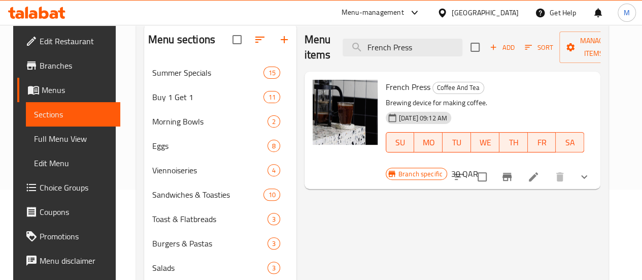
scroll to position [115, 0]
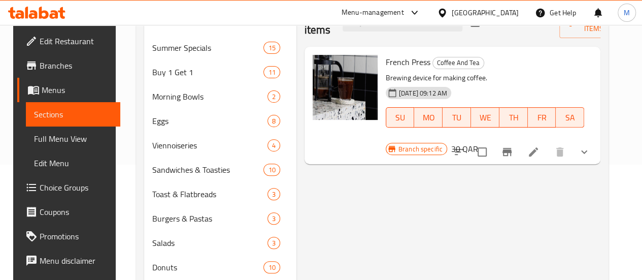
type input "French Press"
click at [493, 141] on input "checkbox" at bounding box center [482, 151] width 21 height 21
checkbox input "true"
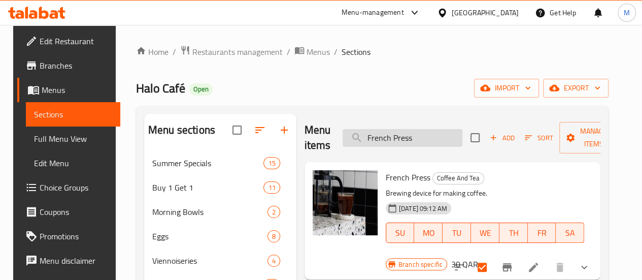
click at [405, 141] on input "French Press" at bounding box center [403, 138] width 120 height 18
paste input "Cold Brew"
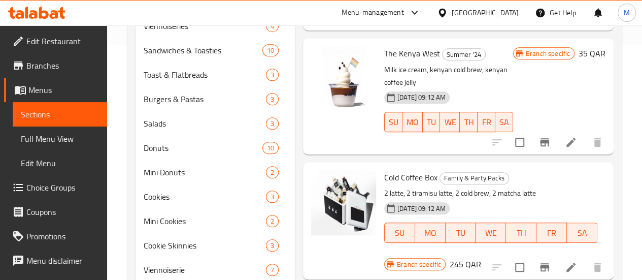
scroll to position [369, 0]
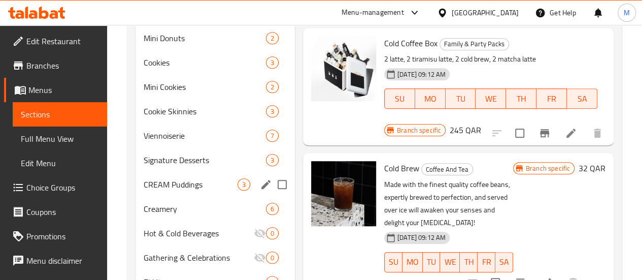
type input "Cold Brew"
click at [490, 272] on input "checkbox" at bounding box center [495, 282] width 21 height 21
checkbox input "true"
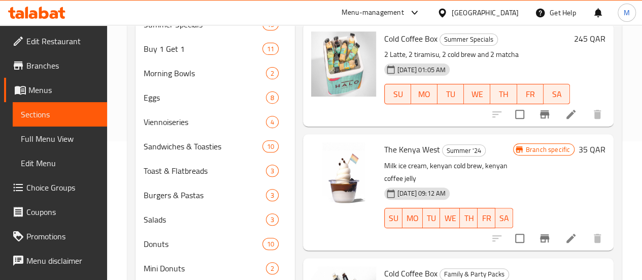
scroll to position [0, 0]
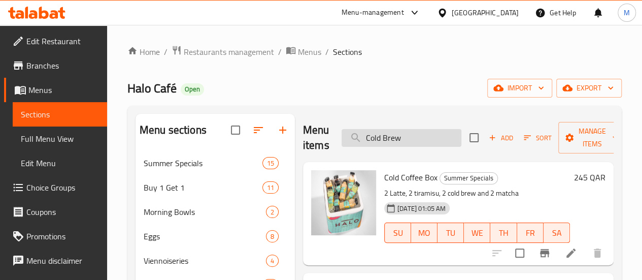
click at [391, 138] on input "Cold Brew" at bounding box center [402, 138] width 120 height 18
paste input "Hot Chocolate"
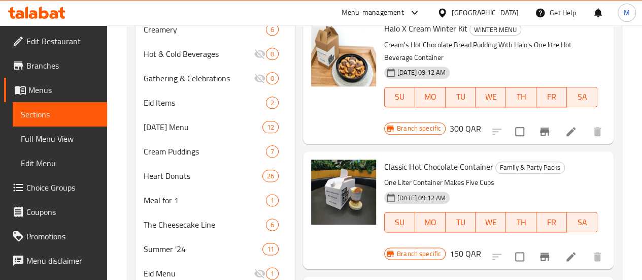
scroll to position [698, 0]
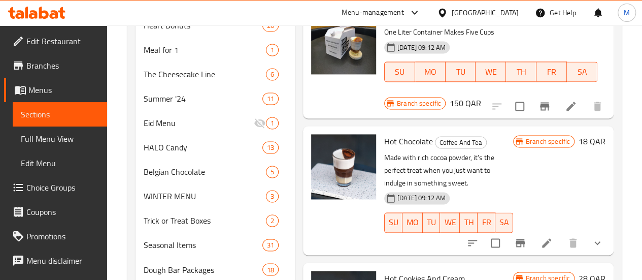
type input "Hot Chocolate"
click at [497, 232] on input "checkbox" at bounding box center [495, 242] width 21 height 21
checkbox input "true"
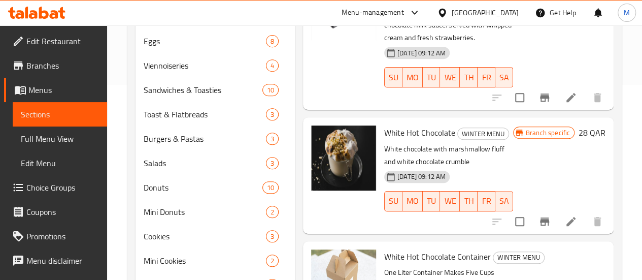
scroll to position [84, 0]
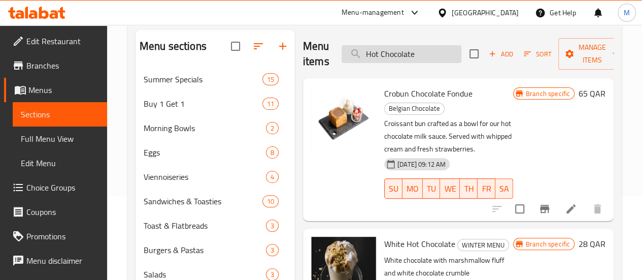
click at [409, 54] on input "Hot Chocolate" at bounding box center [402, 54] width 120 height 18
paste input "Tiramisu Lat"
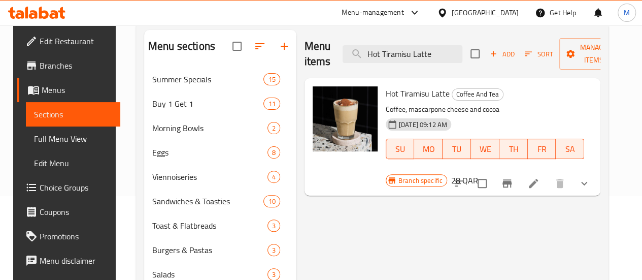
scroll to position [98, 0]
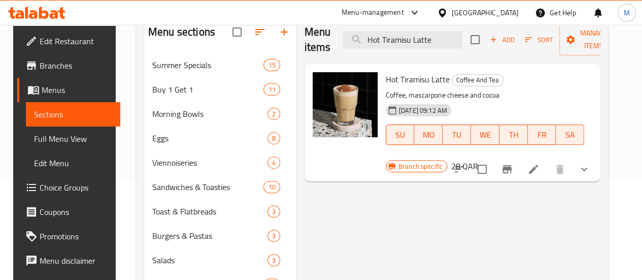
type input "Hot Tiramisu Latte"
click at [492, 158] on input "checkbox" at bounding box center [482, 168] width 21 height 21
checkbox input "true"
click at [416, 36] on input "Hot Tiramisu Latte" at bounding box center [403, 40] width 120 height 18
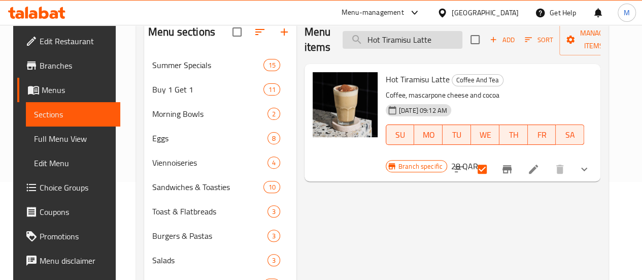
click at [416, 36] on input "Hot Tiramisu Latte" at bounding box center [403, 40] width 120 height 18
paste input "Iced"
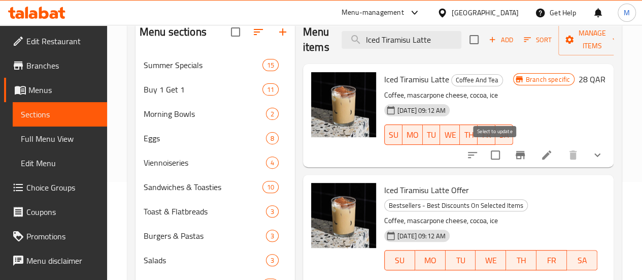
type input "Iced Tiramisu Latte"
click at [498, 160] on input "checkbox" at bounding box center [495, 154] width 21 height 21
checkbox input "true"
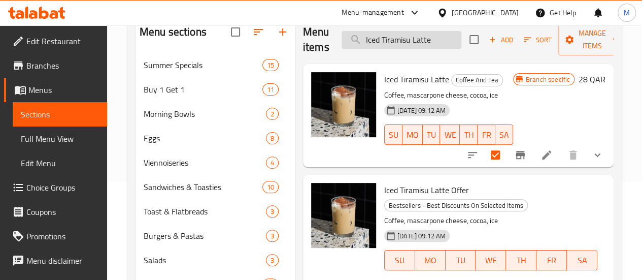
click at [419, 33] on input "Iced Tiramisu Latte" at bounding box center [402, 40] width 120 height 18
paste input "Halo Affogato"
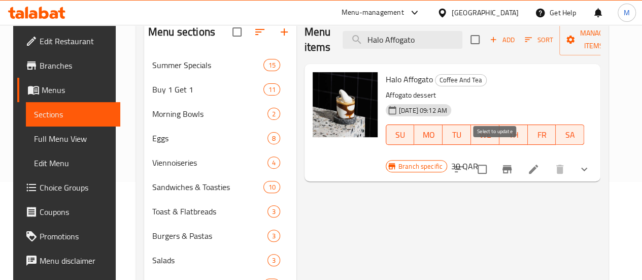
type input "Halo Affogato"
click at [493, 158] on input "checkbox" at bounding box center [482, 168] width 21 height 21
checkbox input "true"
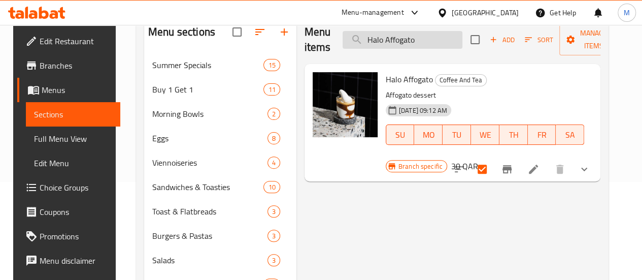
click at [404, 41] on input "Halo Affogato" at bounding box center [403, 40] width 120 height 18
paste input "Matcha Latte"
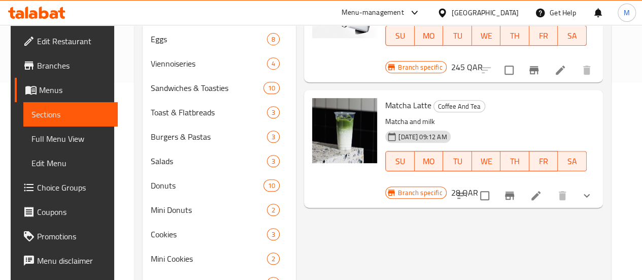
scroll to position [200, 0]
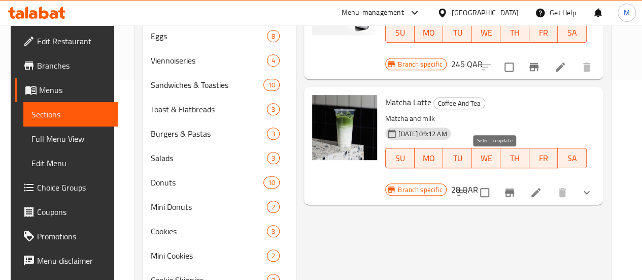
type input "Matcha Latte"
click at [494, 182] on input "checkbox" at bounding box center [484, 192] width 21 height 21
checkbox input "true"
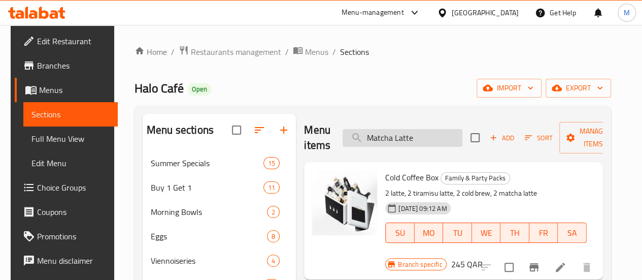
click at [390, 142] on input "Matcha Latte" at bounding box center [403, 138] width 120 height 18
paste input "Coconut Matcha Foam"
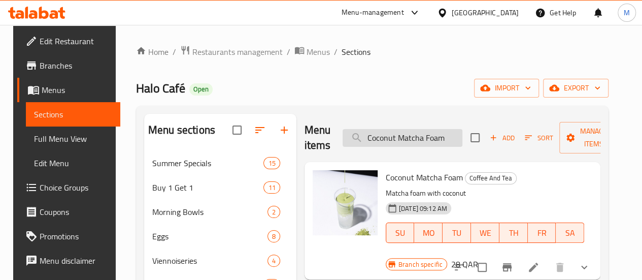
scroll to position [125, 0]
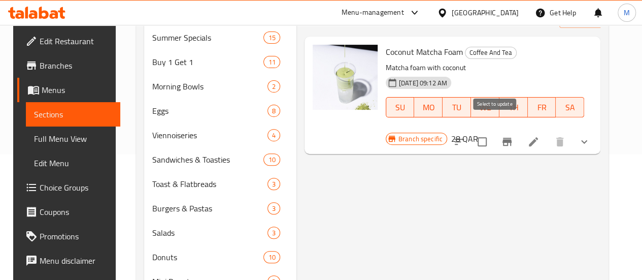
type input "Coconut Matcha Foam"
click at [493, 132] on input "checkbox" at bounding box center [482, 141] width 21 height 21
checkbox input "true"
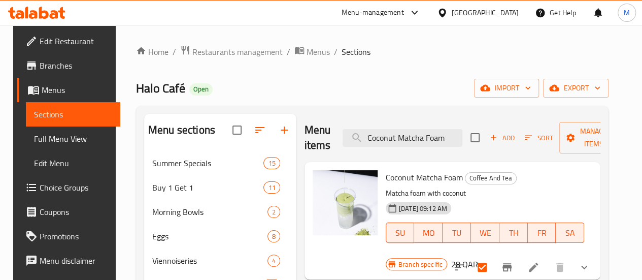
scroll to position [1, 0]
click at [423, 138] on input "Coconut Matcha Foam" at bounding box center [403, 137] width 120 height 18
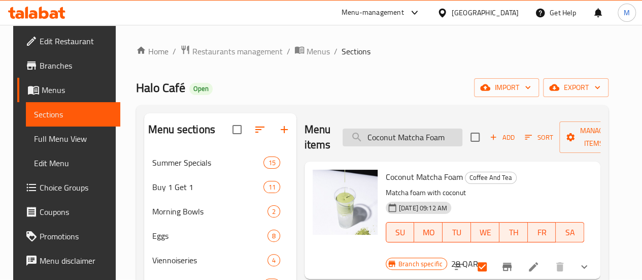
paste input "English Breakfast Tea"
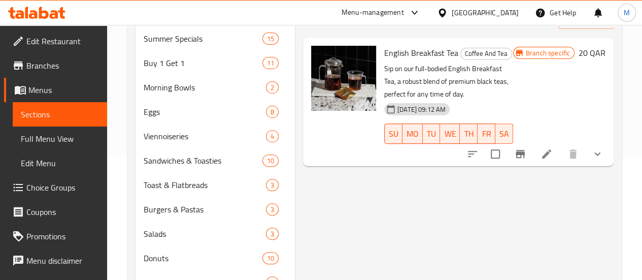
scroll to position [136, 0]
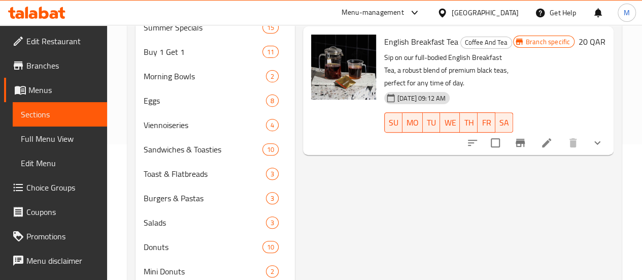
type input "English Breakfast Tea"
click at [491, 133] on input "checkbox" at bounding box center [495, 142] width 21 height 21
checkbox input "true"
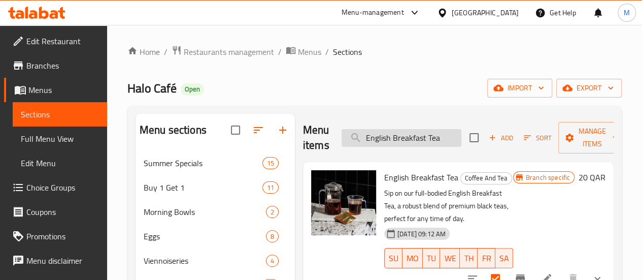
click at [431, 135] on input "English Breakfast Tea" at bounding box center [402, 138] width 120 height 18
paste input "arl Grey"
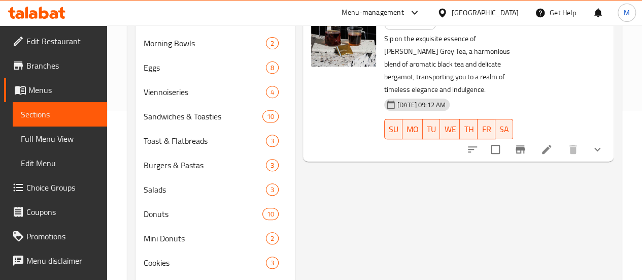
scroll to position [170, 0]
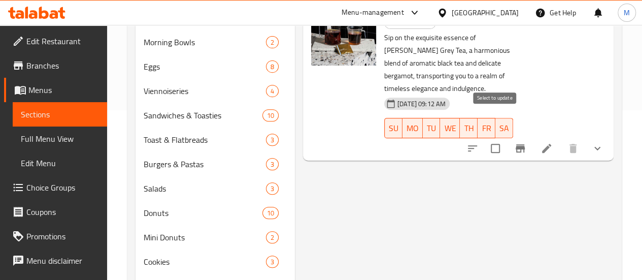
type input "[PERSON_NAME] Tea"
click at [497, 138] on input "checkbox" at bounding box center [495, 148] width 21 height 21
checkbox input "true"
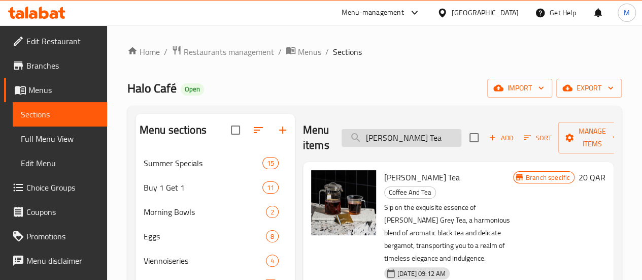
click at [405, 137] on input "[PERSON_NAME] Tea" at bounding box center [402, 138] width 120 height 18
paste input "Green"
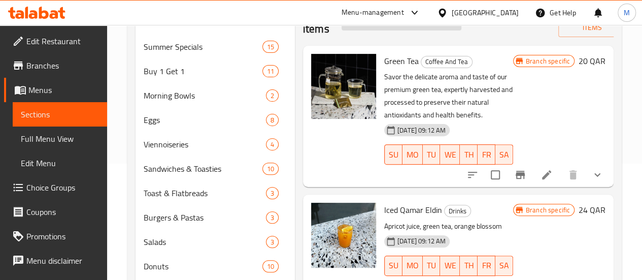
scroll to position [121, 0]
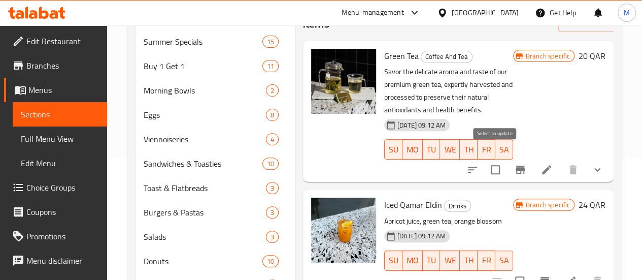
type input "Green Tea"
click at [497, 163] on input "checkbox" at bounding box center [495, 169] width 21 height 21
checkbox input "true"
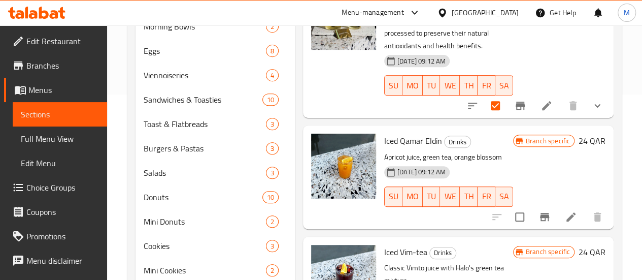
scroll to position [0, 0]
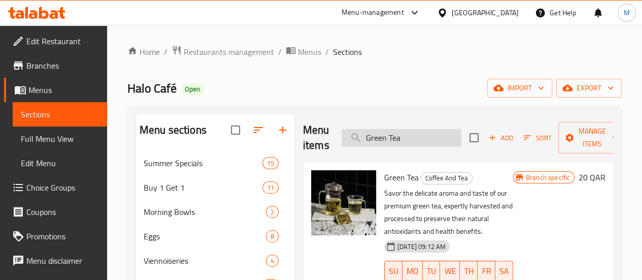
click at [400, 139] on input "Green Tea" at bounding box center [402, 138] width 120 height 18
paste input "[PERSON_NAME]"
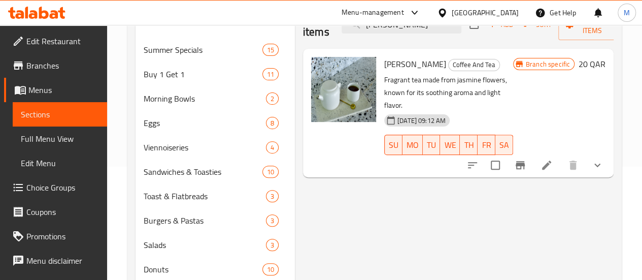
scroll to position [114, 0]
type input "[PERSON_NAME]"
click at [502, 154] on input "checkbox" at bounding box center [495, 164] width 21 height 21
checkbox input "true"
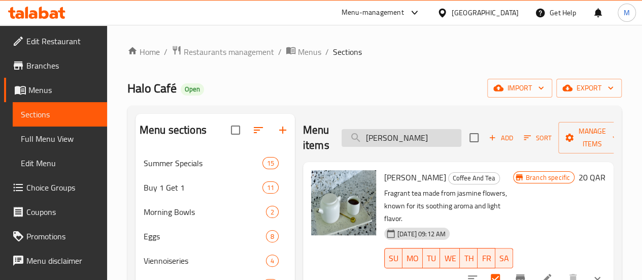
click at [402, 136] on input "[PERSON_NAME]" at bounding box center [402, 138] width 120 height 18
paste input "Blackberry Lemonade"
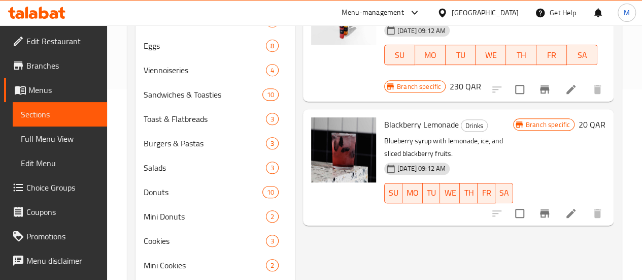
scroll to position [209, 0]
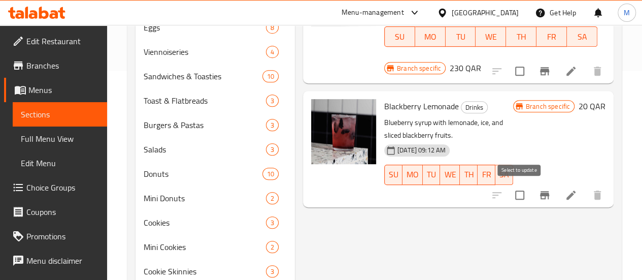
type input "Blackberry Lemonade"
click at [520, 198] on input "checkbox" at bounding box center [519, 194] width 21 height 21
checkbox input "true"
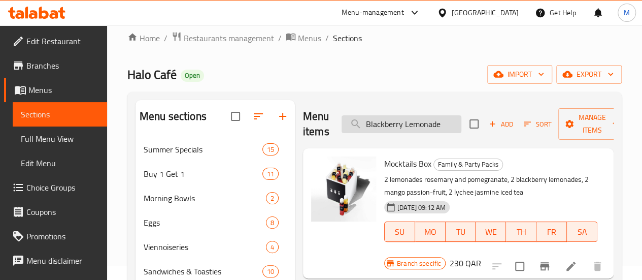
click at [423, 122] on input "Blackberry Lemonade" at bounding box center [402, 124] width 120 height 18
paste input "Pomegranate And [PERSON_NAME]"
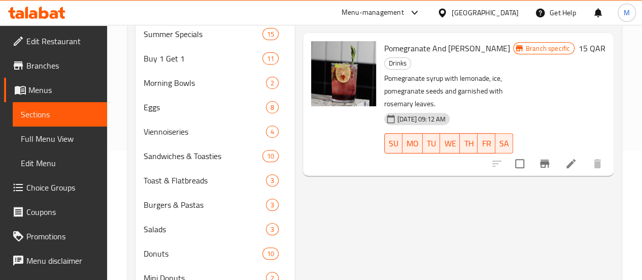
scroll to position [130, 0]
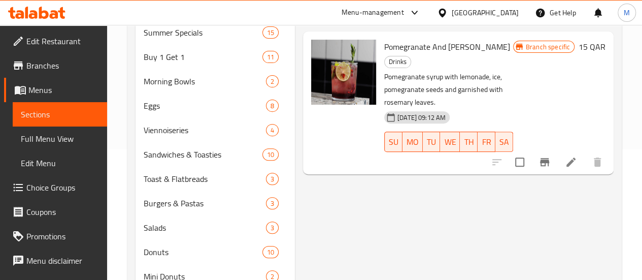
type input "Pomegranate And [PERSON_NAME]"
click at [514, 151] on input "checkbox" at bounding box center [519, 161] width 21 height 21
checkbox input "true"
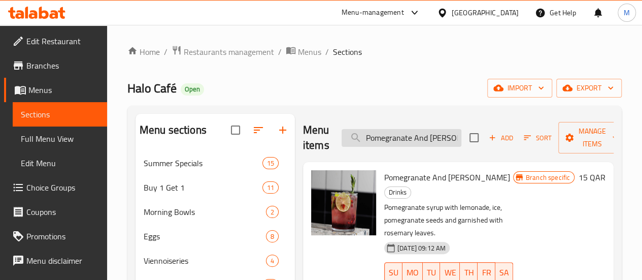
click at [420, 138] on input "Pomegranate And [PERSON_NAME]" at bounding box center [402, 138] width 120 height 18
paste input "Mango And Passion Fruit With Mint"
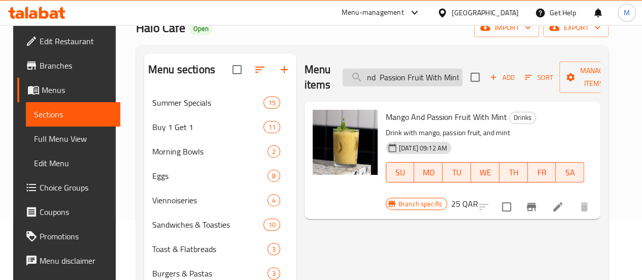
scroll to position [93, 0]
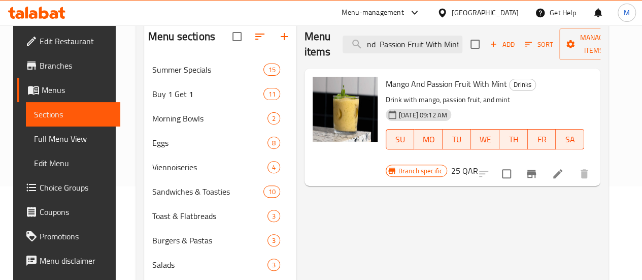
type input "Mango And Passion Fruit With Mint"
click at [514, 163] on input "checkbox" at bounding box center [506, 173] width 21 height 21
checkbox input "true"
click at [395, 43] on input "Mango And Passion Fruit With Mint" at bounding box center [403, 45] width 120 height 18
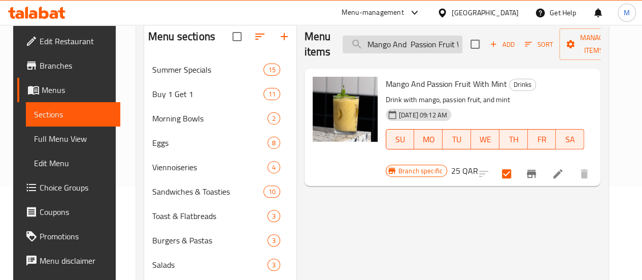
click at [395, 43] on input "Mango And Passion Fruit With Mint" at bounding box center [403, 45] width 120 height 18
paste input "Orange Juice"
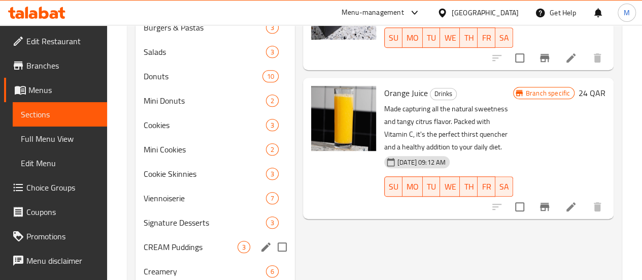
scroll to position [307, 0]
type input "Orange Juice"
click at [521, 199] on input "checkbox" at bounding box center [519, 205] width 21 height 21
checkbox input "true"
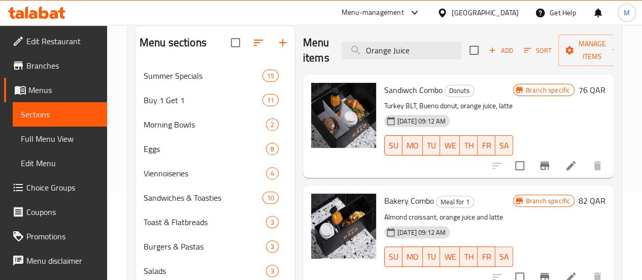
scroll to position [78, 0]
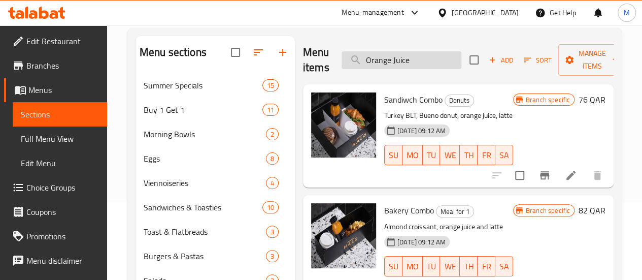
click at [393, 63] on input "Orange Juice" at bounding box center [402, 60] width 120 height 18
paste input "Carrot"
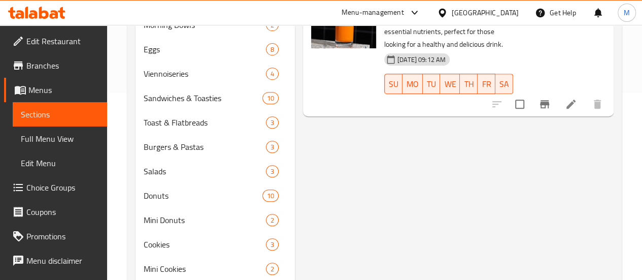
scroll to position [188, 0]
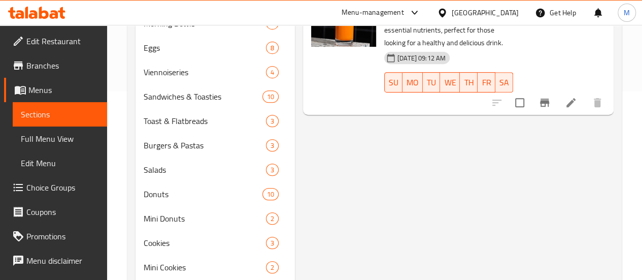
type input "Carrot Juice"
click at [524, 92] on input "checkbox" at bounding box center [519, 102] width 21 height 21
checkbox input "true"
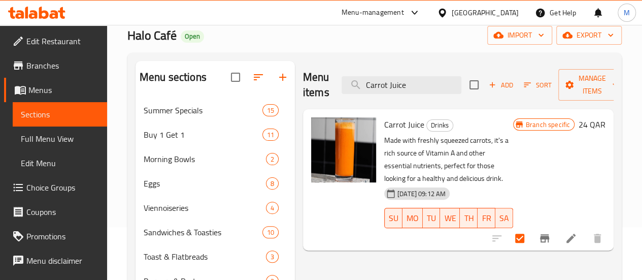
scroll to position [42, 0]
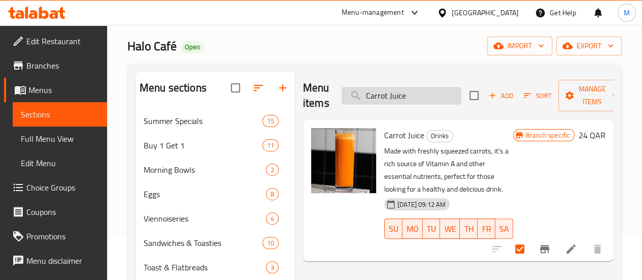
click at [402, 92] on input "Carrot Juice" at bounding box center [402, 96] width 120 height 18
paste input "Mango"
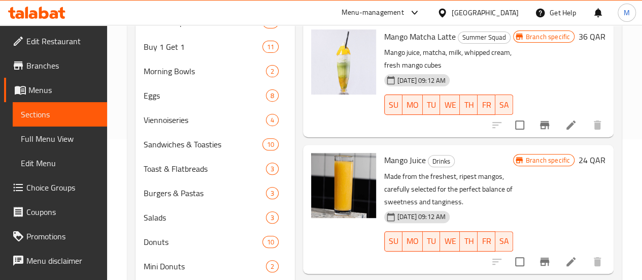
type input "Mango Juice"
click at [508, 135] on div at bounding box center [547, 125] width 125 height 24
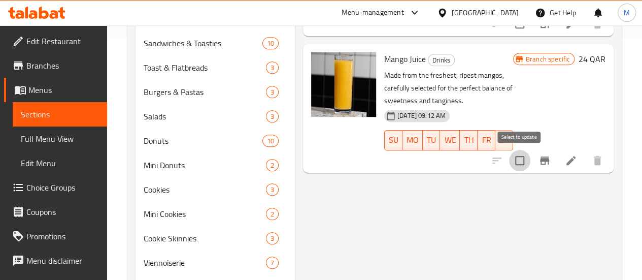
click at [522, 158] on input "checkbox" at bounding box center [519, 160] width 21 height 21
checkbox input "true"
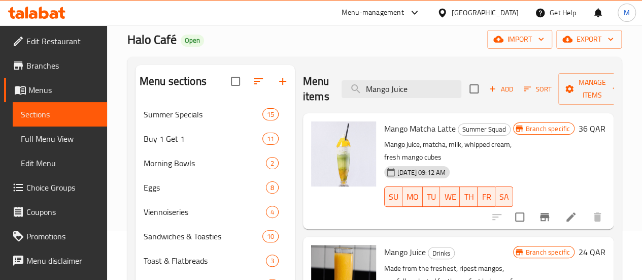
scroll to position [30, 0]
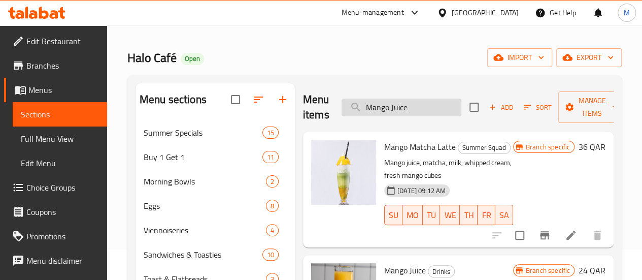
click at [406, 103] on input "Mango Juice" at bounding box center [402, 107] width 120 height 18
paste input "Green Apple"
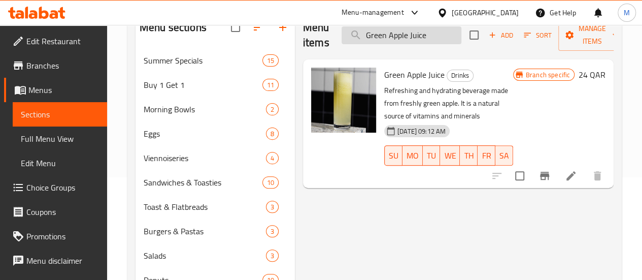
scroll to position [154, 0]
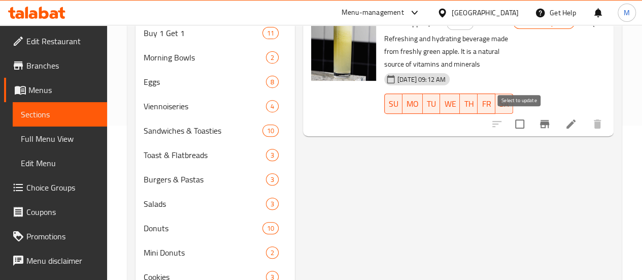
type input "Green Apple Juice"
click at [518, 123] on input "checkbox" at bounding box center [519, 123] width 21 height 21
checkbox input "true"
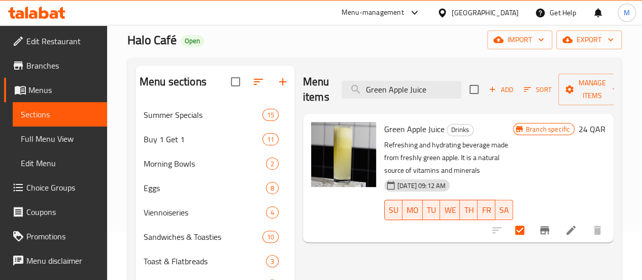
scroll to position [23, 0]
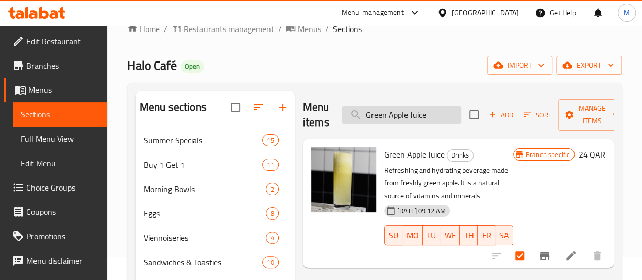
click at [404, 113] on input "Green Apple Juice" at bounding box center [402, 115] width 120 height 18
paste input "Strawberry"
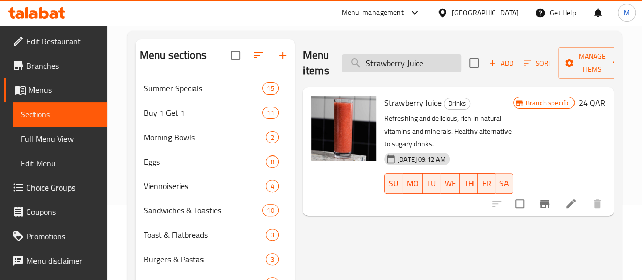
scroll to position [123, 0]
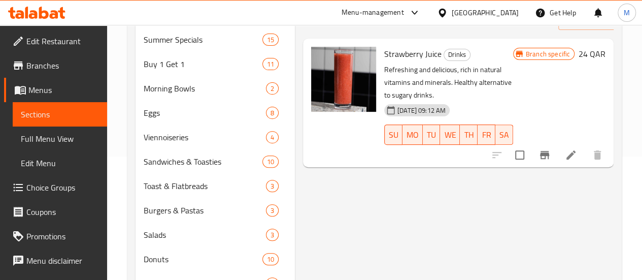
type input "Strawberry Juice"
click at [520, 144] on input "checkbox" at bounding box center [519, 154] width 21 height 21
checkbox input "true"
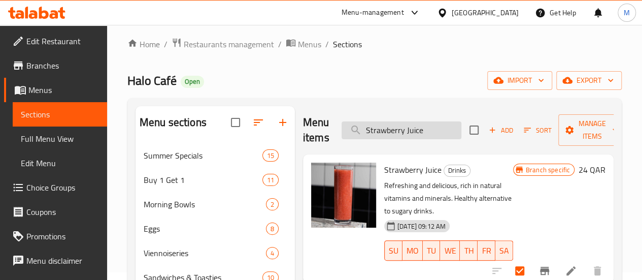
click at [407, 128] on input "Strawberry Juice" at bounding box center [402, 130] width 120 height 18
paste input "Water"
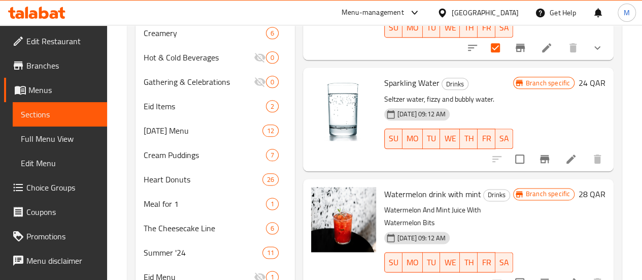
scroll to position [551, 0]
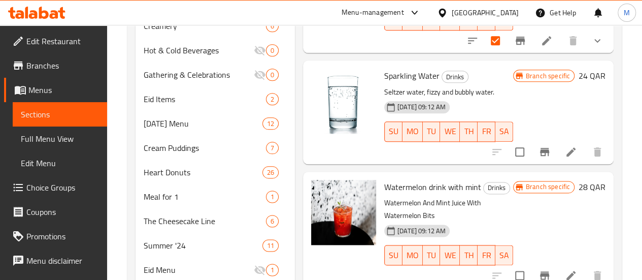
type input "Water"
click at [519, 141] on input "checkbox" at bounding box center [519, 151] width 21 height 21
checkbox input "true"
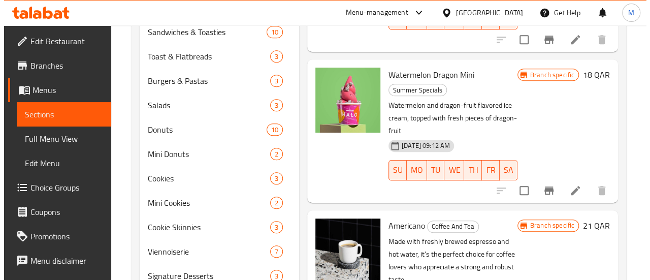
scroll to position [0, 0]
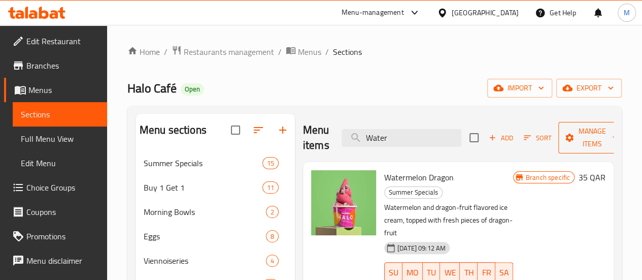
click at [580, 131] on span "Manage items" at bounding box center [593, 137] width 52 height 25
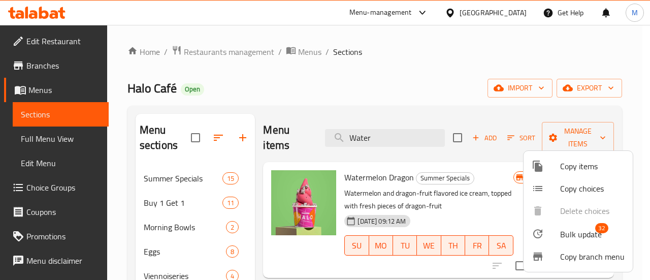
click at [572, 229] on span "Bulk update" at bounding box center [581, 234] width 42 height 12
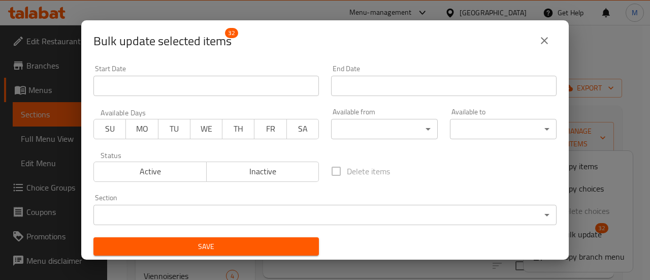
click at [258, 213] on body "​ Menu-management [GEOGRAPHIC_DATA] Get Help M Edit Restaurant Branches Menus S…" at bounding box center [325, 152] width 650 height 255
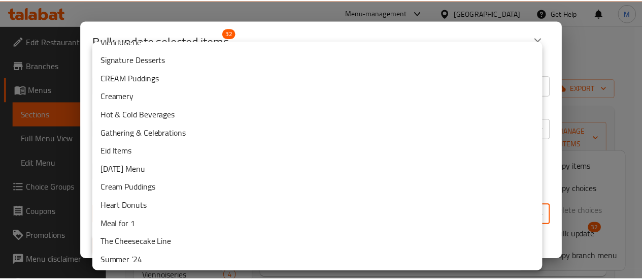
scroll to position [269, 0]
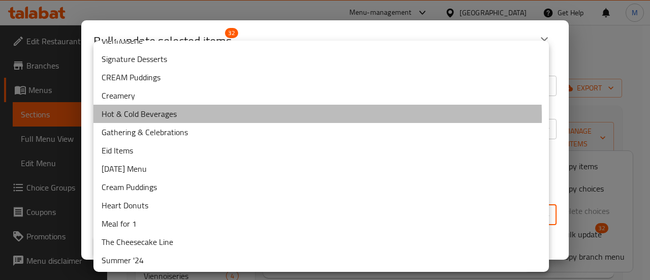
click at [182, 117] on li "Hot & Cold Beverages" at bounding box center [320, 114] width 455 height 18
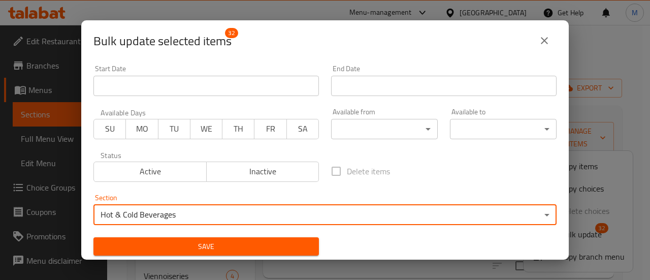
click at [250, 239] on button "Save" at bounding box center [205, 246] width 225 height 19
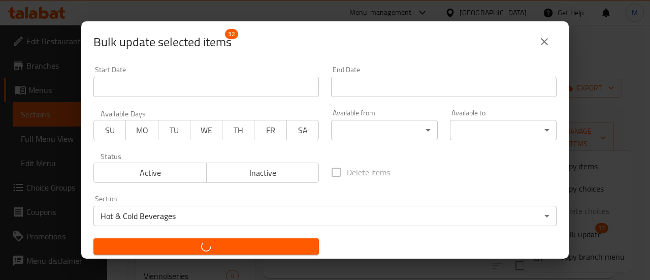
checkbox input "false"
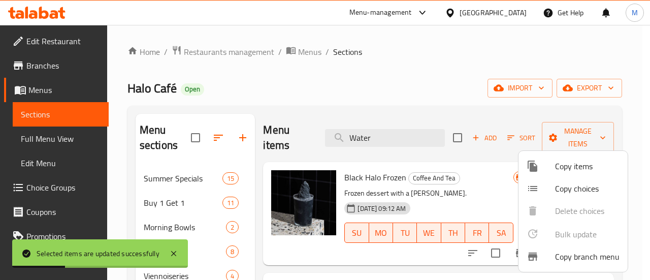
drag, startPoint x: 263, startPoint y: 196, endPoint x: 255, endPoint y: 221, distance: 26.0
click at [255, 221] on div at bounding box center [325, 140] width 650 height 280
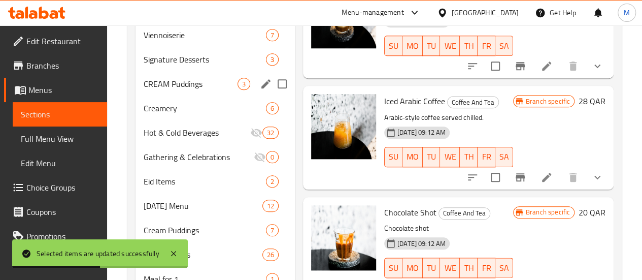
scroll to position [470, 0]
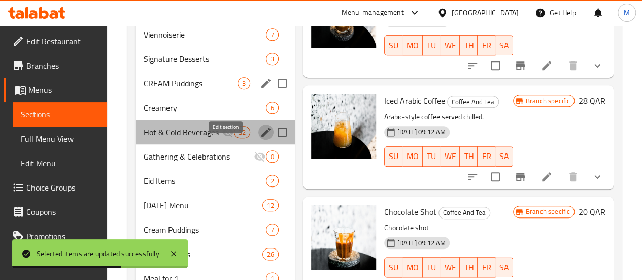
click at [260, 138] on icon "edit" at bounding box center [266, 132] width 12 height 12
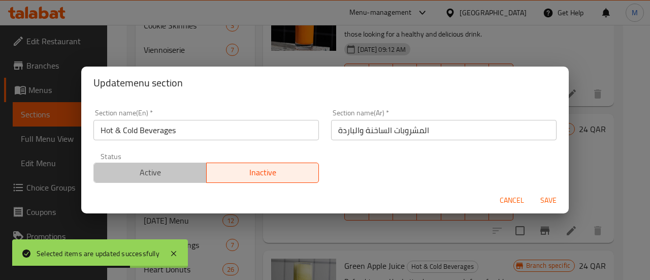
click at [160, 170] on span "Active" at bounding box center [150, 172] width 105 height 15
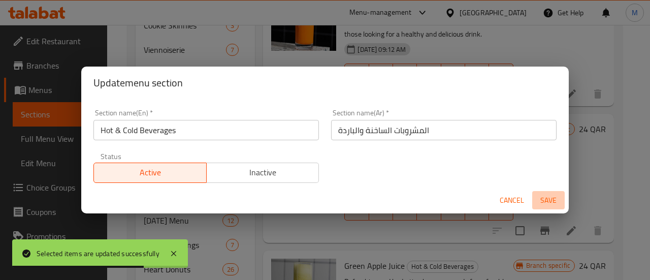
click at [551, 195] on span "Save" at bounding box center [548, 200] width 24 height 13
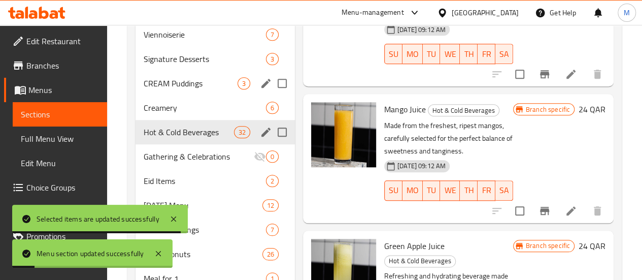
scroll to position [309, 0]
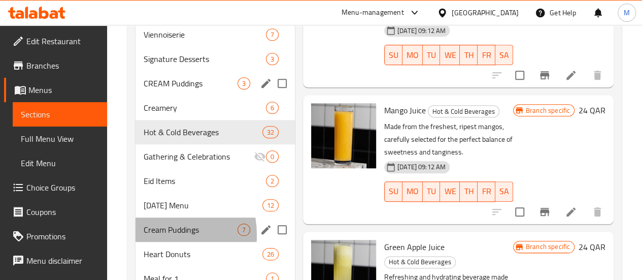
click at [153, 236] on span "Cream Puddings" at bounding box center [191, 229] width 94 height 12
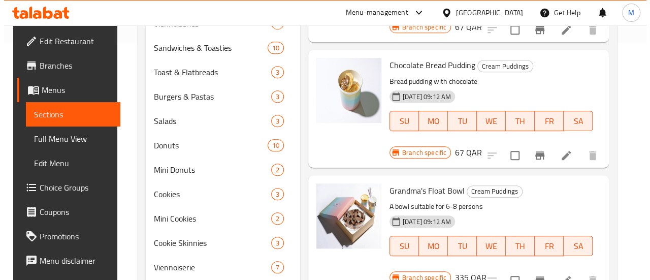
scroll to position [237, 0]
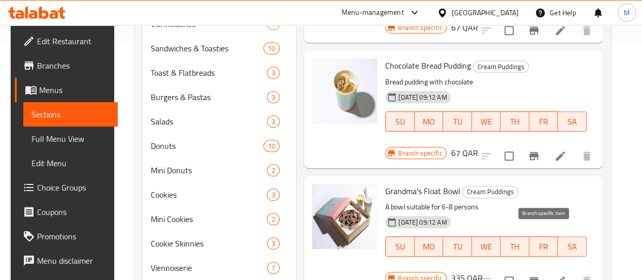
click at [540, 275] on icon "Branch-specific-item" at bounding box center [534, 281] width 12 height 12
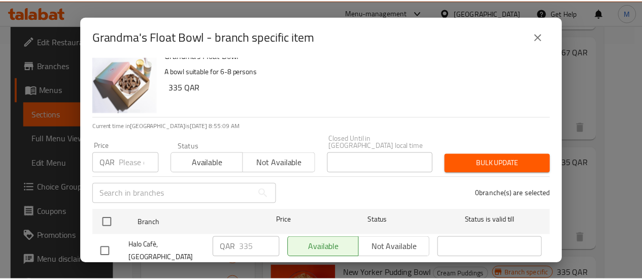
scroll to position [0, 0]
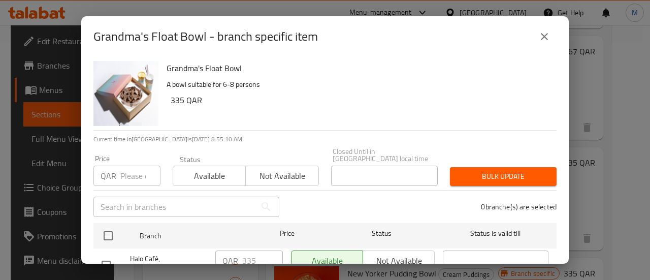
click at [554, 31] on button "close" at bounding box center [544, 36] width 24 height 24
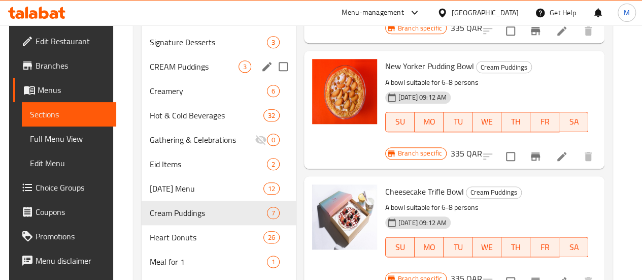
scroll to position [487, 0]
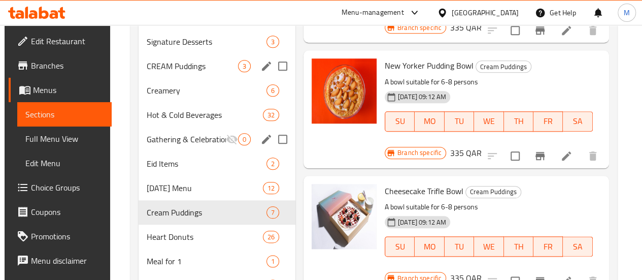
drag, startPoint x: 171, startPoint y: 152, endPoint x: 259, endPoint y: 148, distance: 88.4
click at [171, 145] on span "Gathering & Celebrations" at bounding box center [186, 139] width 79 height 12
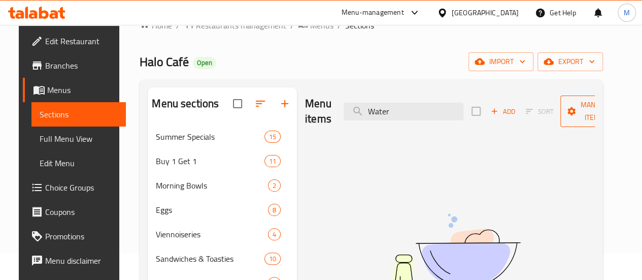
scroll to position [26, 0]
click at [401, 105] on input "Water" at bounding box center [404, 112] width 120 height 18
paste input "Signature Mixed Donut Box 6 Pieces"
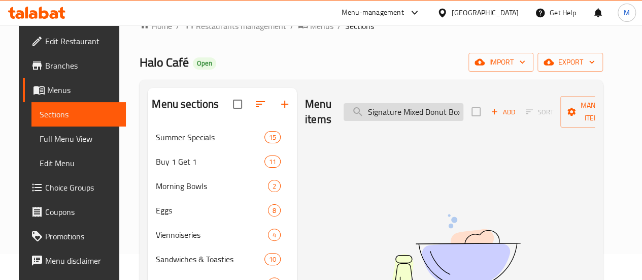
scroll to position [0, 31]
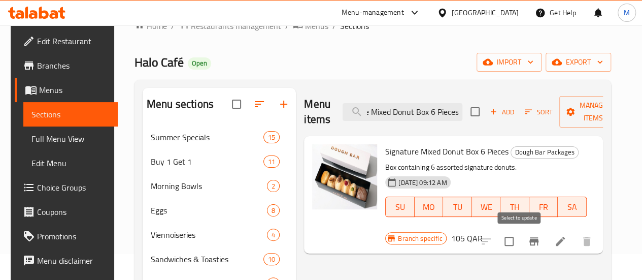
type input "Signature Mixed Donut Box 6 Pieces"
click at [520, 237] on input "checkbox" at bounding box center [509, 240] width 21 height 21
checkbox input "true"
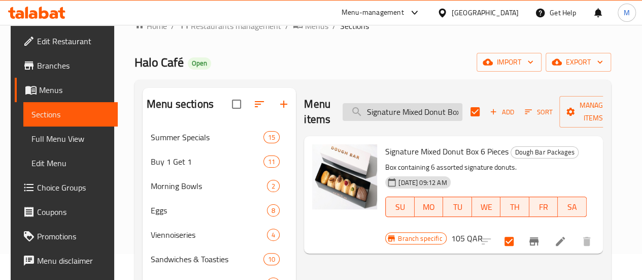
click at [410, 109] on input "Signature Mixed Donut Box 6 Pieces" at bounding box center [403, 112] width 120 height 18
paste input "12"
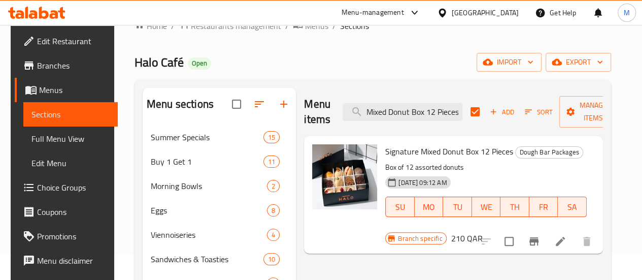
type input "Signature Mixed Donut Box 12 Pieces"
click at [516, 237] on input "checkbox" at bounding box center [509, 240] width 21 height 21
checkbox input "true"
checkbox input "false"
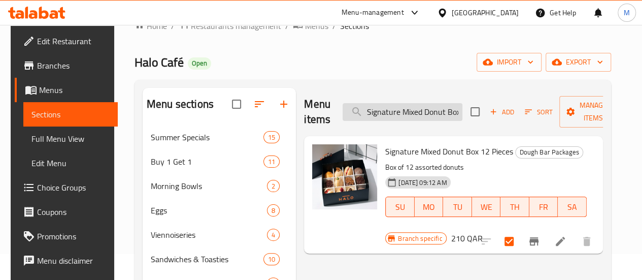
click at [377, 112] on input "Signature Mixed Donut Box 12 Pieces" at bounding box center [403, 112] width 120 height 18
paste input "Mini Donut Box"
type input "Mini Donut Box"
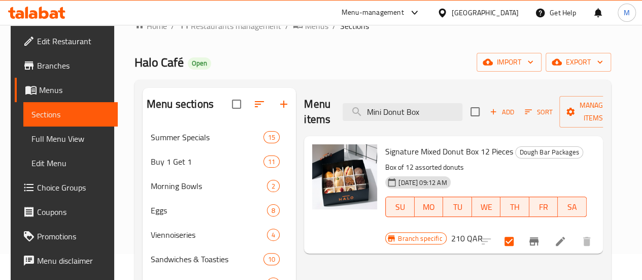
checkbox input "true"
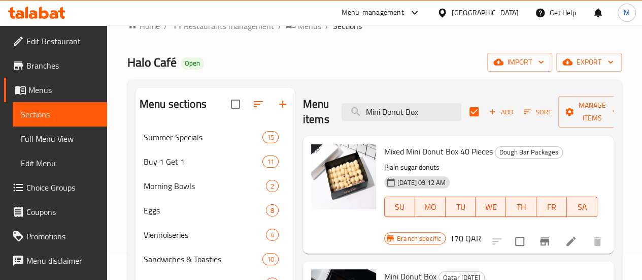
type input "Mini Donut Box"
click at [521, 242] on input "checkbox" at bounding box center [519, 240] width 21 height 21
checkbox input "true"
checkbox input "false"
click at [521, 242] on input "checkbox" at bounding box center [519, 240] width 21 height 21
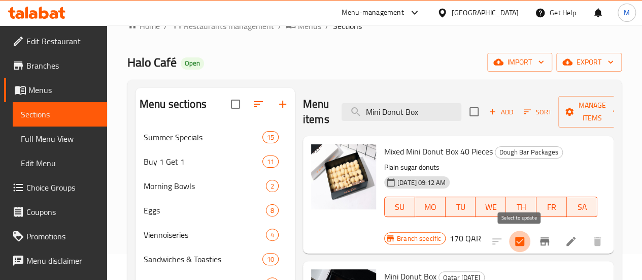
checkbox input "false"
checkbox input "true"
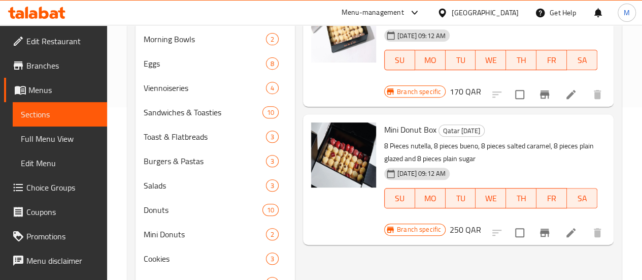
scroll to position [184, 0]
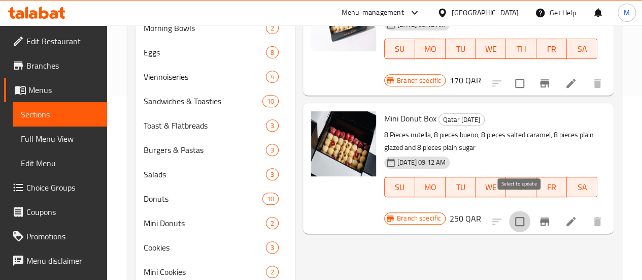
click at [521, 213] on input "checkbox" at bounding box center [519, 221] width 21 height 21
checkbox input "true"
checkbox input "false"
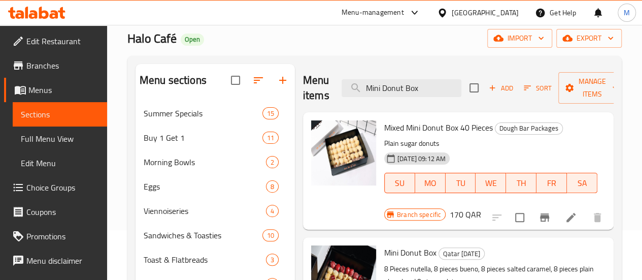
scroll to position [51, 0]
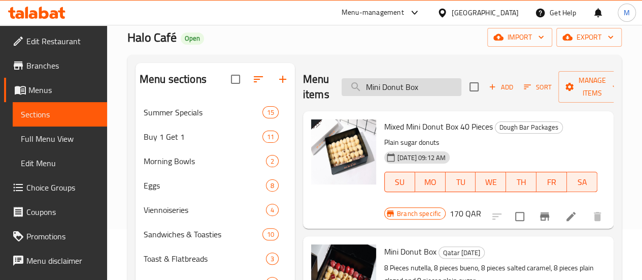
click at [407, 92] on input "Mini Donut Box" at bounding box center [402, 87] width 120 height 18
paste input "Signature Mixed Cookie Box 6 Pieces"
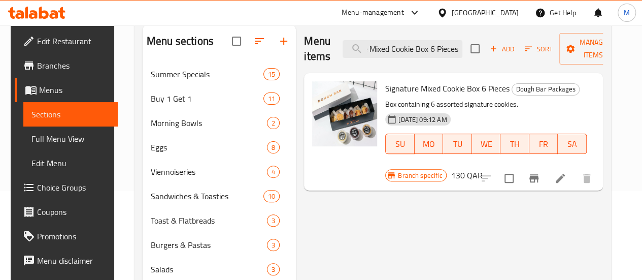
scroll to position [89, 0]
type input "Signature Mixed Cookie Box 6 Pieces"
click at [520, 175] on input "checkbox" at bounding box center [509, 177] width 21 height 21
checkbox input "true"
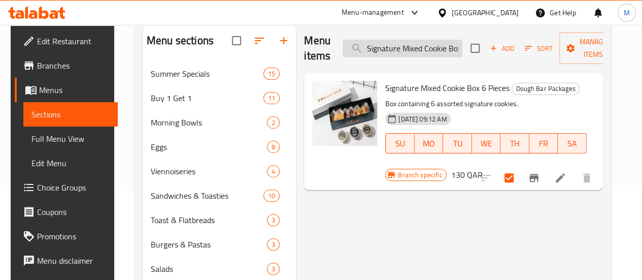
click at [403, 53] on input "Signature Mixed Cookie Box 6 Pieces" at bounding box center [403, 49] width 120 height 18
paste input "12"
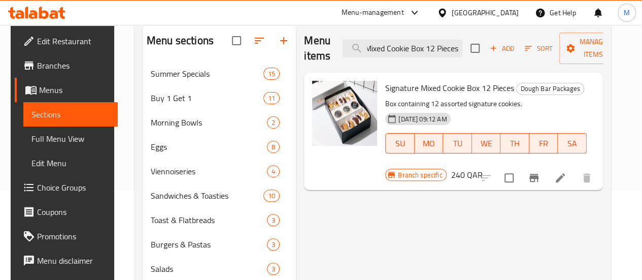
type input "Signature Mixed Cookie Box 12 Pieces"
click at [517, 177] on input "checkbox" at bounding box center [509, 177] width 21 height 21
checkbox input "true"
click at [382, 51] on input "Signature Mixed Cookie Box 12 Pieces" at bounding box center [403, 49] width 120 height 18
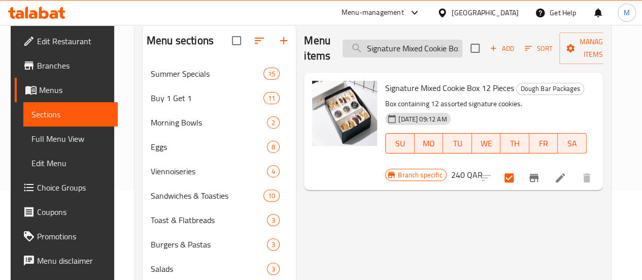
click at [382, 51] on input "Signature Mixed Cookie Box 12 Pieces" at bounding box center [403, 49] width 120 height 18
paste input "Mini Cookies Box 24"
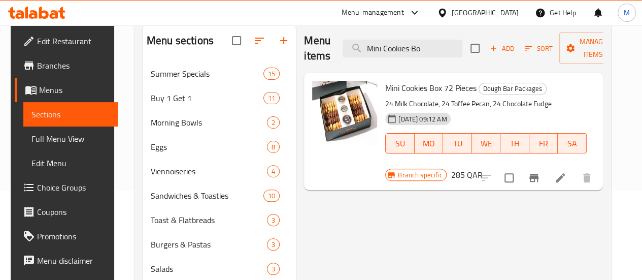
type input "Mini Cookies Bo"
click at [517, 167] on input "checkbox" at bounding box center [509, 177] width 21 height 21
checkbox input "true"
click at [412, 50] on input "Mini Cookies Bo" at bounding box center [403, 49] width 120 height 18
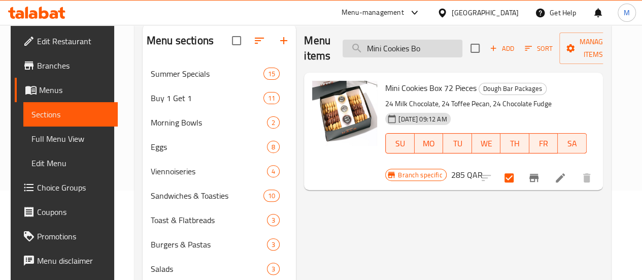
click at [412, 50] on input "Mini Cookies Bo" at bounding box center [403, 49] width 120 height 18
paste input "Crookie Box"
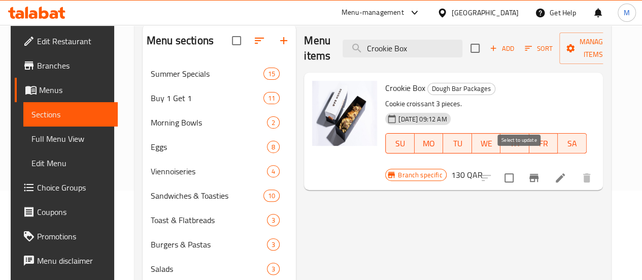
type input "Crookie Box"
click at [518, 167] on input "checkbox" at bounding box center [509, 177] width 21 height 21
checkbox input "true"
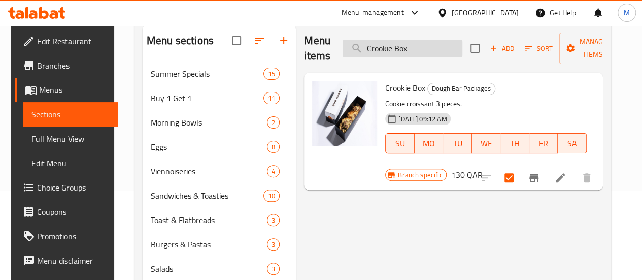
click at [399, 54] on input "Crookie Box" at bounding box center [403, 49] width 120 height 18
paste input "Kunafa Pistachio Crookie Box"
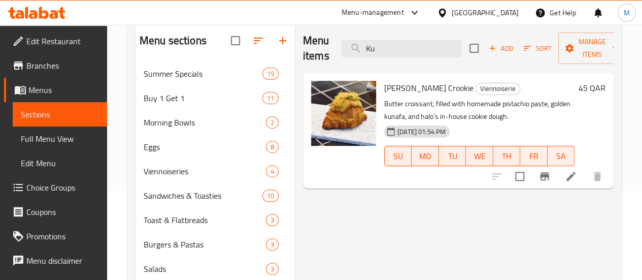
type input "K"
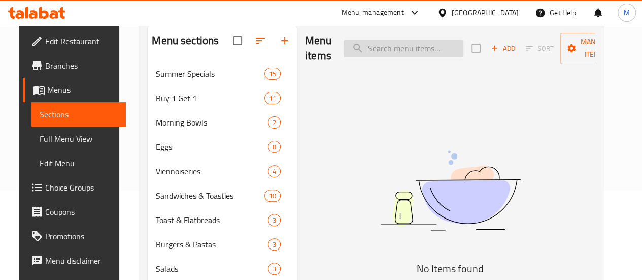
click at [368, 44] on input "search" at bounding box center [404, 49] width 120 height 18
paste input "Minis Box"
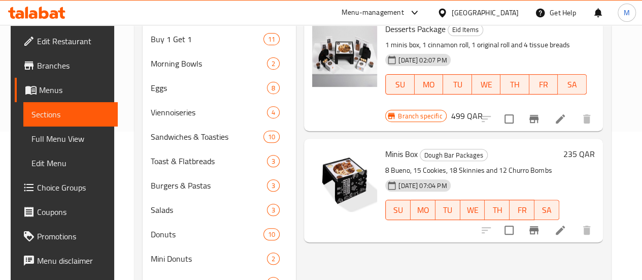
scroll to position [175, 0]
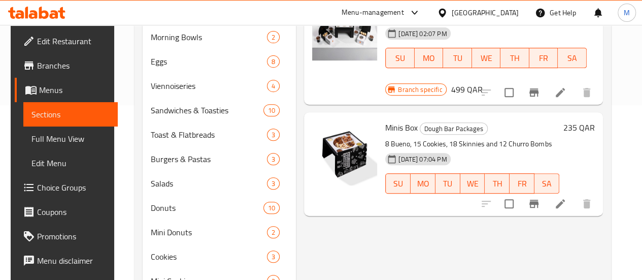
type input "Minis Box"
click at [520, 207] on input "checkbox" at bounding box center [509, 203] width 21 height 21
checkbox input "true"
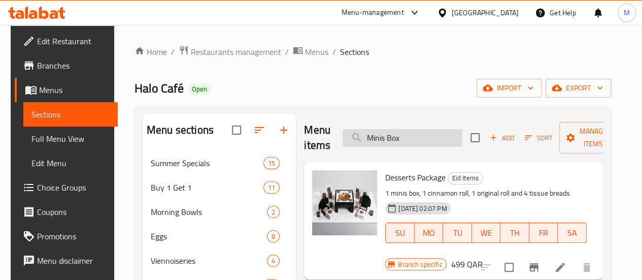
click at [397, 138] on input "Minis Box" at bounding box center [403, 138] width 120 height 18
paste input "Americano Container"
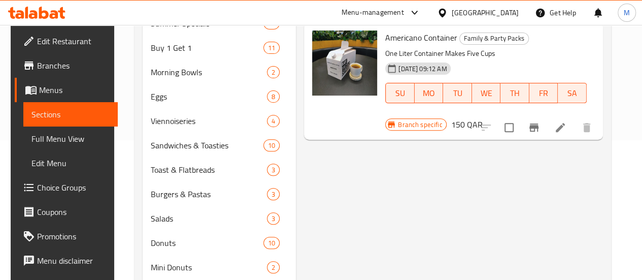
scroll to position [140, 0]
type input "Americano Container"
click at [520, 116] on input "checkbox" at bounding box center [509, 126] width 21 height 21
checkbox input "true"
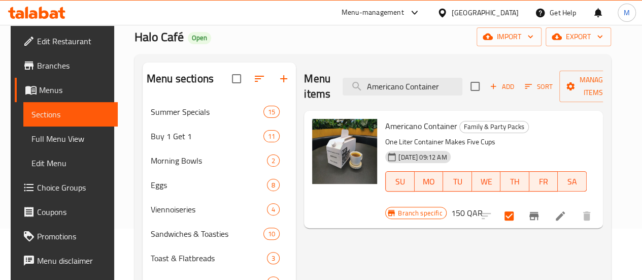
scroll to position [42, 0]
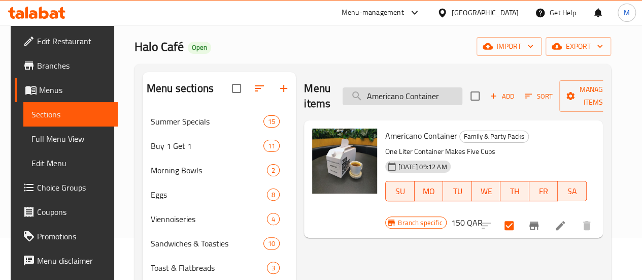
click at [413, 96] on input "Americano Container" at bounding box center [403, 96] width 120 height 18
paste input "Classic Hot Chocolate"
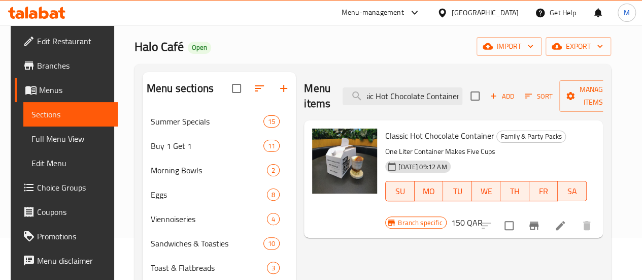
type input "Classic Hot Chocolate Container"
click at [511, 224] on input "checkbox" at bounding box center [509, 225] width 21 height 21
checkbox input "true"
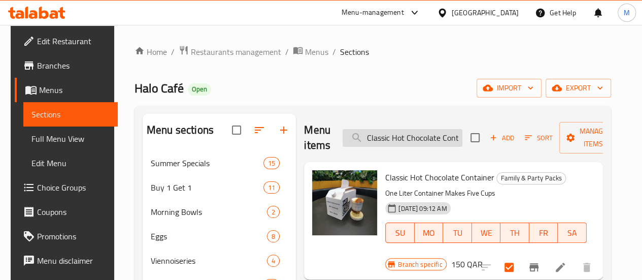
click at [392, 135] on input "Classic Hot Chocolate Container" at bounding box center [403, 138] width 120 height 18
paste input "Lat"
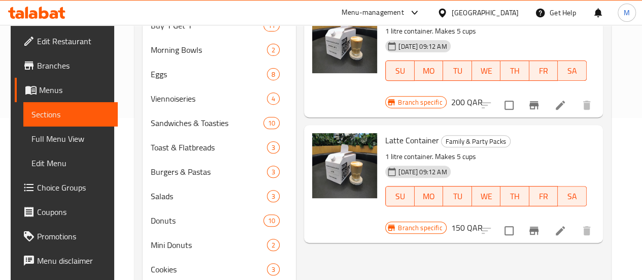
scroll to position [163, 0]
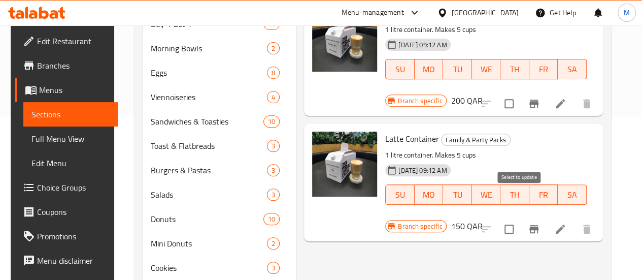
type input "Latte Container"
click at [518, 218] on input "checkbox" at bounding box center [509, 228] width 21 height 21
checkbox input "true"
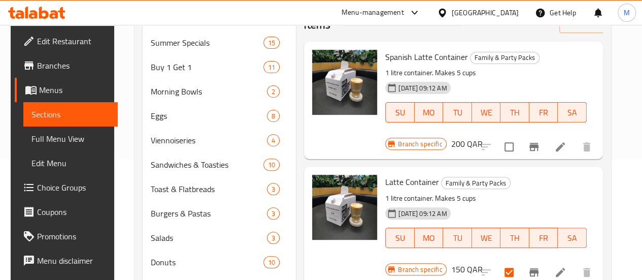
scroll to position [118, 0]
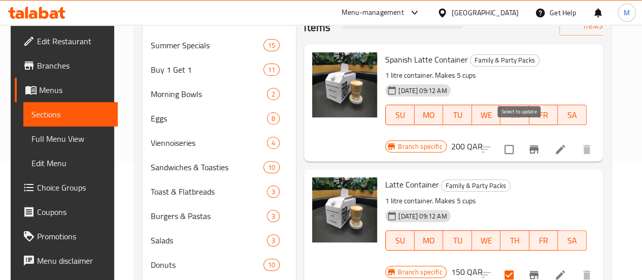
click at [519, 139] on input "checkbox" at bounding box center [509, 149] width 21 height 21
checkbox input "true"
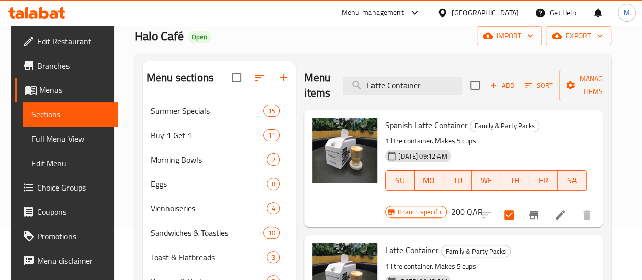
scroll to position [52, 0]
click at [410, 96] on div "Menu items Latte Container Add Sort Manage items" at bounding box center [453, 86] width 299 height 48
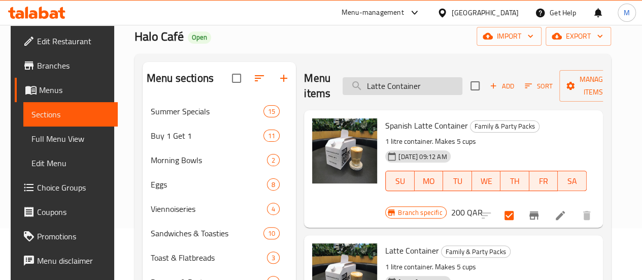
click at [405, 87] on input "Latte Container" at bounding box center [403, 86] width 120 height 18
paste input "Tiramisu Latte Coffe"
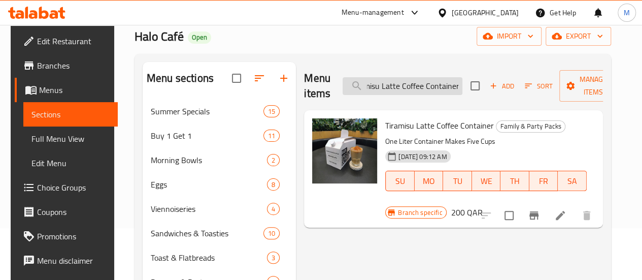
scroll to position [104, 0]
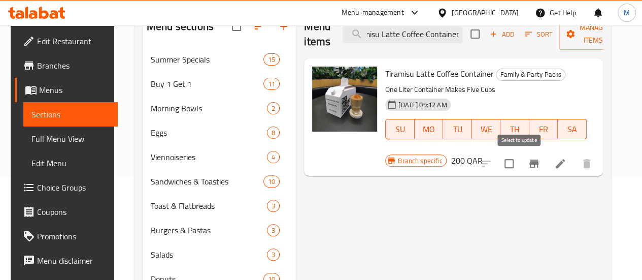
type input "Tiramisu Latte Coffee Container"
click at [519, 165] on input "checkbox" at bounding box center [509, 163] width 21 height 21
checkbox input "true"
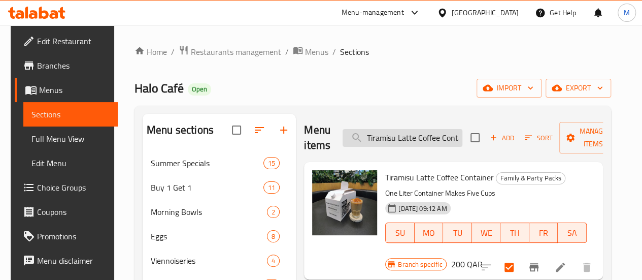
click at [406, 140] on input "Tiramisu Latte Coffee Container" at bounding box center [403, 138] width 120 height 18
paste input "1 L Bottle"
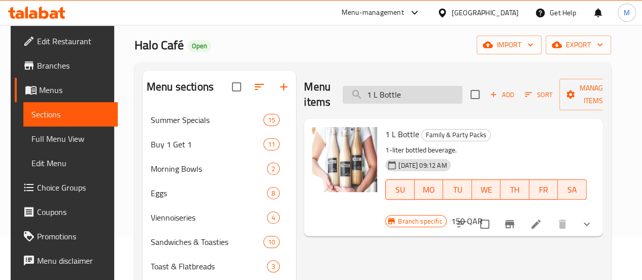
scroll to position [44, 0]
type input "1 L Bottle"
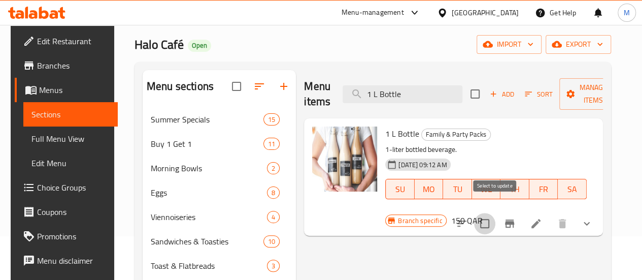
click at [496, 213] on input "checkbox" at bounding box center [484, 223] width 21 height 21
checkbox input "true"
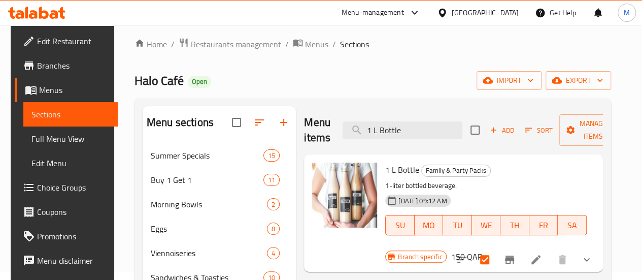
scroll to position [0, 0]
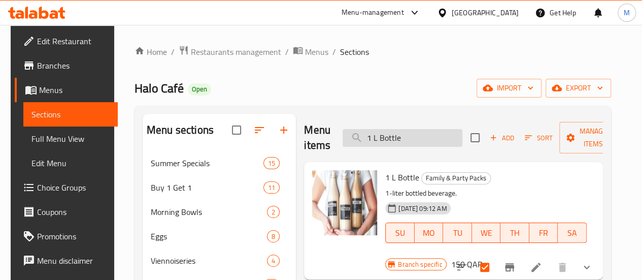
click at [398, 135] on input "1 L Bottle" at bounding box center [403, 138] width 120 height 18
paste input "Mocktails Box"
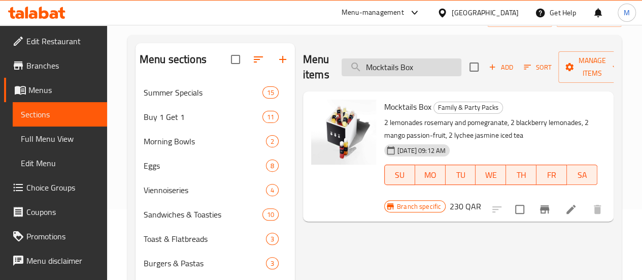
scroll to position [71, 0]
type input "Mocktails Box"
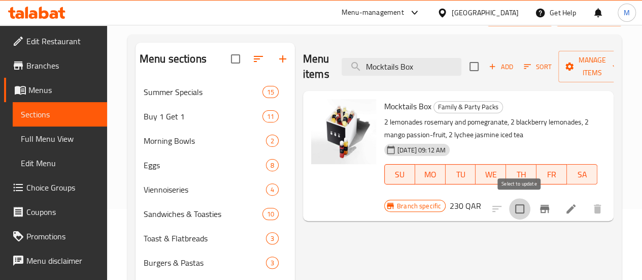
click at [514, 204] on input "checkbox" at bounding box center [519, 208] width 21 height 21
checkbox input "true"
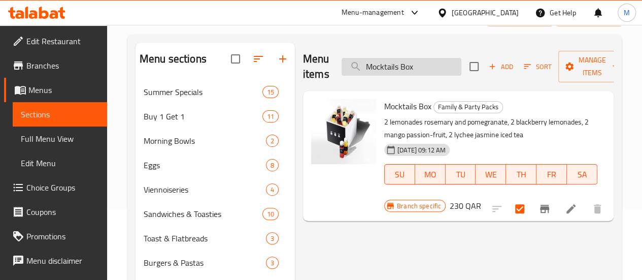
click at [412, 74] on input "Mocktails Box" at bounding box center [402, 67] width 120 height 18
paste input "Cold Coffee"
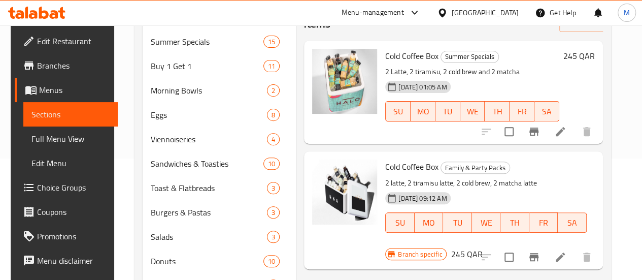
scroll to position [122, 0]
type input "Cold Coffee Box"
click at [517, 135] on input "checkbox" at bounding box center [509, 130] width 21 height 21
checkbox input "false"
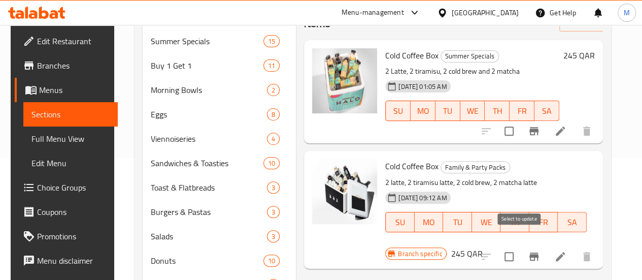
click at [520, 246] on input "checkbox" at bounding box center [509, 256] width 21 height 21
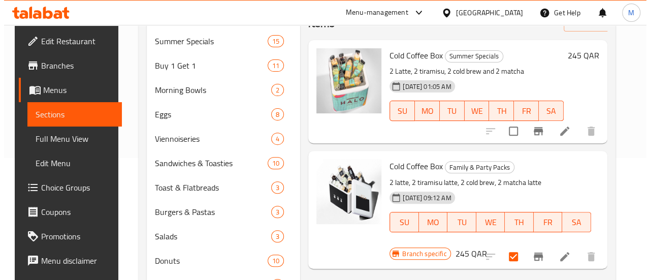
scroll to position [0, 0]
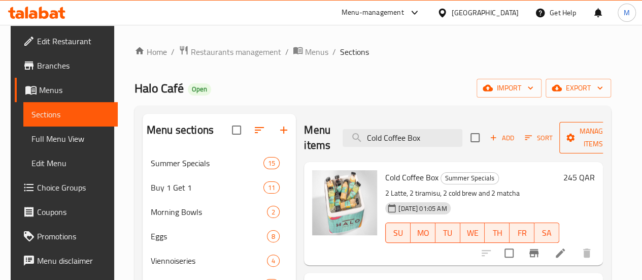
click at [583, 138] on span "Manage items" at bounding box center [594, 137] width 52 height 25
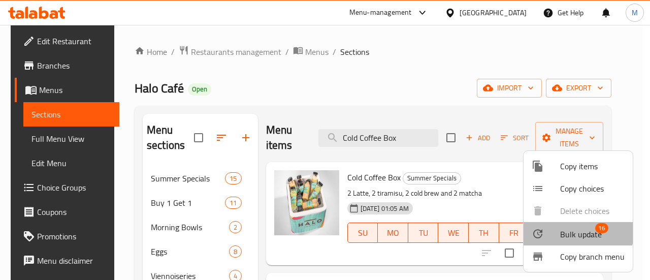
click at [565, 228] on span "Bulk update" at bounding box center [581, 234] width 42 height 12
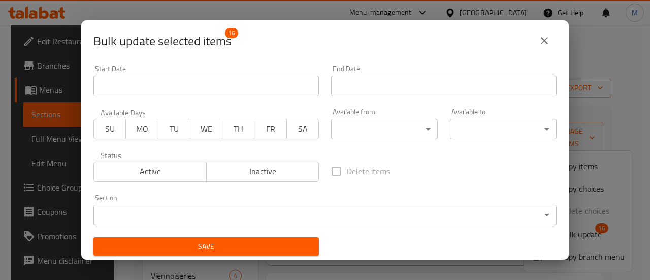
click at [333, 209] on body "​ Menu-management [GEOGRAPHIC_DATA] Get Help M Edit Restaurant Branches Menus S…" at bounding box center [325, 152] width 650 height 255
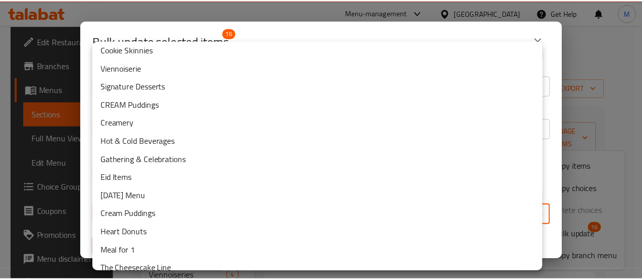
scroll to position [242, 0]
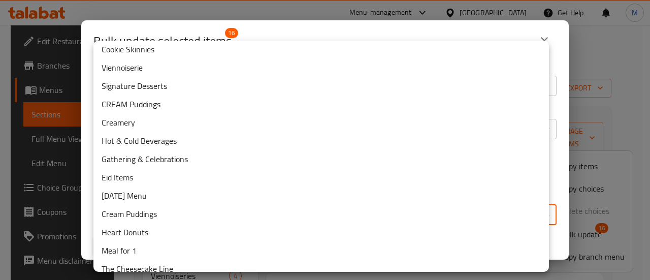
click at [220, 156] on li "Gathering & Celebrations" at bounding box center [320, 159] width 455 height 18
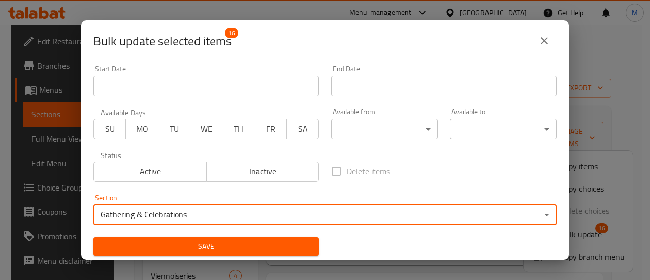
click at [222, 239] on button "Save" at bounding box center [205, 246] width 225 height 19
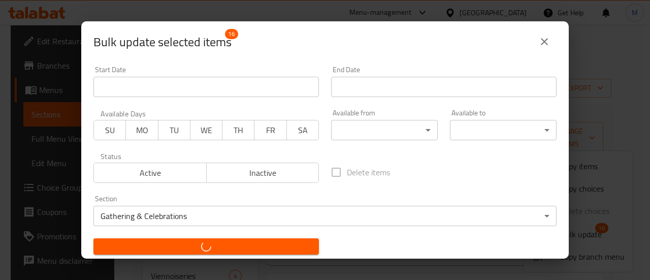
checkbox input "false"
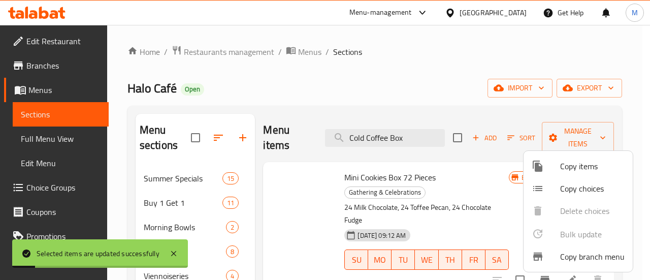
click at [261, 181] on div at bounding box center [325, 140] width 650 height 280
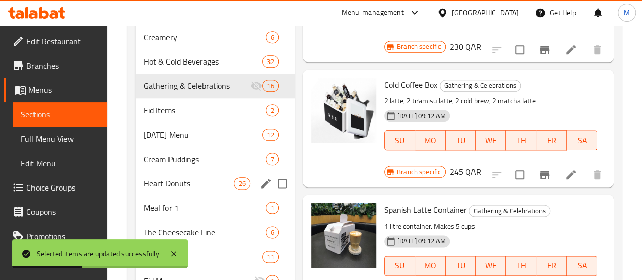
scroll to position [542, 0]
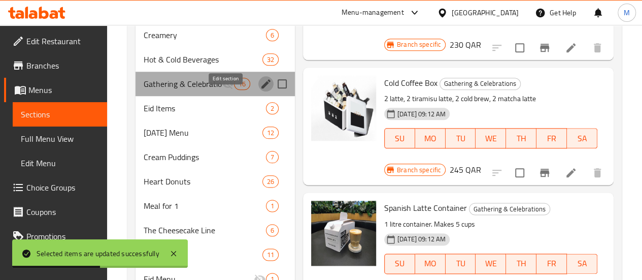
click at [260, 90] on icon "edit" at bounding box center [266, 84] width 12 height 12
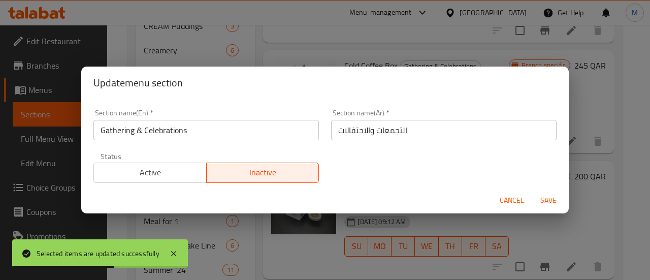
click at [166, 161] on div "Active Inactive" at bounding box center [205, 167] width 225 height 30
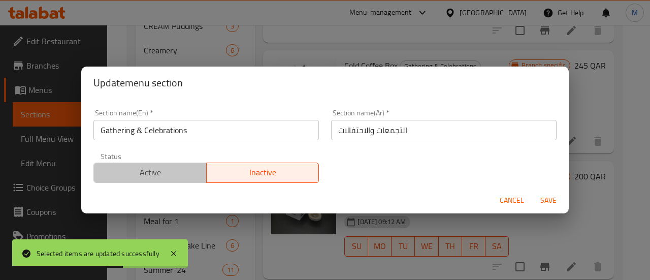
click at [173, 177] on span "Active" at bounding box center [150, 172] width 105 height 15
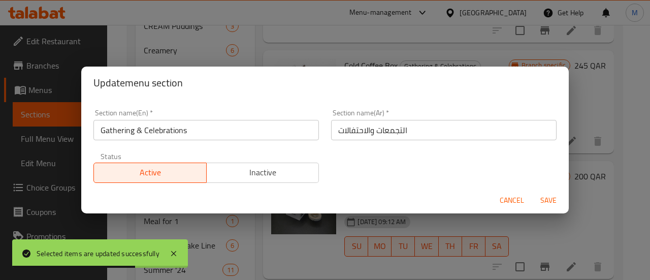
click at [549, 192] on button "Save" at bounding box center [548, 200] width 32 height 19
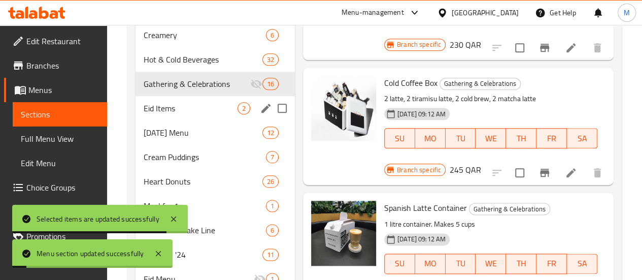
click at [159, 120] on div "Eid Items 2" at bounding box center [215, 108] width 159 height 24
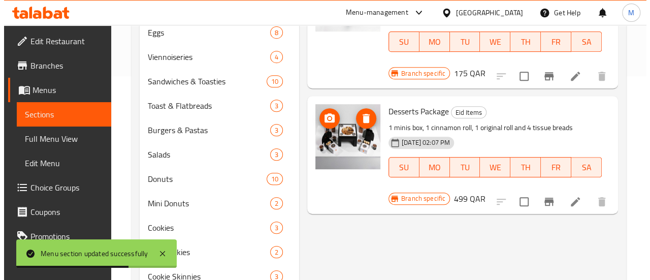
scroll to position [203, 0]
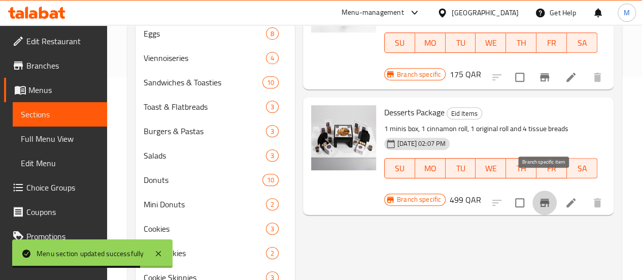
click at [543, 199] on icon "Branch-specific-item" at bounding box center [544, 203] width 9 height 8
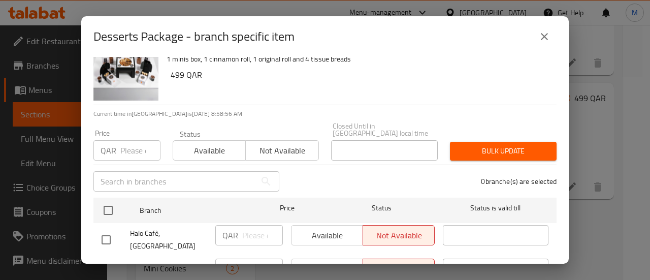
scroll to position [0, 0]
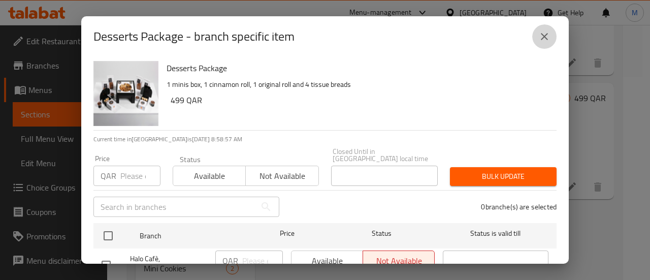
click at [549, 39] on icon "close" at bounding box center [544, 36] width 12 height 12
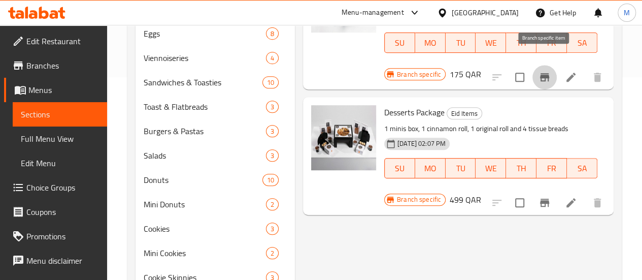
click at [541, 73] on icon "Branch-specific-item" at bounding box center [544, 77] width 9 height 8
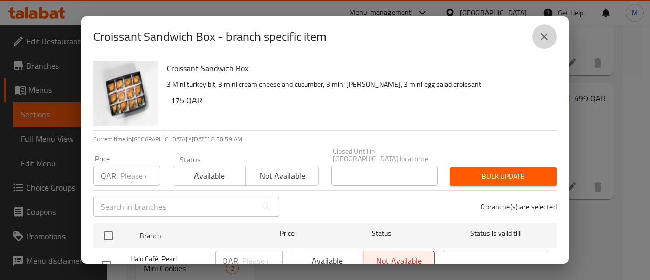
click at [545, 34] on icon "close" at bounding box center [544, 36] width 12 height 12
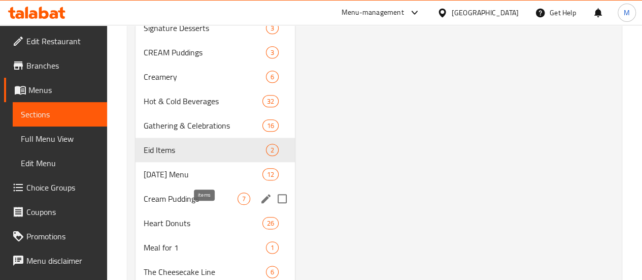
scroll to position [515, 0]
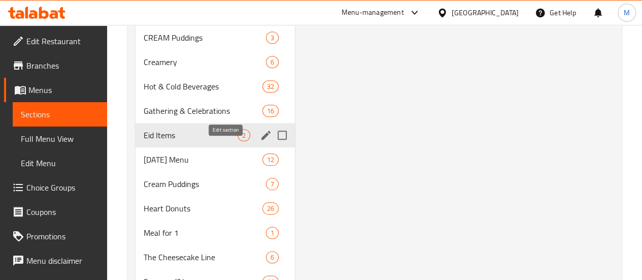
click at [261, 140] on icon "edit" at bounding box center [265, 134] width 9 height 9
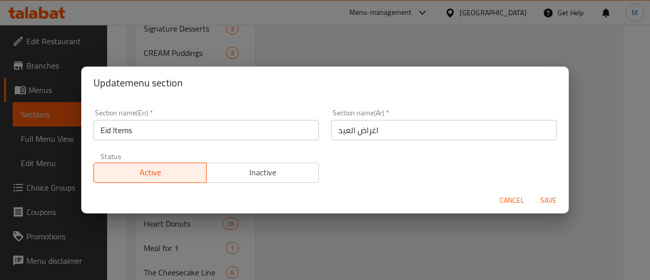
click at [244, 170] on span "Inactive" at bounding box center [263, 172] width 105 height 15
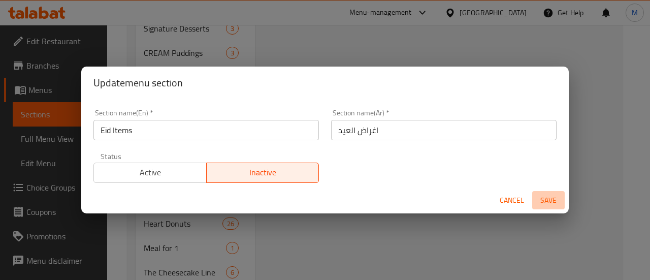
click at [539, 204] on span "Save" at bounding box center [548, 200] width 24 height 13
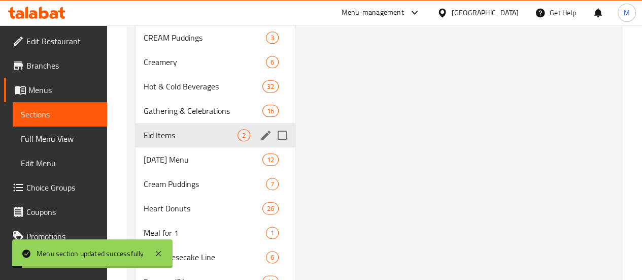
scroll to position [563, 0]
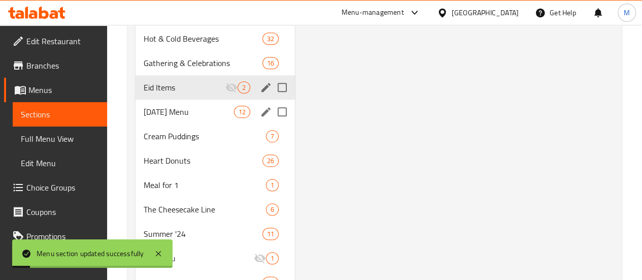
click at [167, 118] on span "[DATE] Menu" at bounding box center [189, 112] width 90 height 12
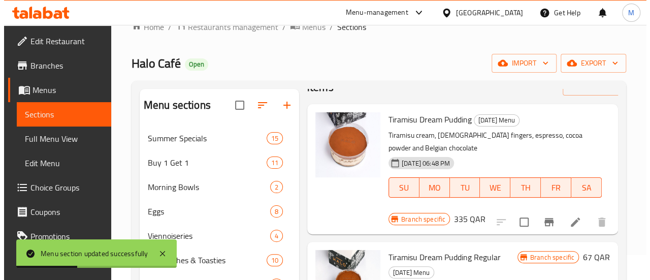
scroll to position [31, 0]
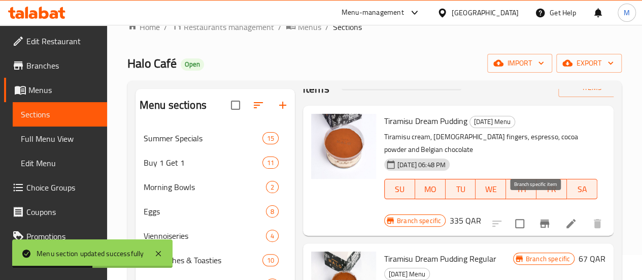
click at [533, 211] on button "Branch-specific-item" at bounding box center [545, 223] width 24 height 24
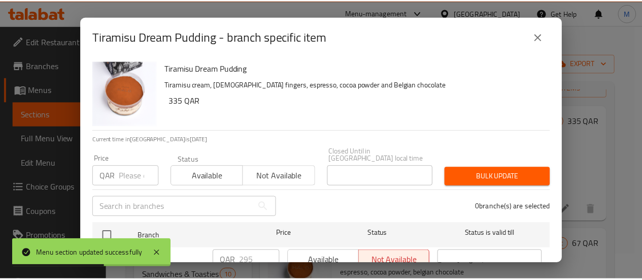
scroll to position [131, 0]
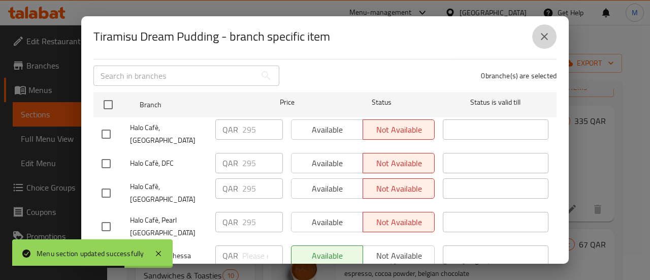
click at [548, 35] on icon "close" at bounding box center [544, 36] width 12 height 12
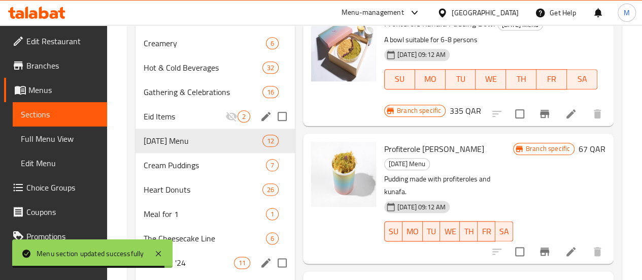
scroll to position [592, 0]
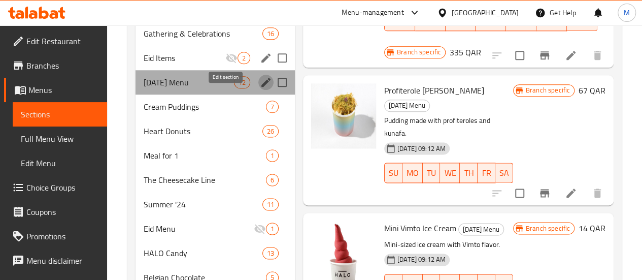
click at [260, 88] on icon "edit" at bounding box center [266, 82] width 12 height 12
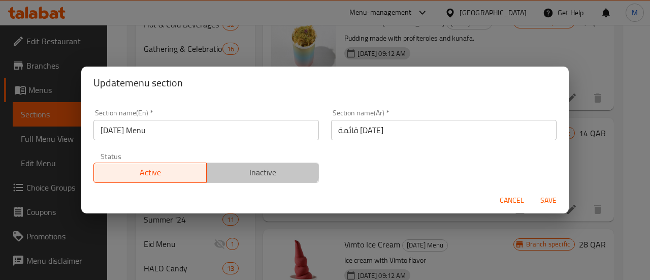
click at [246, 165] on span "Inactive" at bounding box center [263, 172] width 105 height 15
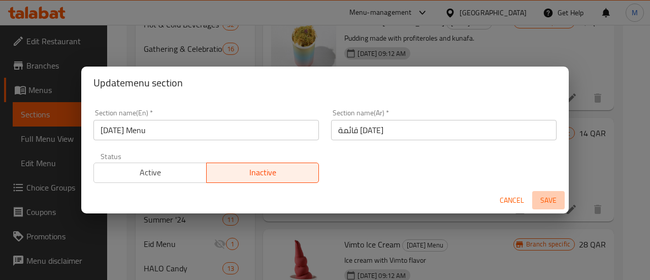
click at [539, 195] on span "Save" at bounding box center [548, 200] width 24 height 13
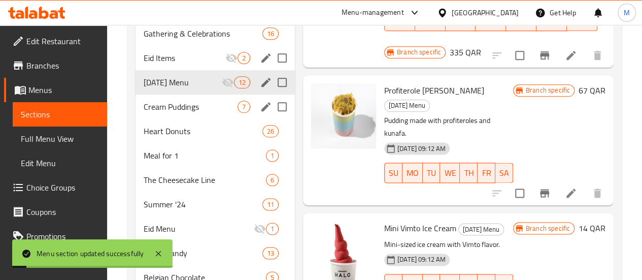
click at [179, 112] on div "Cream Puddings 7" at bounding box center [215, 106] width 159 height 24
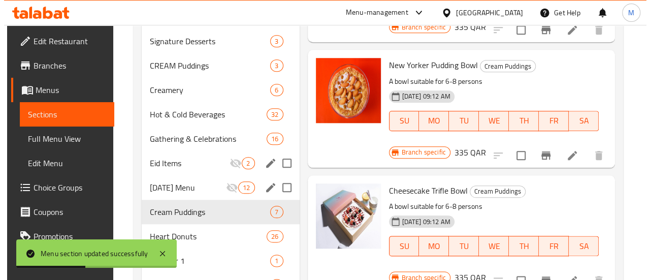
scroll to position [480, 0]
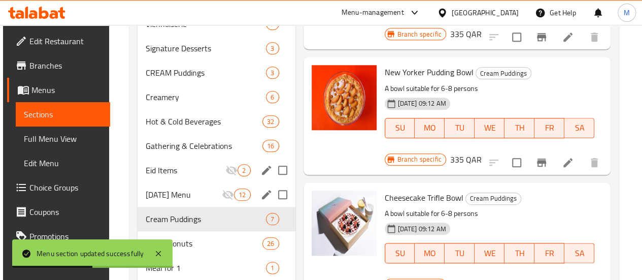
click at [550, 150] on button "Branch-specific-item" at bounding box center [542, 162] width 24 height 24
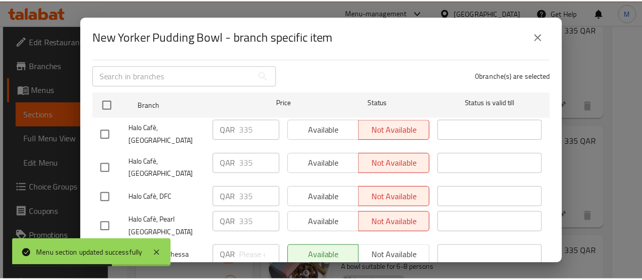
scroll to position [0, 0]
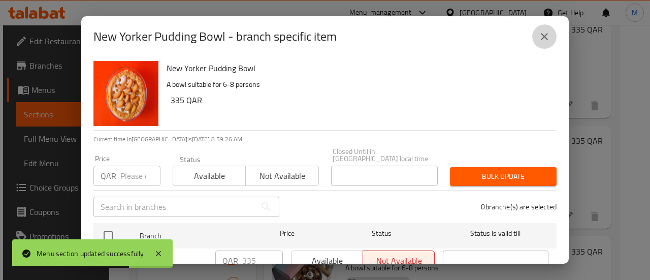
click at [537, 36] on button "close" at bounding box center [544, 36] width 24 height 24
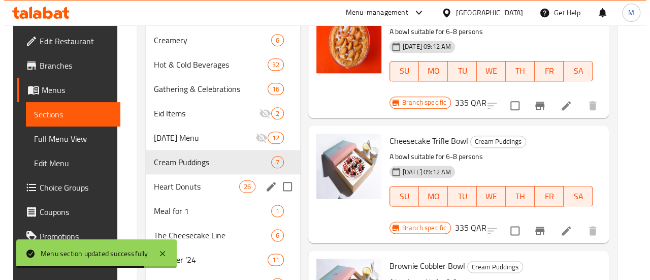
scroll to position [539, 0]
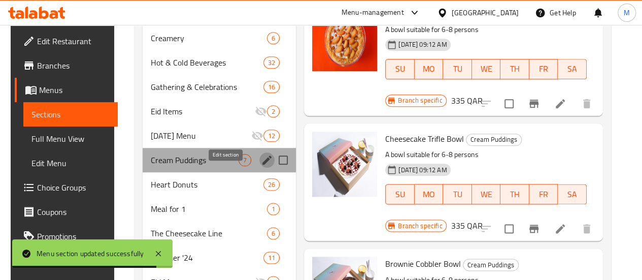
click at [261, 166] on icon "edit" at bounding box center [267, 160] width 12 height 12
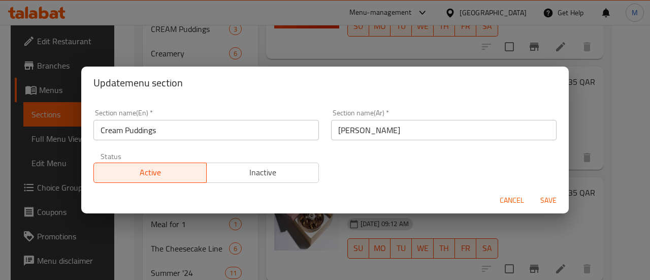
click at [232, 177] on span "Inactive" at bounding box center [263, 172] width 105 height 15
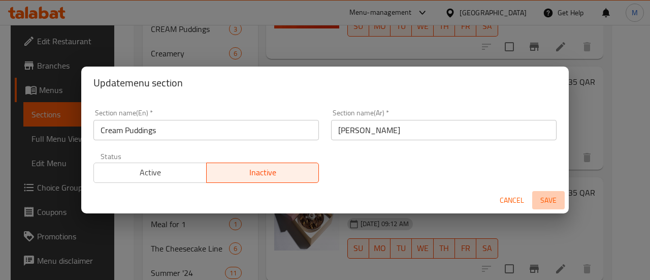
click at [540, 201] on span "Save" at bounding box center [548, 200] width 24 height 13
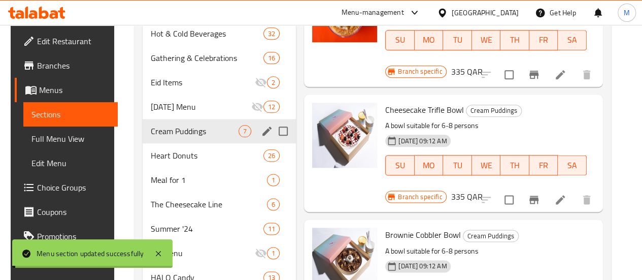
scroll to position [579, 0]
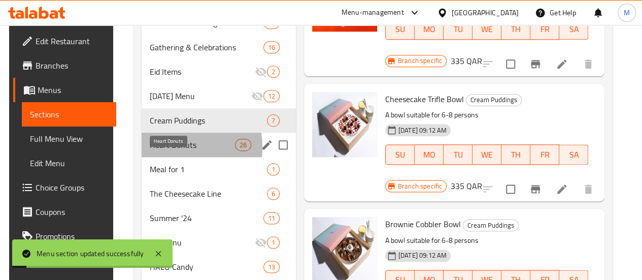
click at [170, 151] on span "Heart Donuts" at bounding box center [192, 145] width 85 height 12
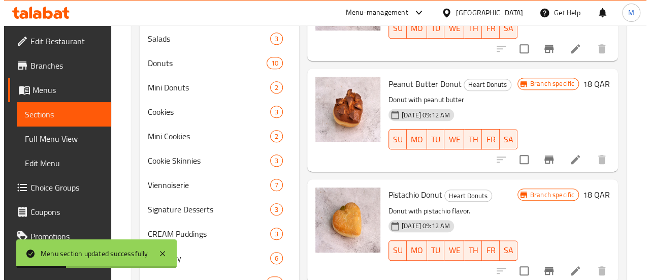
scroll to position [343, 0]
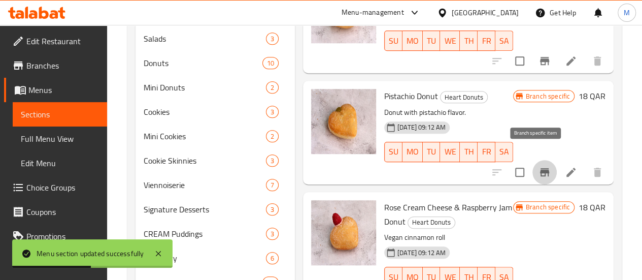
click at [540, 168] on icon "Branch-specific-item" at bounding box center [544, 172] width 9 height 8
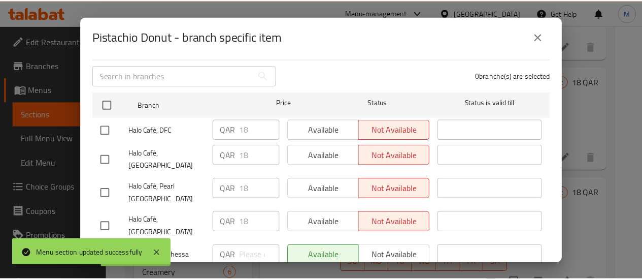
scroll to position [131, 0]
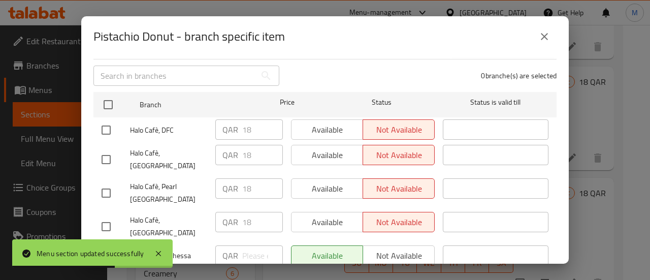
click at [539, 35] on icon "close" at bounding box center [544, 36] width 12 height 12
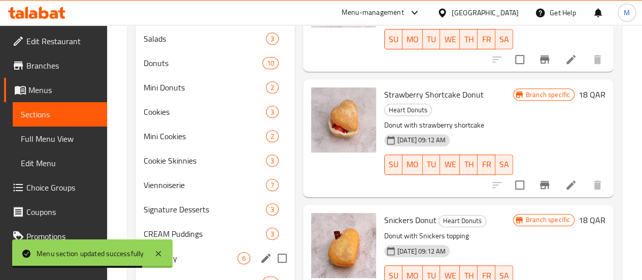
scroll to position [534, 0]
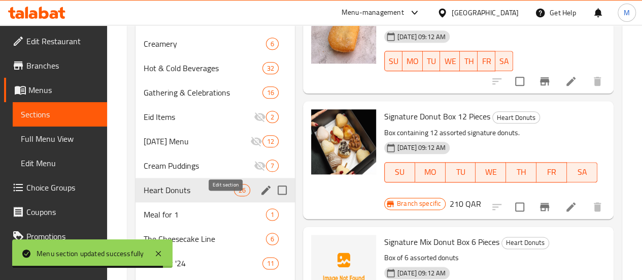
click at [260, 196] on icon "edit" at bounding box center [266, 190] width 12 height 12
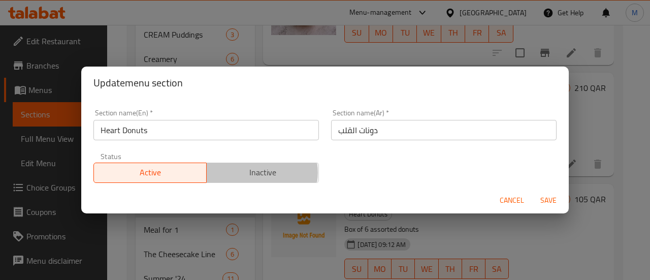
click at [253, 172] on span "Inactive" at bounding box center [263, 172] width 105 height 15
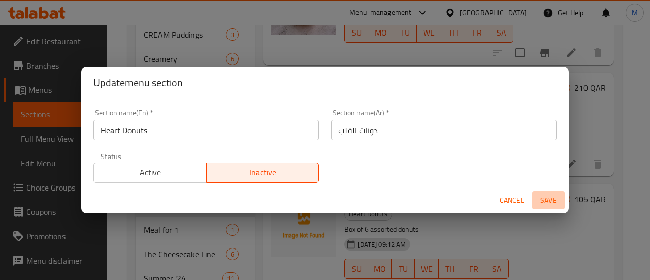
click at [542, 200] on span "Save" at bounding box center [548, 200] width 24 height 13
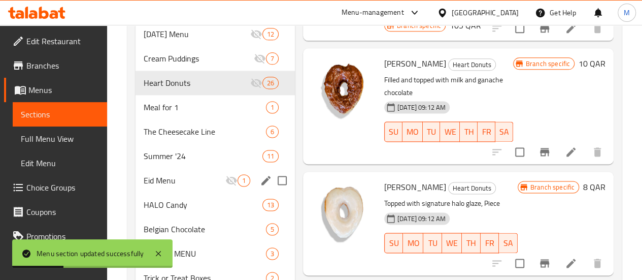
scroll to position [641, 0]
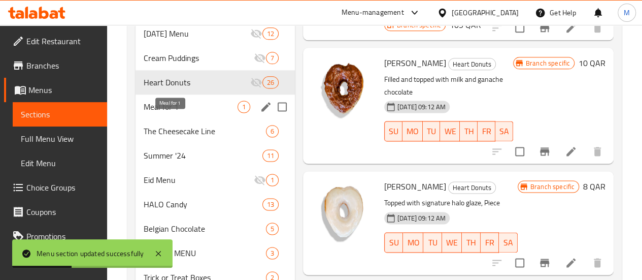
click at [170, 113] on span "Meal for 1" at bounding box center [191, 107] width 94 height 12
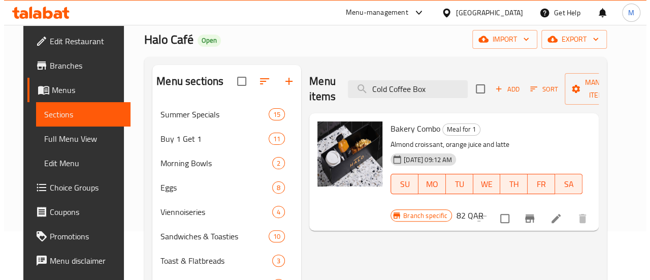
scroll to position [53, 0]
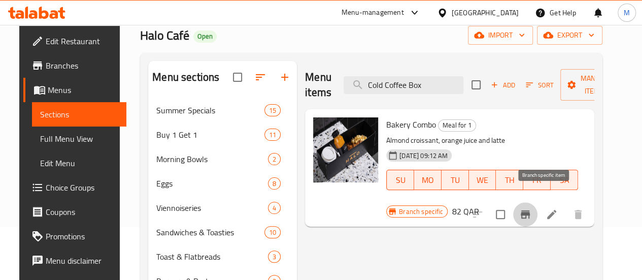
click at [530, 210] on icon "Branch-specific-item" at bounding box center [525, 214] width 9 height 8
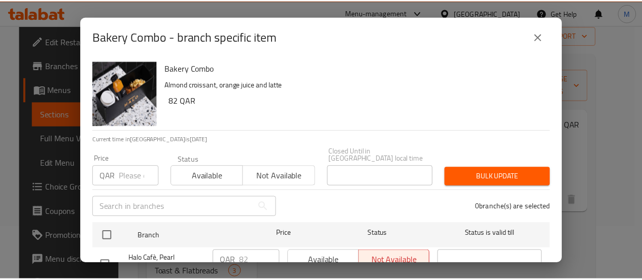
scroll to position [131, 0]
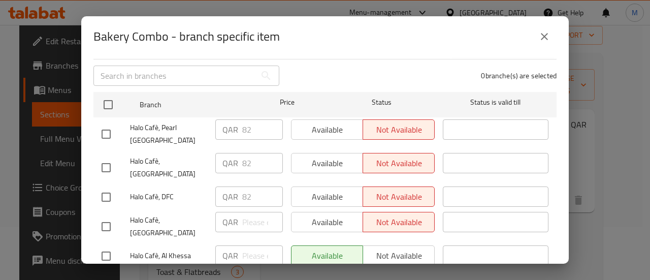
click at [555, 33] on button "close" at bounding box center [544, 36] width 24 height 24
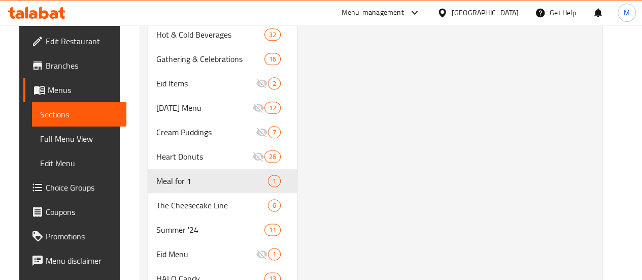
scroll to position [573, 0]
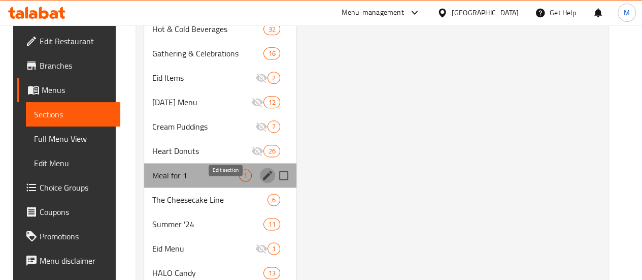
click at [261, 181] on icon "edit" at bounding box center [267, 175] width 12 height 12
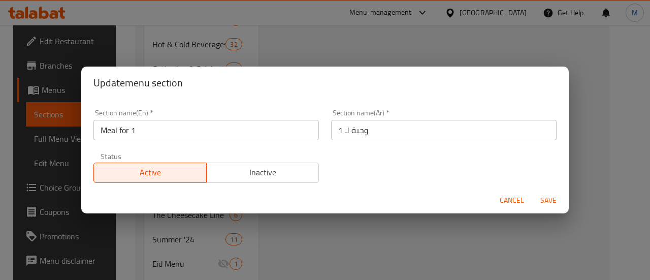
click at [246, 171] on span "Inactive" at bounding box center [263, 172] width 105 height 15
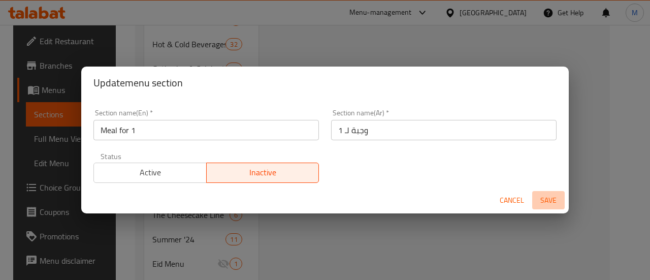
click at [538, 195] on span "Save" at bounding box center [548, 200] width 24 height 13
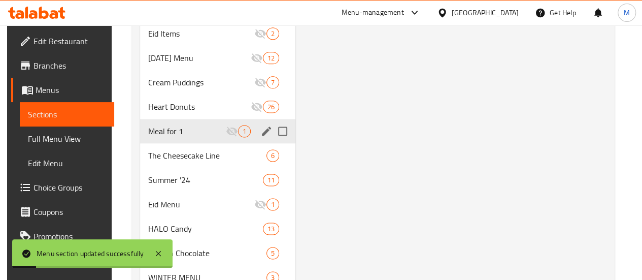
scroll to position [638, 0]
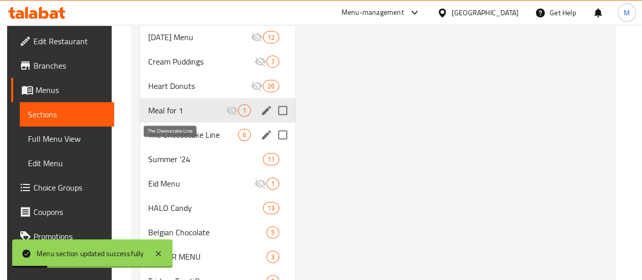
click at [165, 141] on span "The Cheesecake Line" at bounding box center [193, 134] width 90 height 12
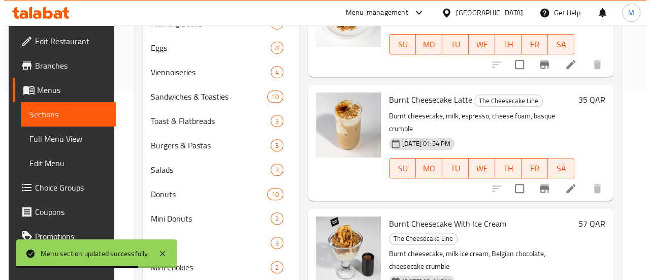
scroll to position [254, 0]
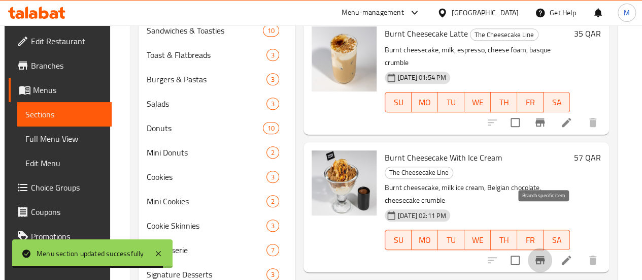
click at [545, 256] on icon "Branch-specific-item" at bounding box center [540, 260] width 9 height 8
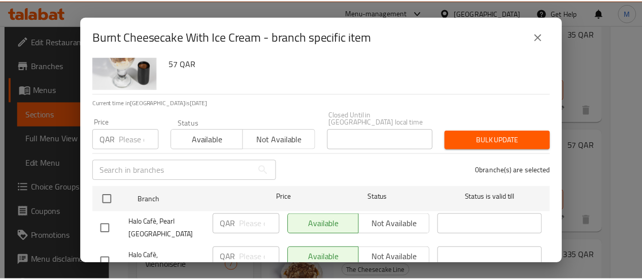
scroll to position [0, 0]
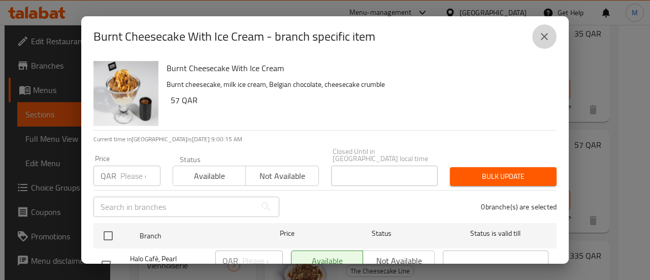
click at [545, 32] on icon "close" at bounding box center [544, 36] width 12 height 12
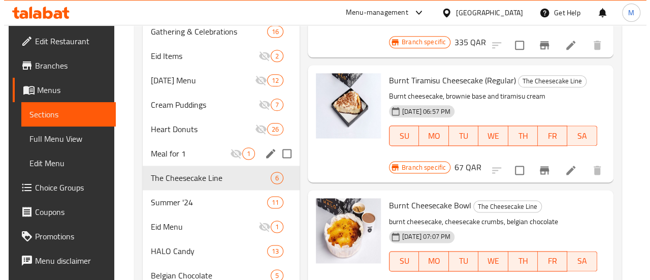
scroll to position [656, 0]
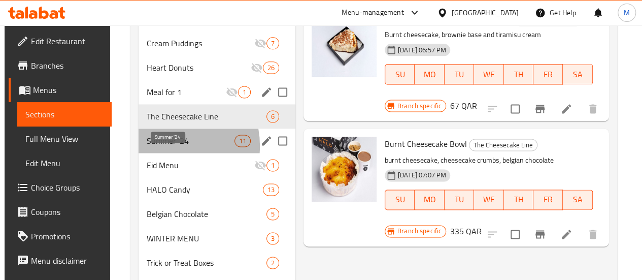
click at [164, 147] on span "Summer '24" at bounding box center [191, 141] width 88 height 12
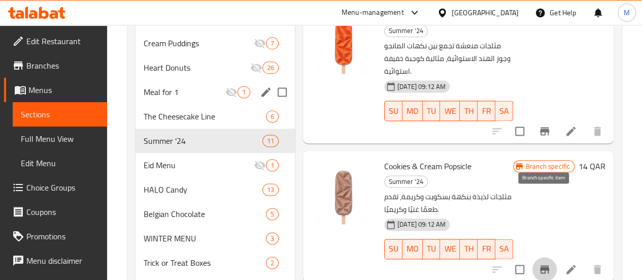
click at [545, 265] on icon "Branch-specific-item" at bounding box center [544, 269] width 9 height 8
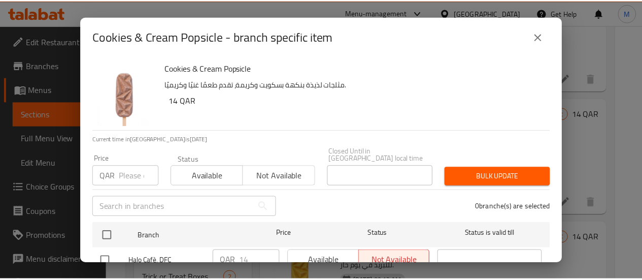
scroll to position [131, 0]
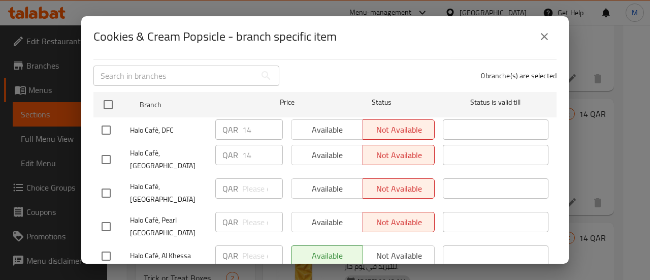
click at [540, 34] on icon "close" at bounding box center [544, 36] width 12 height 12
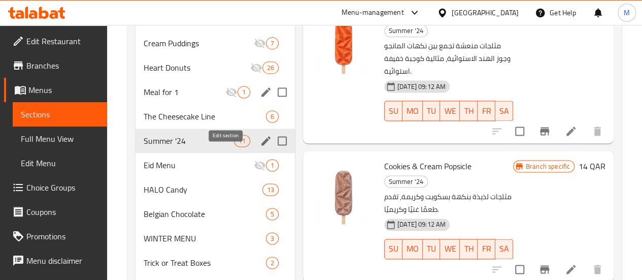
click at [261, 145] on icon "edit" at bounding box center [265, 140] width 9 height 9
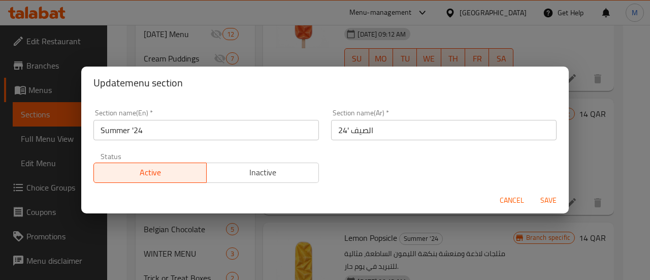
click at [243, 175] on span "Inactive" at bounding box center [263, 172] width 105 height 15
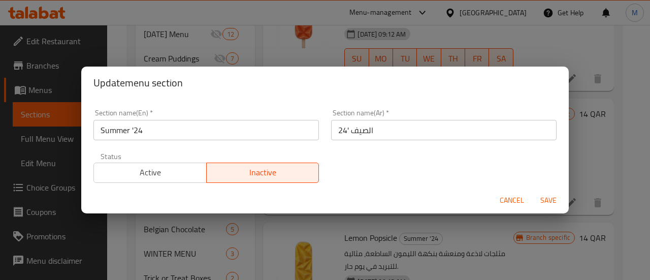
click at [556, 196] on span "Save" at bounding box center [548, 200] width 24 height 13
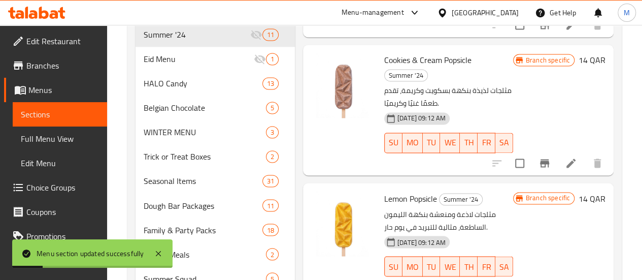
scroll to position [763, 0]
click at [178, 89] on span "HALO Candy" at bounding box center [189, 83] width 90 height 12
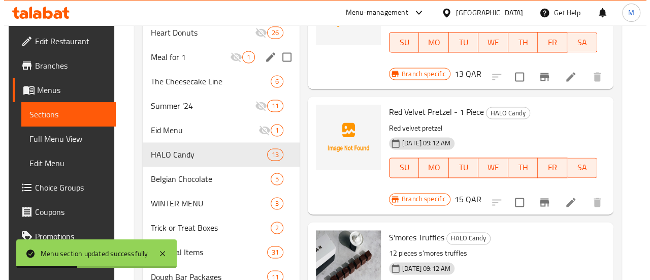
scroll to position [688, 0]
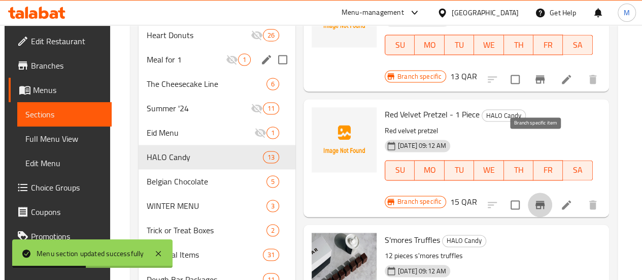
click at [543, 192] on button "Branch-specific-item" at bounding box center [540, 204] width 24 height 24
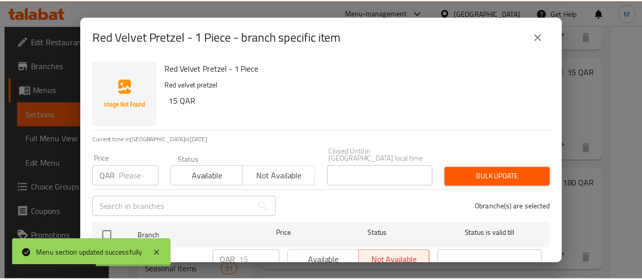
scroll to position [131, 0]
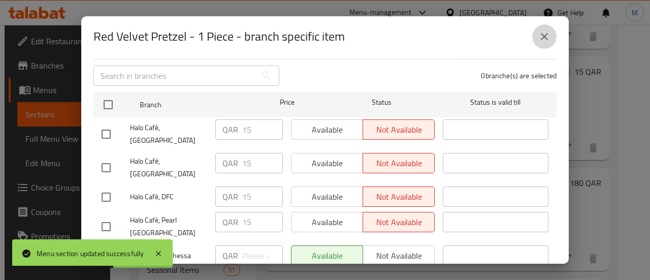
click at [540, 35] on icon "close" at bounding box center [544, 36] width 12 height 12
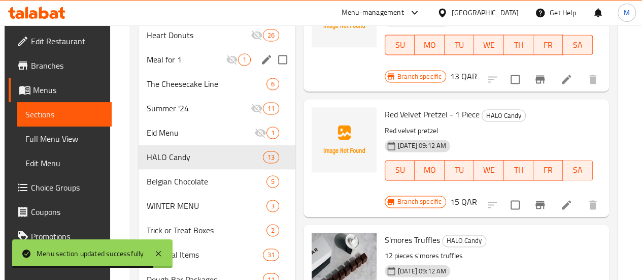
click at [295, 181] on div "Menu items Cold Coffee Box Add Sort Manage items Birthday Truffle 1 Piece HALO …" at bounding box center [452, 152] width 314 height 1455
click at [159, 251] on icon at bounding box center [158, 253] width 12 height 12
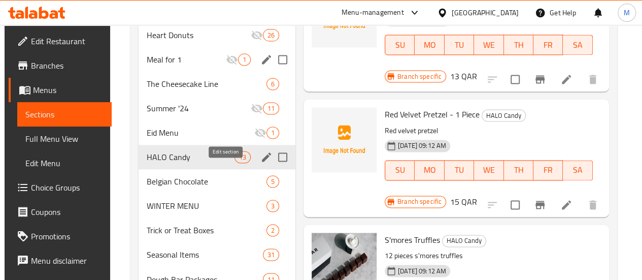
click at [260, 163] on icon "edit" at bounding box center [266, 157] width 12 height 12
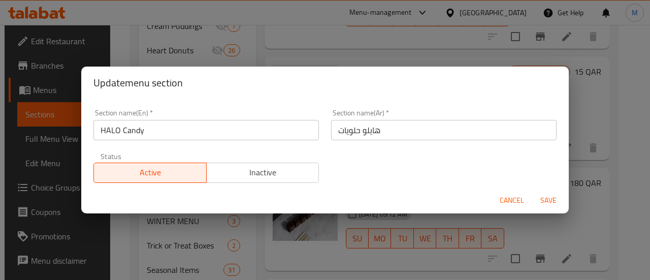
click at [237, 181] on button "Inactive" at bounding box center [262, 172] width 113 height 20
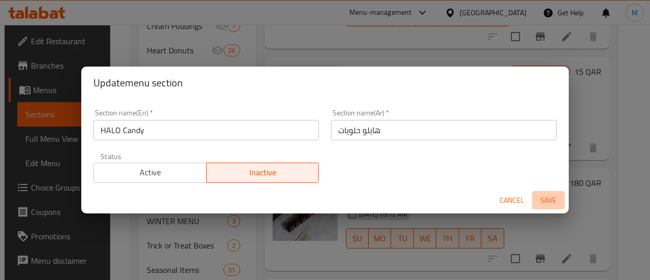
click at [541, 201] on span "Save" at bounding box center [548, 200] width 24 height 13
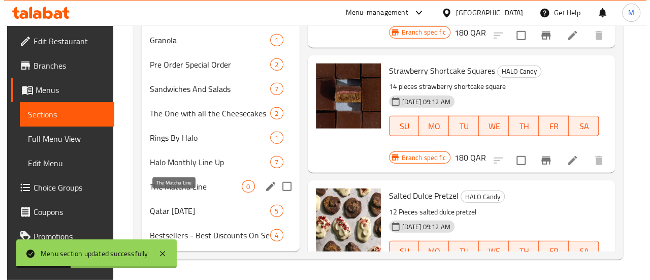
scroll to position [1332, 0]
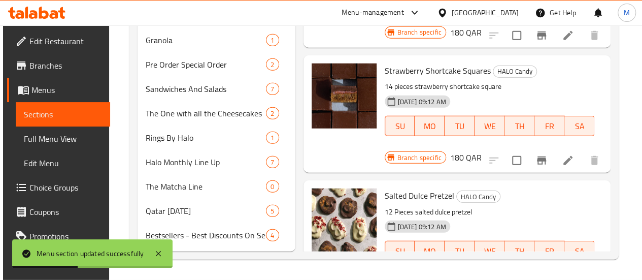
click at [260, 237] on icon "edit" at bounding box center [266, 235] width 12 height 12
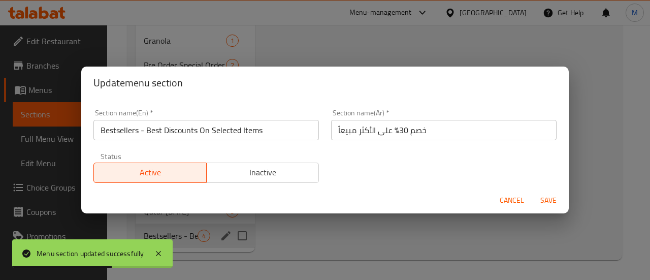
click at [261, 175] on span "Inactive" at bounding box center [263, 172] width 105 height 15
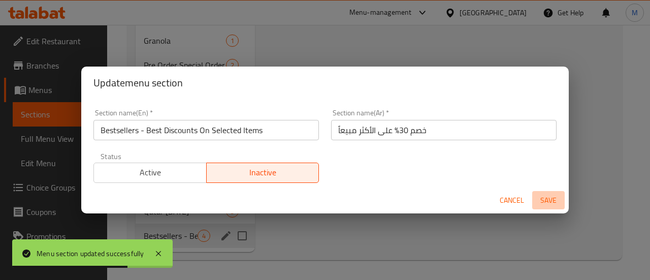
click at [553, 200] on span "Save" at bounding box center [548, 200] width 24 height 13
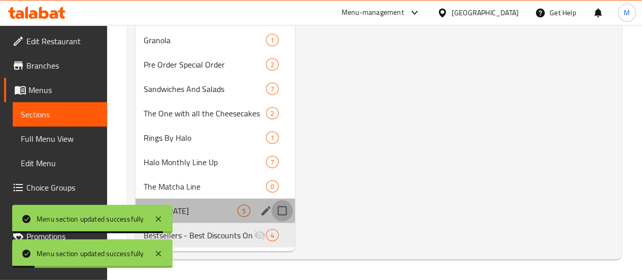
click at [272, 210] on input "Menu sections" at bounding box center [282, 210] width 21 height 21
checkbox input "true"
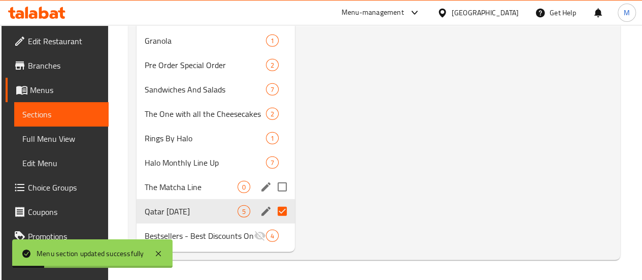
click at [272, 188] on input "Menu sections" at bounding box center [282, 186] width 21 height 21
checkbox input "true"
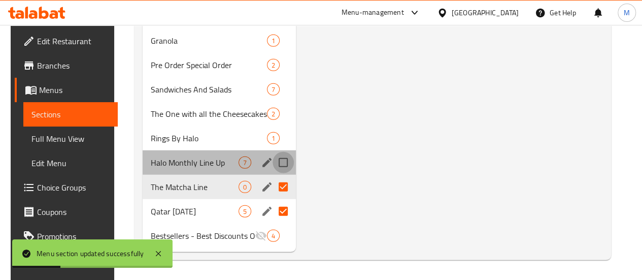
click at [273, 165] on input "Menu sections" at bounding box center [283, 162] width 21 height 21
checkbox input "true"
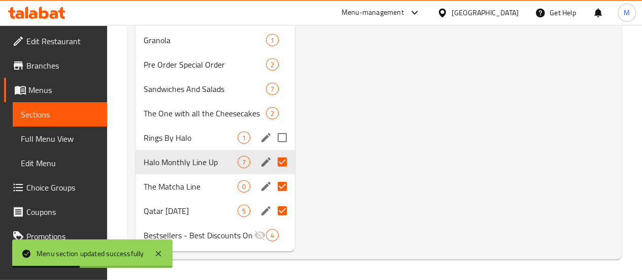
click at [272, 135] on input "Menu sections" at bounding box center [282, 137] width 21 height 21
checkbox input "true"
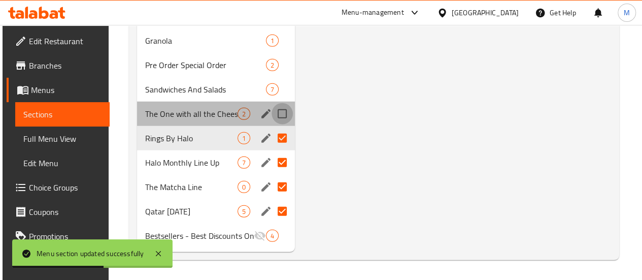
click at [272, 116] on input "Menu sections" at bounding box center [282, 113] width 21 height 21
checkbox input "true"
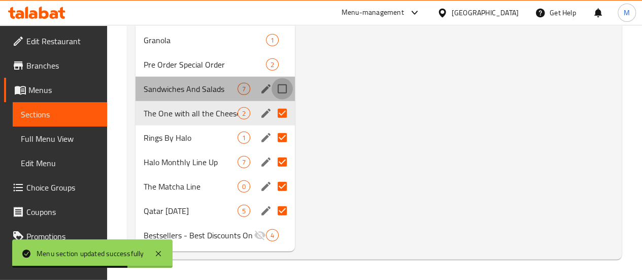
click at [272, 91] on input "Menu sections" at bounding box center [282, 88] width 21 height 21
checkbox input "true"
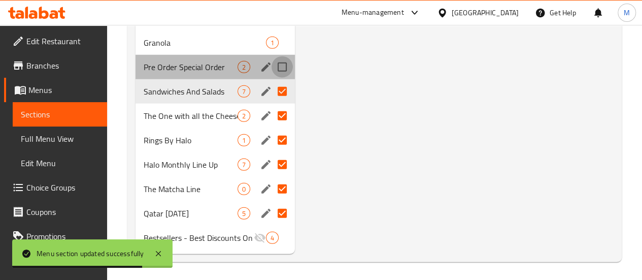
click at [272, 78] on input "Menu sections" at bounding box center [282, 66] width 21 height 21
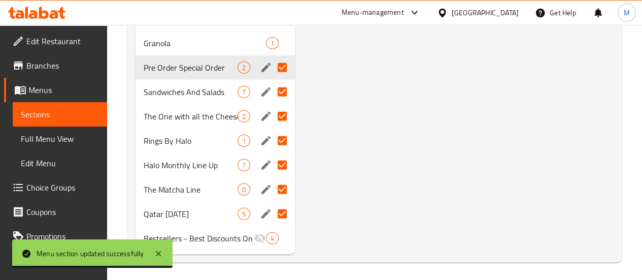
scroll to position [1314, 0]
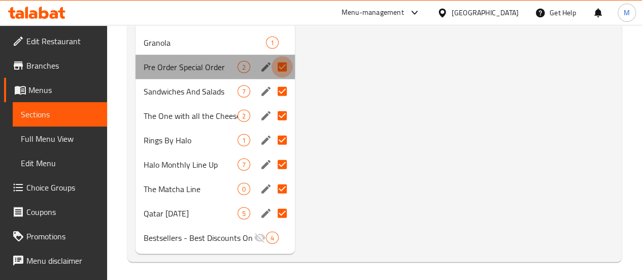
click at [272, 78] on input "Menu sections" at bounding box center [282, 66] width 21 height 21
checkbox input "false"
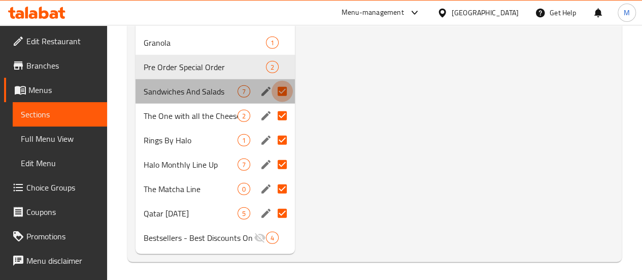
click at [272, 102] on input "Menu sections" at bounding box center [282, 91] width 21 height 21
checkbox input "false"
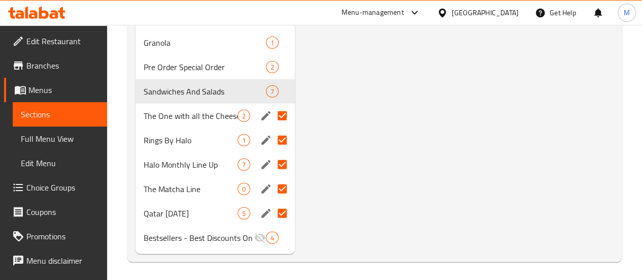
click at [272, 126] on input "Menu sections" at bounding box center [282, 115] width 21 height 21
checkbox input "false"
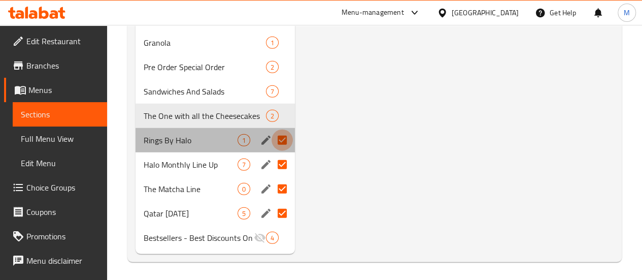
click at [272, 151] on input "Menu sections" at bounding box center [282, 139] width 21 height 21
checkbox input "false"
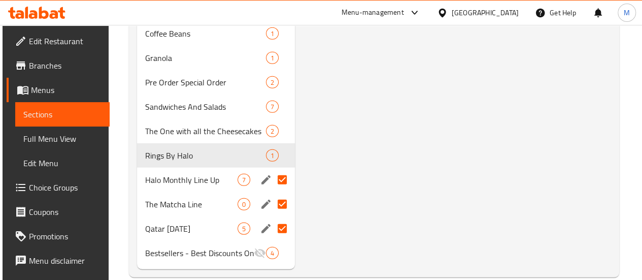
click at [272, 178] on input "Menu sections" at bounding box center [282, 179] width 21 height 21
checkbox input "false"
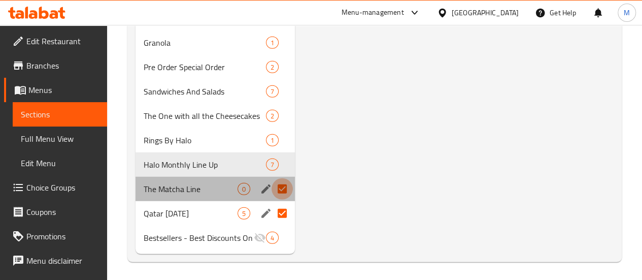
click at [272, 200] on input "Menu sections" at bounding box center [282, 188] width 21 height 21
checkbox input "false"
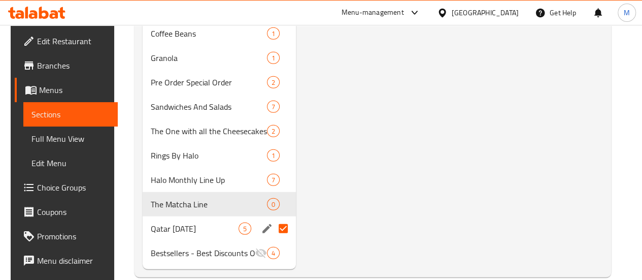
click at [273, 224] on input "Menu sections" at bounding box center [283, 228] width 21 height 21
checkbox input "false"
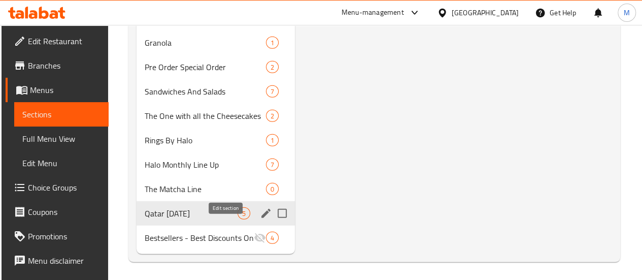
click at [260, 219] on icon "edit" at bounding box center [266, 213] width 12 height 12
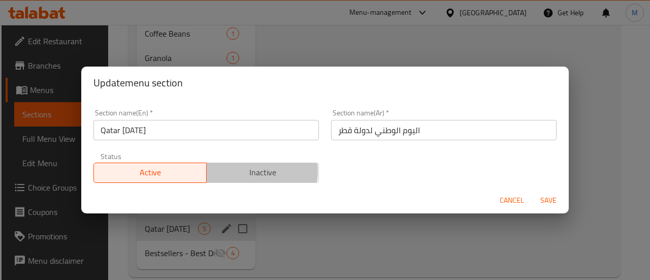
click at [235, 171] on span "Inactive" at bounding box center [263, 172] width 105 height 15
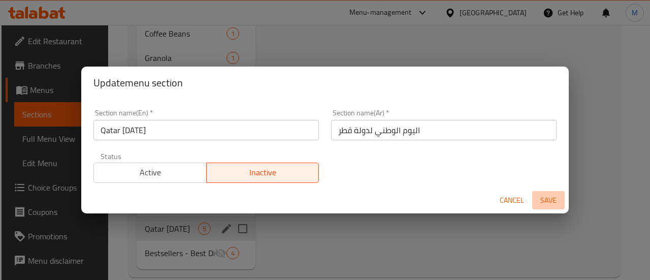
click at [539, 194] on span "Save" at bounding box center [548, 200] width 24 height 13
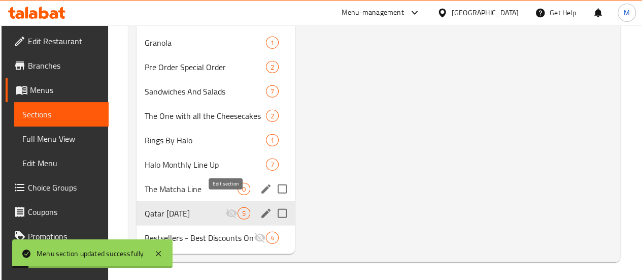
click at [260, 195] on icon "edit" at bounding box center [266, 189] width 12 height 12
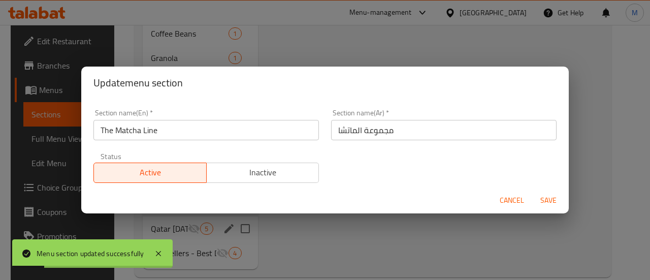
click at [259, 164] on button "Inactive" at bounding box center [262, 172] width 113 height 20
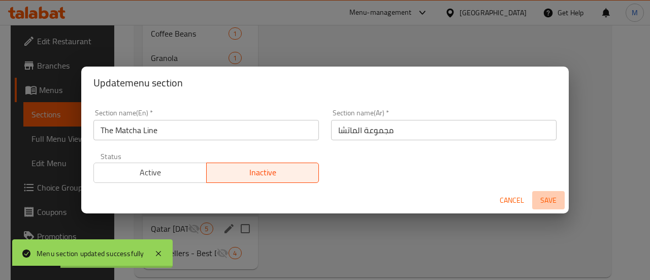
click at [544, 207] on button "Save" at bounding box center [548, 200] width 32 height 19
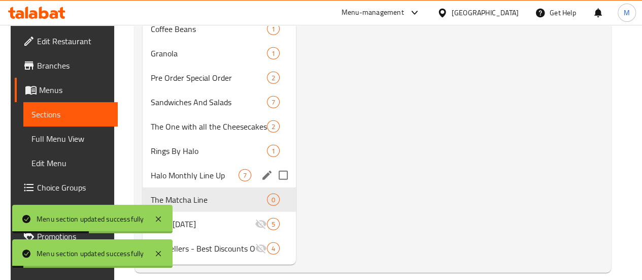
scroll to position [1303, 0]
click at [186, 182] on span "Halo Monthly Line Up" at bounding box center [195, 176] width 88 height 12
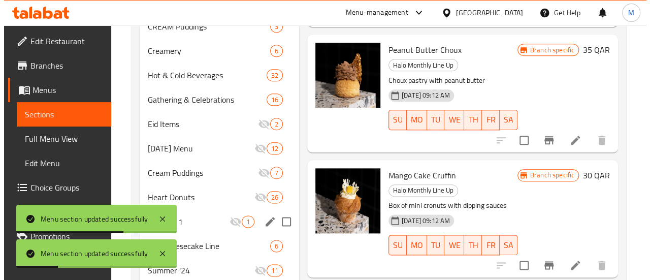
scroll to position [528, 0]
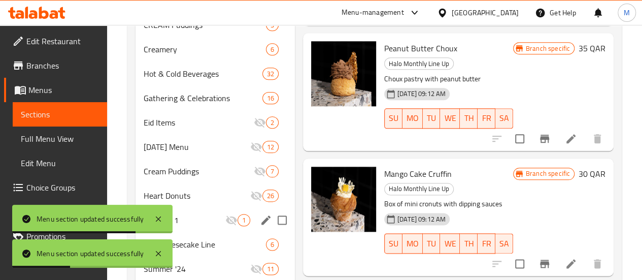
click at [545, 259] on icon "Branch-specific-item" at bounding box center [544, 263] width 9 height 8
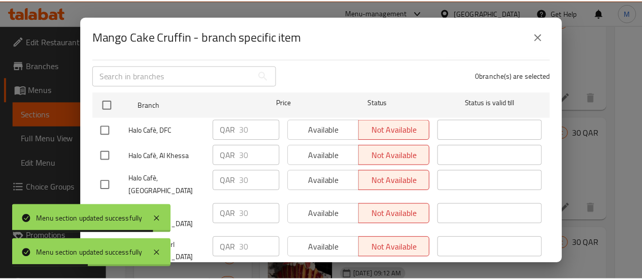
scroll to position [0, 0]
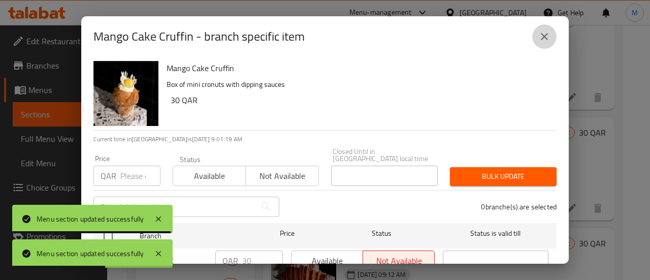
click at [542, 38] on icon "close" at bounding box center [544, 36] width 7 height 7
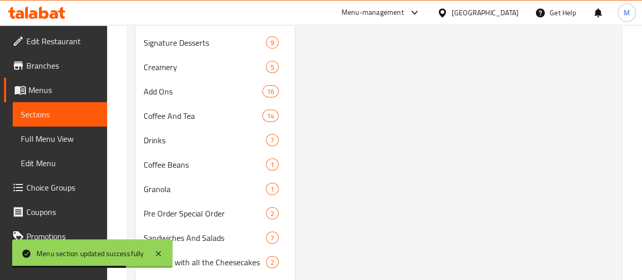
scroll to position [1332, 0]
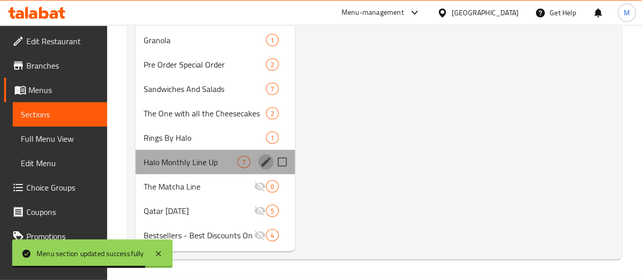
click at [260, 161] on icon "edit" at bounding box center [266, 162] width 12 height 12
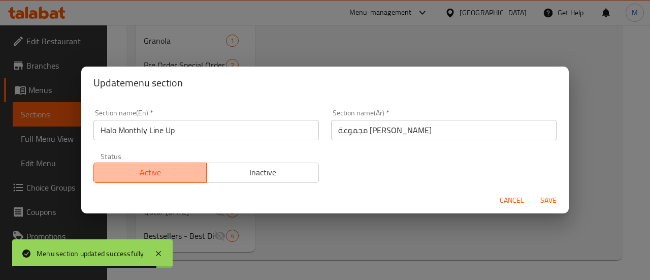
click at [201, 173] on button "Active" at bounding box center [149, 172] width 113 height 20
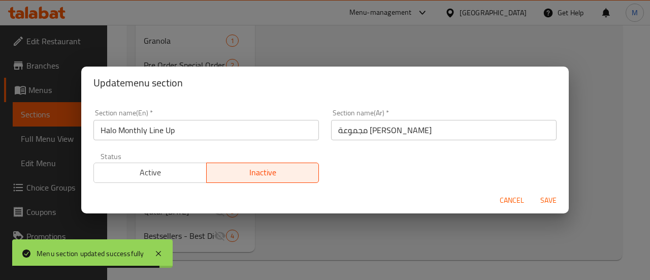
click at [227, 175] on span "Inactive" at bounding box center [263, 172] width 105 height 15
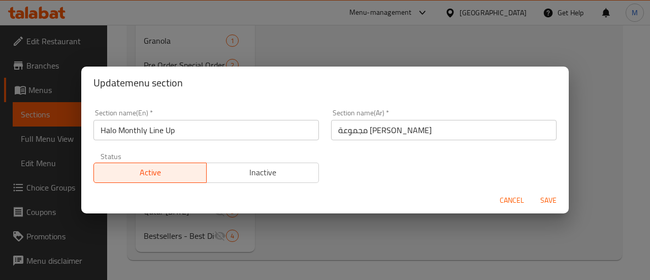
click at [301, 182] on button "Inactive" at bounding box center [262, 172] width 113 height 20
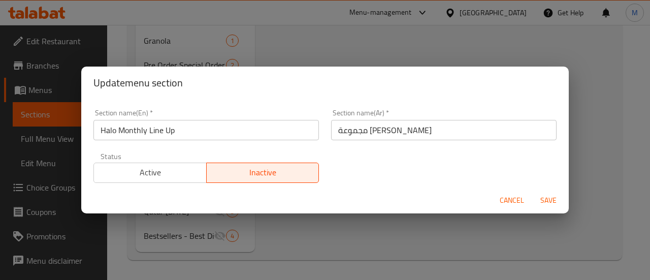
click at [540, 197] on span "Save" at bounding box center [548, 200] width 24 height 13
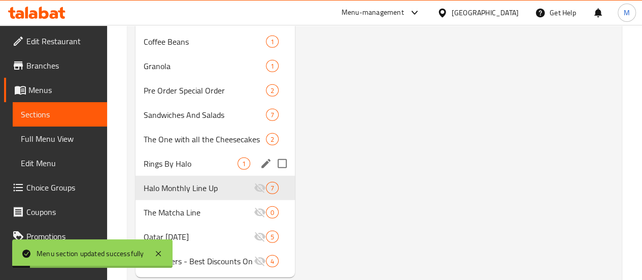
scroll to position [1290, 0]
click at [175, 171] on span "Rings By Halo" at bounding box center [191, 164] width 94 height 12
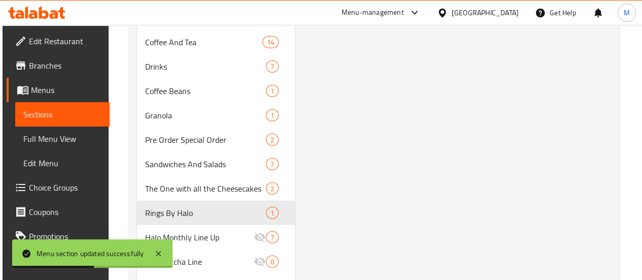
scroll to position [1332, 0]
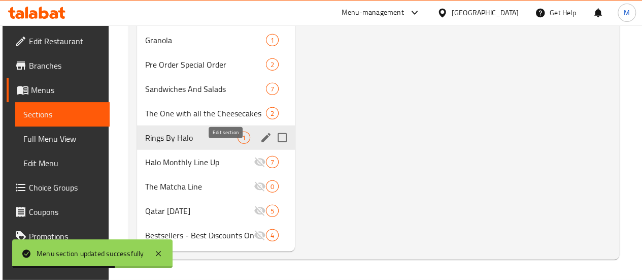
click at [260, 140] on icon "edit" at bounding box center [266, 137] width 12 height 12
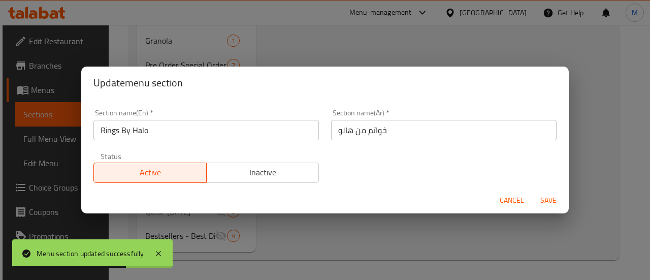
click at [294, 171] on span "Inactive" at bounding box center [263, 172] width 105 height 15
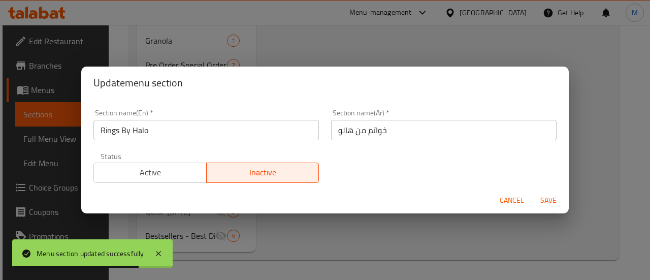
click at [548, 200] on span "Save" at bounding box center [548, 200] width 24 height 13
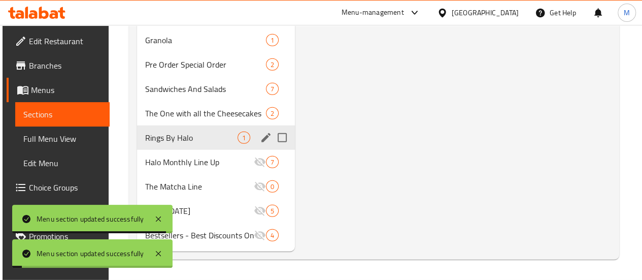
scroll to position [1264, 0]
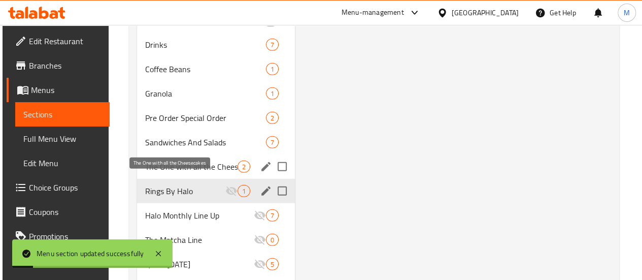
click at [174, 173] on span "The One with all the Cheesecakes" at bounding box center [191, 166] width 92 height 12
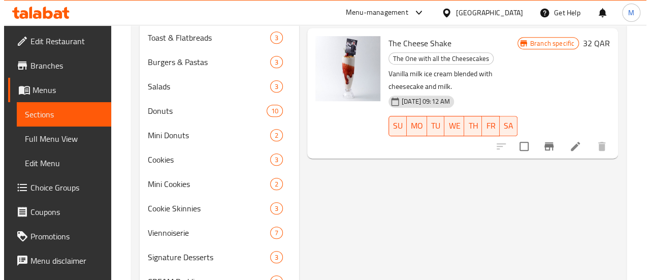
scroll to position [91, 0]
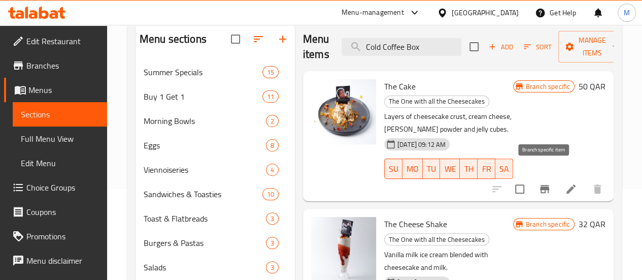
click at [539, 183] on icon "Branch-specific-item" at bounding box center [545, 189] width 12 height 12
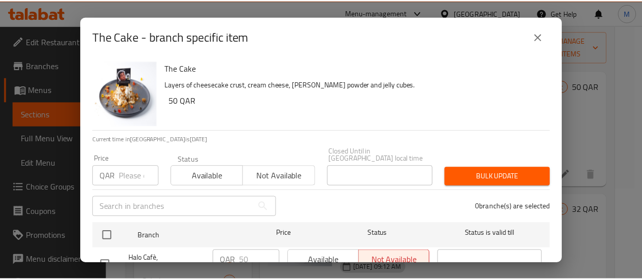
scroll to position [131, 0]
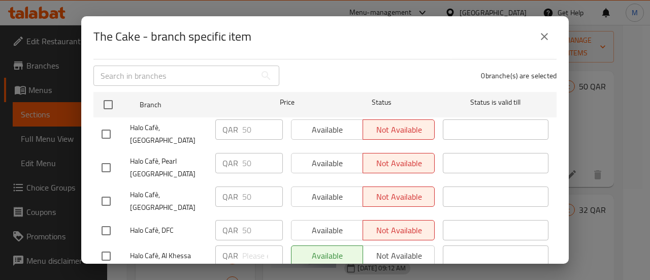
click at [543, 39] on icon "close" at bounding box center [544, 36] width 12 height 12
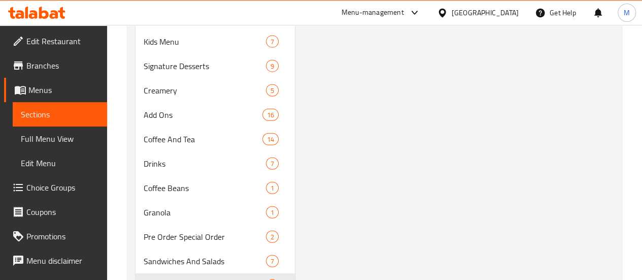
scroll to position [1332, 0]
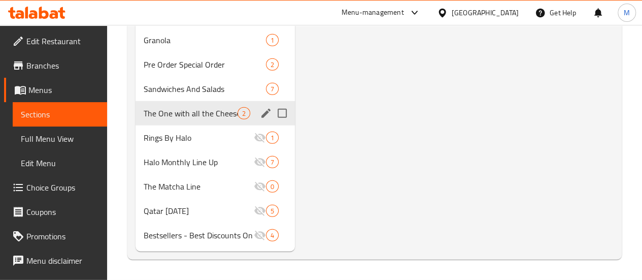
click at [260, 109] on icon "edit" at bounding box center [266, 113] width 12 height 12
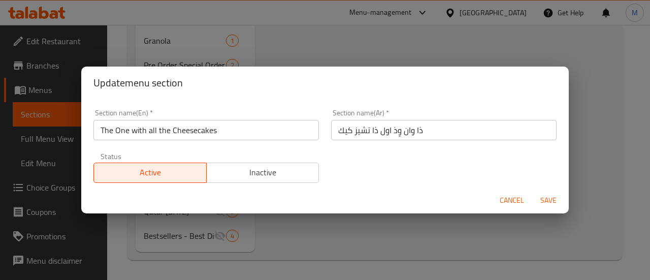
click at [241, 172] on span "Inactive" at bounding box center [263, 172] width 105 height 15
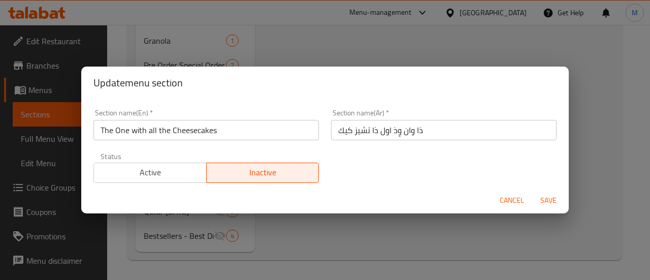
click at [544, 204] on span "Save" at bounding box center [548, 200] width 24 height 13
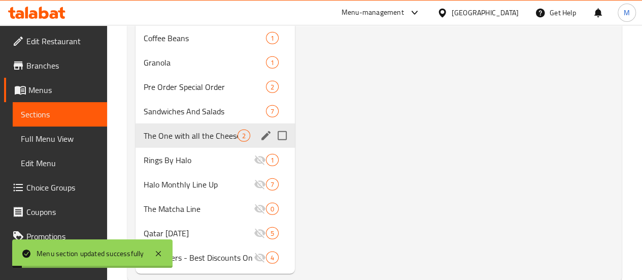
scroll to position [1294, 0]
click at [164, 118] on span "Sandwiches And Salads" at bounding box center [191, 112] width 94 height 12
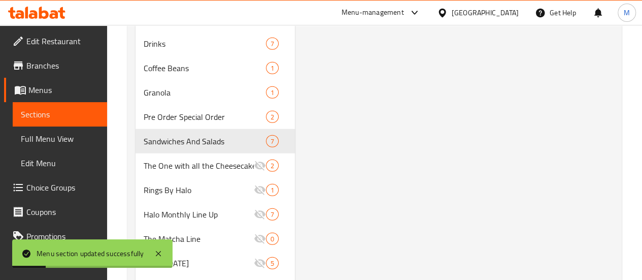
scroll to position [1266, 0]
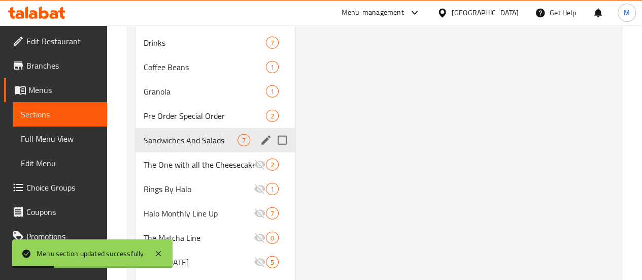
click at [178, 152] on div "Sandwiches And Salads 7" at bounding box center [215, 140] width 159 height 24
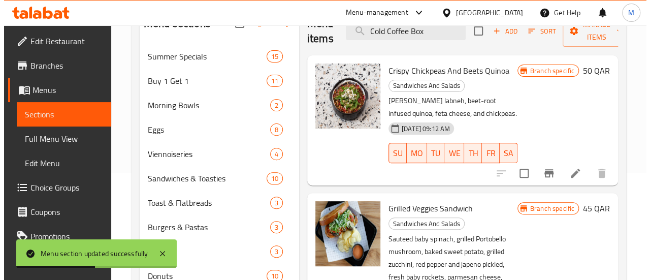
scroll to position [107, 0]
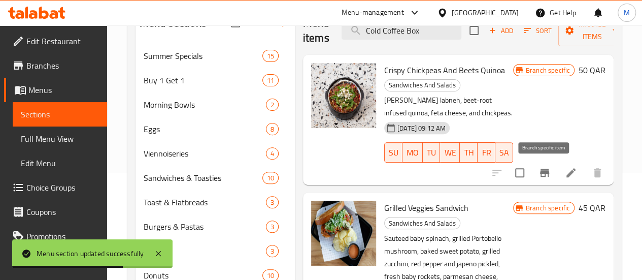
click at [542, 171] on icon "Branch-specific-item" at bounding box center [544, 173] width 9 height 8
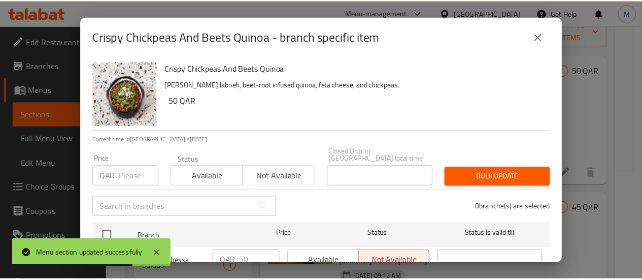
scroll to position [131, 0]
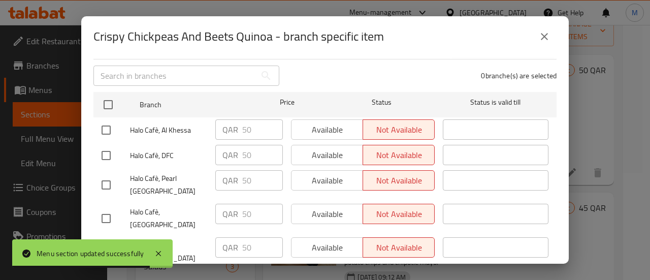
click at [539, 40] on icon "close" at bounding box center [544, 36] width 12 height 12
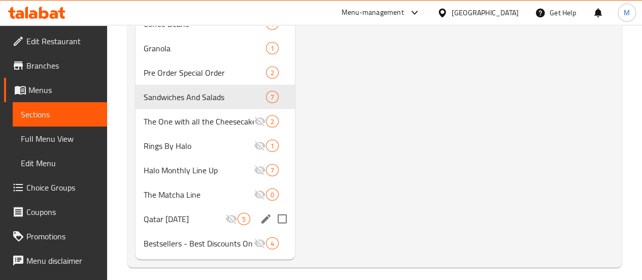
scroll to position [1309, 0]
click at [260, 103] on icon "edit" at bounding box center [266, 96] width 12 height 12
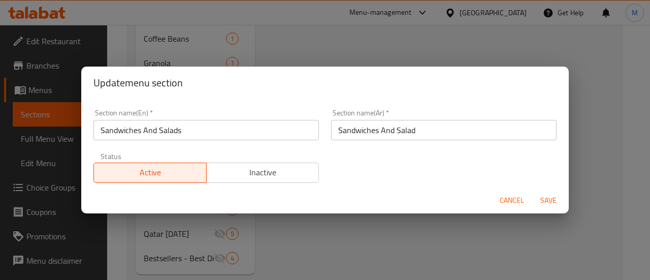
click at [239, 181] on button "Inactive" at bounding box center [262, 172] width 113 height 20
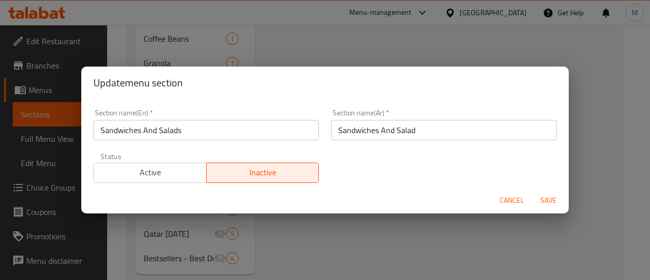
click at [556, 199] on span "Save" at bounding box center [548, 200] width 24 height 13
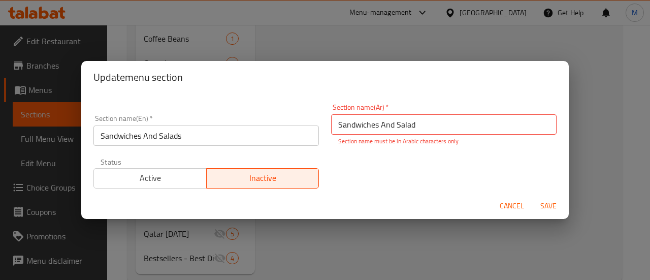
drag, startPoint x: 511, startPoint y: 206, endPoint x: 412, endPoint y: 162, distance: 108.2
click at [412, 162] on form "Section name(En)   * Sandwiches And Salads Section name(En) * Section name(Ar) …" at bounding box center [324, 156] width 487 height 126
click at [553, 202] on span "Save" at bounding box center [548, 206] width 24 height 13
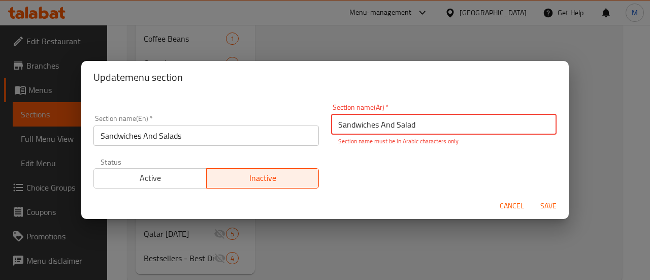
drag, startPoint x: 418, startPoint y: 128, endPoint x: 253, endPoint y: 152, distance: 167.2
click at [253, 152] on div "Section name(En)   * Sandwiches And Salads Section name(En) * Section name(Ar) …" at bounding box center [324, 145] width 475 height 97
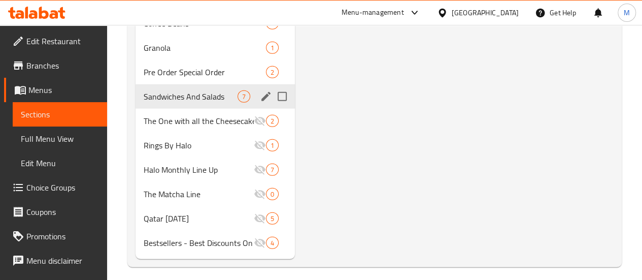
click at [260, 103] on icon "edit" at bounding box center [266, 96] width 12 height 12
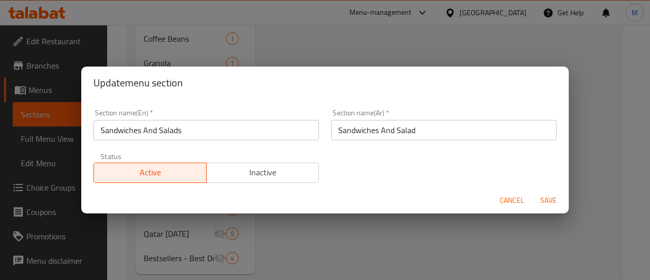
click at [386, 130] on input "Sandwiches And Salad" at bounding box center [443, 130] width 225 height 20
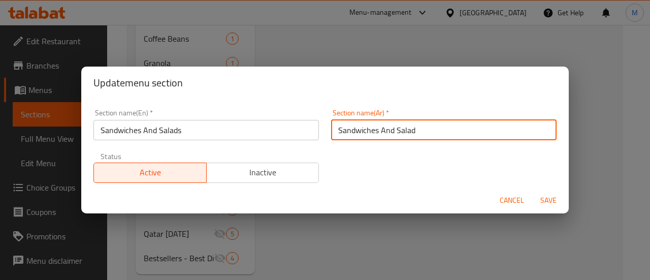
click at [386, 130] on input "Sandwiches And Salad" at bounding box center [443, 130] width 225 height 20
paste input "السندويشات والسلطات"
type input "السندويشات والسلطات"
click at [285, 175] on span "Inactive" at bounding box center [263, 172] width 105 height 15
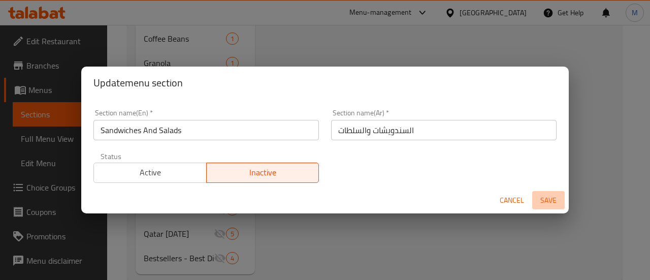
click at [545, 200] on span "Save" at bounding box center [548, 200] width 24 height 13
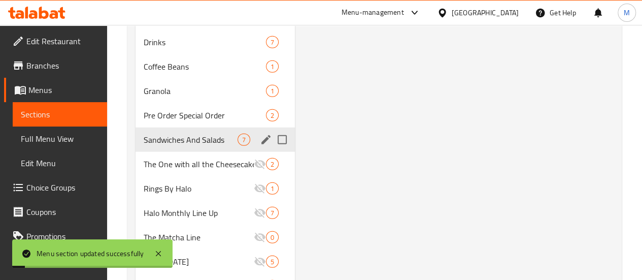
scroll to position [1263, 0]
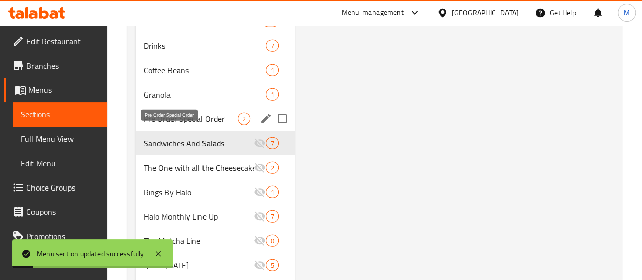
click at [184, 125] on span "Pre Order Special Order" at bounding box center [191, 119] width 94 height 12
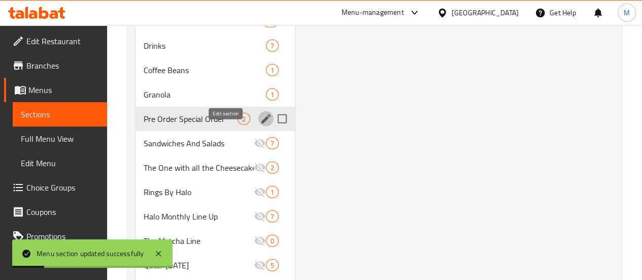
click at [260, 125] on icon "edit" at bounding box center [266, 119] width 12 height 12
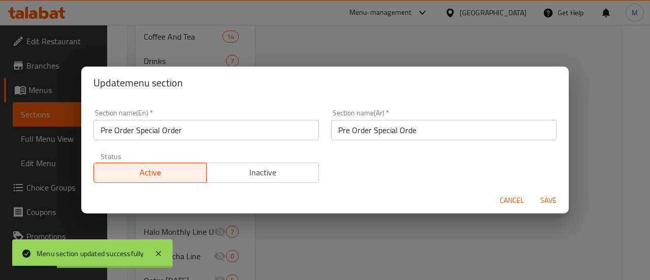
click at [271, 166] on span "Inactive" at bounding box center [263, 172] width 105 height 15
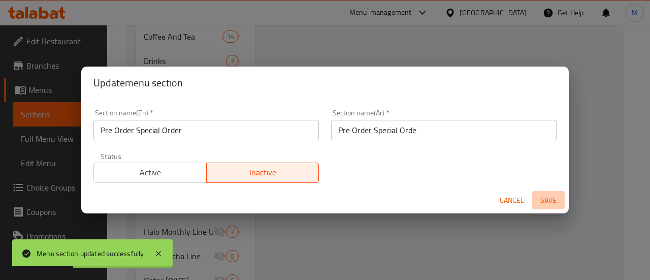
click at [558, 191] on button "Save" at bounding box center [548, 200] width 32 height 19
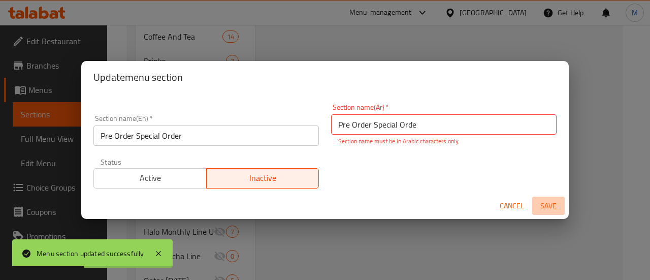
click at [553, 198] on button "Save" at bounding box center [548, 205] width 32 height 19
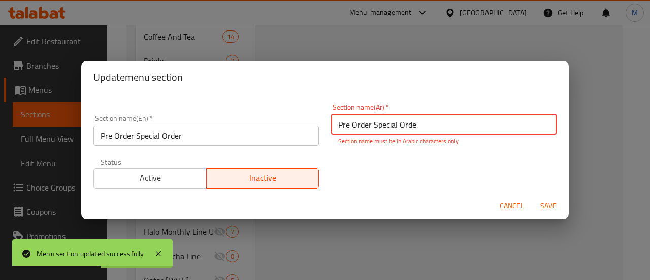
click at [415, 123] on input "Pre Order Special Orde" at bounding box center [443, 124] width 225 height 20
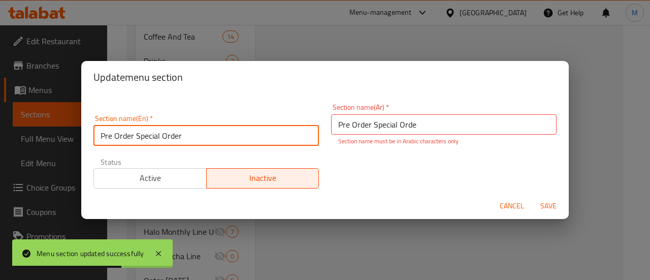
drag, startPoint x: 202, startPoint y: 134, endPoint x: 56, endPoint y: 143, distance: 146.5
click at [56, 143] on div "Update menu section Section name(En)   * Pre Order Special Order Section name(E…" at bounding box center [325, 140] width 650 height 280
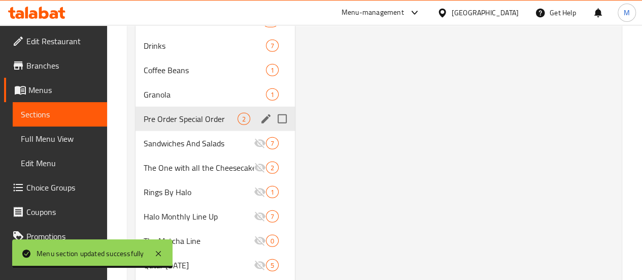
click at [261, 123] on icon "edit" at bounding box center [265, 118] width 9 height 9
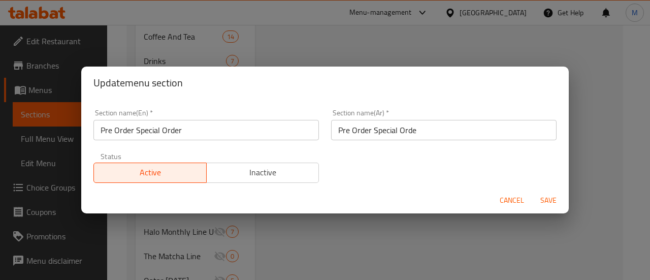
click at [414, 129] on input "Pre Order Special Orde" at bounding box center [443, 130] width 225 height 20
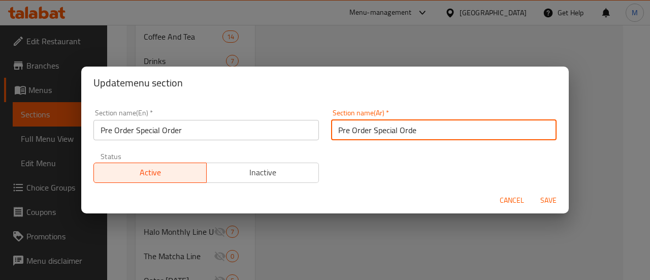
click at [414, 129] on input "Pre Order Special Orde" at bounding box center [443, 130] width 225 height 20
paste input "الطلب المسبق طلب خاص"
type input "الطلب المسبق طلب خاص"
click at [243, 176] on span "Inactive" at bounding box center [263, 172] width 105 height 15
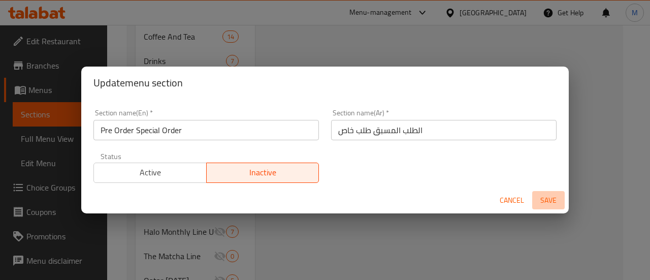
click at [555, 203] on span "Save" at bounding box center [548, 200] width 24 height 13
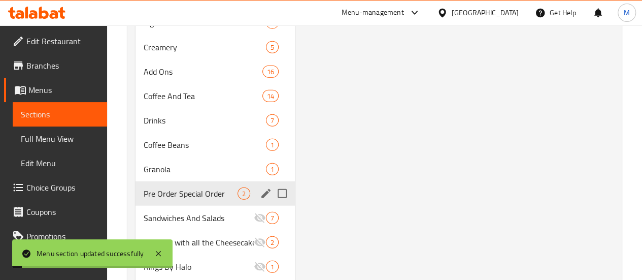
scroll to position [1187, 0]
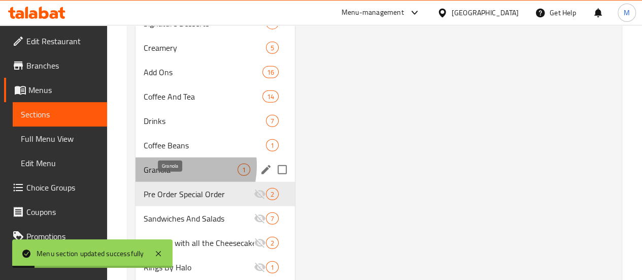
click at [171, 176] on span "Granola" at bounding box center [191, 169] width 94 height 12
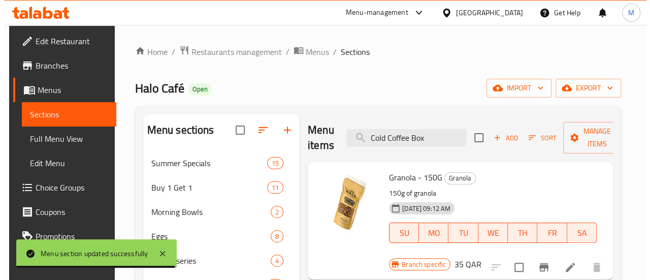
scroll to position [94, 0]
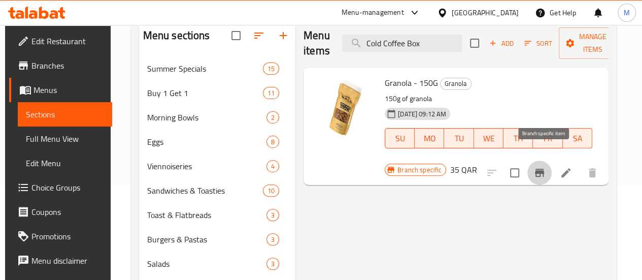
click at [544, 169] on icon "Branch-specific-item" at bounding box center [539, 173] width 9 height 8
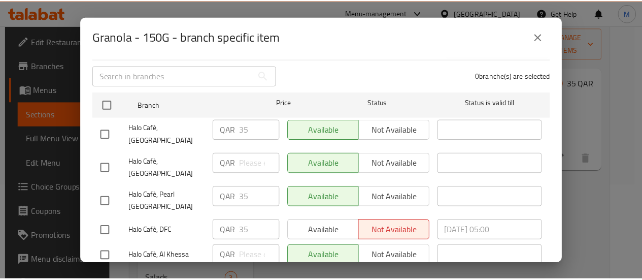
scroll to position [0, 0]
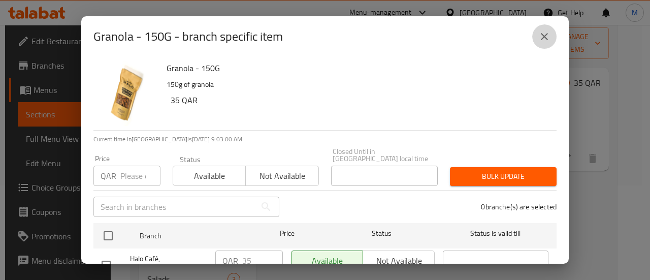
click at [539, 37] on icon "close" at bounding box center [544, 36] width 12 height 12
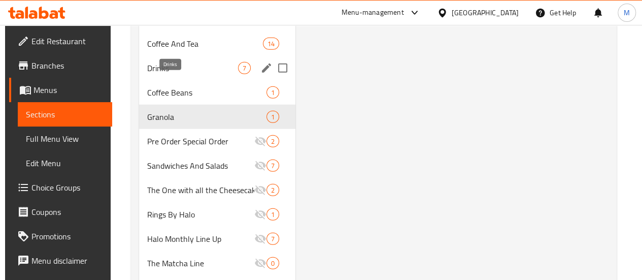
scroll to position [1237, 0]
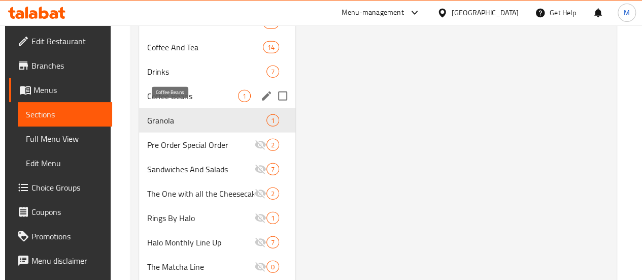
click at [171, 102] on span "Coffee Beans" at bounding box center [192, 96] width 91 height 12
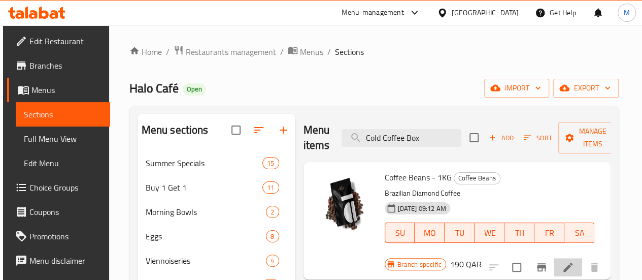
click at [567, 258] on li at bounding box center [568, 267] width 28 height 18
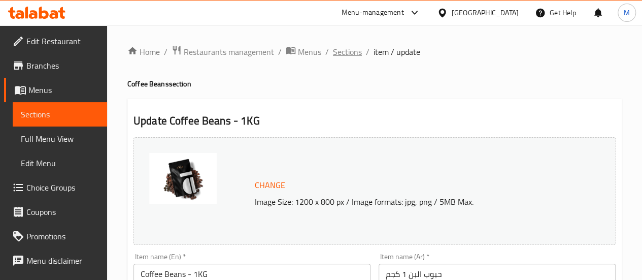
click at [348, 52] on span "Sections" at bounding box center [347, 52] width 29 height 12
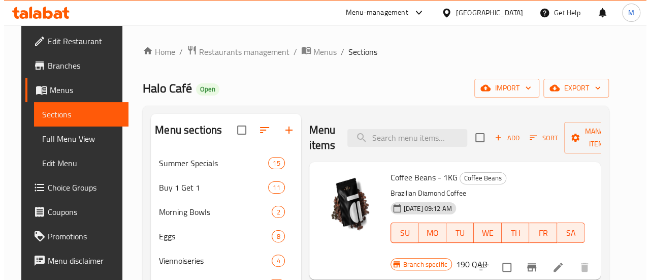
scroll to position [75, 0]
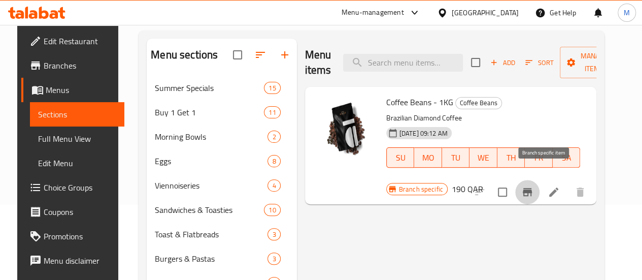
click at [532, 188] on icon "Branch-specific-item" at bounding box center [527, 192] width 9 height 8
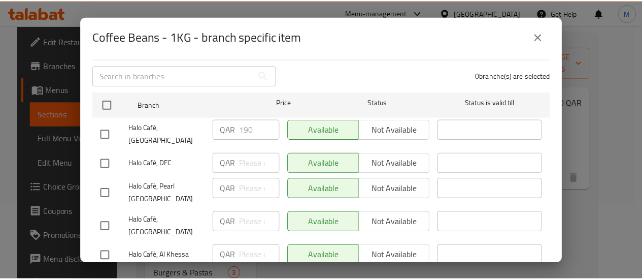
scroll to position [0, 0]
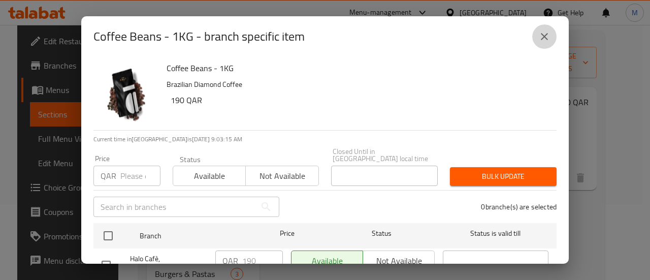
click at [541, 30] on button "close" at bounding box center [544, 36] width 24 height 24
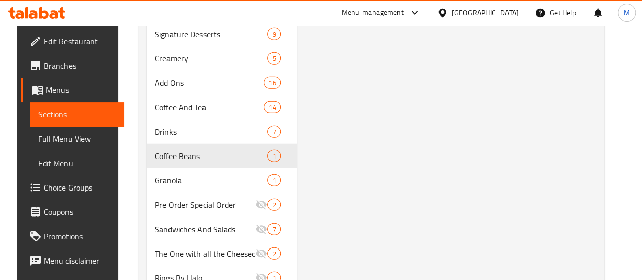
scroll to position [1172, 0]
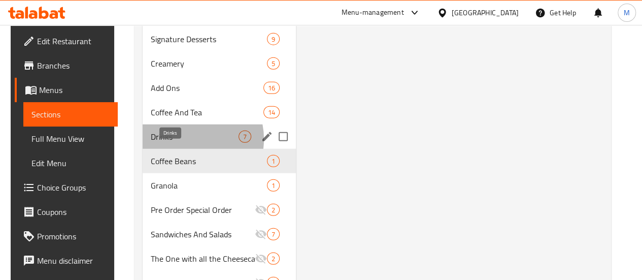
click at [180, 143] on span "Drinks" at bounding box center [195, 136] width 88 height 12
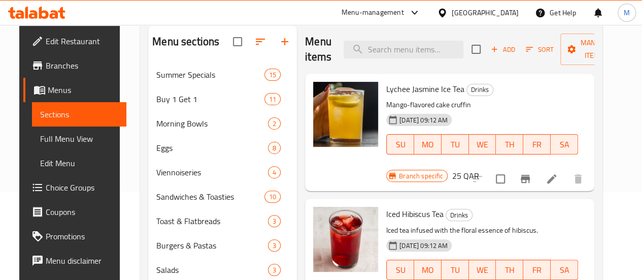
scroll to position [89, 0]
click at [563, 169] on li at bounding box center [552, 178] width 28 height 18
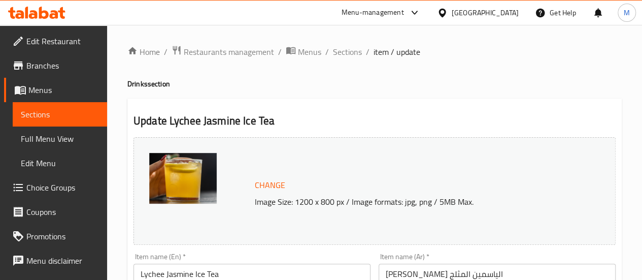
drag, startPoint x: 356, startPoint y: 51, endPoint x: 453, endPoint y: 99, distance: 107.8
click at [356, 51] on span "Sections" at bounding box center [347, 52] width 29 height 12
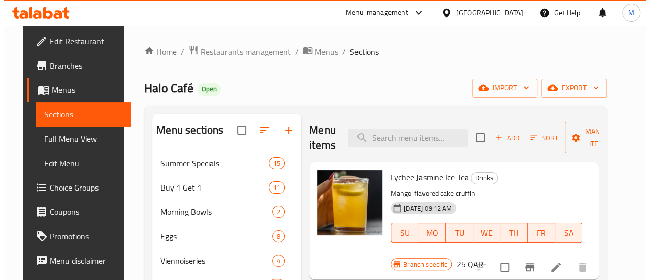
scroll to position [84, 0]
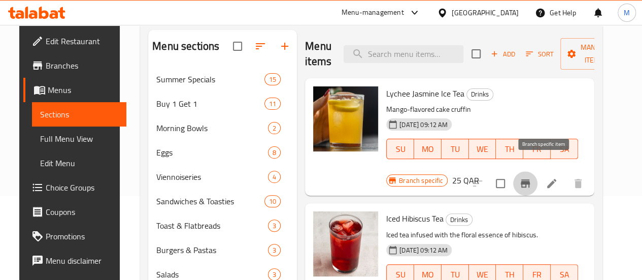
click at [530, 179] on icon "Branch-specific-item" at bounding box center [525, 183] width 9 height 8
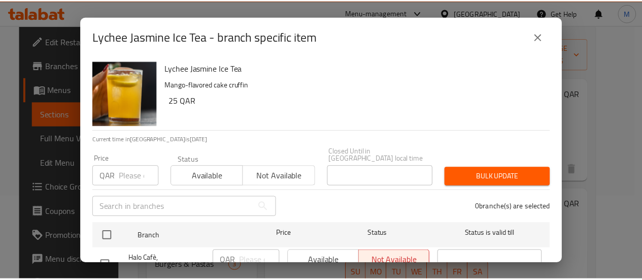
scroll to position [131, 0]
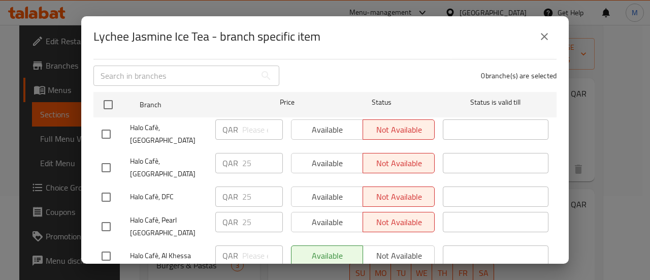
click at [541, 37] on icon "close" at bounding box center [544, 36] width 12 height 12
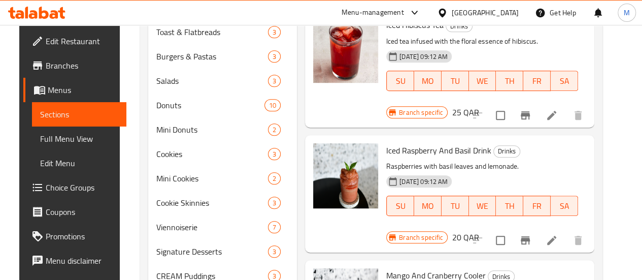
scroll to position [278, 0]
click at [537, 103] on button "Branch-specific-item" at bounding box center [525, 115] width 24 height 24
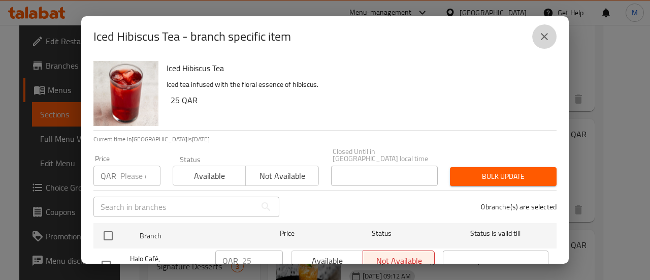
click at [542, 30] on icon "close" at bounding box center [544, 36] width 12 height 12
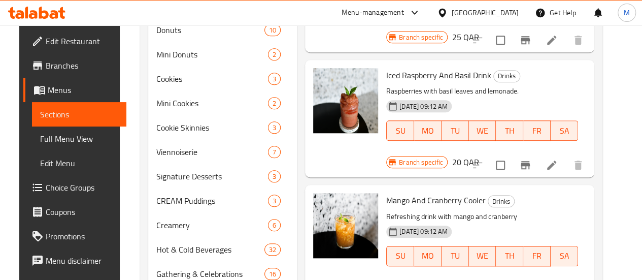
scroll to position [356, 0]
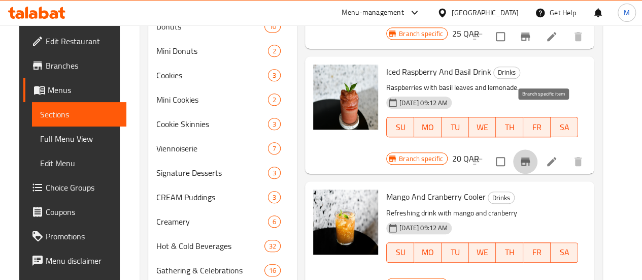
click at [532, 155] on icon "Branch-specific-item" at bounding box center [525, 161] width 12 height 12
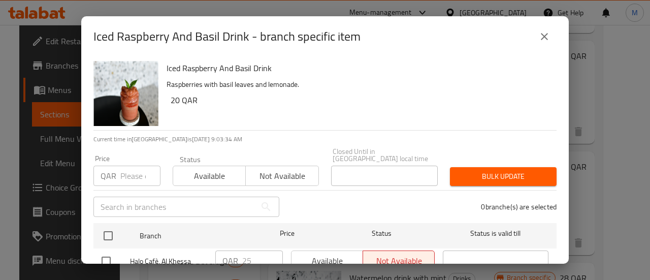
click at [542, 34] on icon "close" at bounding box center [544, 36] width 7 height 7
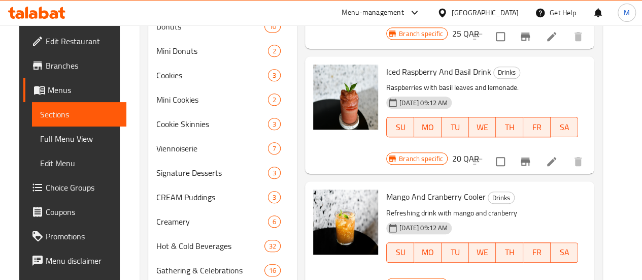
scroll to position [433, 0]
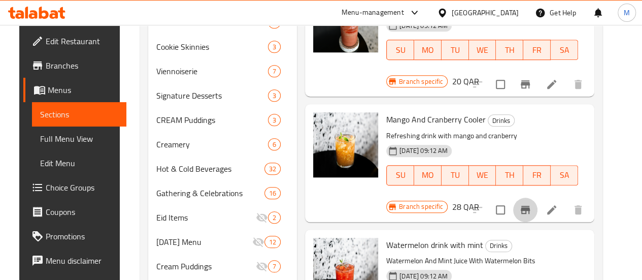
click at [532, 204] on icon "Branch-specific-item" at bounding box center [525, 210] width 12 height 12
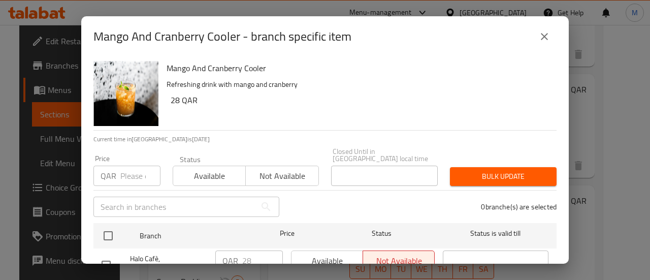
click at [541, 34] on icon "close" at bounding box center [544, 36] width 7 height 7
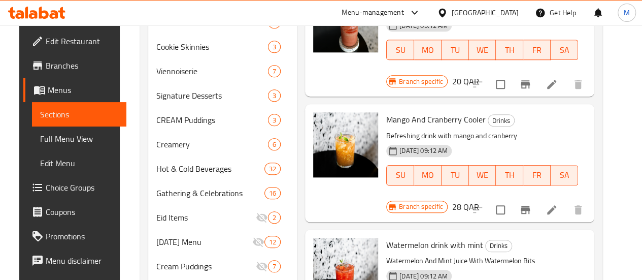
scroll to position [541, 0]
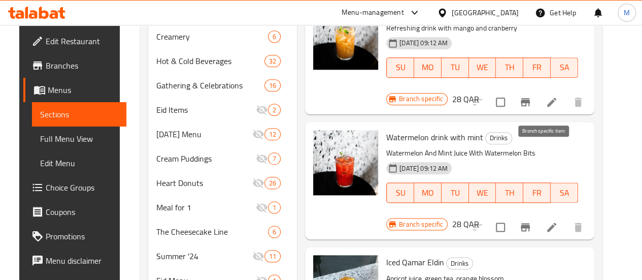
click at [532, 221] on icon "Branch-specific-item" at bounding box center [525, 227] width 12 height 12
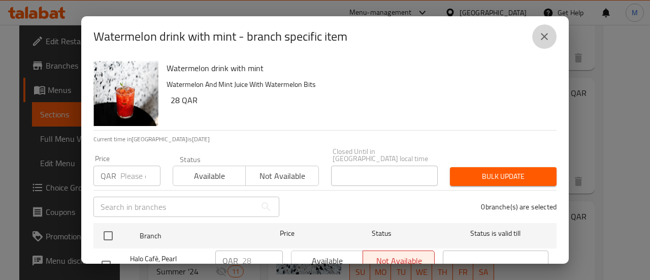
click at [546, 36] on icon "close" at bounding box center [544, 36] width 12 height 12
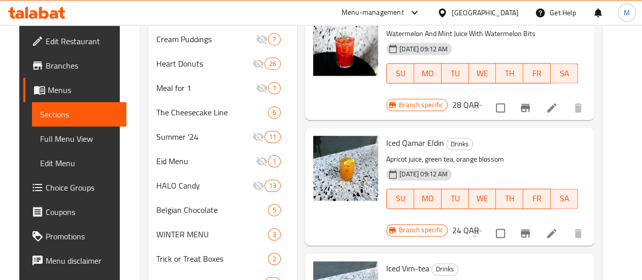
scroll to position [670, 0]
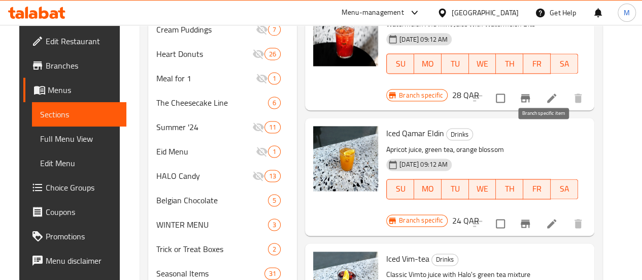
click at [532, 217] on icon "Branch-specific-item" at bounding box center [525, 223] width 12 height 12
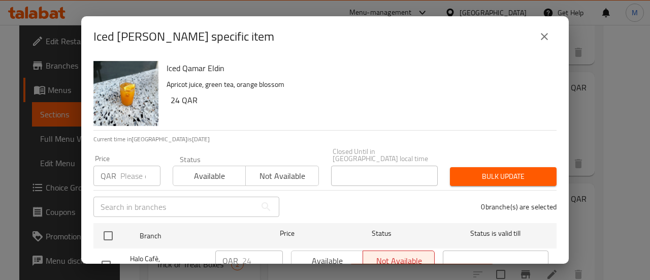
click at [548, 35] on icon "close" at bounding box center [544, 36] width 12 height 12
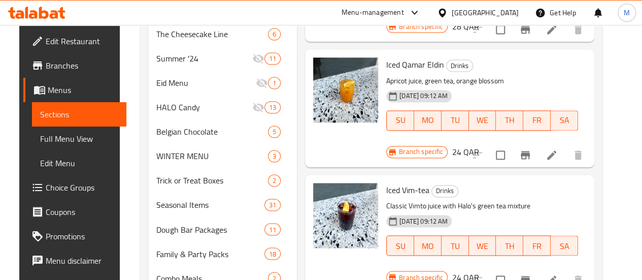
scroll to position [0, 0]
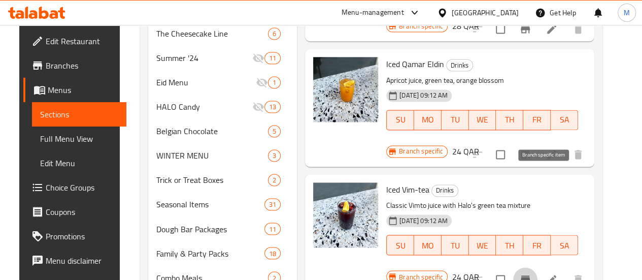
click at [530, 275] on icon "Branch-specific-item" at bounding box center [525, 279] width 9 height 8
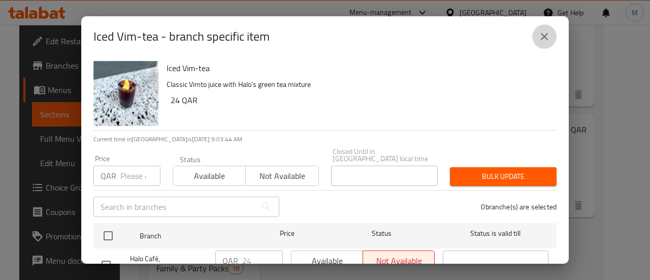
click at [546, 36] on icon "close" at bounding box center [544, 36] width 12 height 12
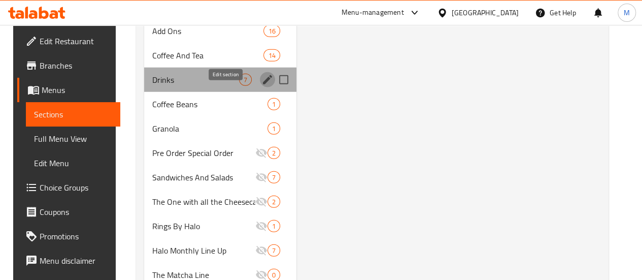
click at [263, 84] on icon "edit" at bounding box center [267, 79] width 9 height 9
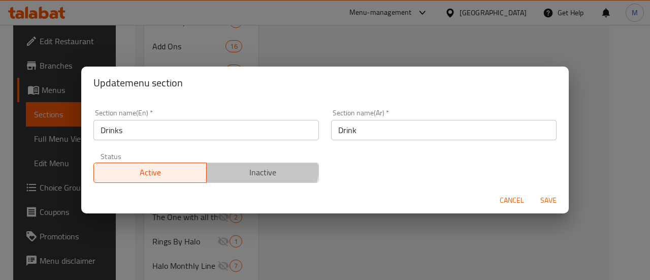
click at [226, 165] on span "Inactive" at bounding box center [263, 172] width 105 height 15
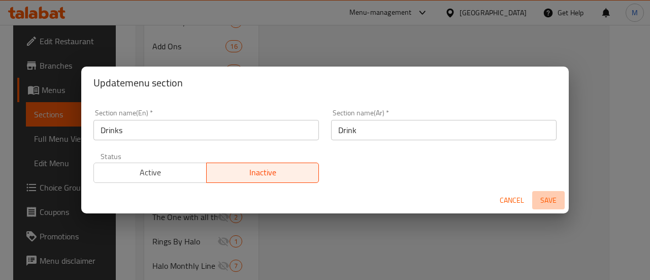
click at [547, 194] on span "Save" at bounding box center [548, 200] width 24 height 13
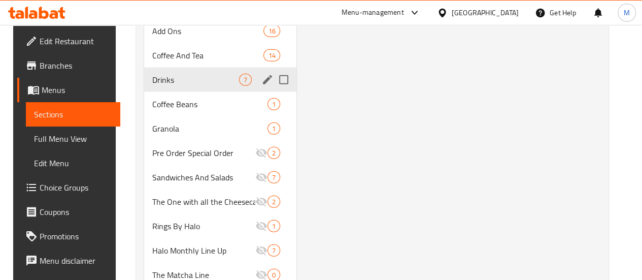
click at [263, 84] on icon "edit" at bounding box center [267, 79] width 9 height 9
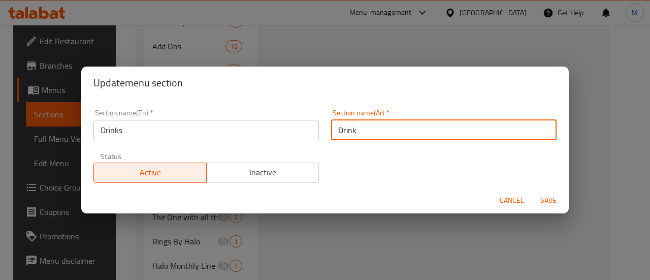
drag, startPoint x: 356, startPoint y: 129, endPoint x: 311, endPoint y: 131, distance: 45.2
click at [311, 131] on div "Section name(En)   * Drinks Section name(En) * Section name(Ar)   * Drink Secti…" at bounding box center [324, 146] width 475 height 86
paste input "مشروبات"
type input "مشروبات"
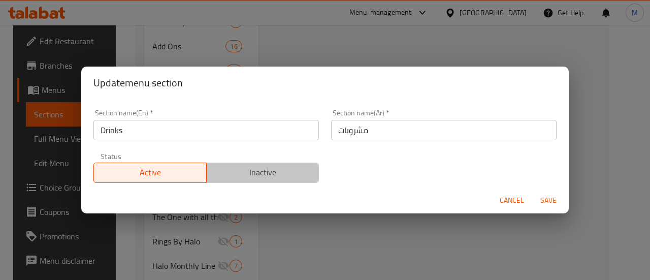
click at [300, 174] on span "Inactive" at bounding box center [263, 172] width 105 height 15
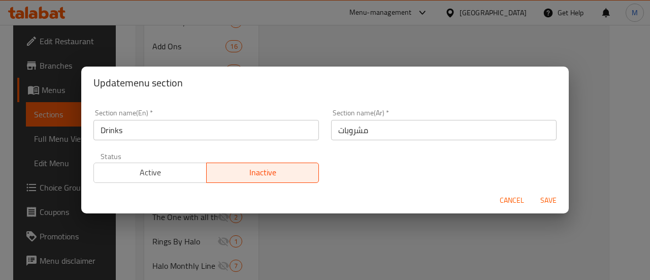
click at [546, 192] on button "Save" at bounding box center [548, 200] width 32 height 19
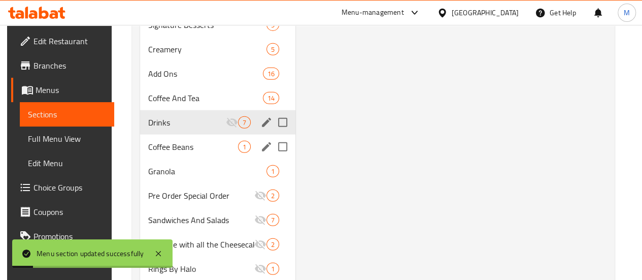
scroll to position [1184, 0]
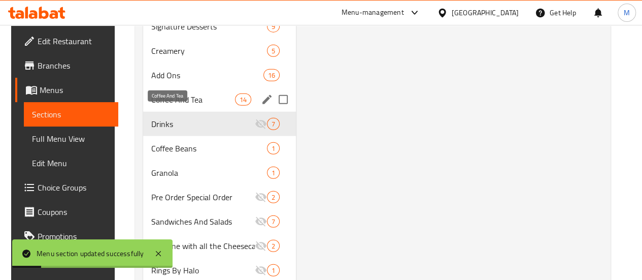
click at [162, 106] on span "Coffee And Tea" at bounding box center [193, 99] width 84 height 12
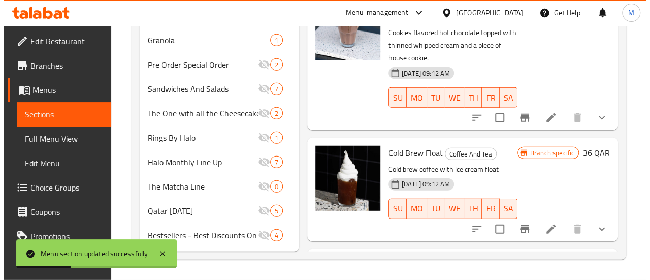
scroll to position [238, 0]
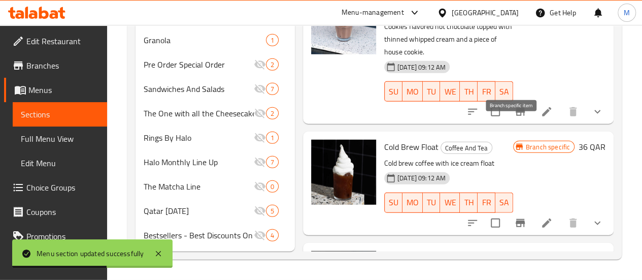
click at [514, 217] on icon "Branch-specific-item" at bounding box center [520, 223] width 12 height 12
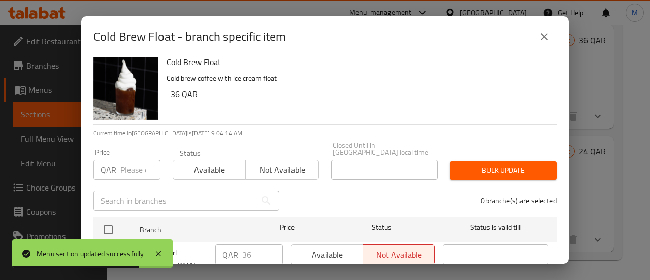
scroll to position [0, 0]
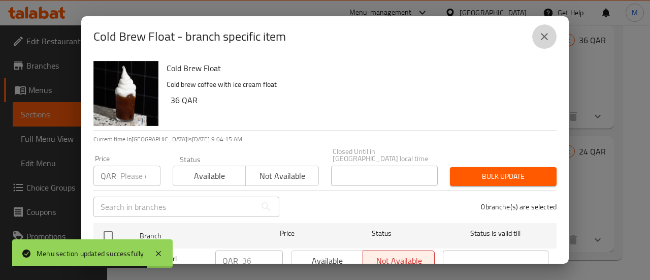
click at [544, 43] on button "close" at bounding box center [544, 36] width 24 height 24
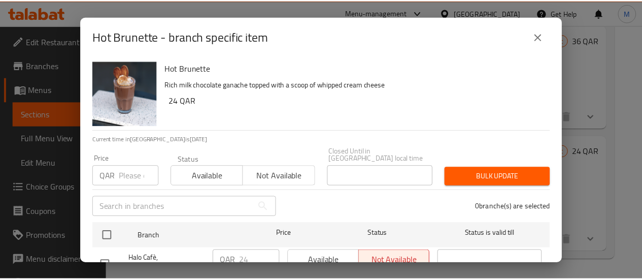
scroll to position [131, 0]
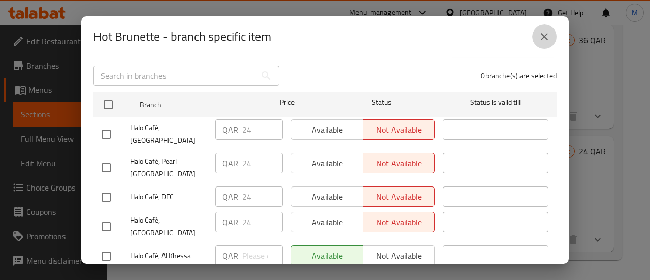
click at [546, 33] on icon "close" at bounding box center [544, 36] width 12 height 12
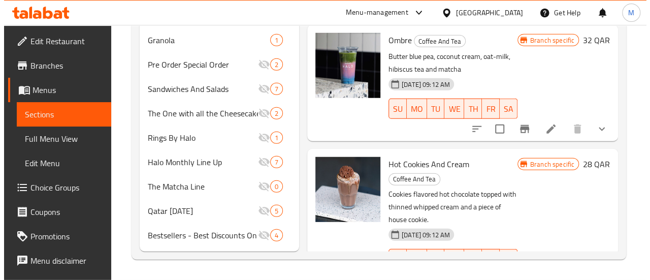
scroll to position [69, 0]
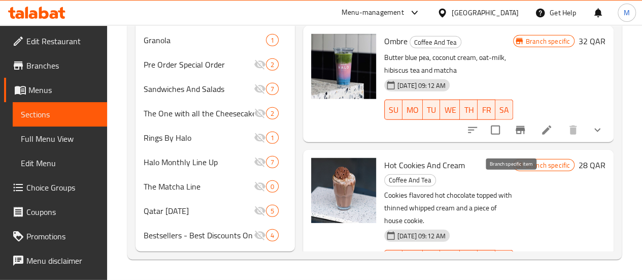
click at [514, 274] on icon "Branch-specific-item" at bounding box center [520, 280] width 12 height 12
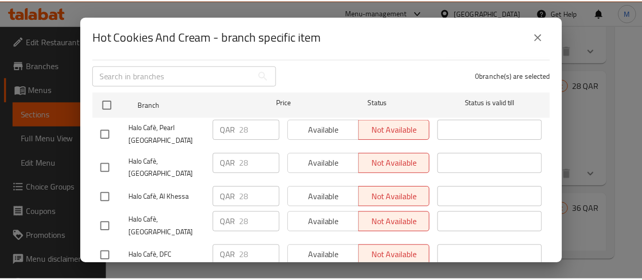
scroll to position [0, 0]
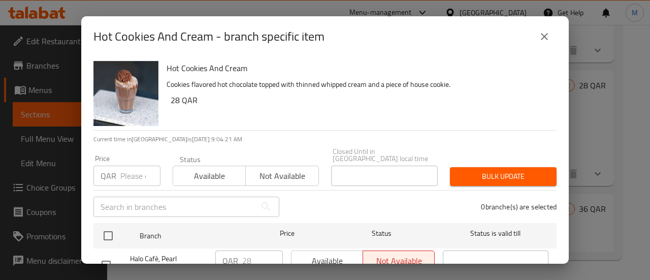
click at [540, 28] on button "close" at bounding box center [544, 36] width 24 height 24
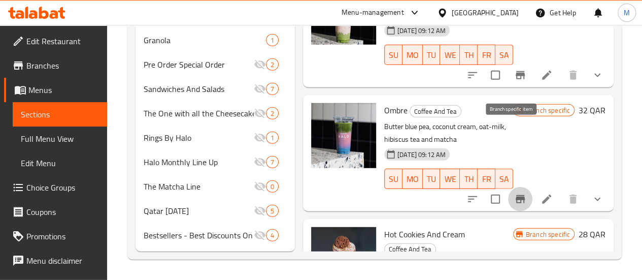
click at [516, 195] on icon "Branch-specific-item" at bounding box center [520, 199] width 9 height 8
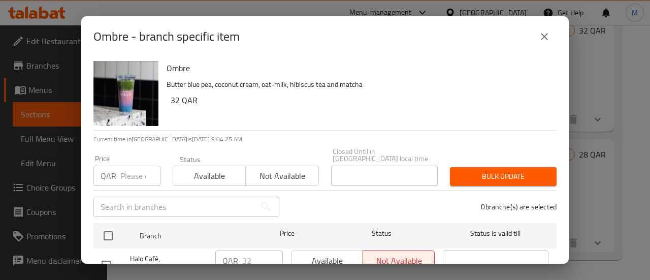
click at [548, 32] on icon "close" at bounding box center [544, 36] width 12 height 12
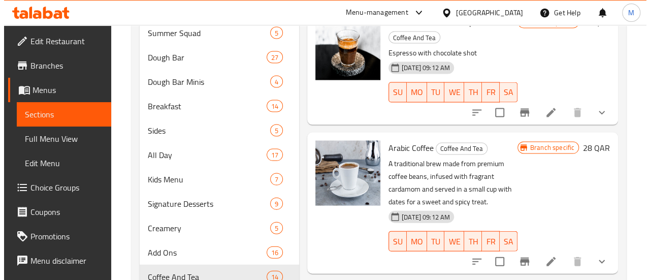
scroll to position [1006, 0]
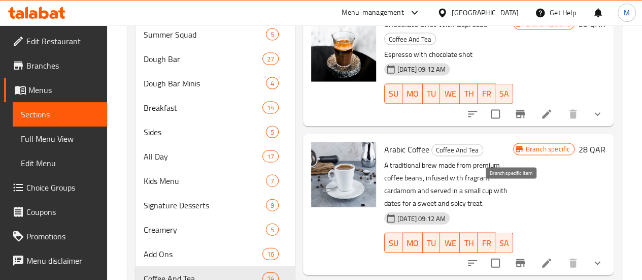
click at [516, 259] on icon "Branch-specific-item" at bounding box center [520, 263] width 9 height 8
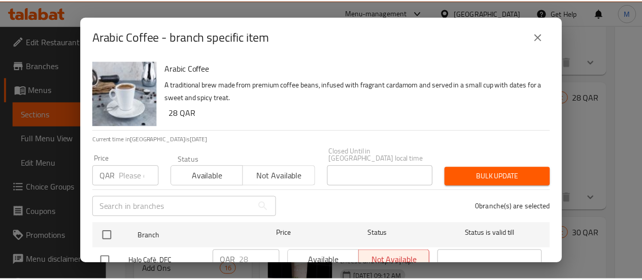
scroll to position [131, 0]
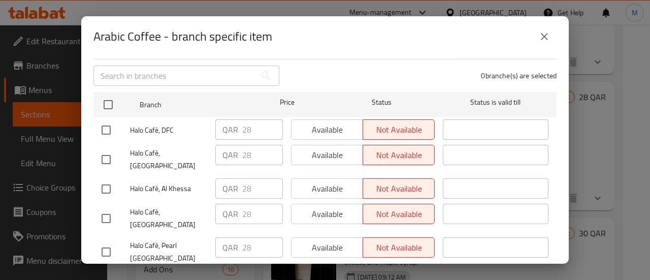
click at [549, 32] on icon "close" at bounding box center [544, 36] width 12 height 12
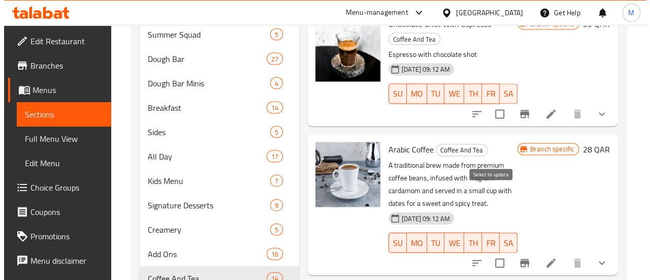
scroll to position [122, 0]
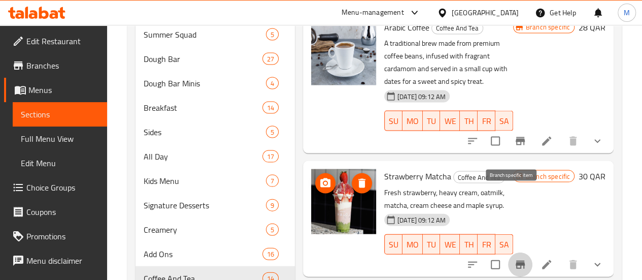
click at [516, 260] on icon "Branch-specific-item" at bounding box center [520, 264] width 9 height 8
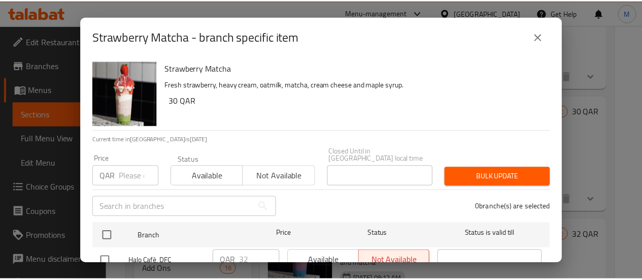
scroll to position [131, 0]
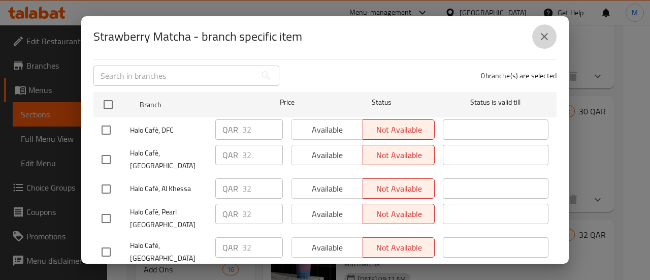
click at [544, 32] on icon "close" at bounding box center [544, 36] width 12 height 12
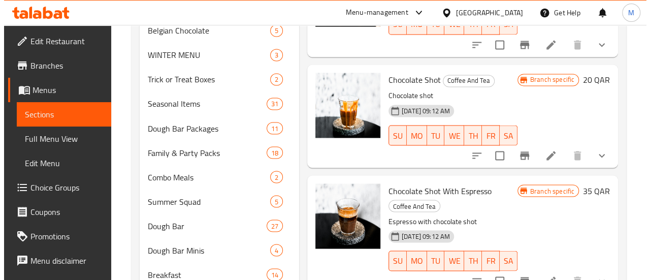
scroll to position [841, 0]
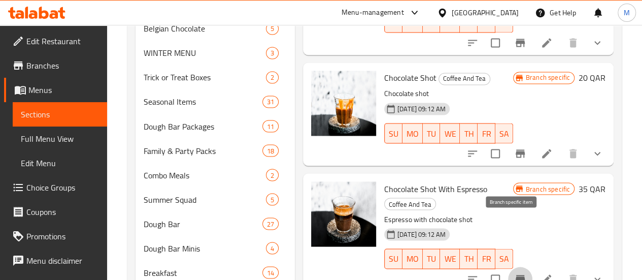
click at [514, 273] on icon "Branch-specific-item" at bounding box center [520, 279] width 12 height 12
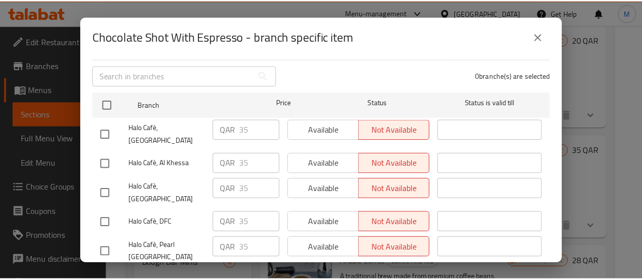
scroll to position [131, 0]
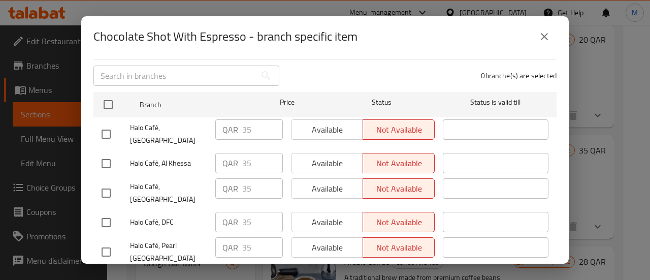
click at [547, 33] on icon "close" at bounding box center [544, 36] width 7 height 7
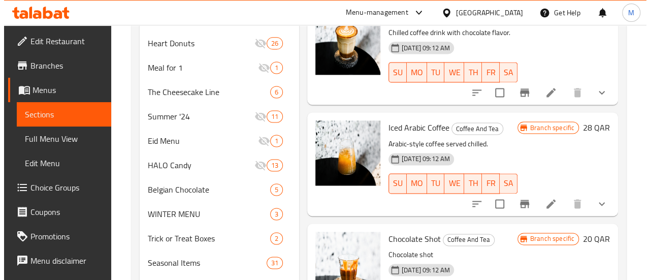
scroll to position [680, 0]
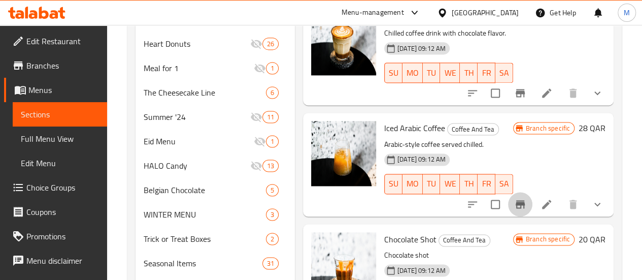
click at [516, 200] on icon "Branch-specific-item" at bounding box center [520, 204] width 9 height 8
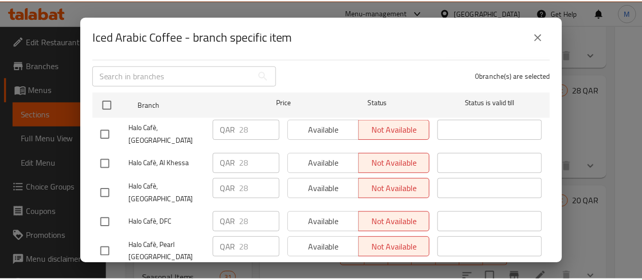
scroll to position [0, 0]
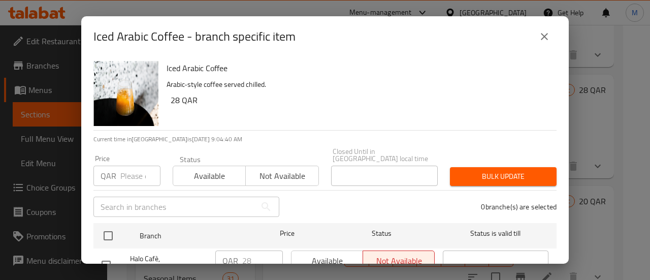
click at [540, 33] on icon "close" at bounding box center [544, 36] width 12 height 12
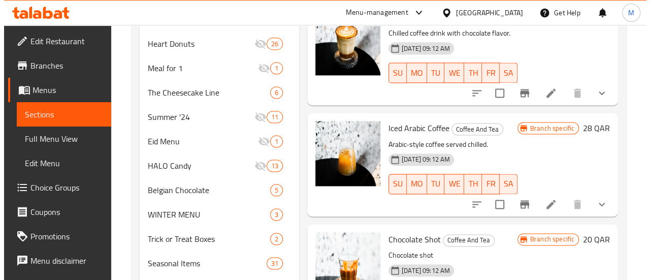
scroll to position [569, 0]
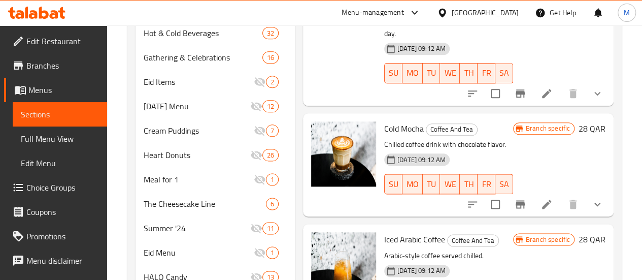
click at [519, 192] on button "Branch-specific-item" at bounding box center [520, 204] width 24 height 24
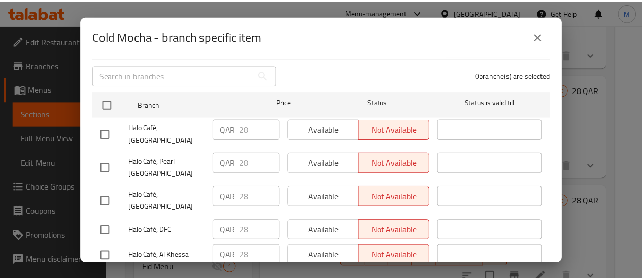
scroll to position [0, 0]
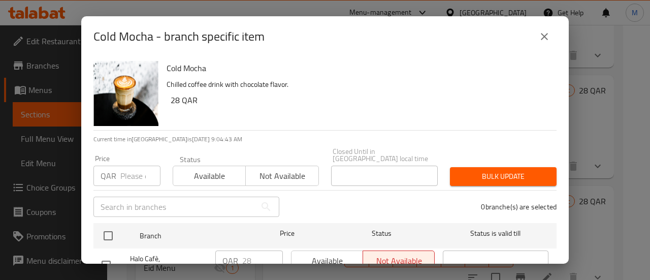
click at [545, 36] on icon "close" at bounding box center [544, 36] width 7 height 7
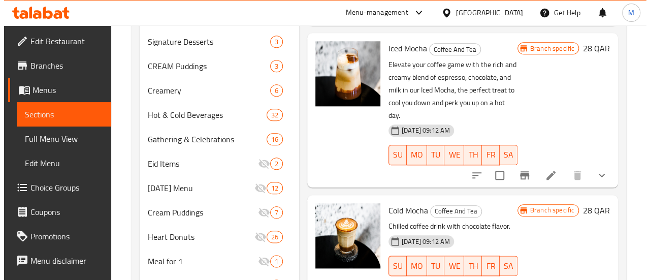
scroll to position [486, 0]
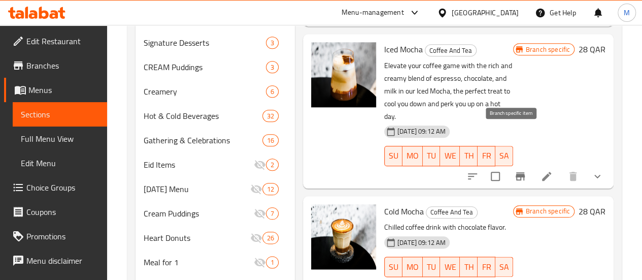
click at [516, 172] on icon "Branch-specific-item" at bounding box center [520, 176] width 9 height 8
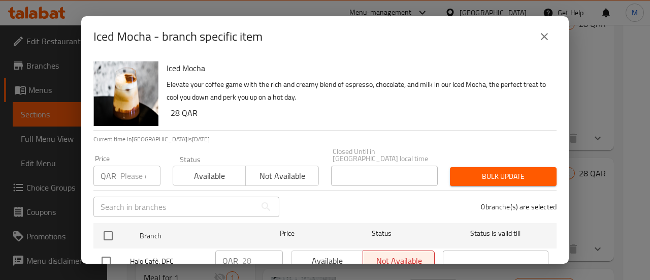
scroll to position [131, 0]
click at [541, 37] on icon "close" at bounding box center [544, 36] width 12 height 12
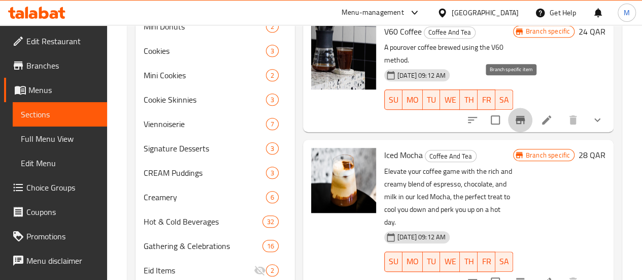
click at [514, 114] on icon "Branch-specific-item" at bounding box center [520, 120] width 12 height 12
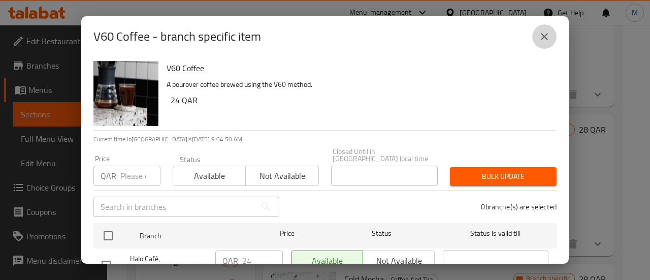
click at [539, 37] on icon "close" at bounding box center [544, 36] width 12 height 12
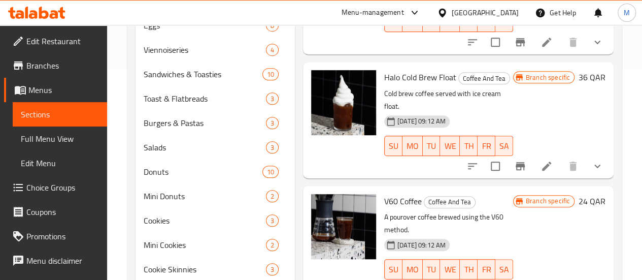
click at [348, 186] on div "V60 Coffee Coffee And Tea A pourover coffee brewed using the V60 method. [DATE]…" at bounding box center [458, 244] width 311 height 116
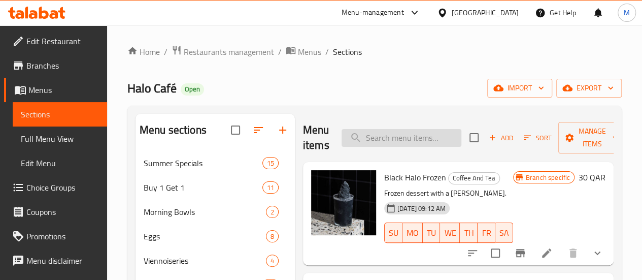
click at [358, 144] on input "search" at bounding box center [402, 138] width 120 height 18
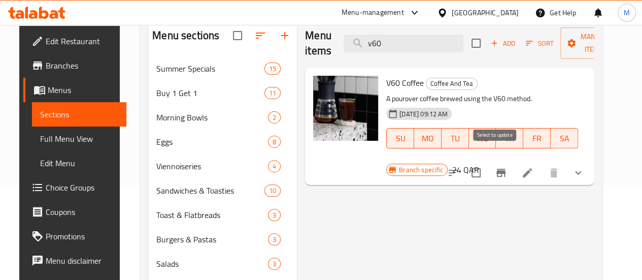
type input "v60"
click at [487, 162] on input "checkbox" at bounding box center [476, 172] width 21 height 21
checkbox input "true"
click at [602, 32] on span "Manage items" at bounding box center [595, 42] width 52 height 25
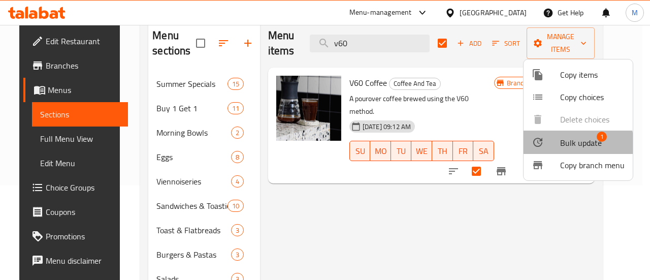
click at [563, 145] on span "Bulk update" at bounding box center [581, 143] width 42 height 12
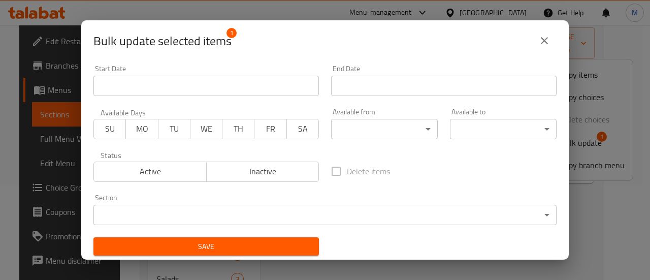
click at [404, 185] on body "​ Menu-management [GEOGRAPHIC_DATA] Get Help M Edit Restaurant Branches Menus S…" at bounding box center [325, 57] width 650 height 255
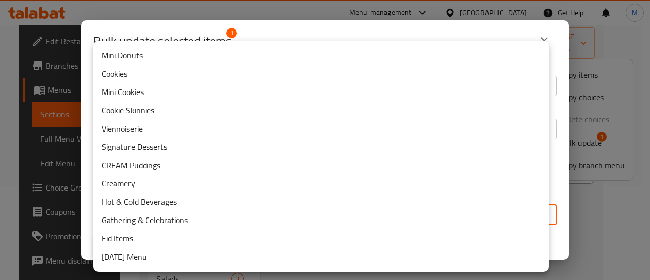
click at [167, 196] on li "Hot & Cold Beverages" at bounding box center [320, 201] width 455 height 18
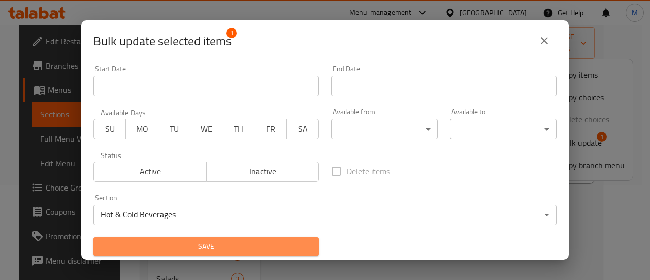
click at [281, 254] on button "Save" at bounding box center [205, 246] width 225 height 19
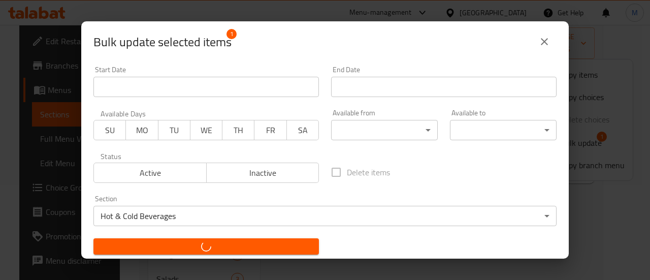
checkbox input "false"
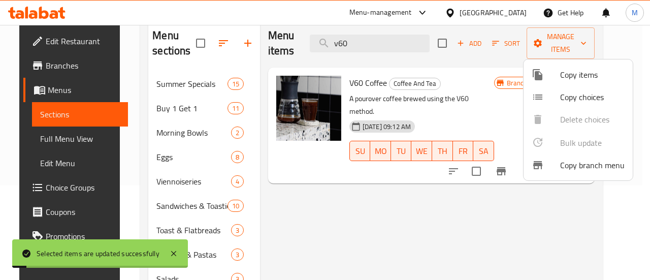
click at [367, 206] on div at bounding box center [325, 140] width 650 height 280
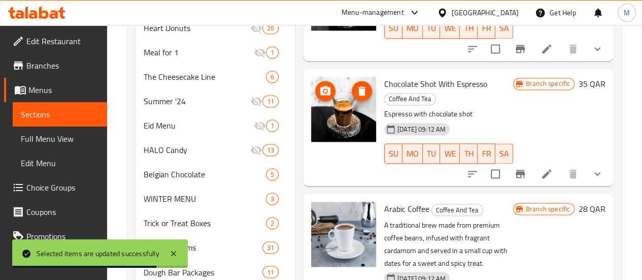
scroll to position [0, 0]
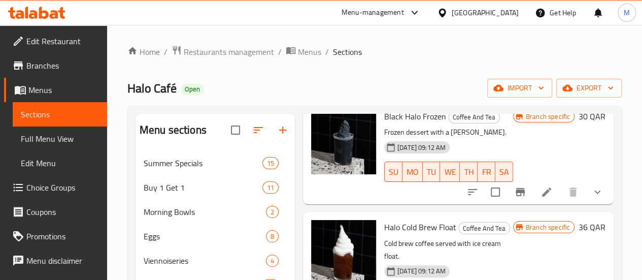
click at [514, 196] on icon "Branch-specific-item" at bounding box center [520, 192] width 12 height 12
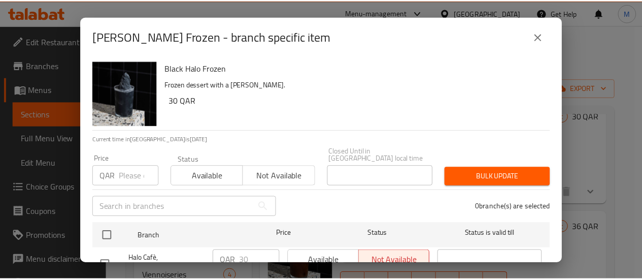
scroll to position [131, 0]
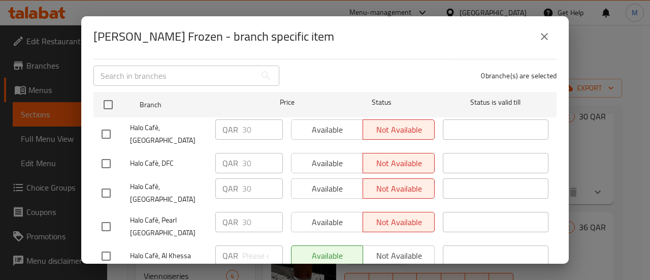
click at [586, 182] on div "[PERSON_NAME] Frozen - branch specific item [PERSON_NAME] Frozen Frozen dessert…" at bounding box center [325, 140] width 650 height 280
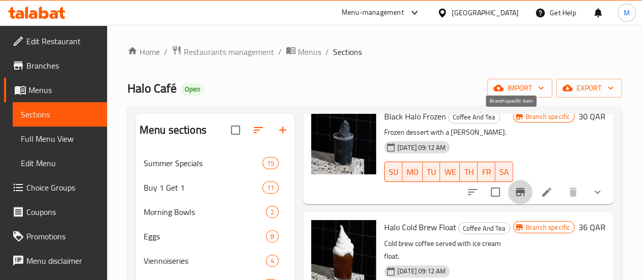
scroll to position [127, 0]
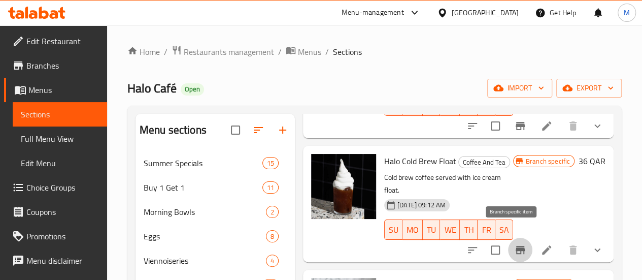
click at [514, 244] on icon "Branch-specific-item" at bounding box center [520, 250] width 12 height 12
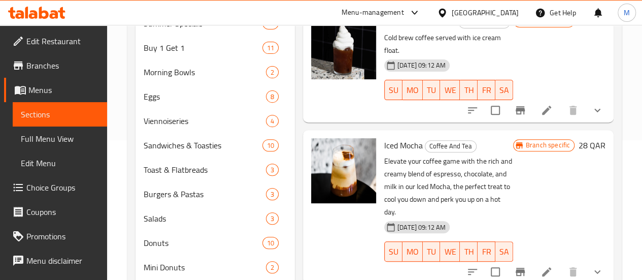
scroll to position [142, 0]
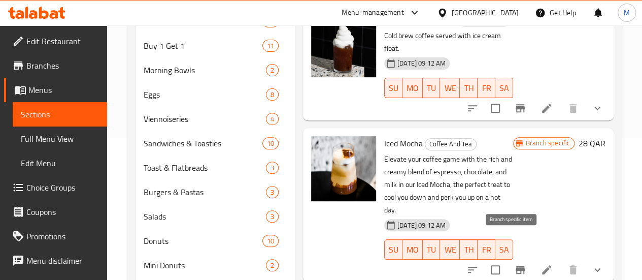
click at [516, 266] on icon "Branch-specific-item" at bounding box center [520, 270] width 9 height 8
click at [514, 263] on icon "Branch-specific-item" at bounding box center [520, 269] width 12 height 12
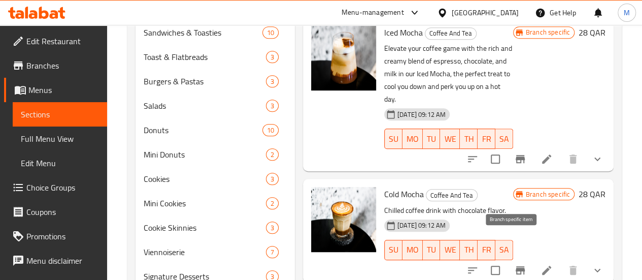
scroll to position [259, 0]
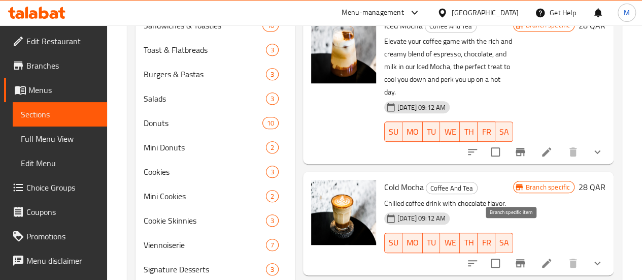
click at [516, 259] on icon "Branch-specific-item" at bounding box center [520, 263] width 9 height 8
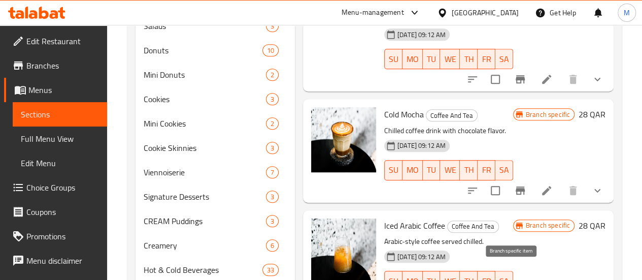
scroll to position [372, 0]
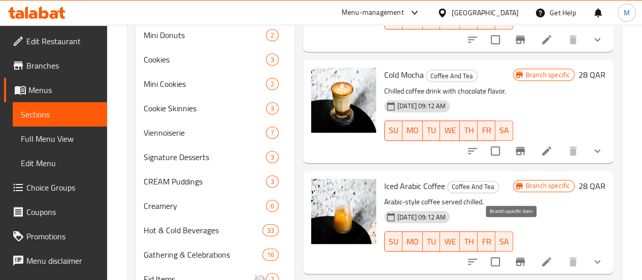
click at [516, 257] on icon "Branch-specific-item" at bounding box center [520, 261] width 9 height 8
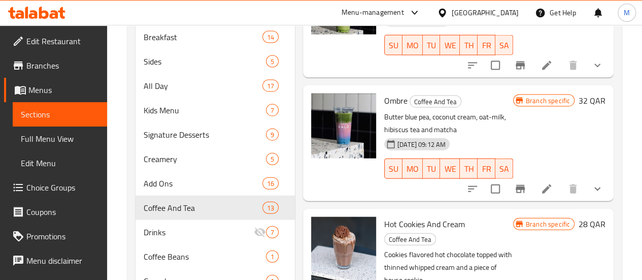
scroll to position [1181, 0]
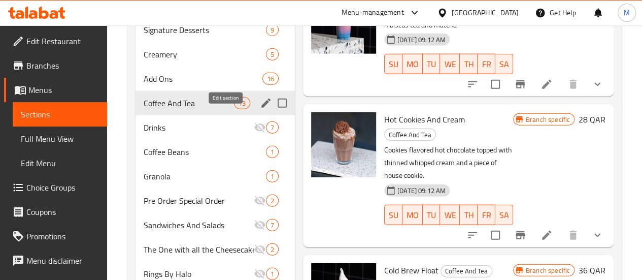
click at [261, 108] on icon "edit" at bounding box center [265, 102] width 9 height 9
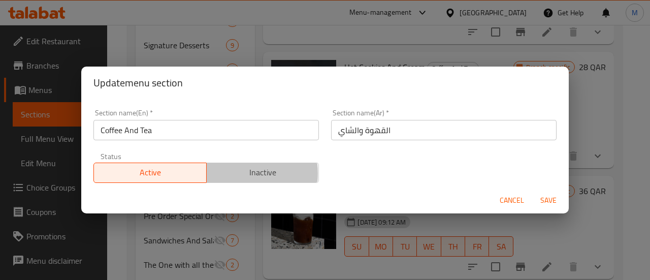
click at [225, 173] on span "Inactive" at bounding box center [263, 172] width 105 height 15
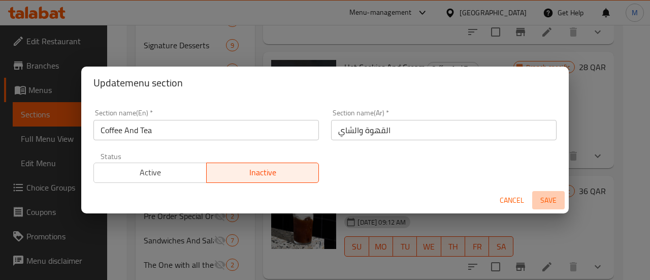
click at [555, 203] on span "Save" at bounding box center [548, 200] width 24 height 13
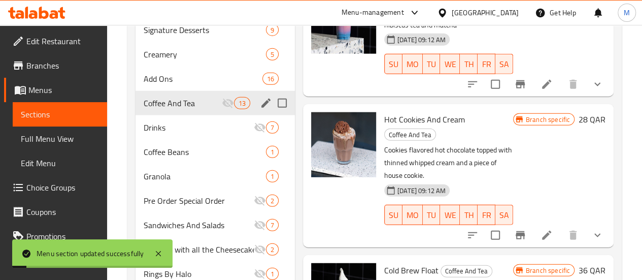
scroll to position [1122, 0]
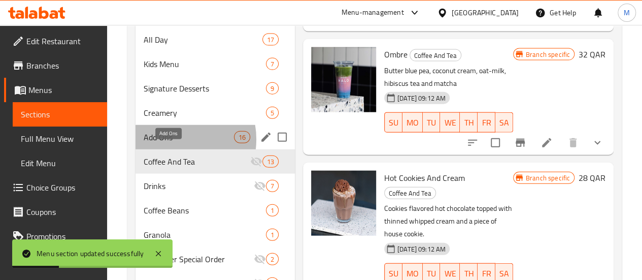
click at [170, 143] on span "Add Ons" at bounding box center [189, 137] width 90 height 12
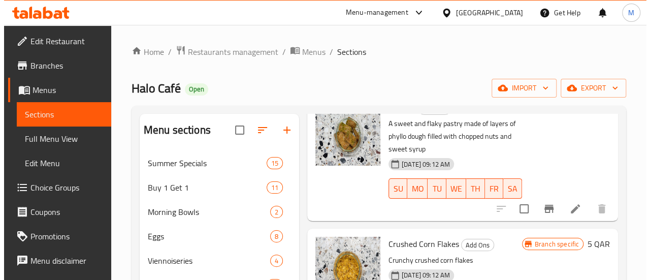
scroll to position [70, 0]
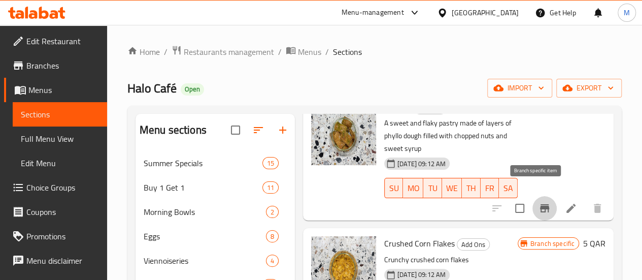
click at [540, 204] on icon "Branch-specific-item" at bounding box center [544, 208] width 9 height 8
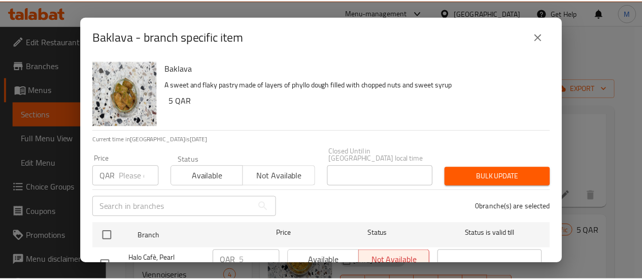
scroll to position [131, 0]
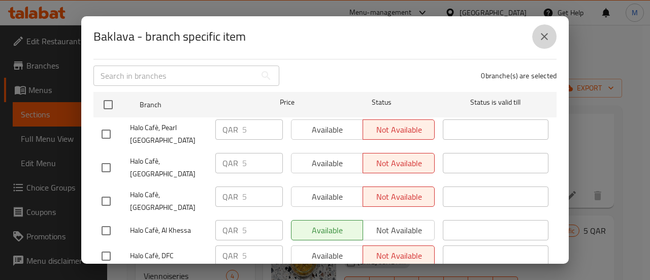
click at [541, 38] on icon "close" at bounding box center [544, 36] width 12 height 12
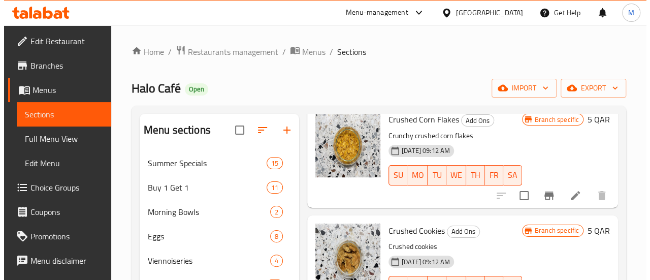
scroll to position [194, 0]
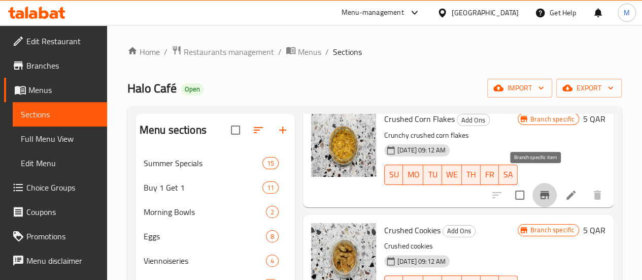
click at [540, 191] on icon "Branch-specific-item" at bounding box center [544, 195] width 9 height 8
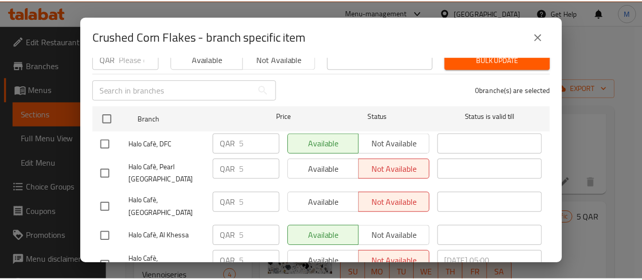
scroll to position [5, 0]
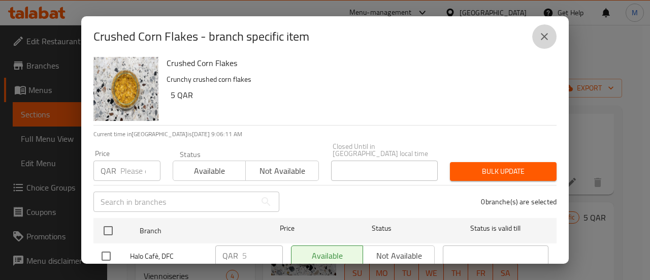
click at [546, 42] on icon "close" at bounding box center [544, 36] width 12 height 12
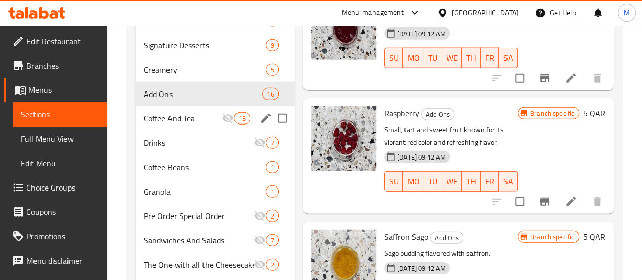
scroll to position [1165, 0]
click at [260, 101] on icon "edit" at bounding box center [266, 94] width 12 height 12
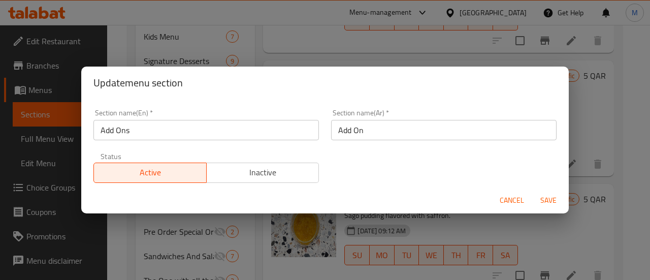
click at [244, 178] on span "Inactive" at bounding box center [263, 172] width 105 height 15
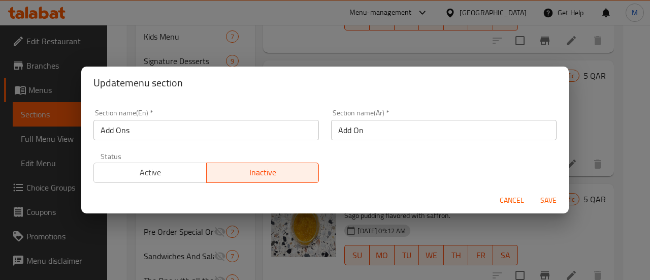
click at [551, 203] on span "Save" at bounding box center [548, 200] width 24 height 13
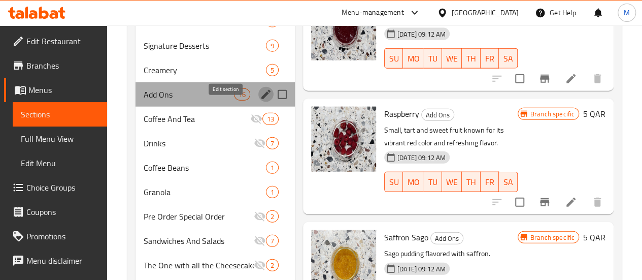
click at [261, 99] on icon "edit" at bounding box center [265, 94] width 9 height 9
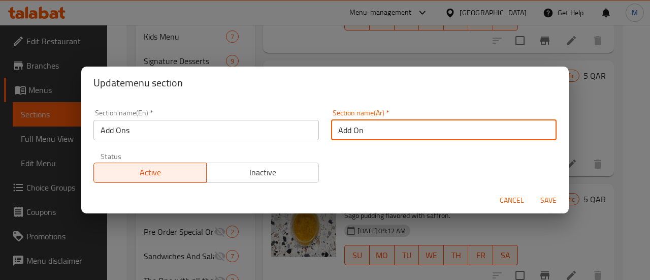
drag, startPoint x: 394, startPoint y: 134, endPoint x: 327, endPoint y: 130, distance: 67.1
click at [331, 130] on input "Add On" at bounding box center [443, 130] width 225 height 20
paste input "إضافات"
type input "إضافات"
click at [279, 166] on span "Inactive" at bounding box center [263, 172] width 105 height 15
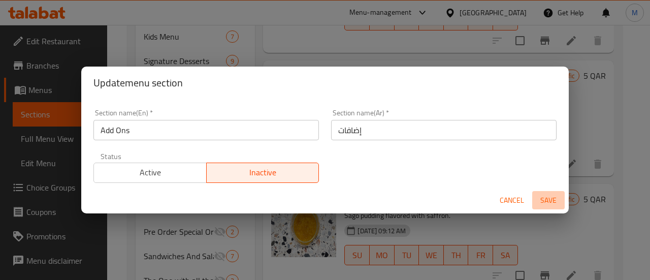
click at [552, 194] on span "Save" at bounding box center [548, 200] width 24 height 13
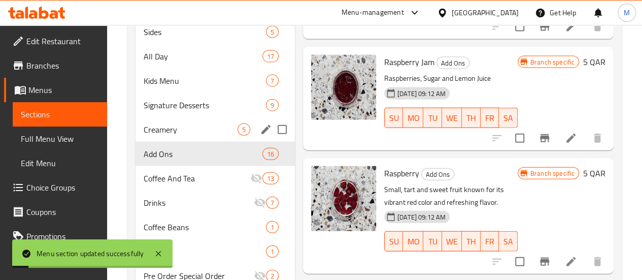
scroll to position [1104, 0]
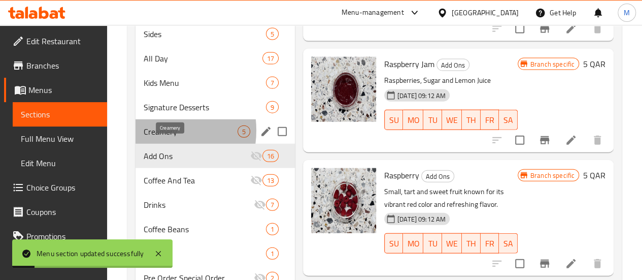
click at [155, 138] on span "Creamery" at bounding box center [191, 131] width 94 height 12
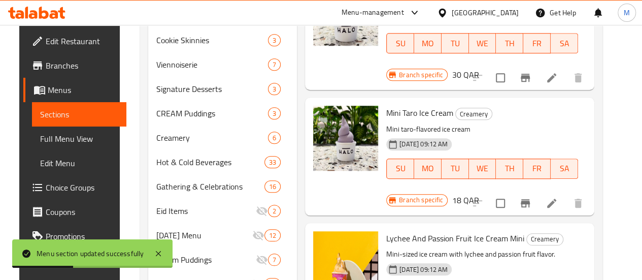
scroll to position [474, 0]
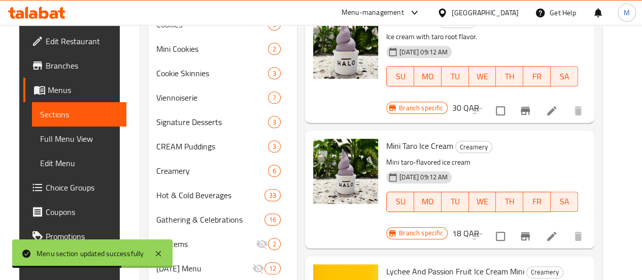
scroll to position [406, 0]
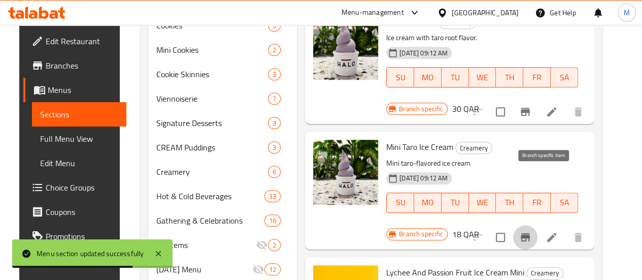
click at [530, 233] on icon "Branch-specific-item" at bounding box center [525, 237] width 9 height 8
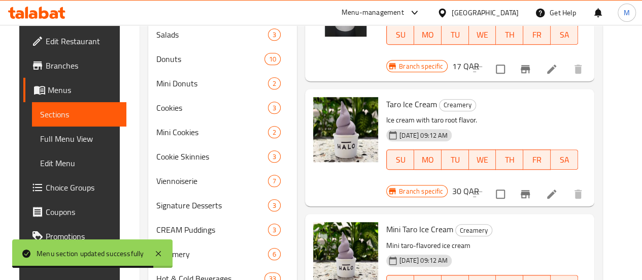
scroll to position [323, 0]
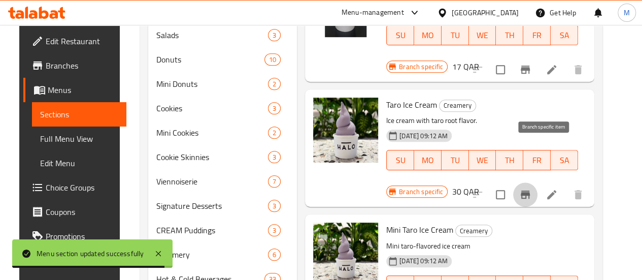
click at [530, 190] on icon "Branch-specific-item" at bounding box center [525, 194] width 9 height 8
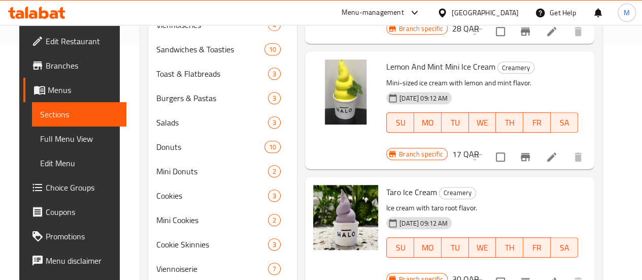
scroll to position [230, 0]
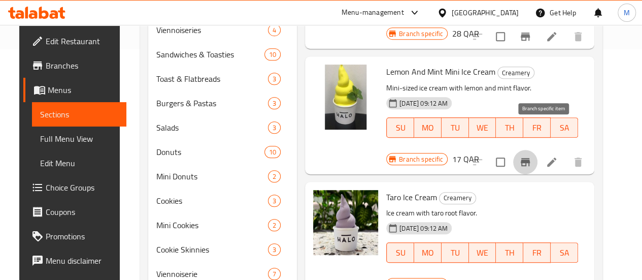
click at [532, 156] on icon "Branch-specific-item" at bounding box center [525, 162] width 12 height 12
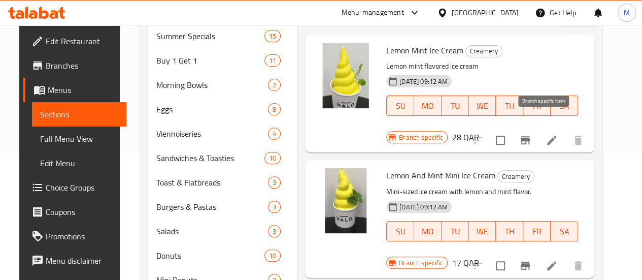
scroll to position [124, 0]
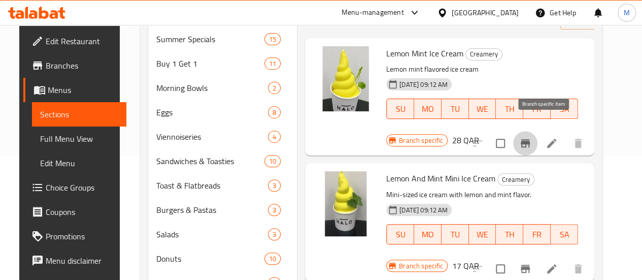
click at [532, 137] on icon "Branch-specific-item" at bounding box center [525, 143] width 12 height 12
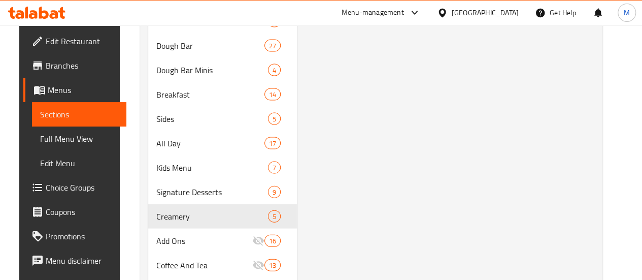
scroll to position [1121, 0]
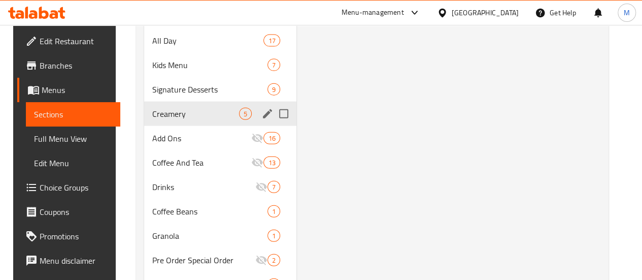
click at [263, 118] on icon "edit" at bounding box center [267, 113] width 9 height 9
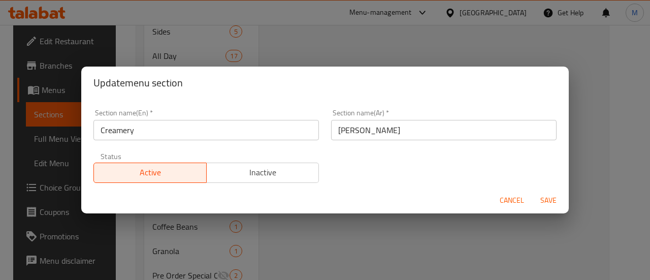
click at [235, 168] on span "Inactive" at bounding box center [263, 172] width 105 height 15
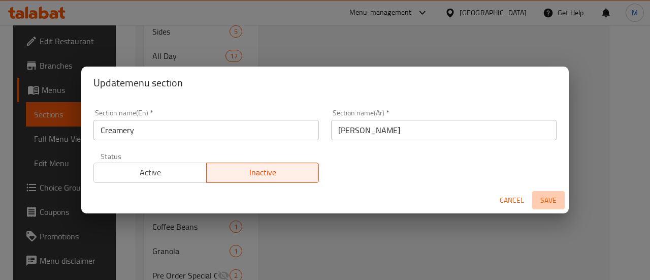
click at [537, 196] on span "Save" at bounding box center [548, 200] width 24 height 13
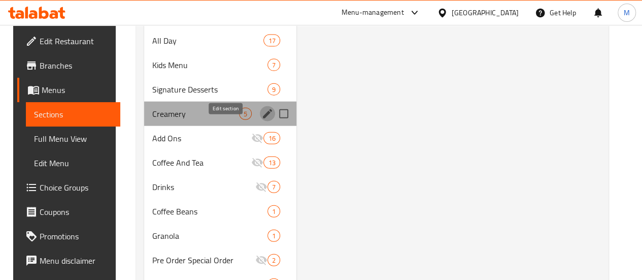
click at [261, 120] on icon "edit" at bounding box center [267, 114] width 12 height 12
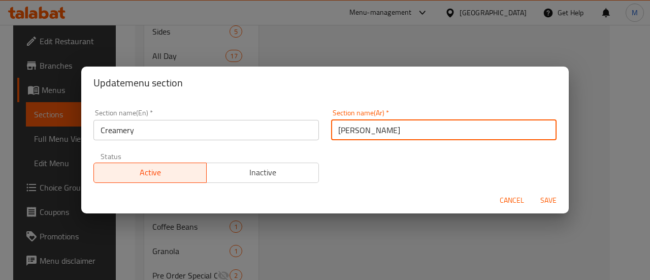
drag, startPoint x: 338, startPoint y: 133, endPoint x: 332, endPoint y: 131, distance: 6.4
click at [332, 131] on input "[PERSON_NAME]" at bounding box center [443, 130] width 225 height 20
paste input "كريم"
type input "كريم"
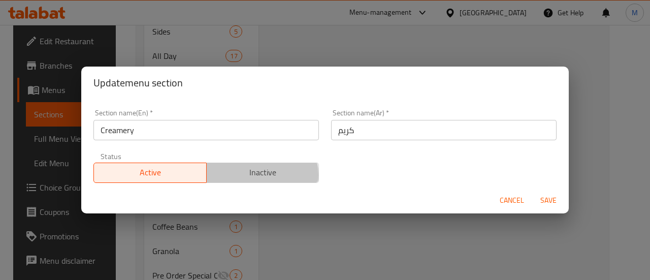
click at [243, 174] on span "Inactive" at bounding box center [263, 172] width 105 height 15
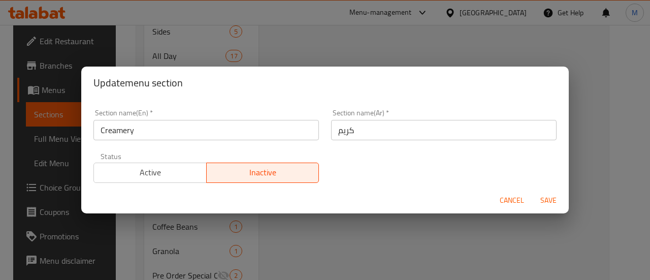
click at [548, 196] on span "Save" at bounding box center [548, 200] width 24 height 13
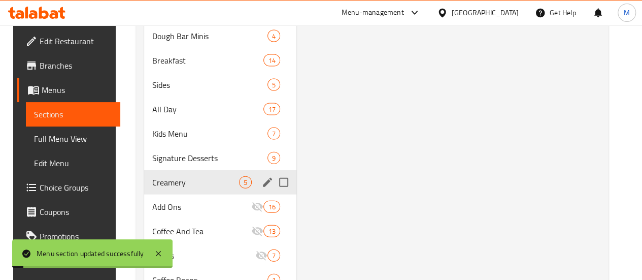
scroll to position [1048, 0]
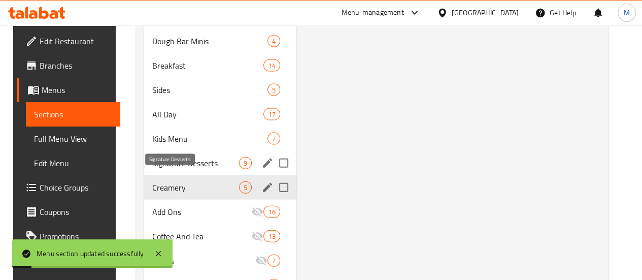
click at [175, 171] on div "Signature Desserts 9" at bounding box center [220, 163] width 152 height 24
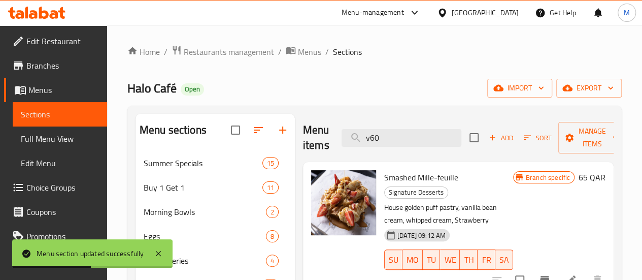
scroll to position [83, 0]
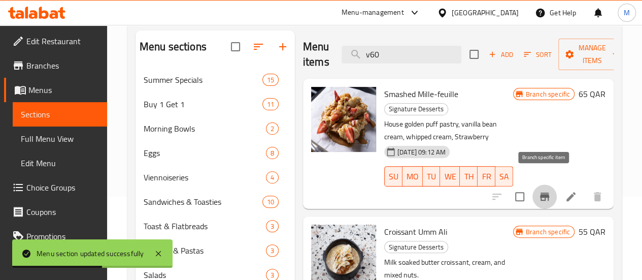
click at [544, 192] on icon "Branch-specific-item" at bounding box center [544, 196] width 9 height 8
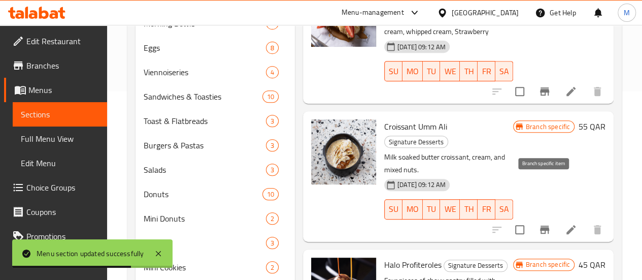
scroll to position [189, 0]
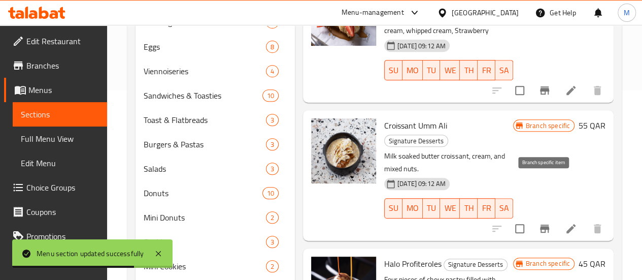
click at [544, 222] on icon "Branch-specific-item" at bounding box center [545, 228] width 12 height 12
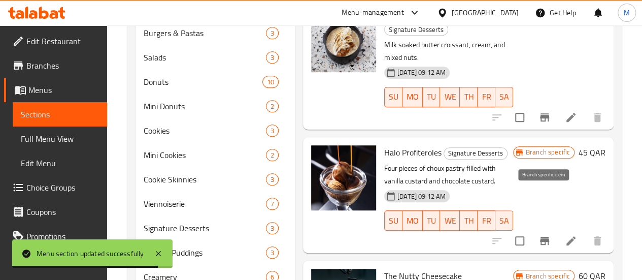
scroll to position [323, 0]
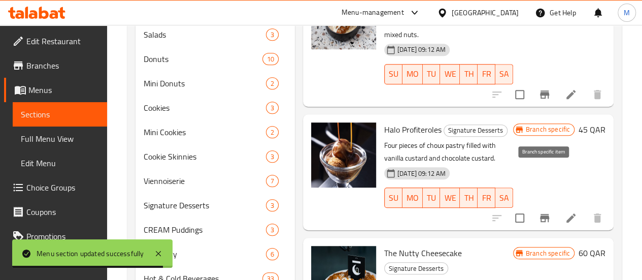
click at [544, 214] on icon "Branch-specific-item" at bounding box center [544, 218] width 9 height 8
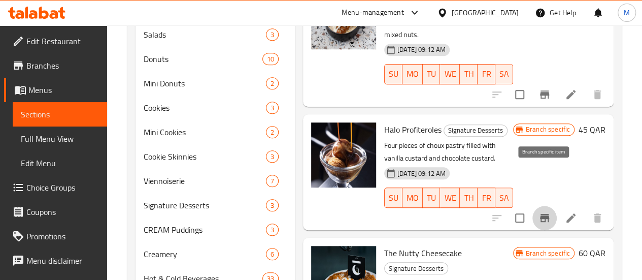
click at [544, 214] on icon "Branch-specific-item" at bounding box center [544, 218] width 9 height 8
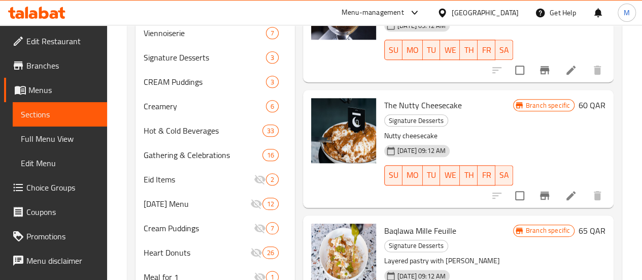
scroll to position [472, 0]
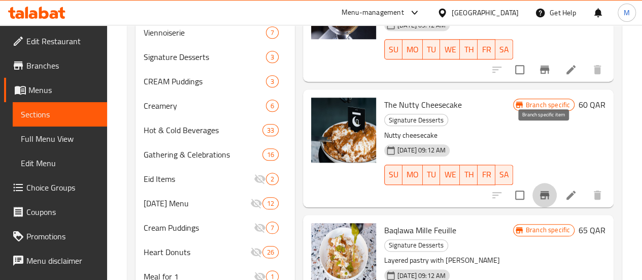
click at [545, 191] on icon "Branch-specific-item" at bounding box center [544, 195] width 9 height 8
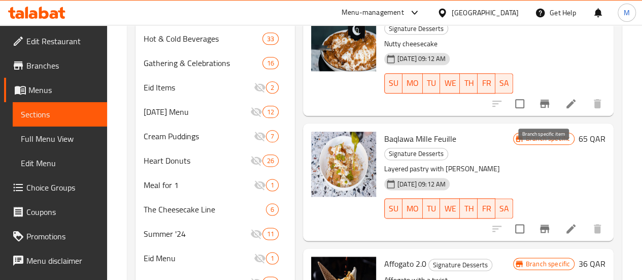
scroll to position [586, 0]
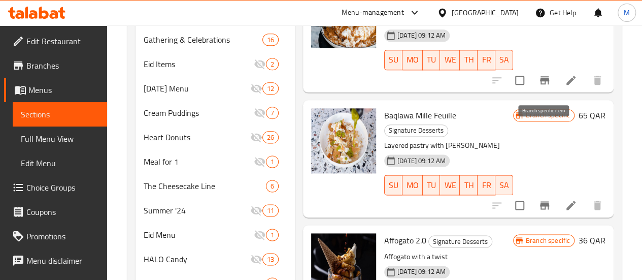
click at [545, 199] on icon "Branch-specific-item" at bounding box center [545, 205] width 12 height 12
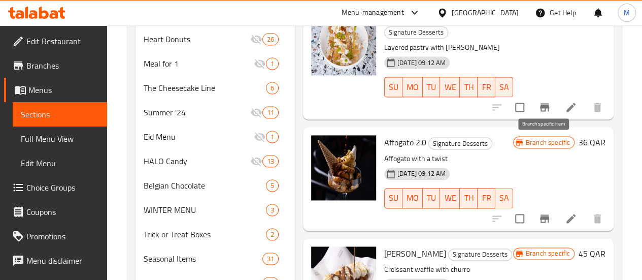
scroll to position [686, 0]
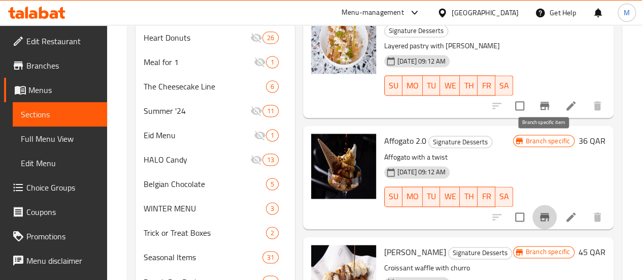
click at [545, 205] on button "Branch-specific-item" at bounding box center [545, 217] width 24 height 24
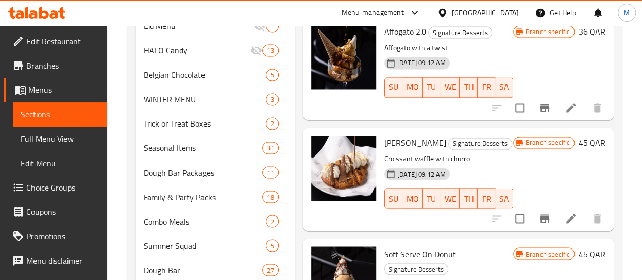
scroll to position [799, 0]
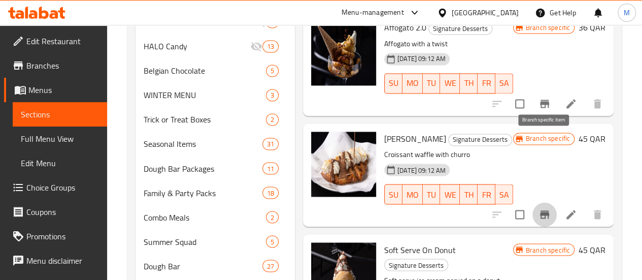
click at [545, 208] on icon "Branch-specific-item" at bounding box center [545, 214] width 12 height 12
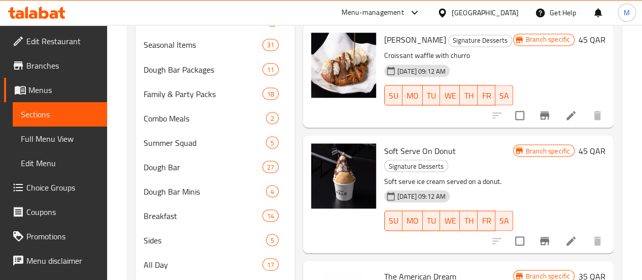
scroll to position [899, 0]
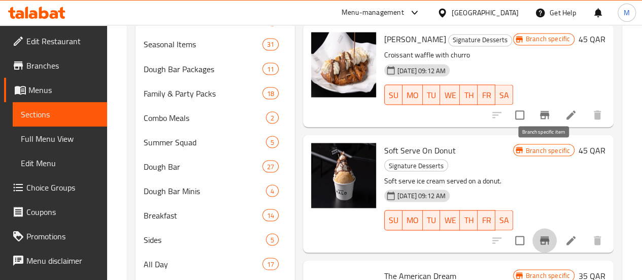
click at [545, 236] on icon "Branch-specific-item" at bounding box center [544, 240] width 9 height 8
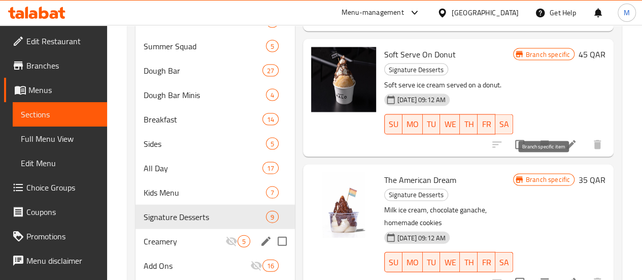
scroll to position [1009, 0]
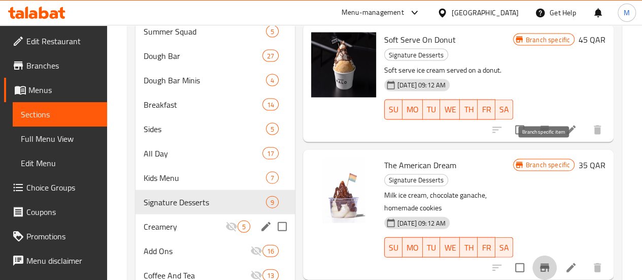
click at [545, 263] on icon "Branch-specific-item" at bounding box center [544, 267] width 9 height 8
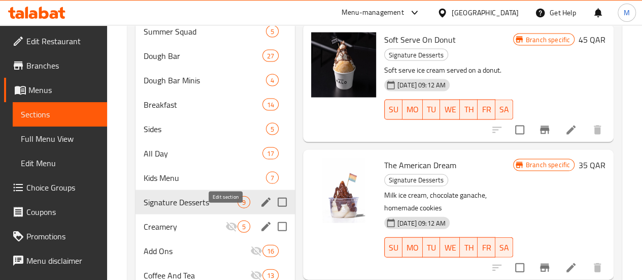
click at [261, 207] on icon "edit" at bounding box center [265, 201] width 9 height 9
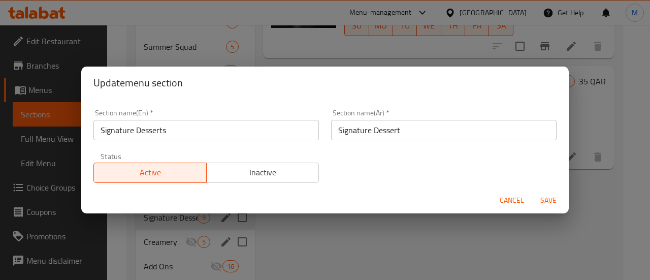
click at [234, 180] on button "Inactive" at bounding box center [262, 172] width 113 height 20
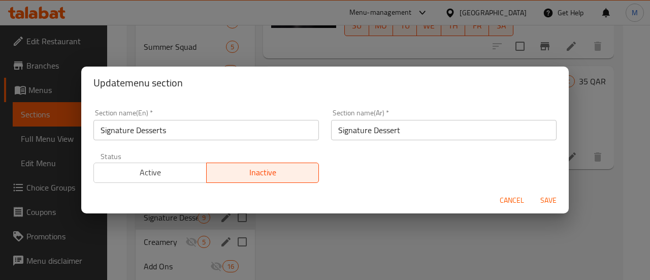
click at [545, 197] on span "Save" at bounding box center [548, 200] width 24 height 13
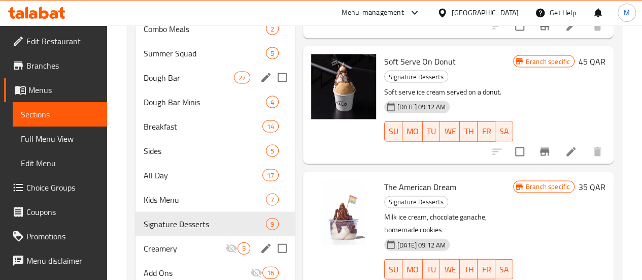
scroll to position [1083, 0]
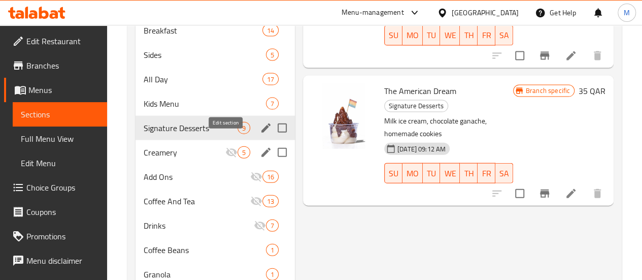
click at [261, 133] on icon "edit" at bounding box center [265, 127] width 9 height 9
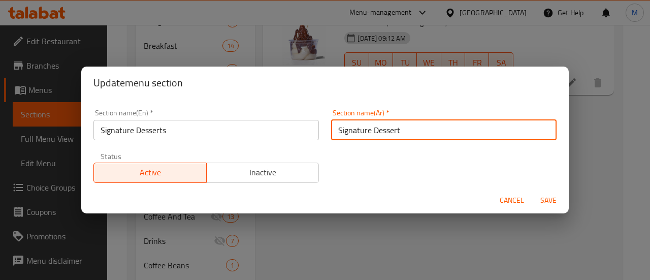
drag, startPoint x: 390, startPoint y: 133, endPoint x: 334, endPoint y: 130, distance: 56.4
click at [334, 130] on input "Signature Dessert" at bounding box center [443, 130] width 225 height 20
type input "t"
paste input "حلوى التوقيع"
type input "حلوى التوقيع"
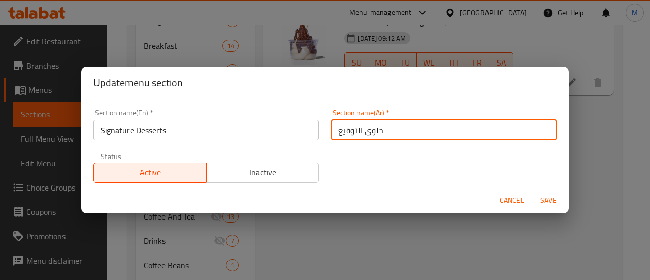
click at [303, 177] on span "Inactive" at bounding box center [263, 172] width 105 height 15
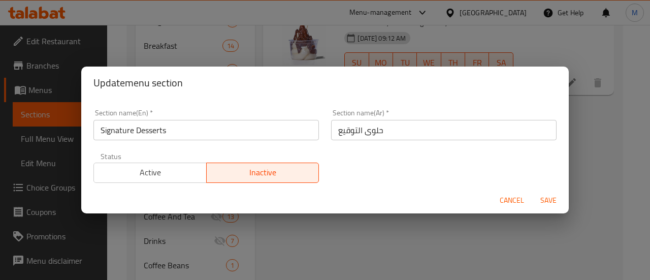
click at [554, 194] on span "Save" at bounding box center [548, 200] width 24 height 13
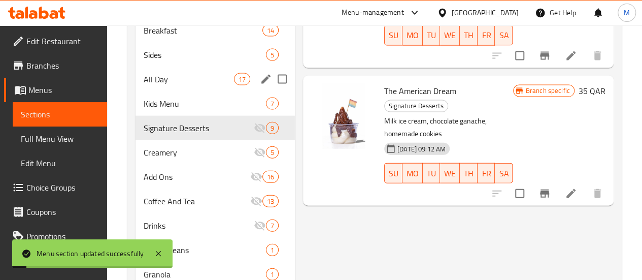
scroll to position [1023, 0]
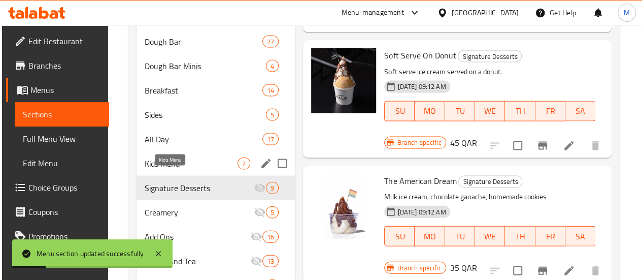
click at [185, 170] on span "Kids Menu" at bounding box center [191, 163] width 93 height 12
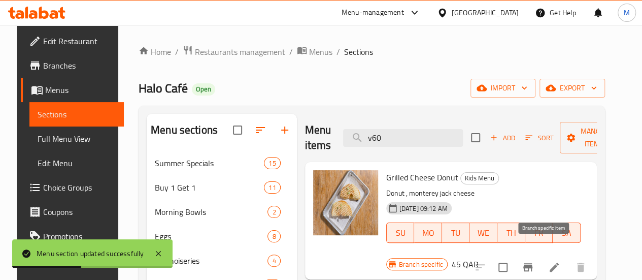
click at [534, 261] on icon "Branch-specific-item" at bounding box center [528, 267] width 12 height 12
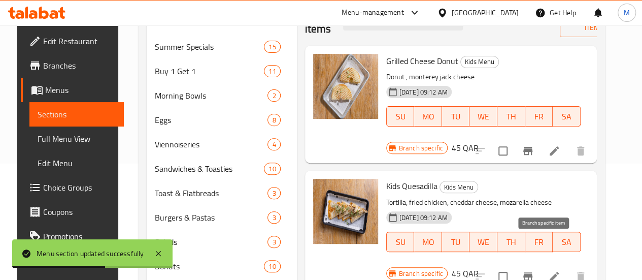
scroll to position [127, 0]
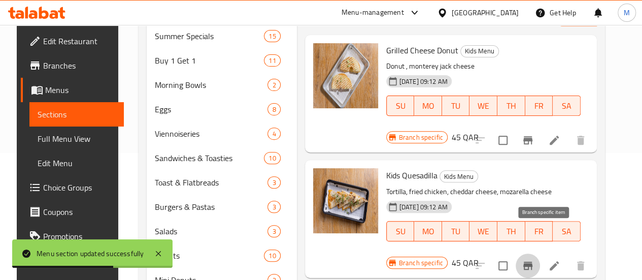
click at [540, 253] on button "Branch-specific-item" at bounding box center [528, 265] width 24 height 24
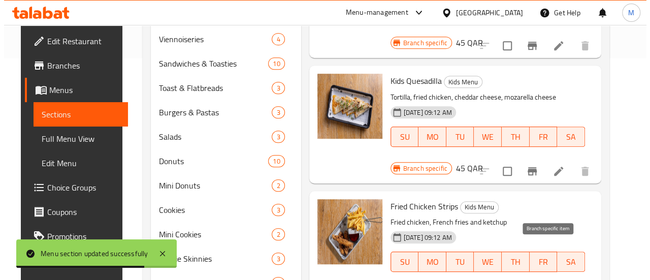
scroll to position [222, 0]
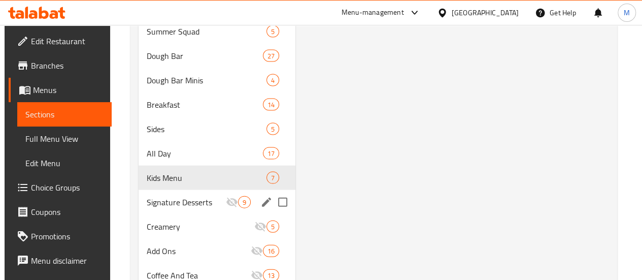
scroll to position [1036, 0]
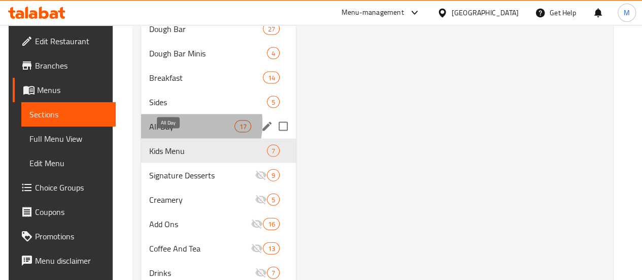
click at [156, 133] on span "All Day" at bounding box center [191, 126] width 85 height 12
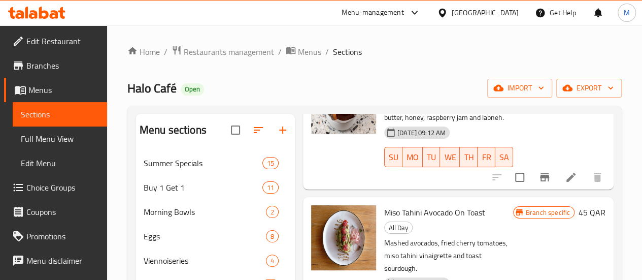
scroll to position [102, 0]
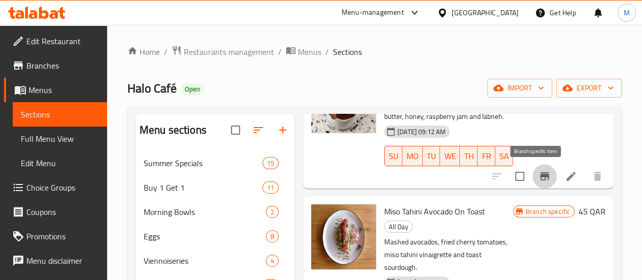
click at [540, 174] on icon "Branch-specific-item" at bounding box center [544, 176] width 9 height 8
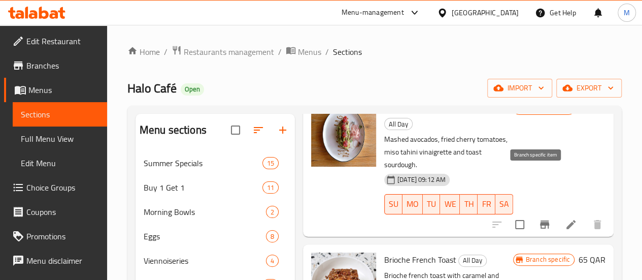
scroll to position [224, 0]
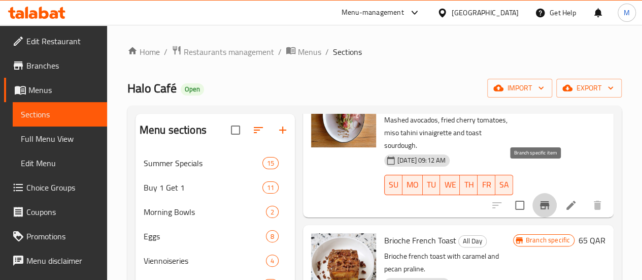
click at [540, 201] on icon "Branch-specific-item" at bounding box center [544, 205] width 9 height 8
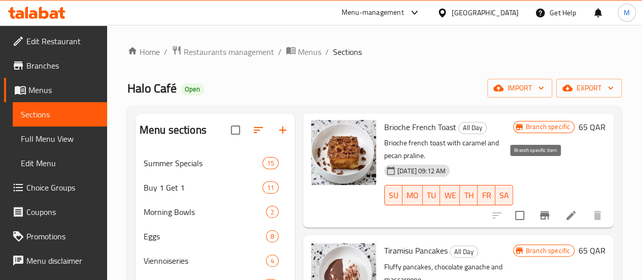
scroll to position [338, 0]
click at [540, 211] on icon "Branch-specific-item" at bounding box center [544, 215] width 9 height 8
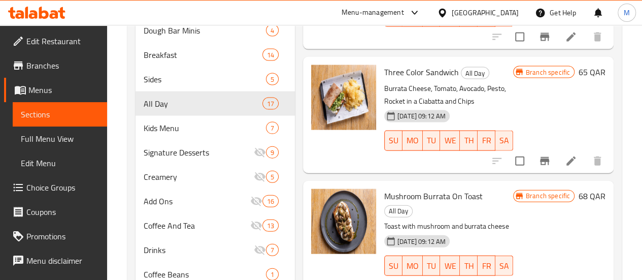
scroll to position [1127, 0]
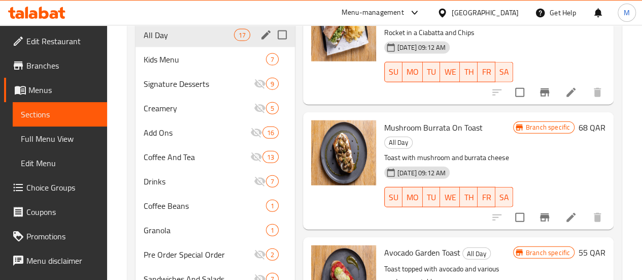
click at [261, 40] on icon "edit" at bounding box center [265, 34] width 9 height 9
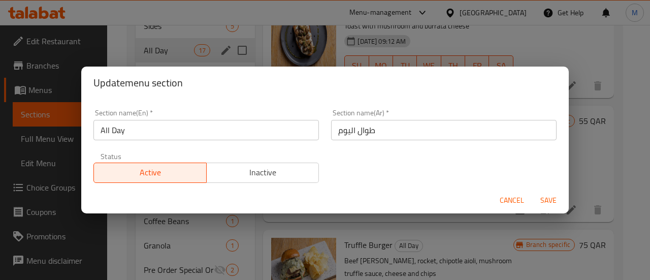
click at [278, 170] on span "Inactive" at bounding box center [263, 172] width 105 height 15
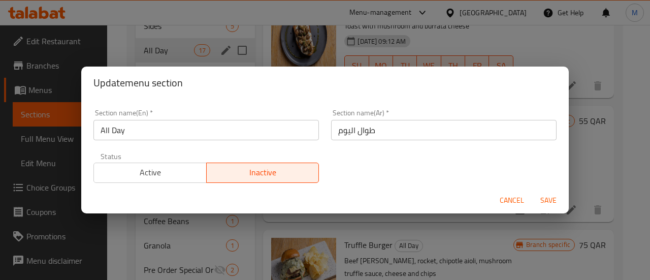
click at [545, 197] on span "Save" at bounding box center [548, 200] width 24 height 13
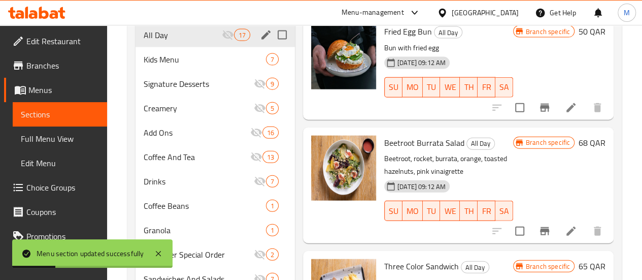
scroll to position [965, 0]
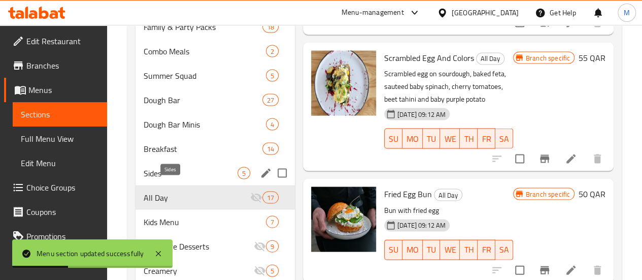
click at [182, 179] on span "Sides" at bounding box center [191, 173] width 94 height 12
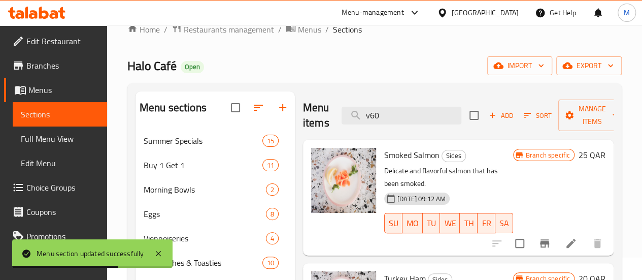
scroll to position [133, 0]
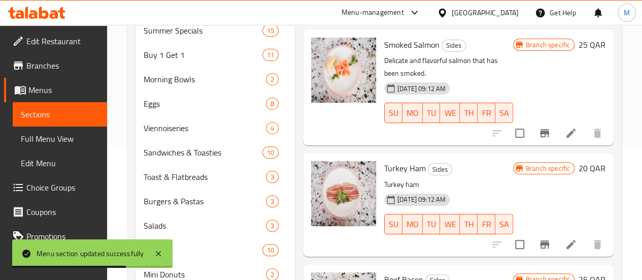
click at [568, 128] on icon at bounding box center [571, 132] width 9 height 9
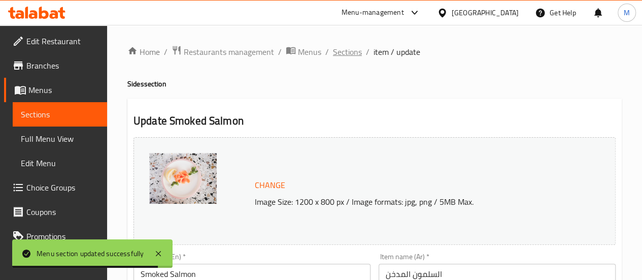
click at [350, 52] on span "Sections" at bounding box center [347, 52] width 29 height 12
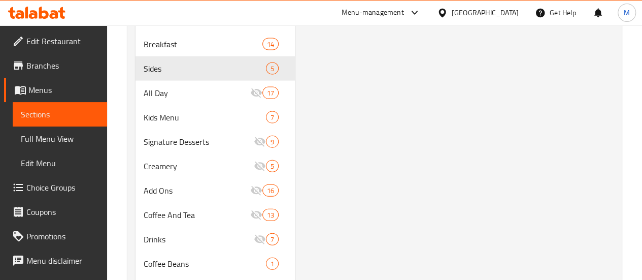
scroll to position [1057, 0]
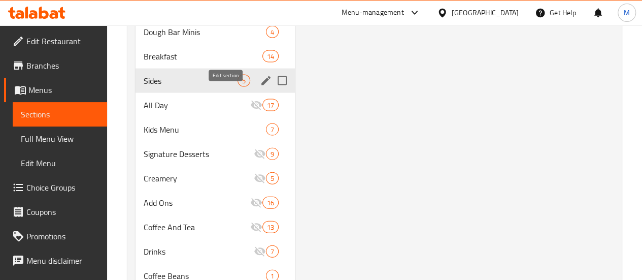
click at [261, 85] on icon "edit" at bounding box center [265, 80] width 9 height 9
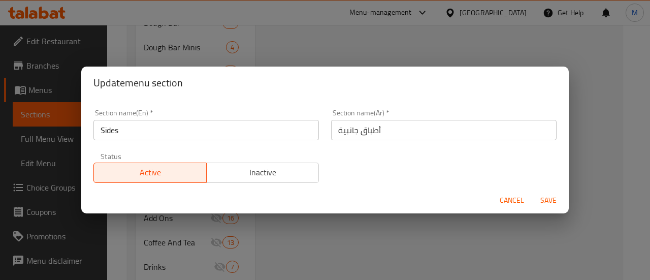
click at [283, 196] on div "Cancel Save" at bounding box center [324, 200] width 487 height 27
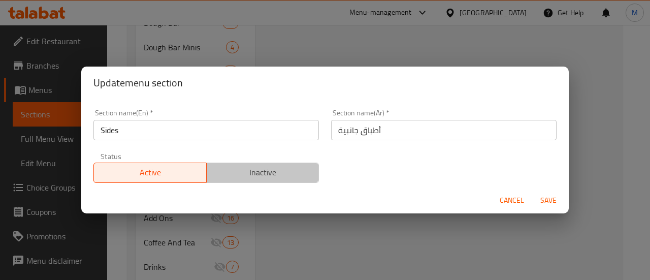
click at [283, 174] on span "Inactive" at bounding box center [263, 172] width 105 height 15
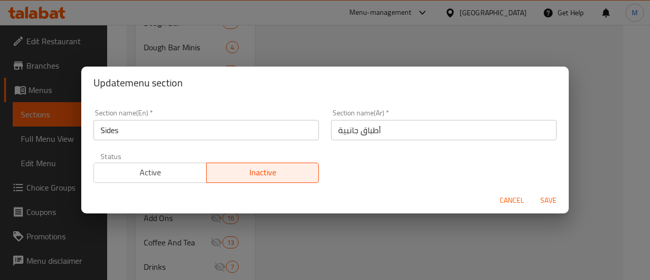
click at [538, 195] on span "Save" at bounding box center [548, 200] width 24 height 13
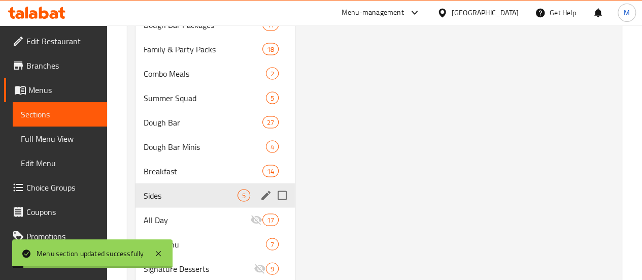
scroll to position [942, 0]
click at [161, 177] on span "Breakfast" at bounding box center [189, 171] width 90 height 12
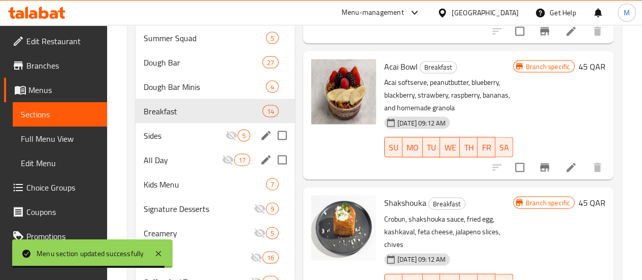
scroll to position [996, 0]
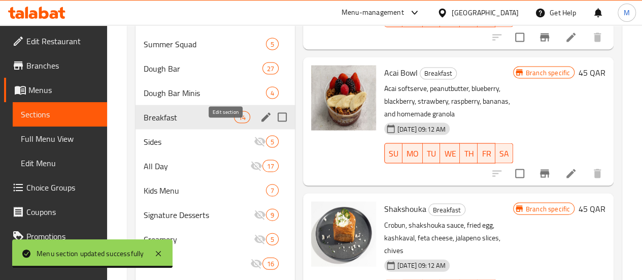
click at [260, 123] on icon "edit" at bounding box center [266, 117] width 12 height 12
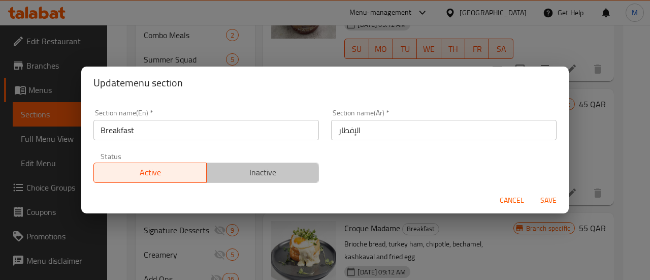
click at [250, 179] on span "Inactive" at bounding box center [263, 172] width 105 height 15
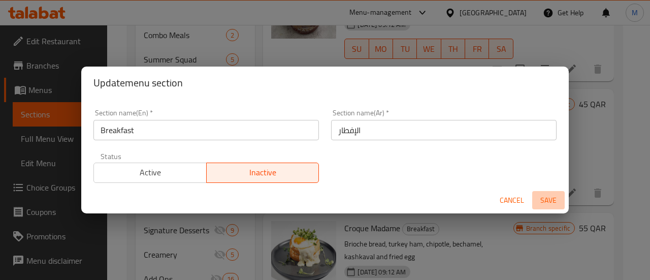
click at [550, 201] on span "Save" at bounding box center [548, 200] width 24 height 13
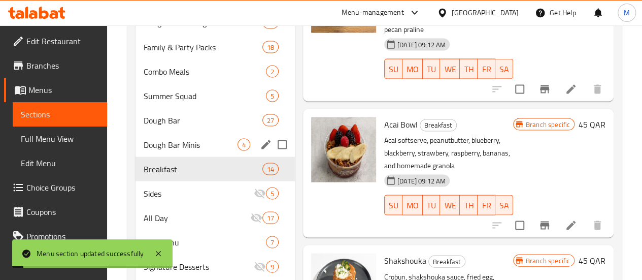
scroll to position [943, 0]
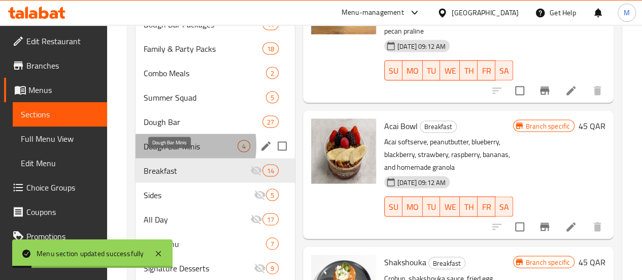
click at [164, 152] on span "Dough Bar Minis" at bounding box center [191, 146] width 94 height 12
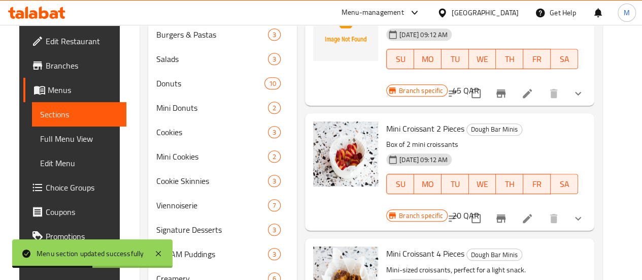
scroll to position [314, 0]
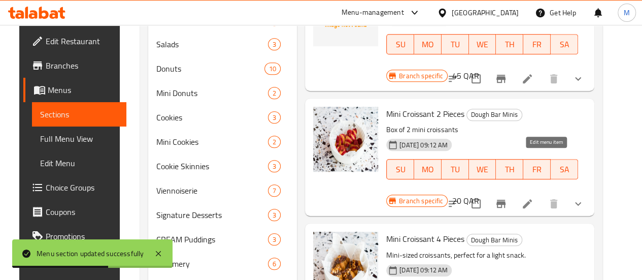
click at [532, 199] on icon at bounding box center [527, 203] width 9 height 9
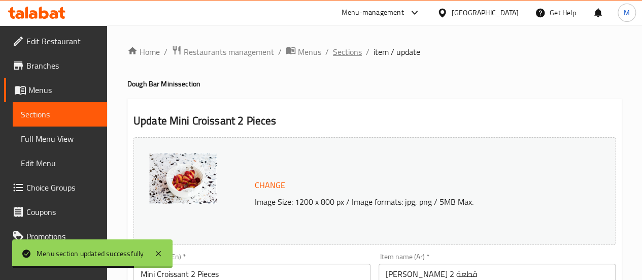
click at [352, 48] on span "Sections" at bounding box center [347, 52] width 29 height 12
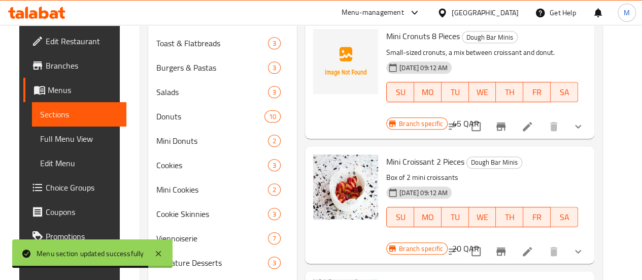
scroll to position [268, 0]
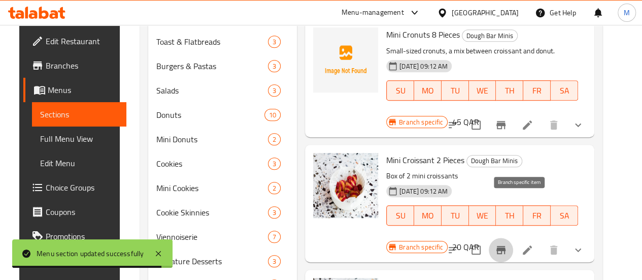
click at [507, 244] on icon "Branch-specific-item" at bounding box center [501, 250] width 12 height 12
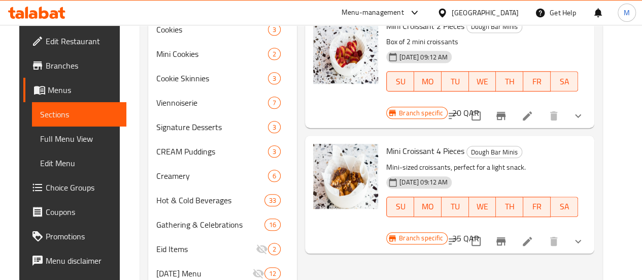
scroll to position [403, 0]
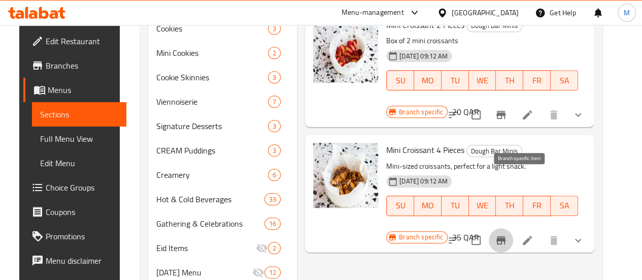
click at [506, 236] on icon "Branch-specific-item" at bounding box center [501, 240] width 9 height 8
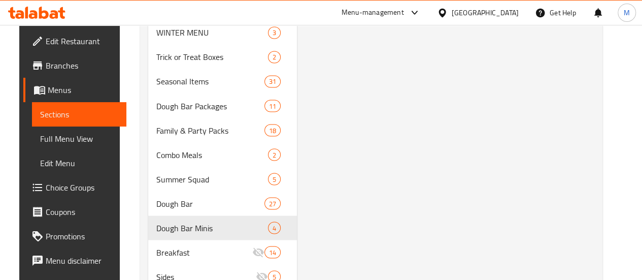
scroll to position [930, 0]
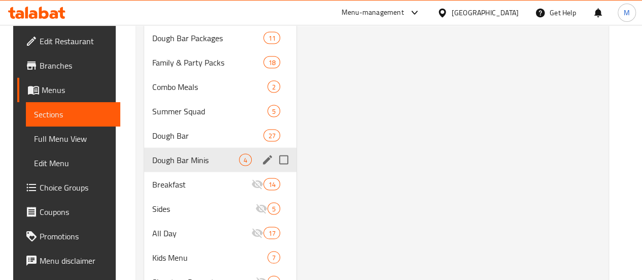
click at [261, 166] on icon "edit" at bounding box center [267, 159] width 12 height 12
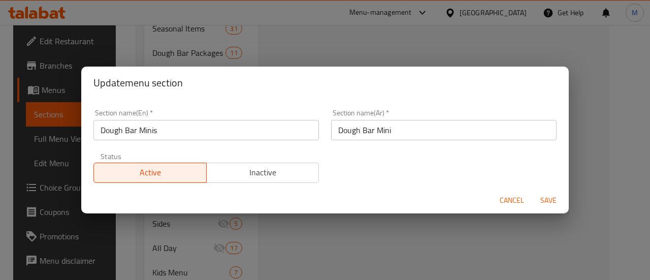
click at [238, 180] on button "Inactive" at bounding box center [262, 172] width 113 height 20
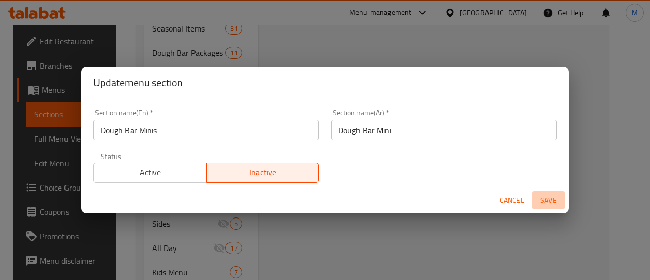
click at [558, 196] on span "Save" at bounding box center [548, 200] width 24 height 13
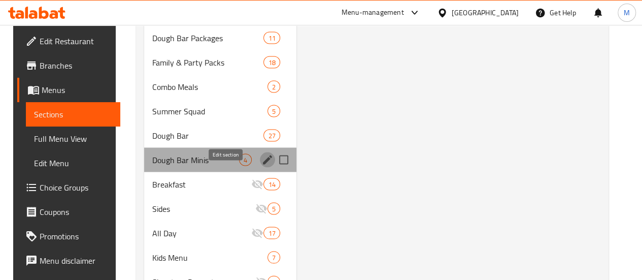
click at [261, 166] on icon "edit" at bounding box center [267, 159] width 12 height 12
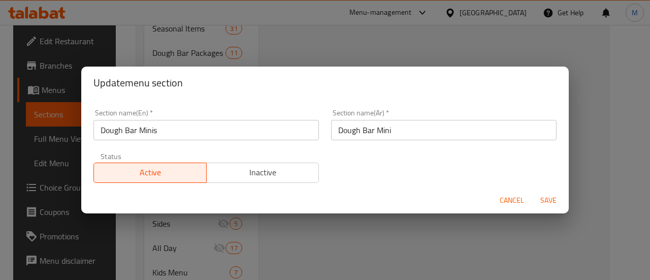
click at [377, 135] on input "Dough Bar Mini" at bounding box center [443, 130] width 225 height 20
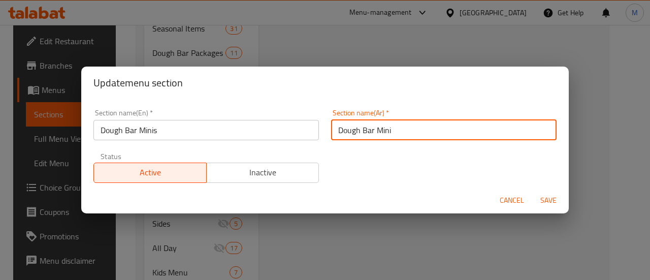
click at [377, 135] on input "Dough Bar Mini" at bounding box center [443, 130] width 225 height 20
paste input "عجينة صغيرة"
type input "عجينة صغيرة"
click at [286, 171] on span "Inactive" at bounding box center [263, 172] width 105 height 15
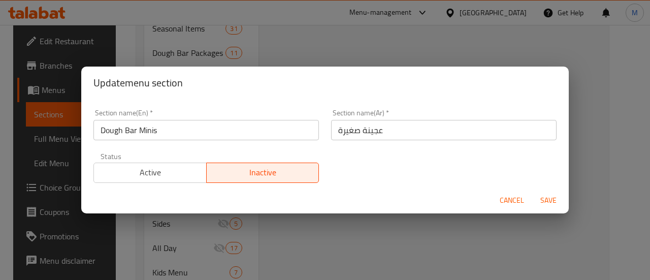
click at [560, 197] on button "Save" at bounding box center [548, 200] width 32 height 19
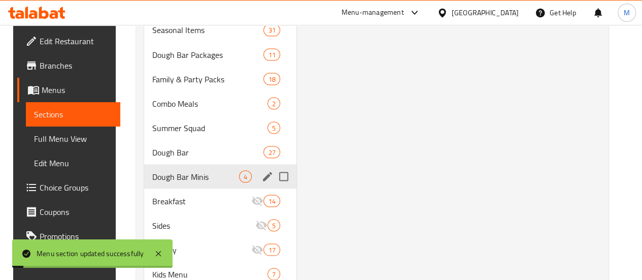
scroll to position [911, 0]
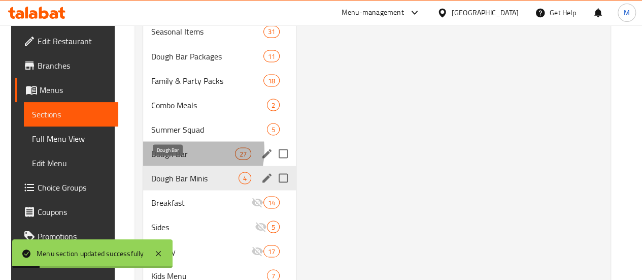
click at [175, 159] on span "Dough Bar" at bounding box center [193, 153] width 84 height 12
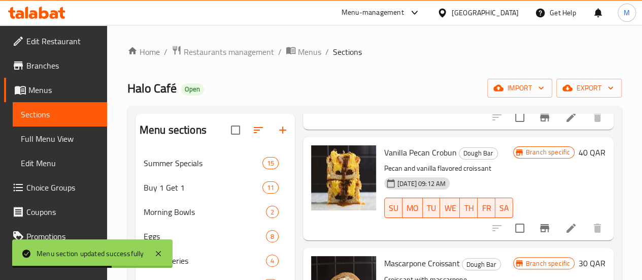
scroll to position [811, 0]
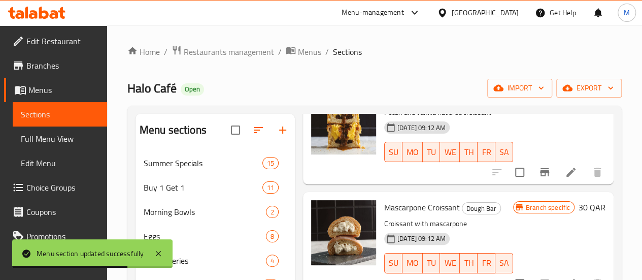
click at [545, 271] on button "Branch-specific-item" at bounding box center [545, 283] width 24 height 24
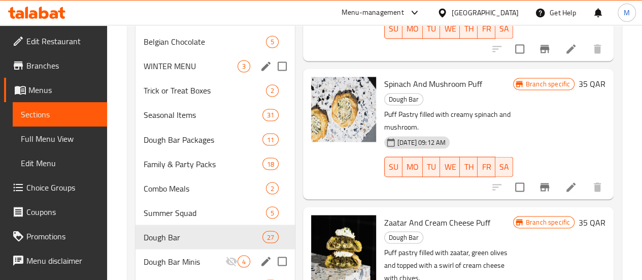
scroll to position [935, 0]
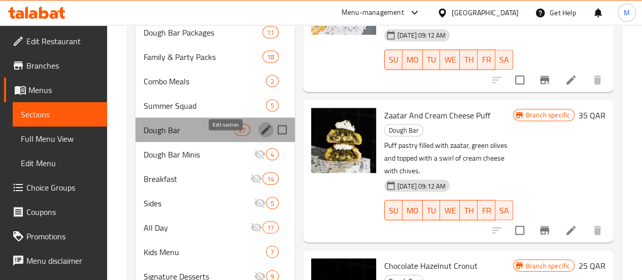
click at [260, 136] on icon "edit" at bounding box center [266, 129] width 12 height 12
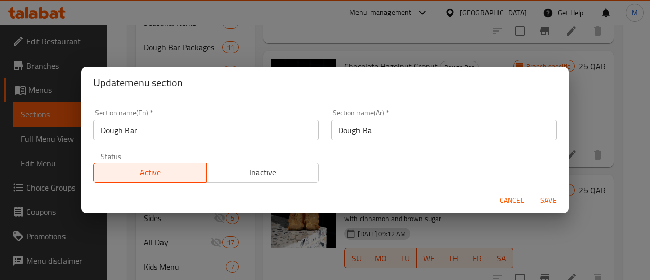
click at [253, 176] on span "Inactive" at bounding box center [263, 172] width 105 height 15
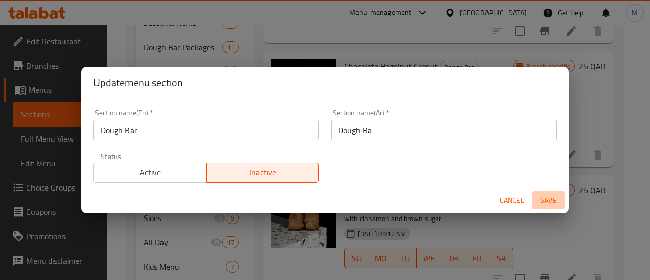
click at [541, 197] on span "Save" at bounding box center [548, 200] width 24 height 13
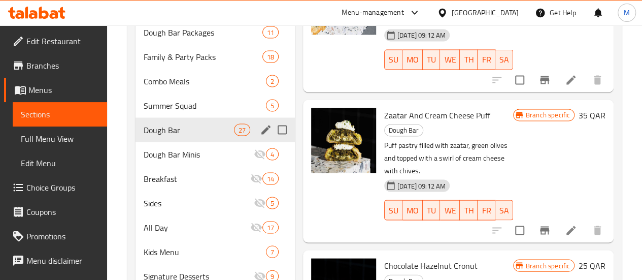
click at [260, 136] on icon "edit" at bounding box center [266, 129] width 12 height 12
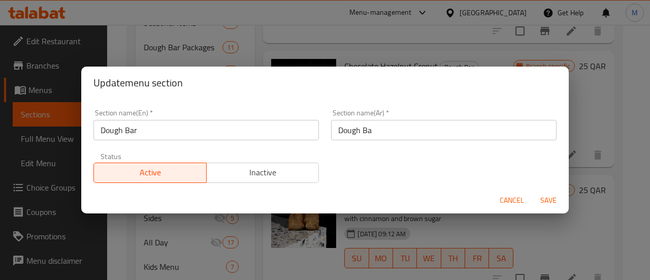
drag, startPoint x: 364, startPoint y: 137, endPoint x: 371, endPoint y: 130, distance: 9.4
click at [364, 137] on input "Dough Ba" at bounding box center [443, 130] width 225 height 20
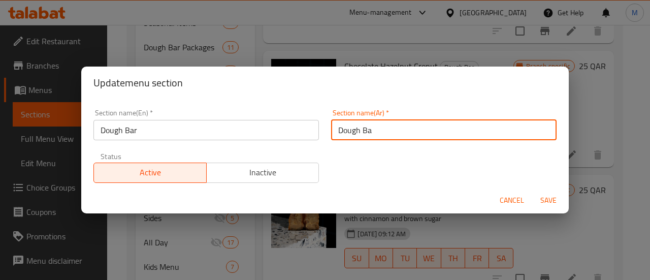
paste input "عجين"
type input "عجين"
click at [240, 175] on span "Inactive" at bounding box center [263, 172] width 105 height 15
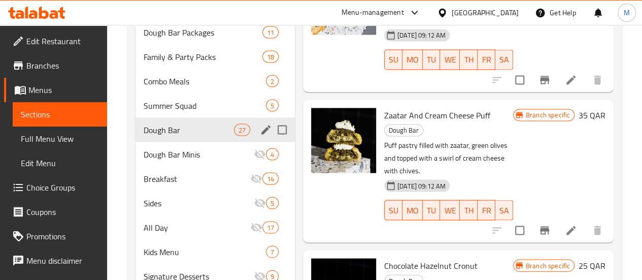
click at [261, 134] on icon "edit" at bounding box center [265, 129] width 9 height 9
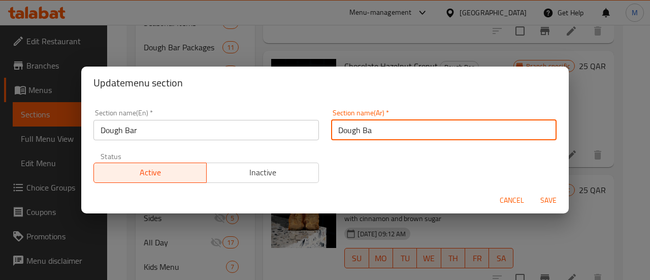
click at [368, 132] on input "Dough Ba" at bounding box center [443, 130] width 225 height 20
paste input "عجين"
type input "عجين"
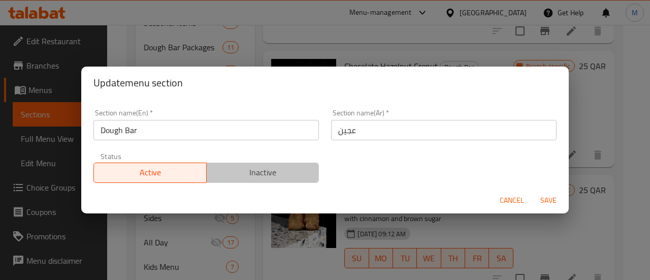
click at [274, 170] on span "Inactive" at bounding box center [263, 172] width 105 height 15
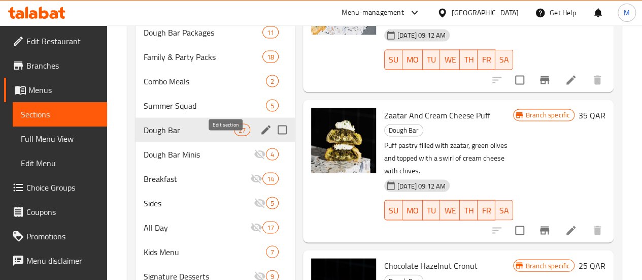
click at [261, 134] on icon "edit" at bounding box center [265, 129] width 9 height 9
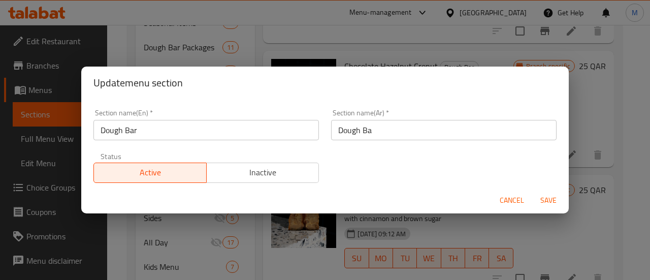
click at [355, 136] on input "Dough Ba" at bounding box center [443, 130] width 225 height 20
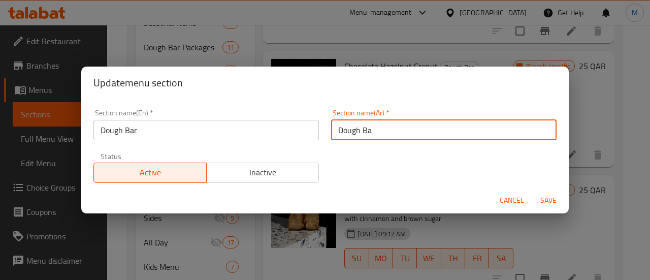
click at [355, 136] on input "Dough Ba" at bounding box center [443, 130] width 225 height 20
paste input "عجين"
type input "عجين"
click at [532, 191] on button "Save" at bounding box center [548, 200] width 32 height 19
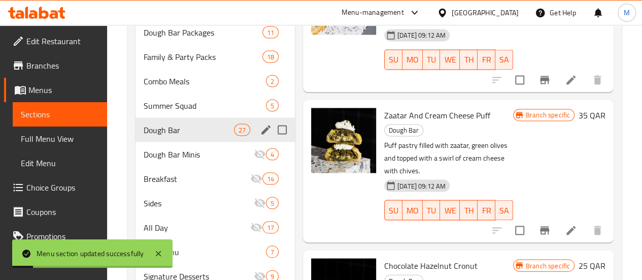
click at [260, 136] on icon "edit" at bounding box center [266, 129] width 12 height 12
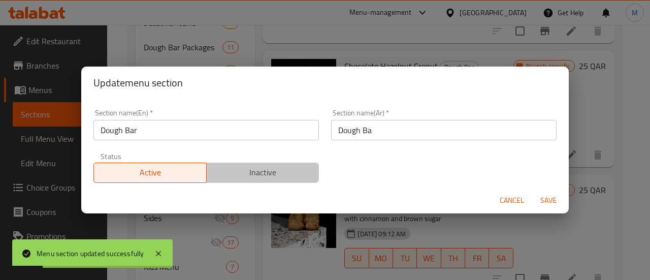
click at [265, 177] on span "Inactive" at bounding box center [263, 172] width 105 height 15
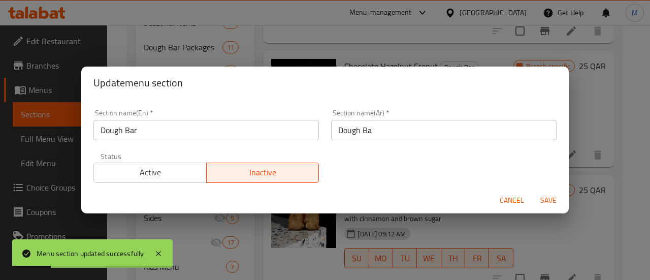
click at [558, 200] on span "Save" at bounding box center [548, 200] width 24 height 13
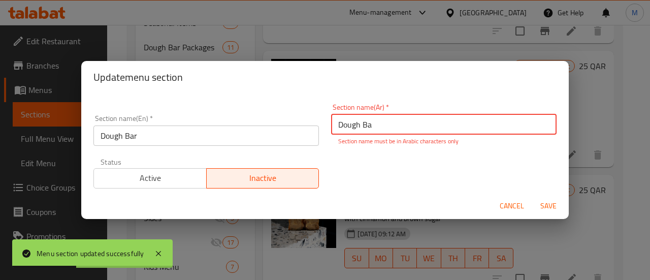
drag, startPoint x: 371, startPoint y: 128, endPoint x: 321, endPoint y: 121, distance: 50.3
click at [325, 121] on div "Section name(Ar)   * Dough Ba Section name(Ar) * Section name must be in Arabic…" at bounding box center [444, 124] width 238 height 54
paste input "عجين"
type input "عجين"
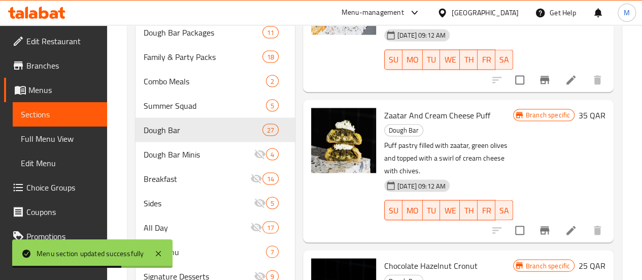
click at [218, 142] on div "Dough Bar 27" at bounding box center [215, 129] width 159 height 24
click at [260, 136] on icon "edit" at bounding box center [266, 129] width 12 height 12
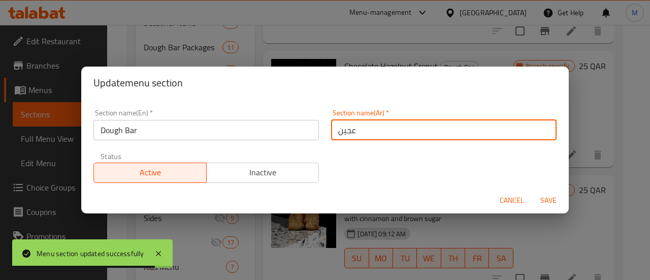
click at [346, 128] on input "عجين" at bounding box center [443, 130] width 225 height 20
click at [285, 167] on span "Inactive" at bounding box center [263, 172] width 105 height 15
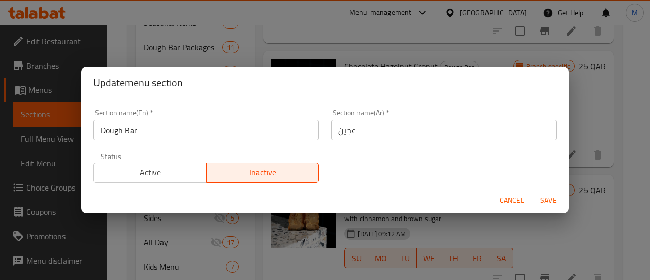
type button "1"
click at [206, 162] on button "Inactive" at bounding box center [262, 172] width 113 height 20
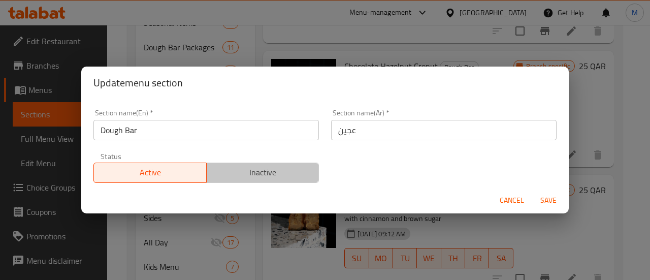
click at [281, 167] on span "Inactive" at bounding box center [263, 172] width 105 height 15
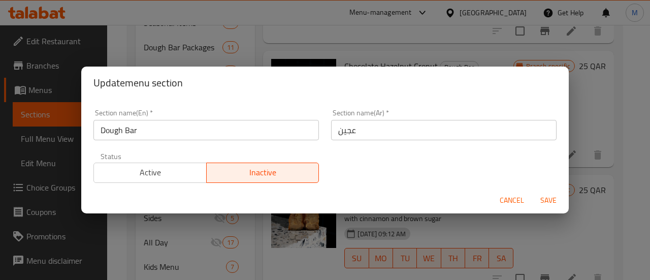
click at [543, 200] on span "Save" at bounding box center [548, 200] width 24 height 13
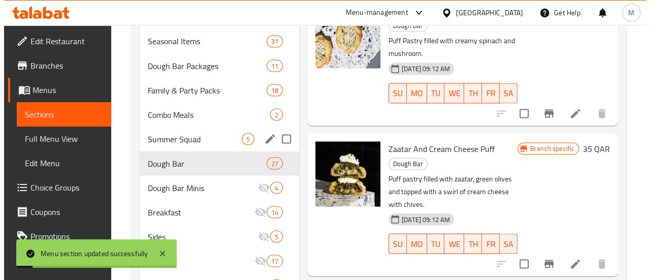
scroll to position [897, 0]
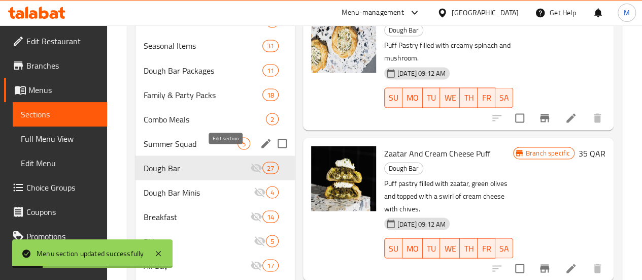
click at [260, 149] on icon "edit" at bounding box center [266, 143] width 12 height 12
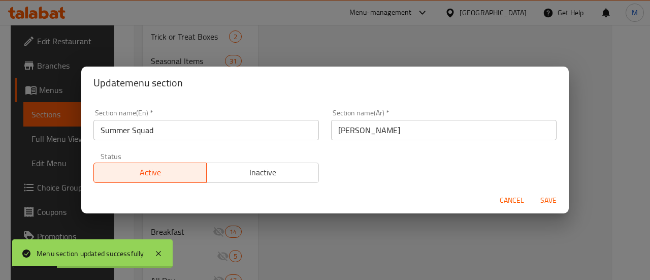
click at [286, 174] on span "Inactive" at bounding box center [263, 172] width 105 height 15
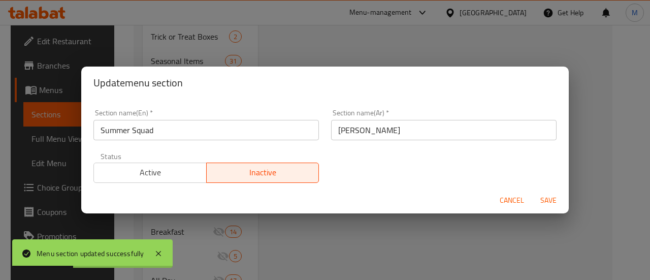
click at [549, 199] on span "Save" at bounding box center [548, 200] width 24 height 13
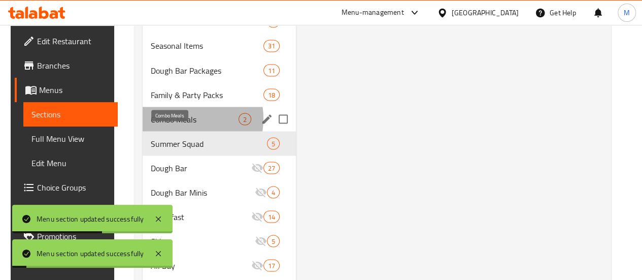
click at [172, 125] on span "Combo Meals" at bounding box center [195, 119] width 88 height 12
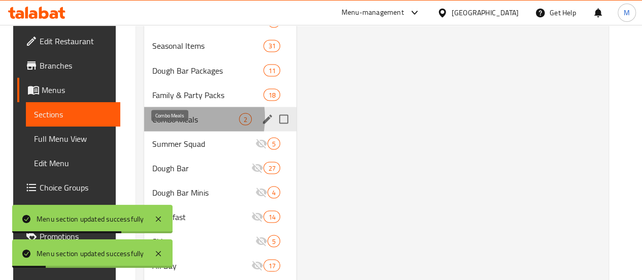
click at [161, 125] on span "Combo Meals" at bounding box center [195, 119] width 87 height 12
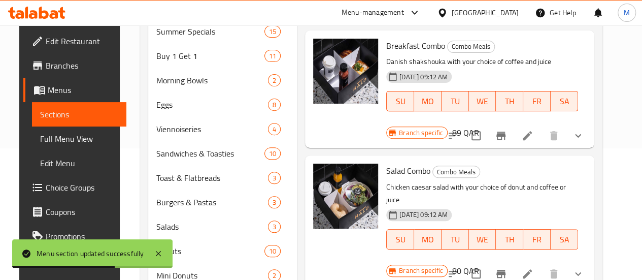
scroll to position [132, 0]
click at [507, 129] on icon "Branch-specific-item" at bounding box center [501, 135] width 12 height 12
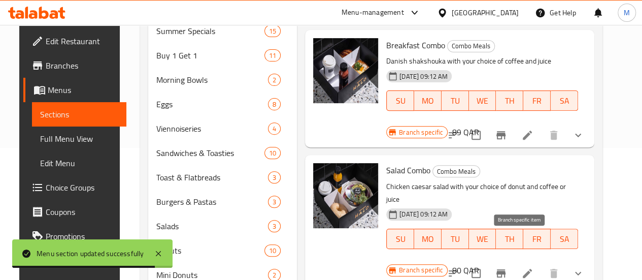
click at [507, 267] on icon "Branch-specific-item" at bounding box center [501, 273] width 12 height 12
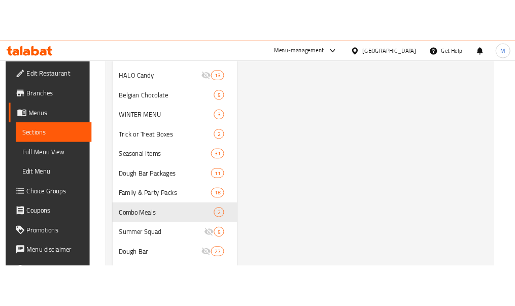
scroll to position [803, 0]
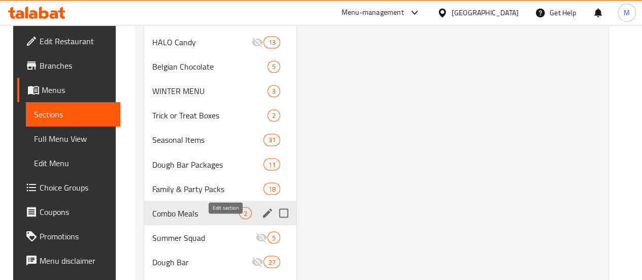
click at [263, 217] on icon "edit" at bounding box center [267, 212] width 9 height 9
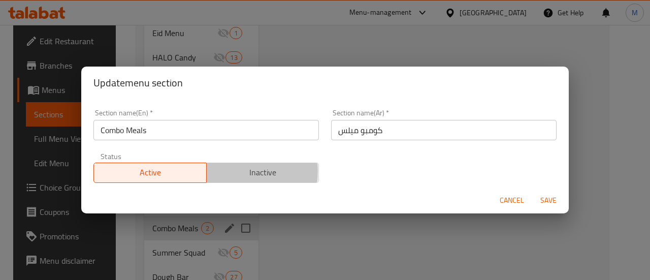
click at [211, 171] on span "Inactive" at bounding box center [263, 172] width 105 height 15
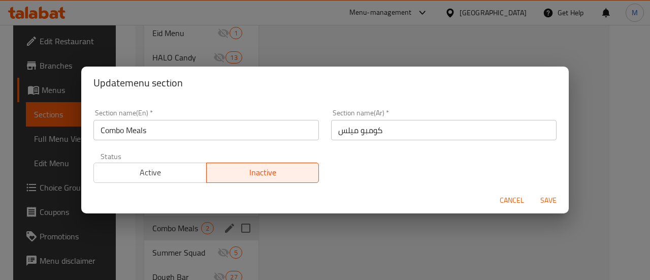
click at [549, 199] on span "Save" at bounding box center [548, 200] width 24 height 13
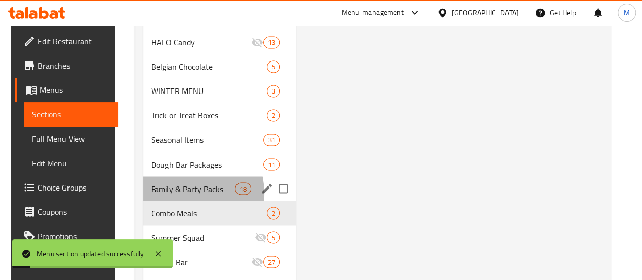
click at [173, 194] on span "Family & Party Packs" at bounding box center [193, 188] width 84 height 12
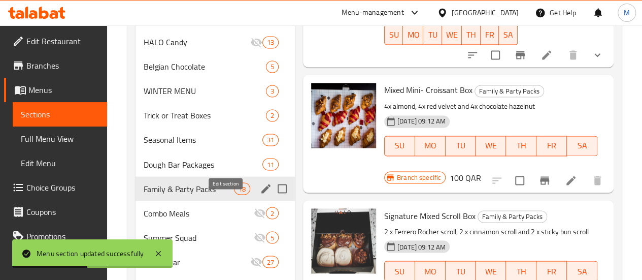
click at [261, 193] on icon "edit" at bounding box center [265, 188] width 9 height 9
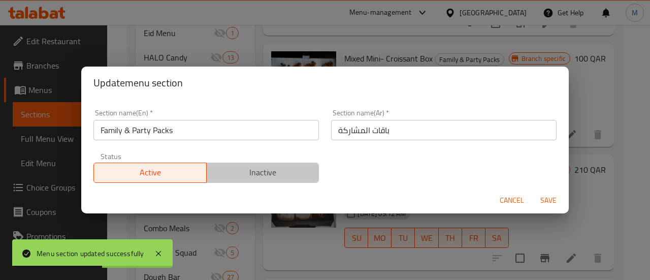
click at [286, 177] on span "Inactive" at bounding box center [263, 172] width 105 height 15
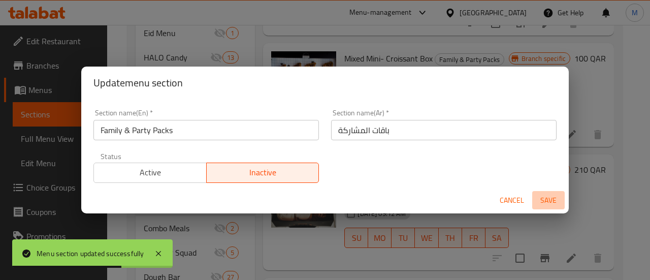
click at [557, 203] on span "Save" at bounding box center [548, 200] width 24 height 13
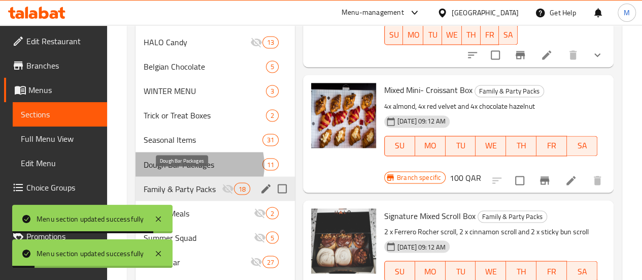
click at [199, 170] on span "Dough Bar Packages" at bounding box center [203, 164] width 119 height 12
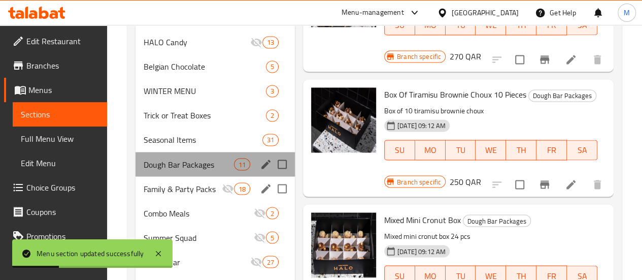
click at [217, 176] on div "Dough Bar Packages 11" at bounding box center [215, 164] width 159 height 24
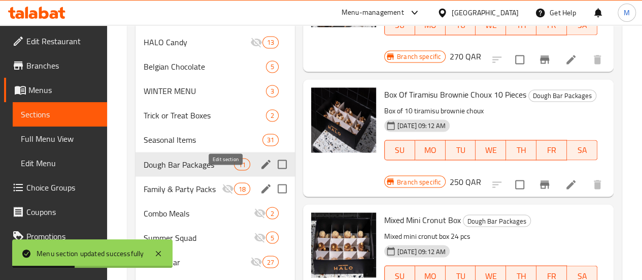
click at [260, 170] on icon "edit" at bounding box center [266, 164] width 12 height 12
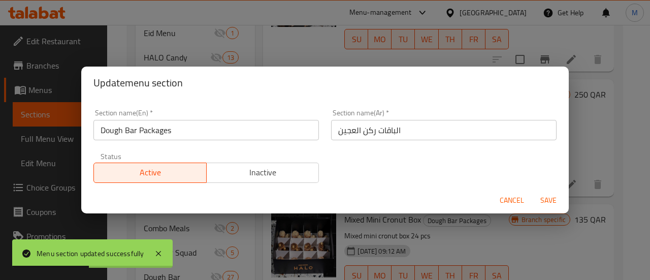
click at [303, 179] on span "Inactive" at bounding box center [263, 172] width 105 height 15
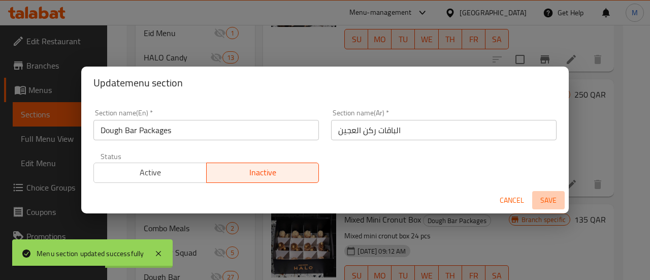
click at [541, 199] on span "Save" at bounding box center [548, 200] width 24 height 13
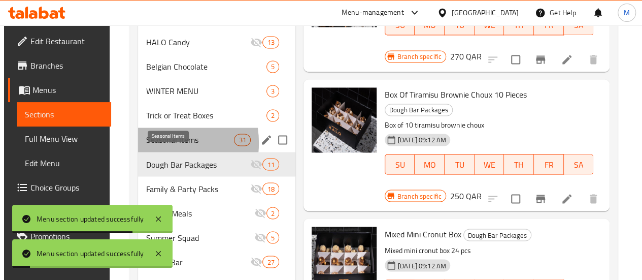
click at [151, 146] on span "Seasonal Items" at bounding box center [190, 140] width 88 height 12
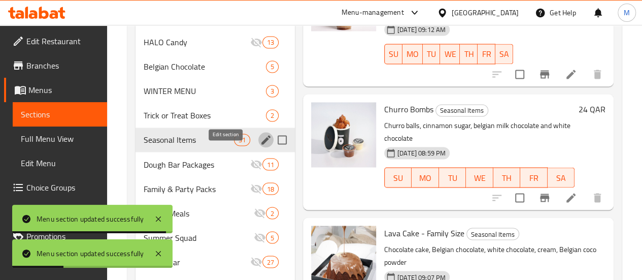
click at [260, 146] on icon "edit" at bounding box center [266, 140] width 12 height 12
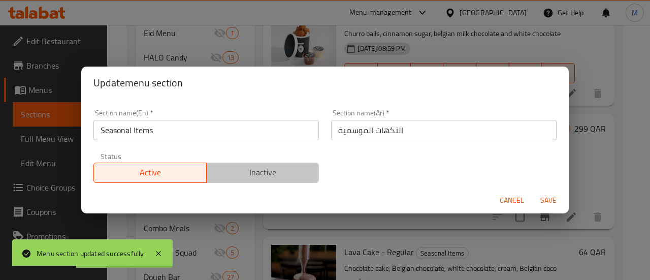
click at [287, 172] on span "Inactive" at bounding box center [263, 172] width 105 height 15
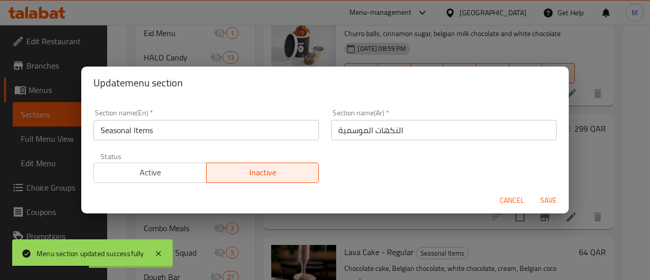
click at [543, 197] on span "Save" at bounding box center [548, 200] width 24 height 13
